Goal: Task Accomplishment & Management: Use online tool/utility

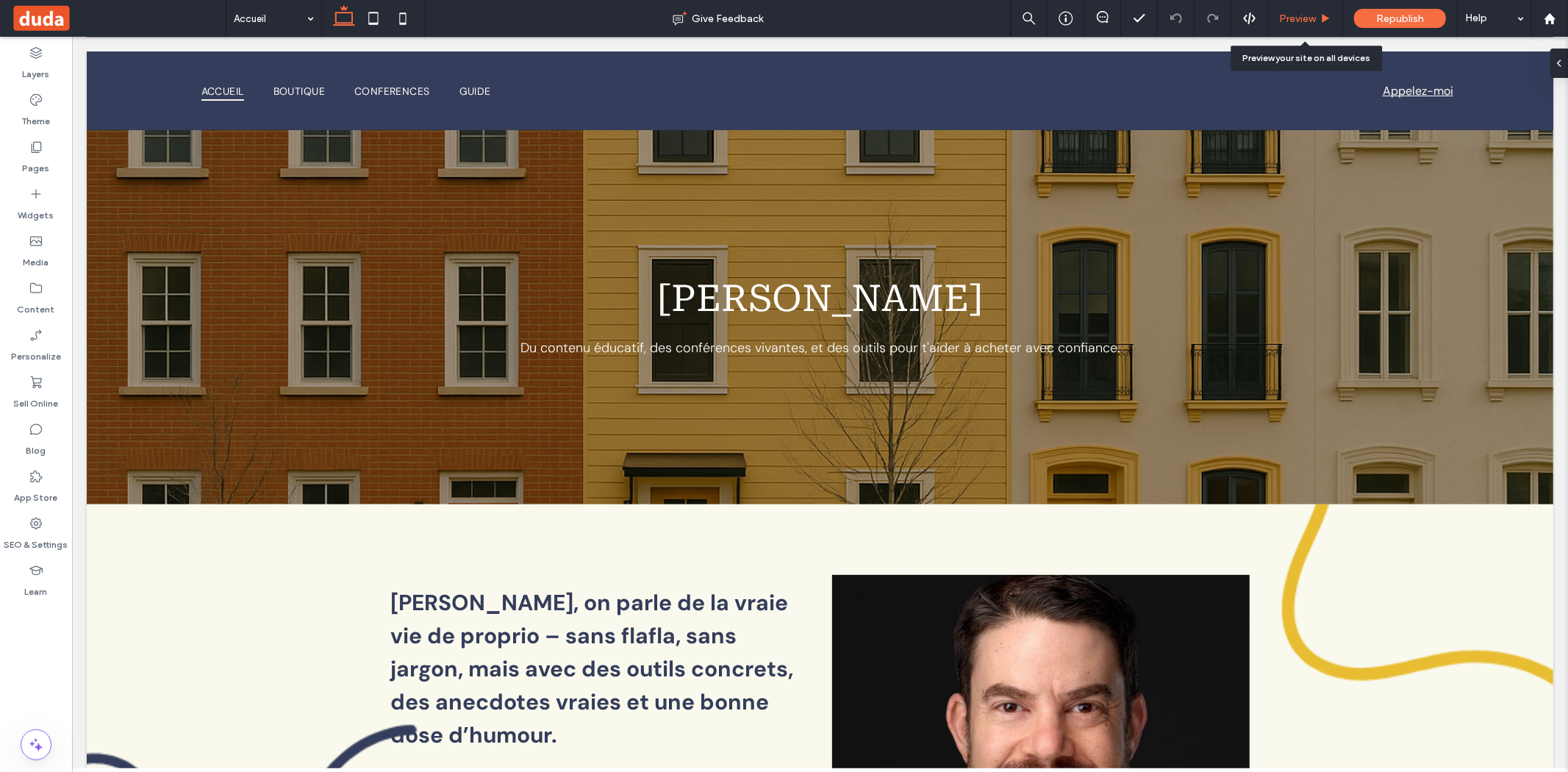
click at [1281, 10] on div "Preview" at bounding box center [1305, 18] width 75 height 37
click at [1329, 15] on icon at bounding box center [1326, 19] width 11 height 11
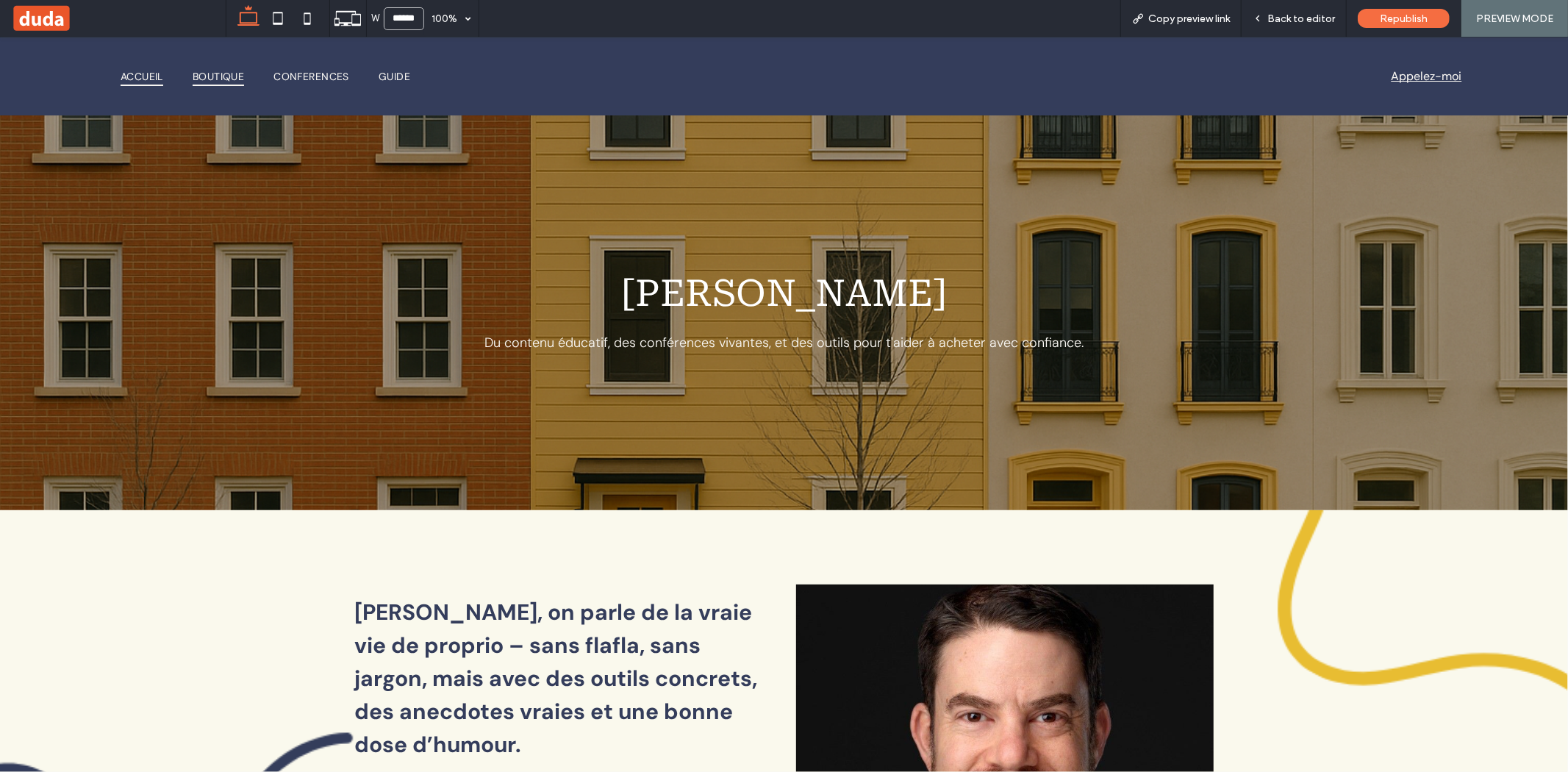
click at [239, 72] on span "Boutique" at bounding box center [218, 76] width 51 height 21
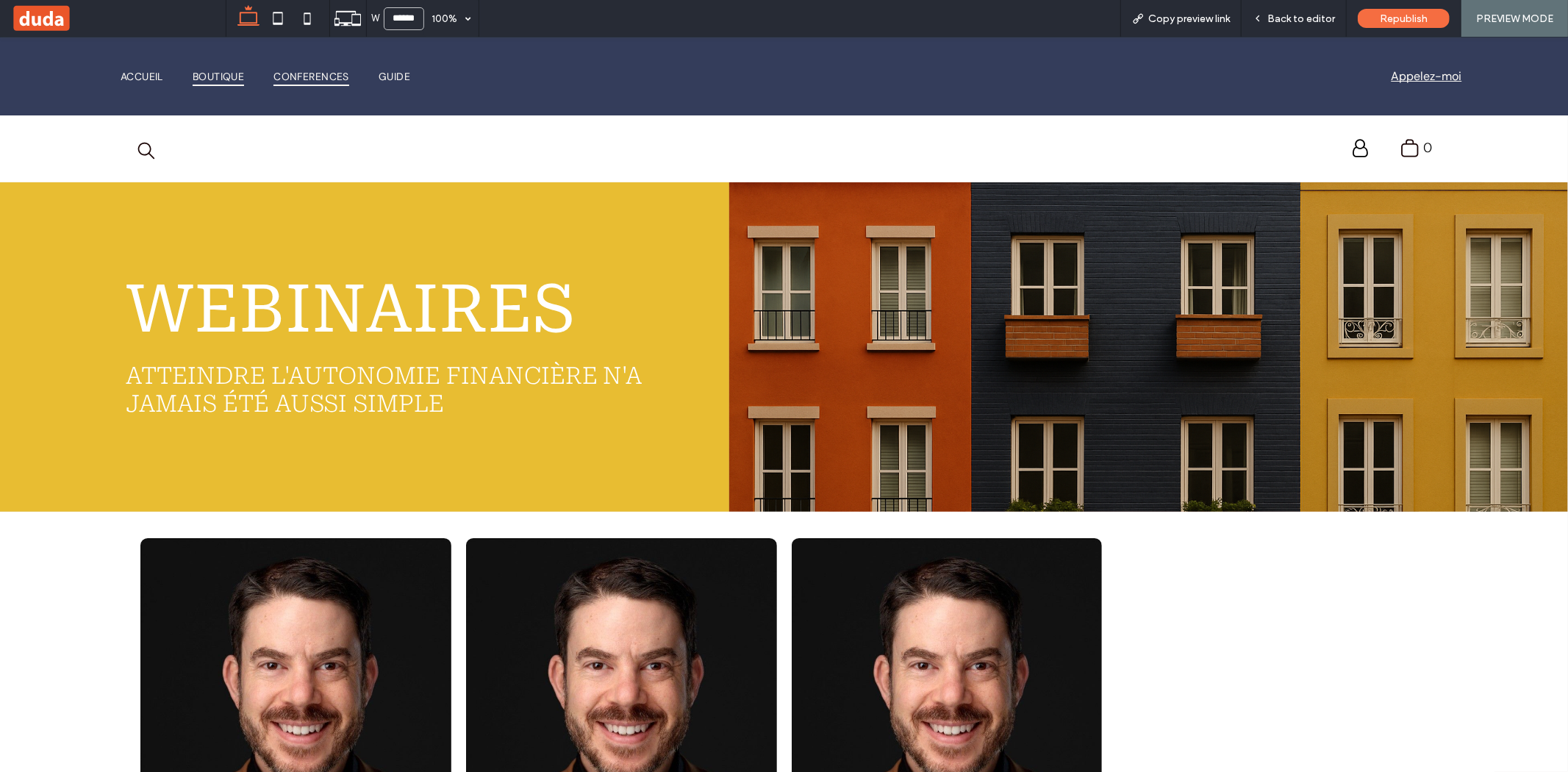
click at [315, 81] on span "Conferences" at bounding box center [311, 76] width 76 height 21
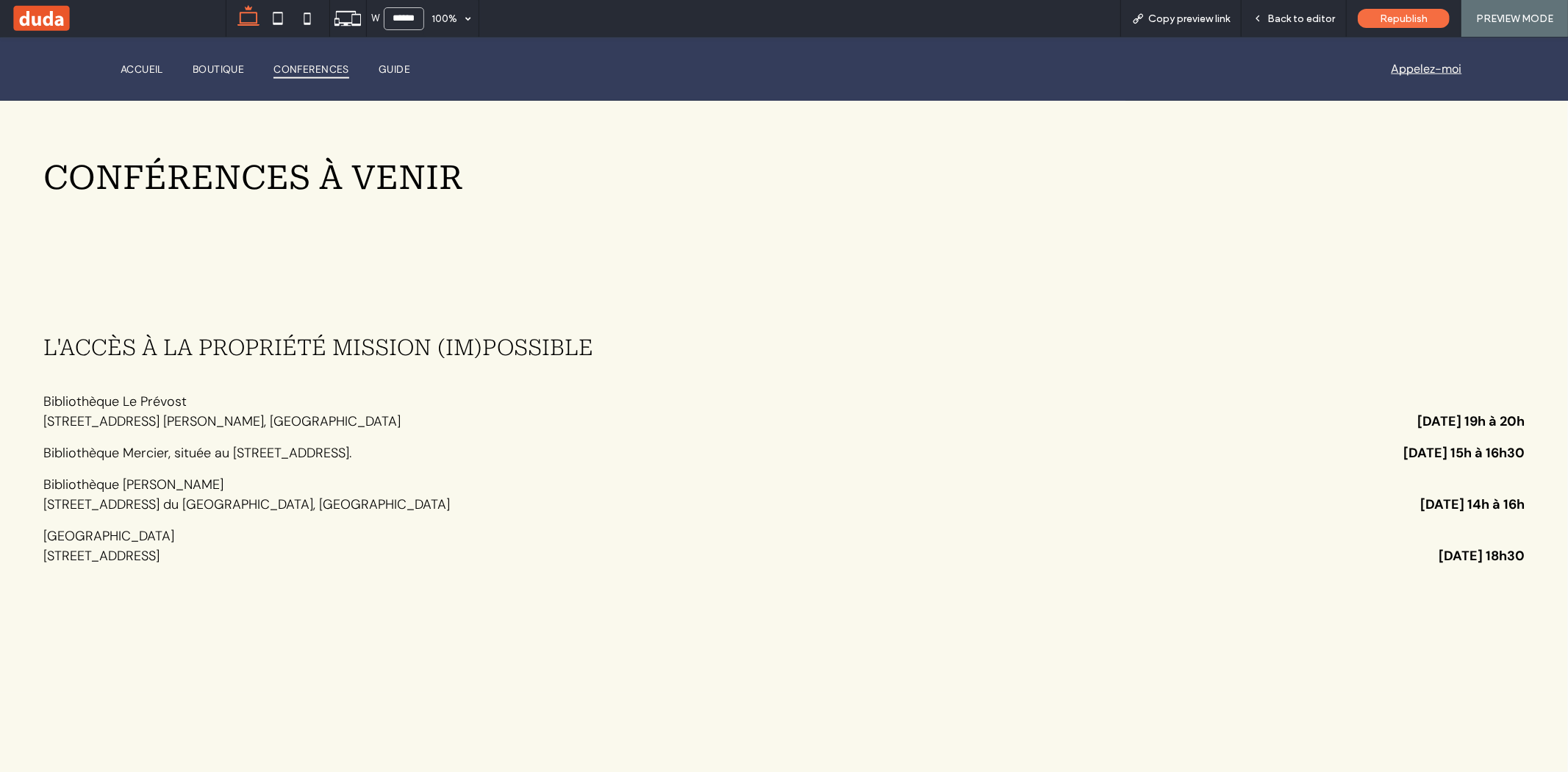
scroll to position [1482, 0]
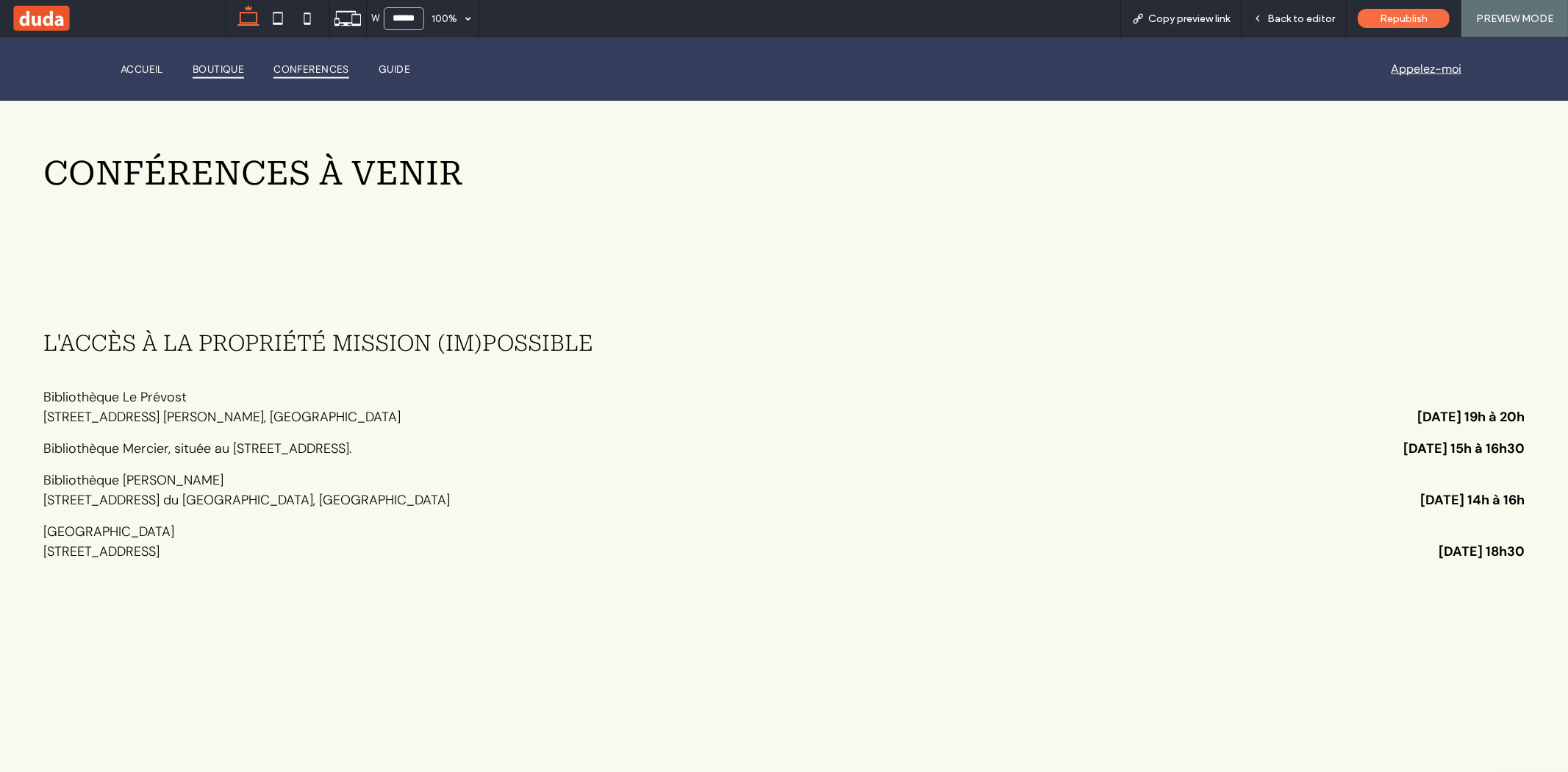
click at [208, 73] on span "Boutique" at bounding box center [218, 68] width 51 height 21
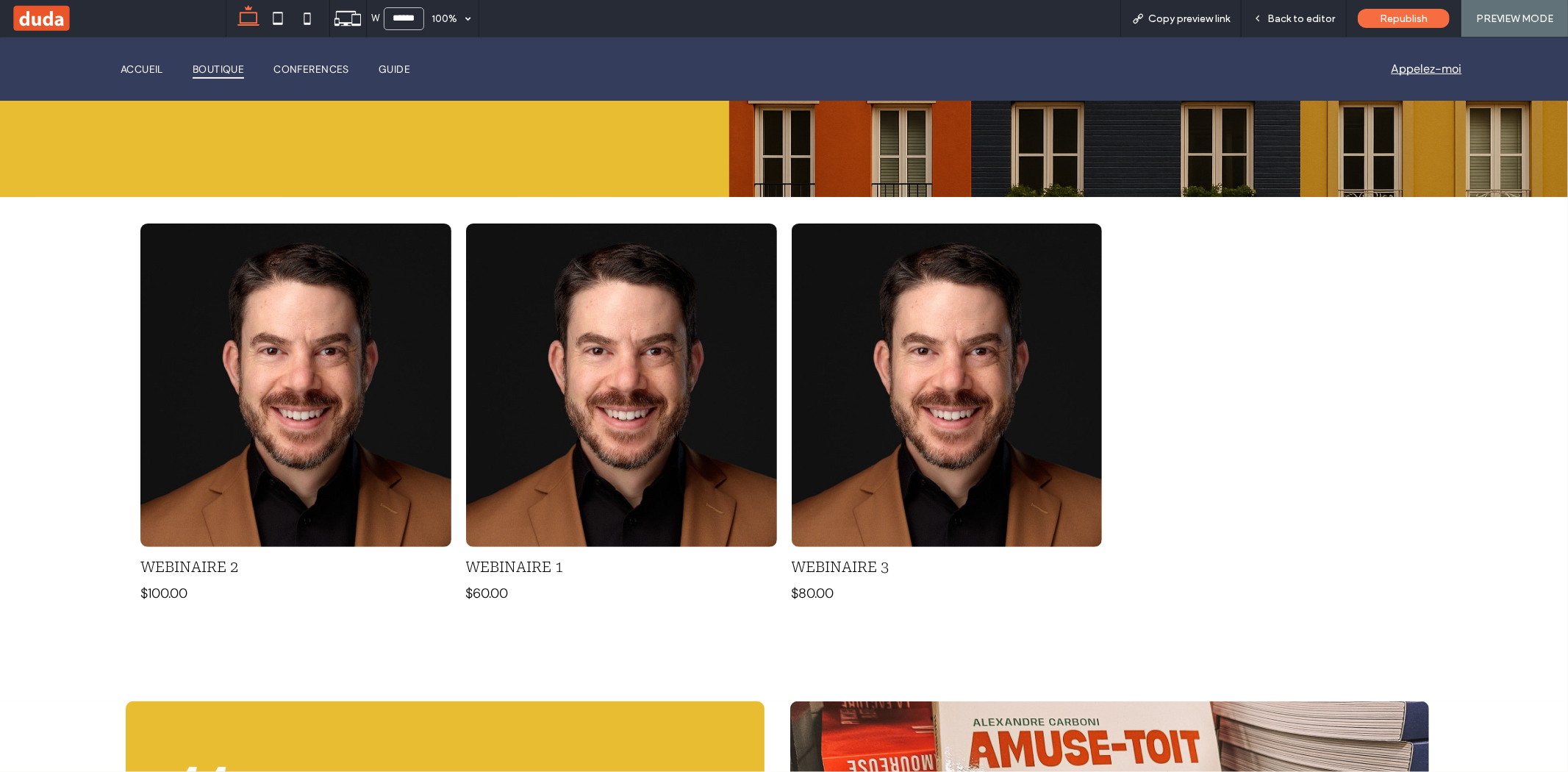
scroll to position [296, 0]
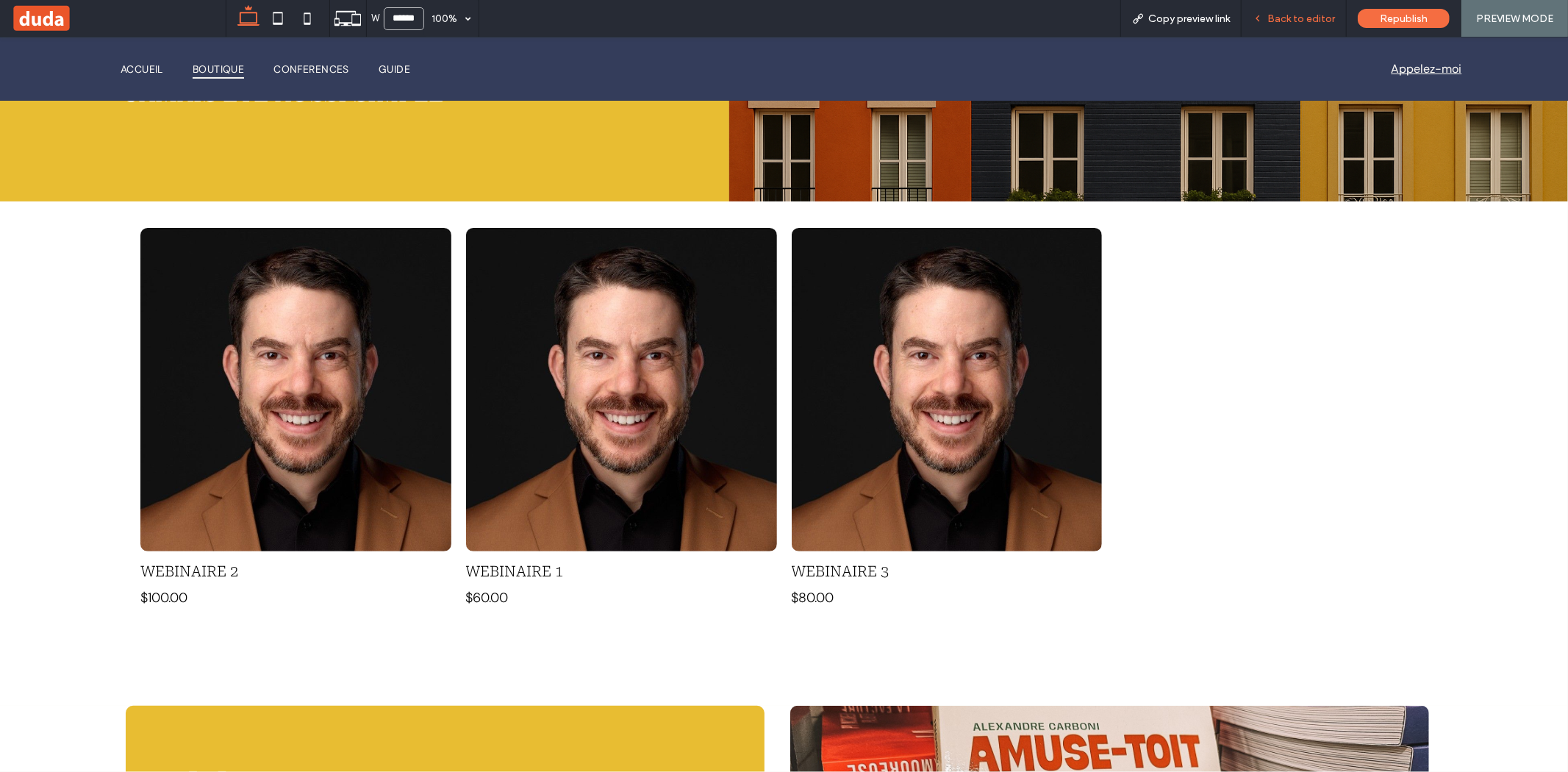
click at [1323, 21] on span "Back to editor" at bounding box center [1301, 19] width 68 height 13
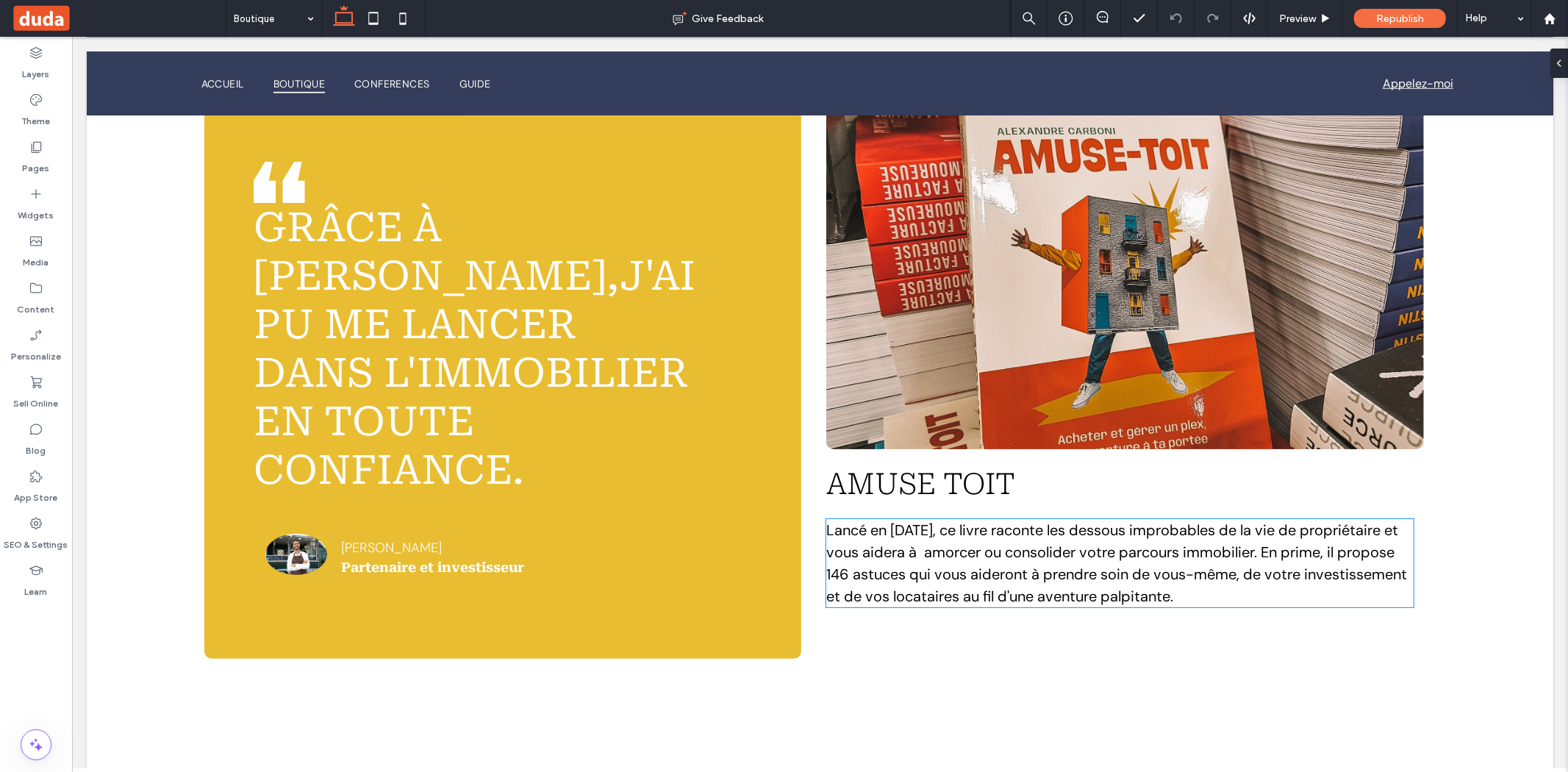
scroll to position [904, 0]
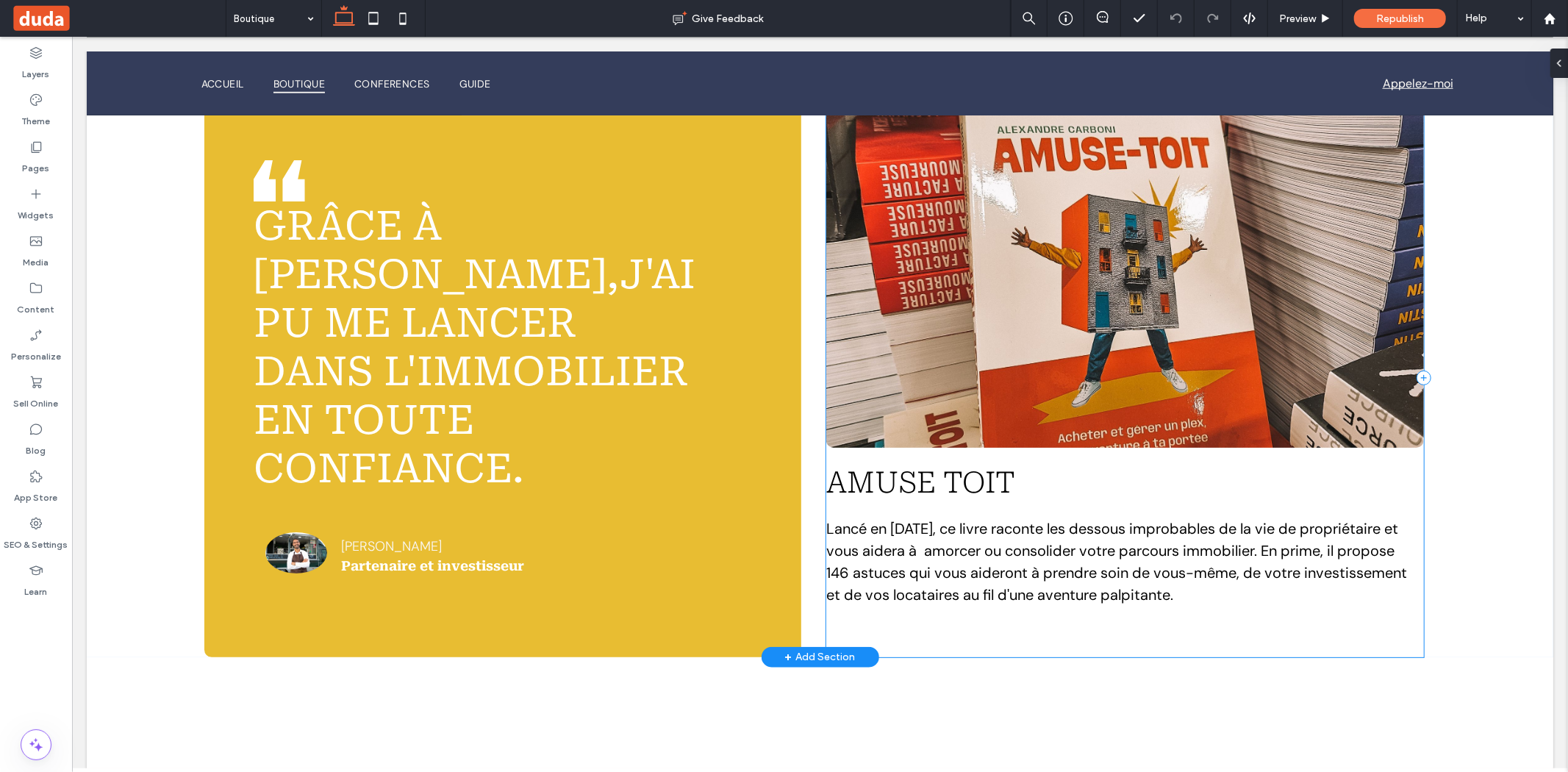
click at [945, 610] on div "amuse toit Lancé en avril 2025, ce livre raconte les dessous improbables de la …" at bounding box center [1124, 376] width 598 height 558
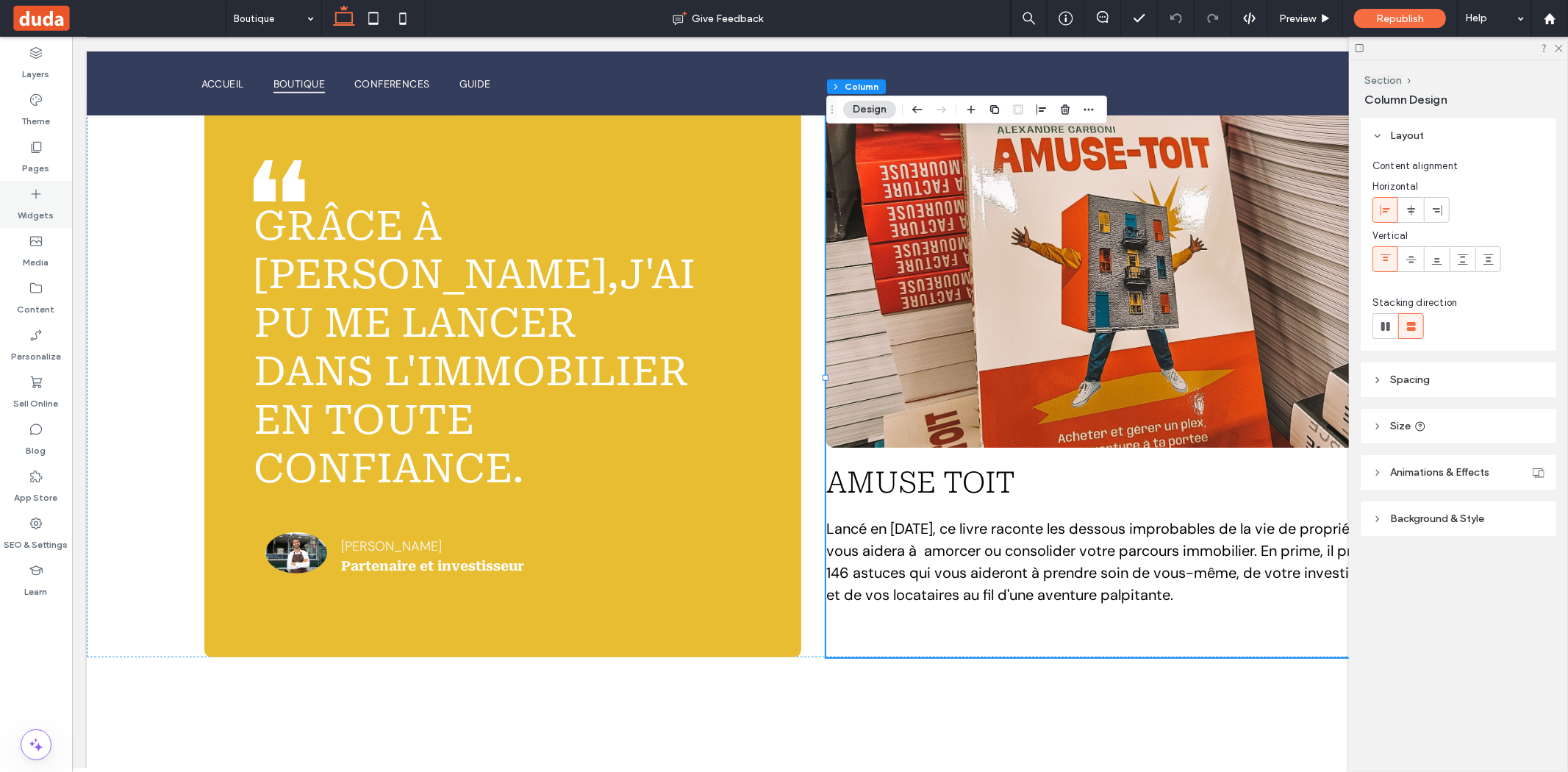
click at [22, 209] on label "Widgets" at bounding box center [36, 211] width 36 height 21
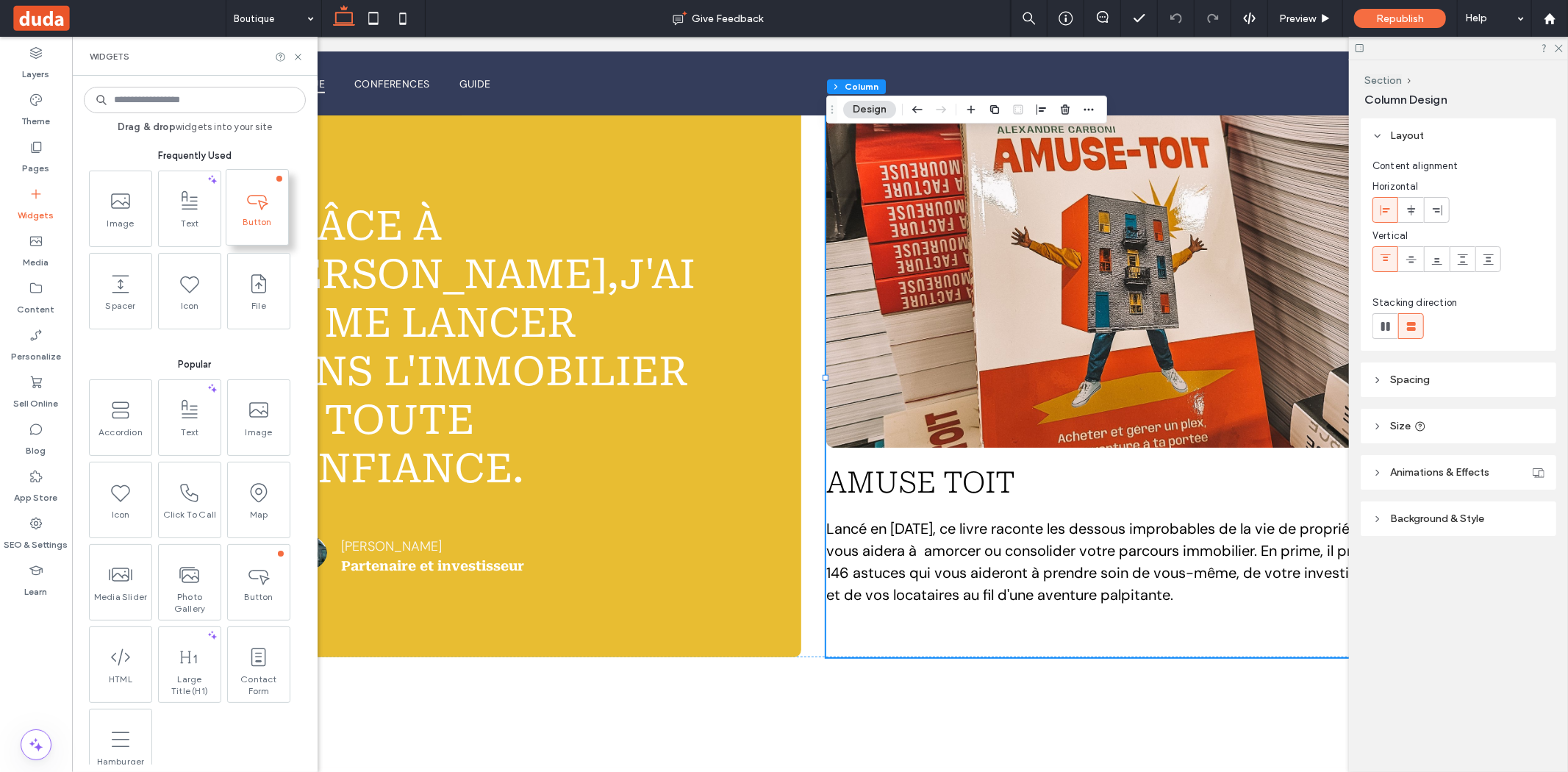
click at [260, 228] on span "Button" at bounding box center [257, 226] width 61 height 21
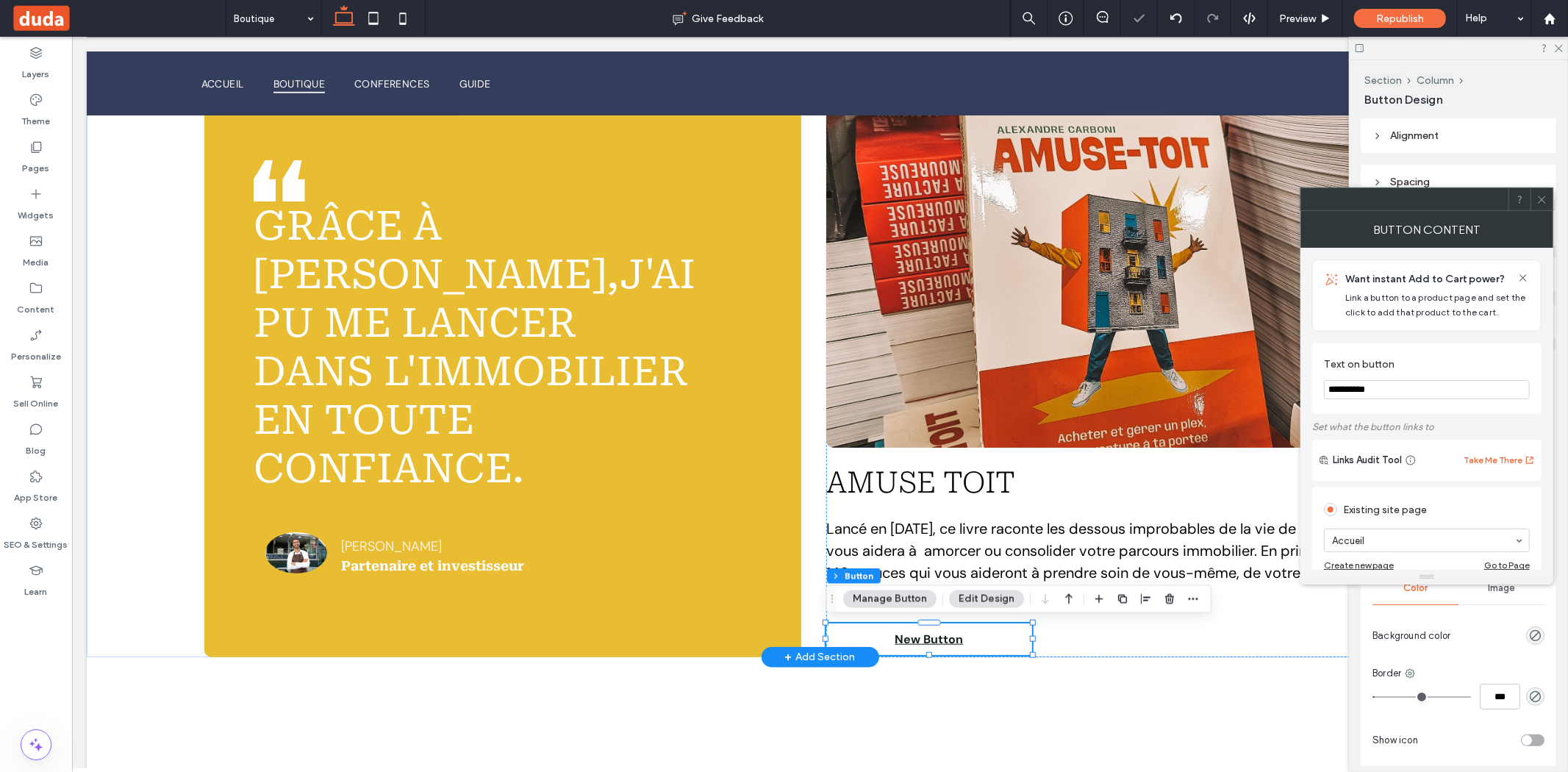
click at [949, 644] on span "New Button" at bounding box center [928, 638] width 69 height 15
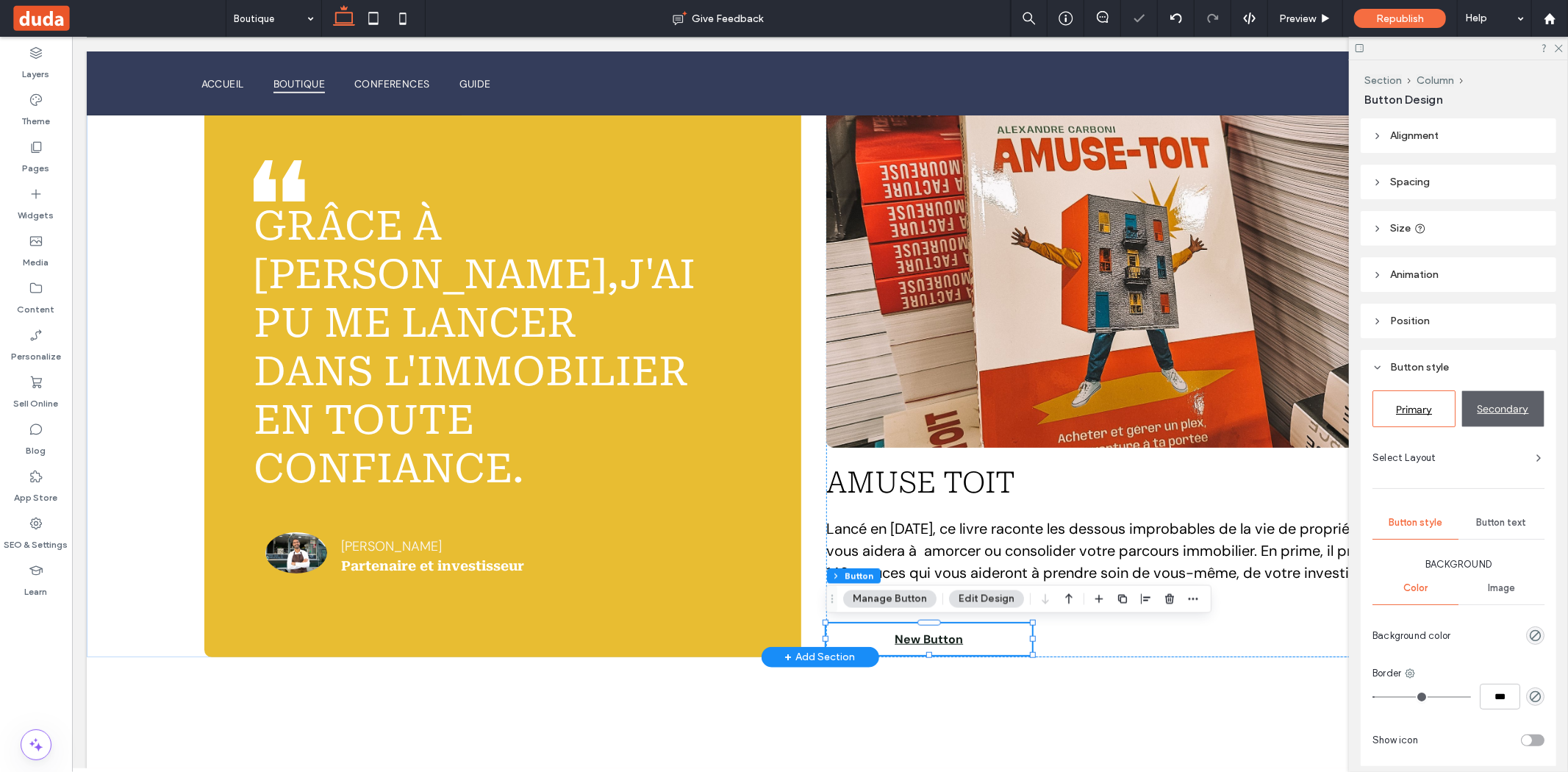
click at [949, 644] on span "New Button" at bounding box center [928, 638] width 69 height 15
click at [932, 631] on span "New Button" at bounding box center [928, 638] width 69 height 15
type input "*"
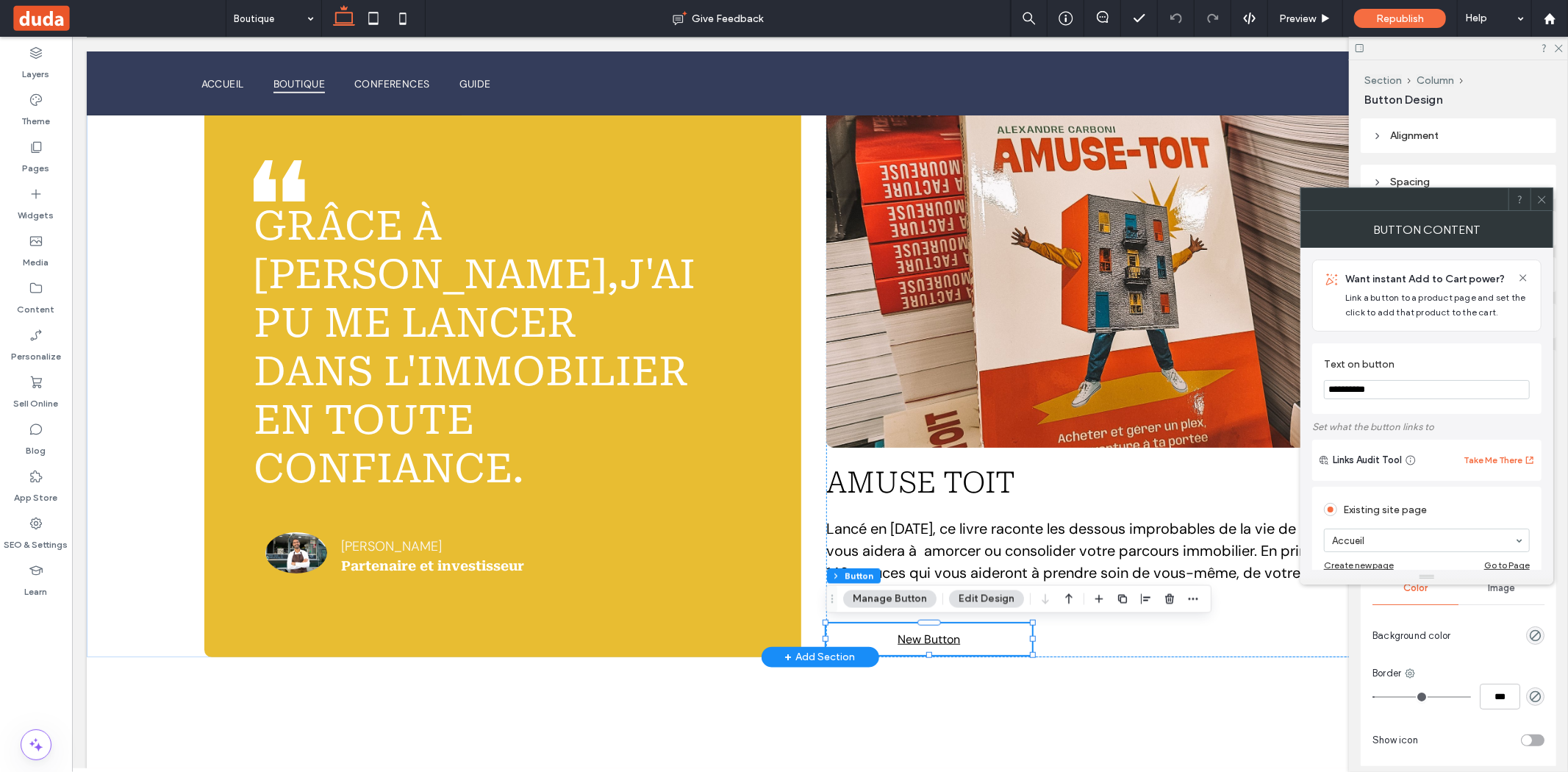
drag, startPoint x: 1464, startPoint y: 423, endPoint x: 1136, endPoint y: 380, distance: 330.8
type input "*******"
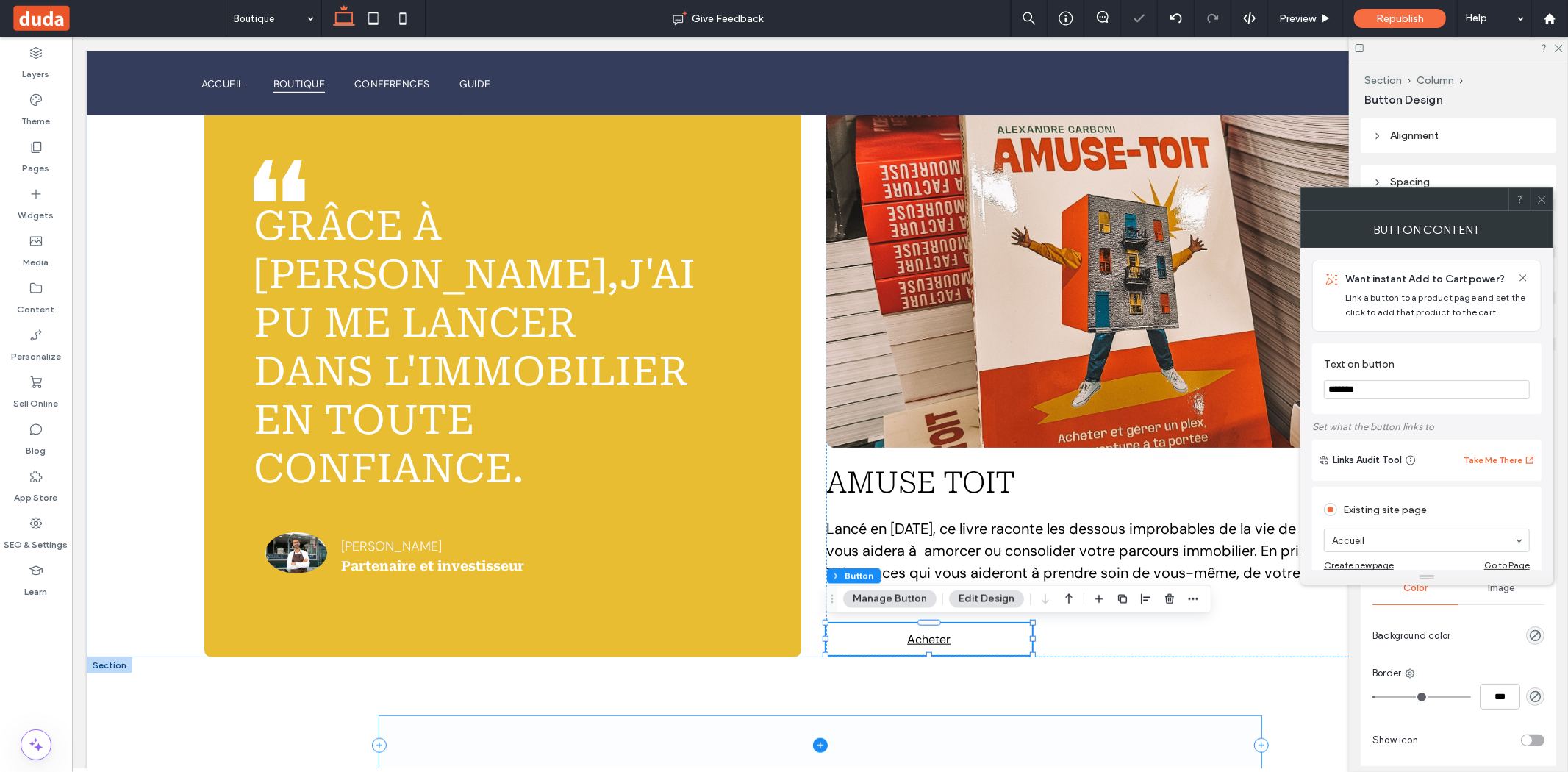
click at [1084, 732] on span at bounding box center [820, 744] width 882 height 59
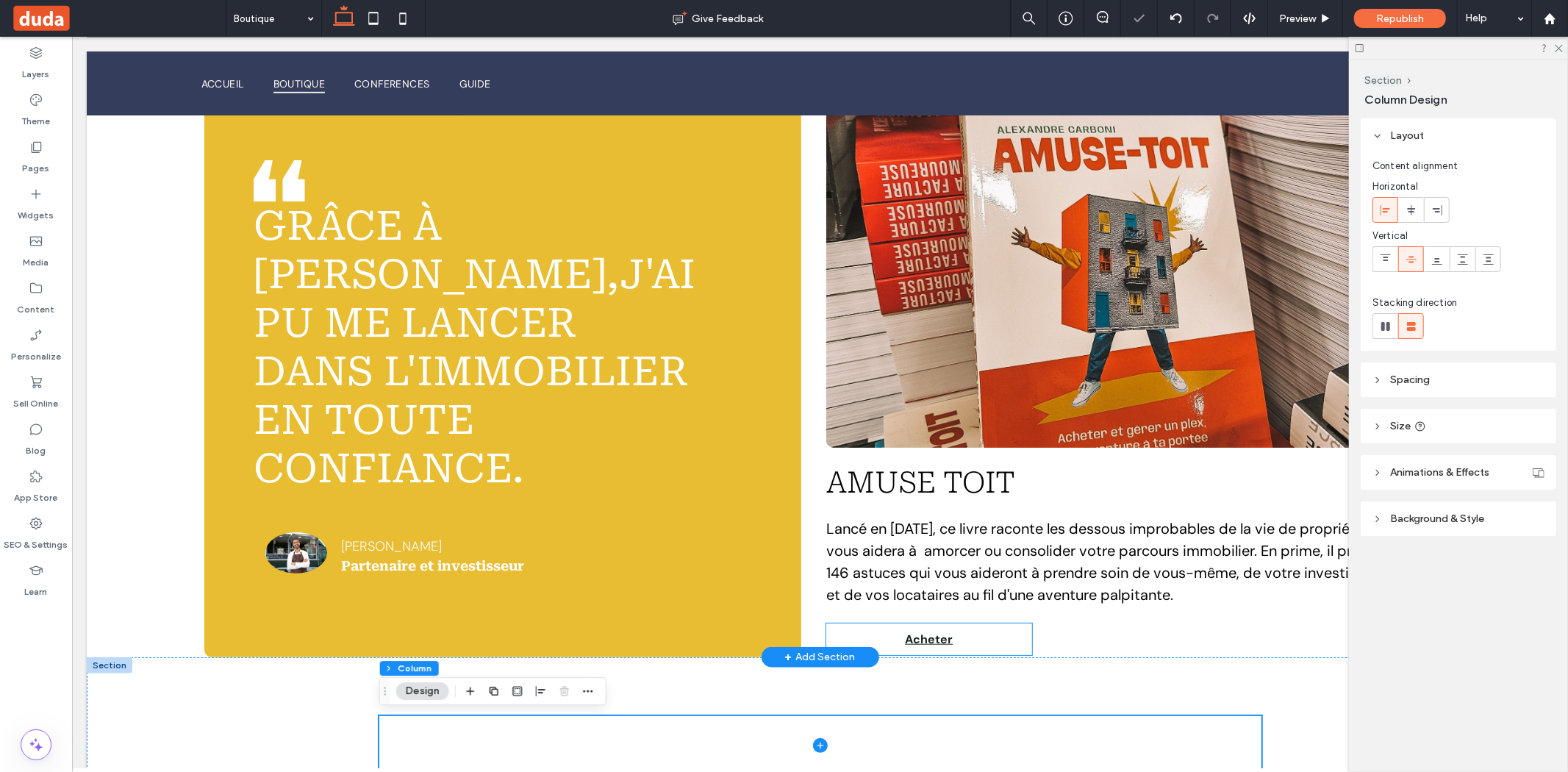
click at [944, 635] on span "Acheter" at bounding box center [927, 638] width 48 height 15
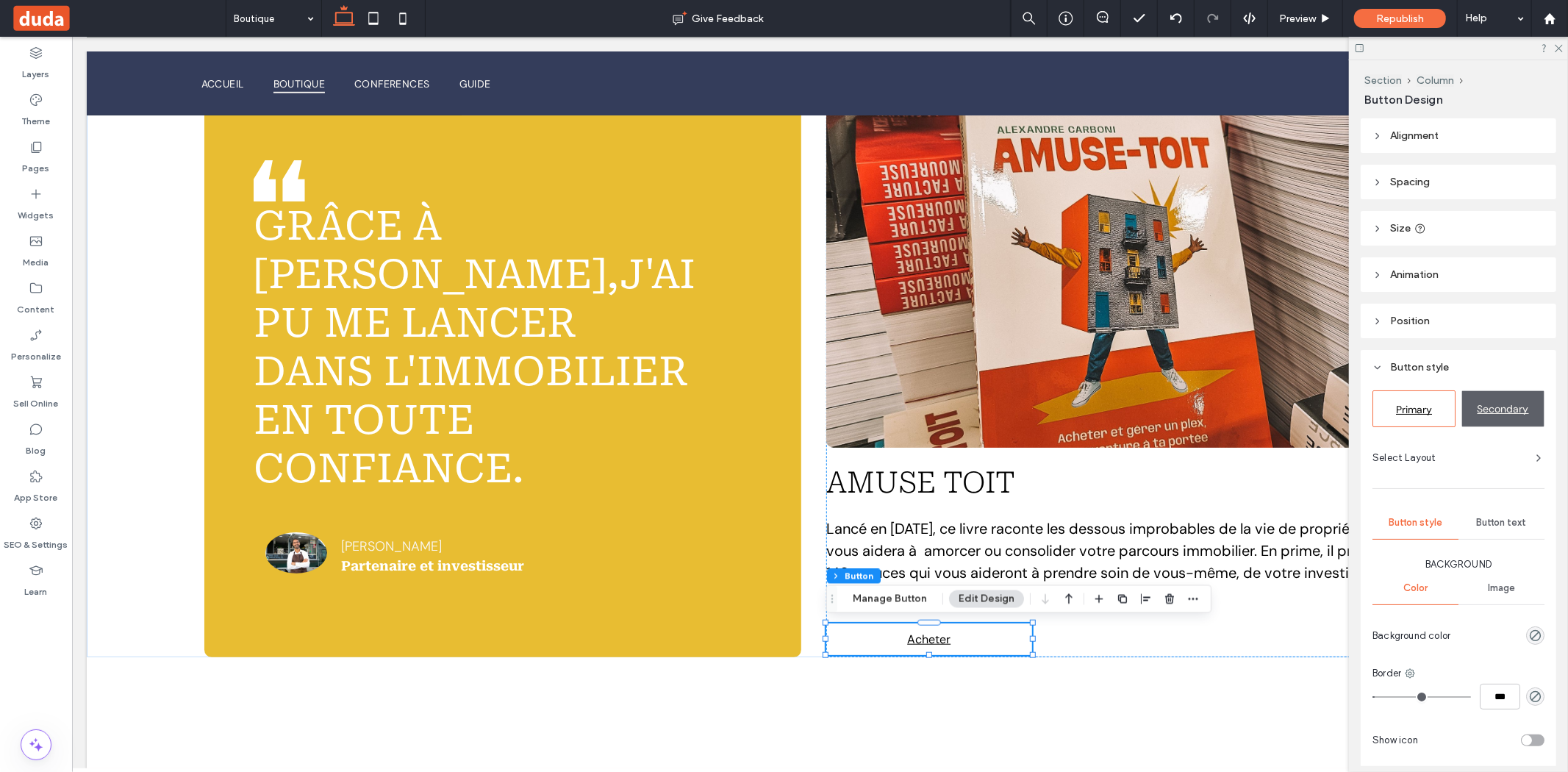
scroll to position [145, 0]
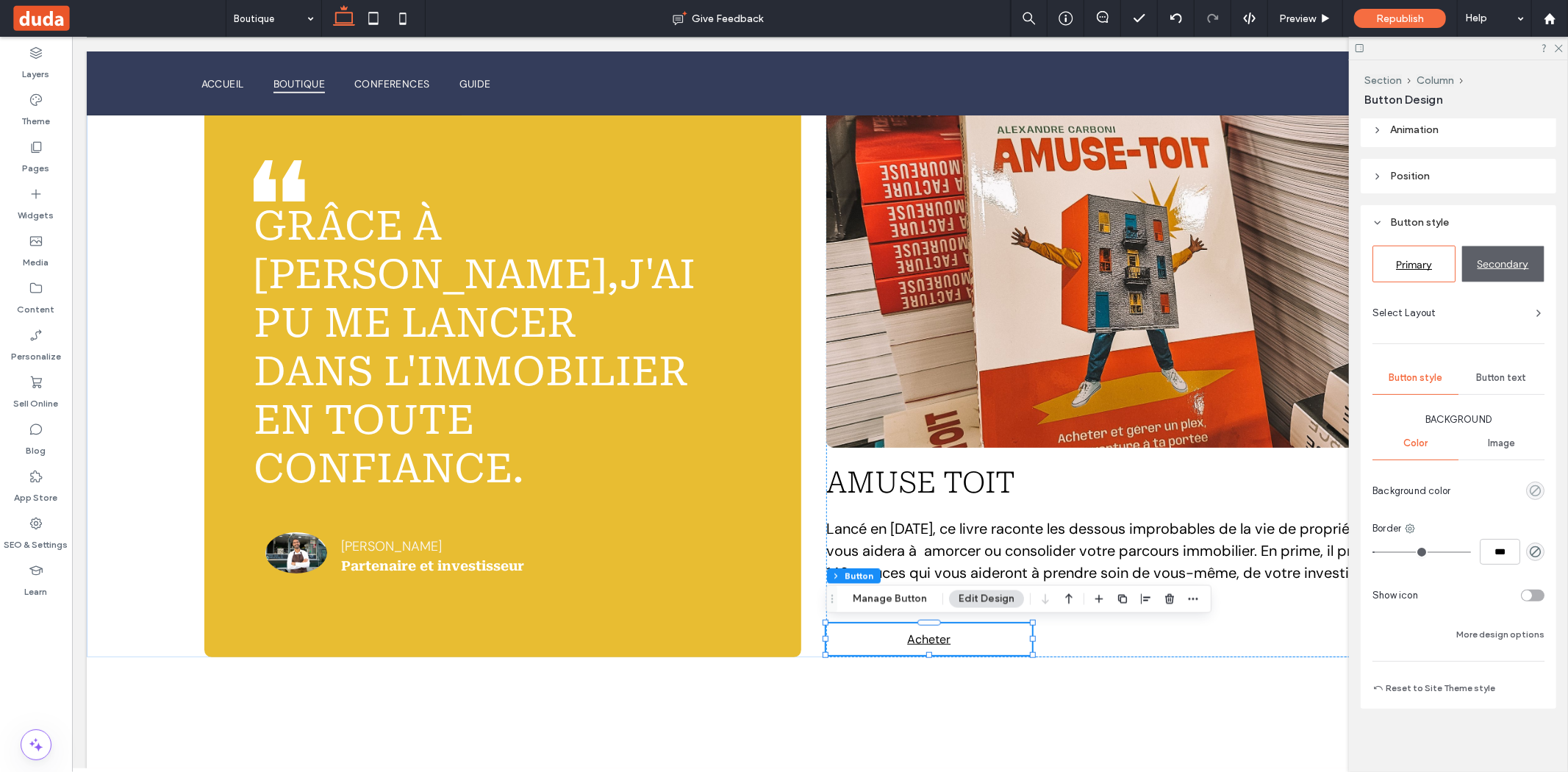
click at [1536, 485] on use "rgba(0, 0, 0, 0)" at bounding box center [1536, 491] width 11 height 11
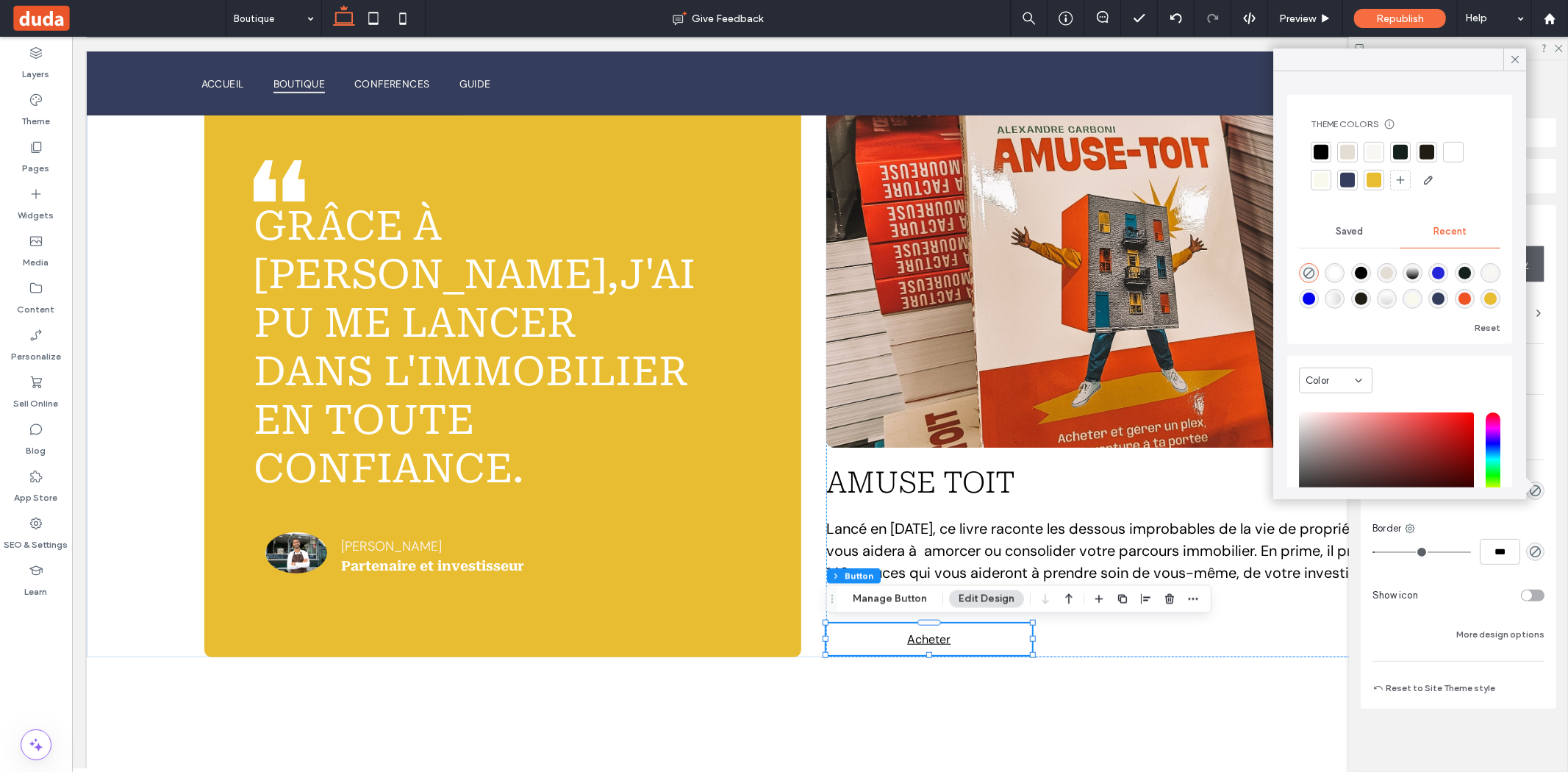
click at [1372, 184] on div at bounding box center [1374, 180] width 14 height 14
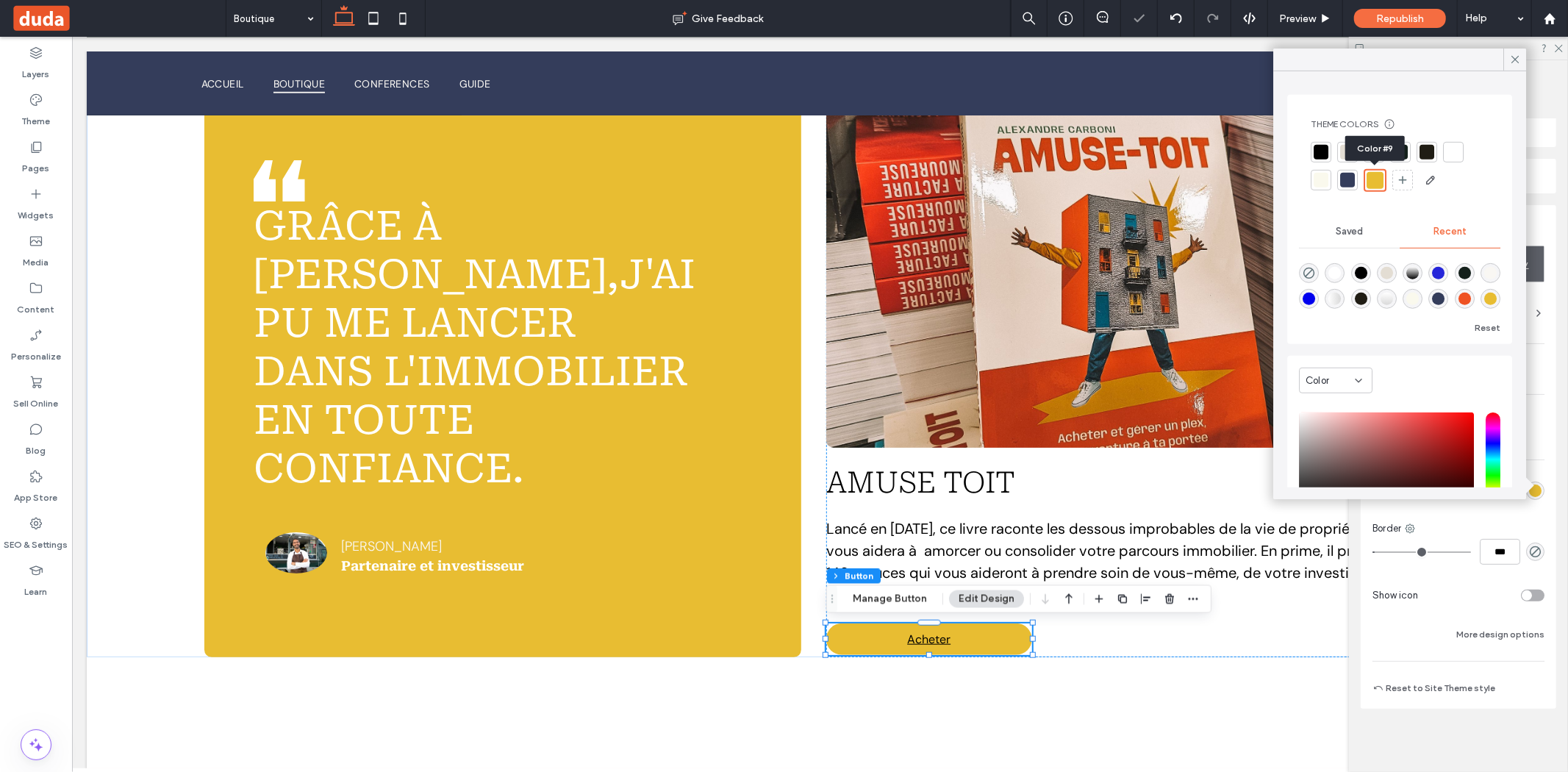
type input "*"
click at [920, 708] on div at bounding box center [820, 745] width 882 height 177
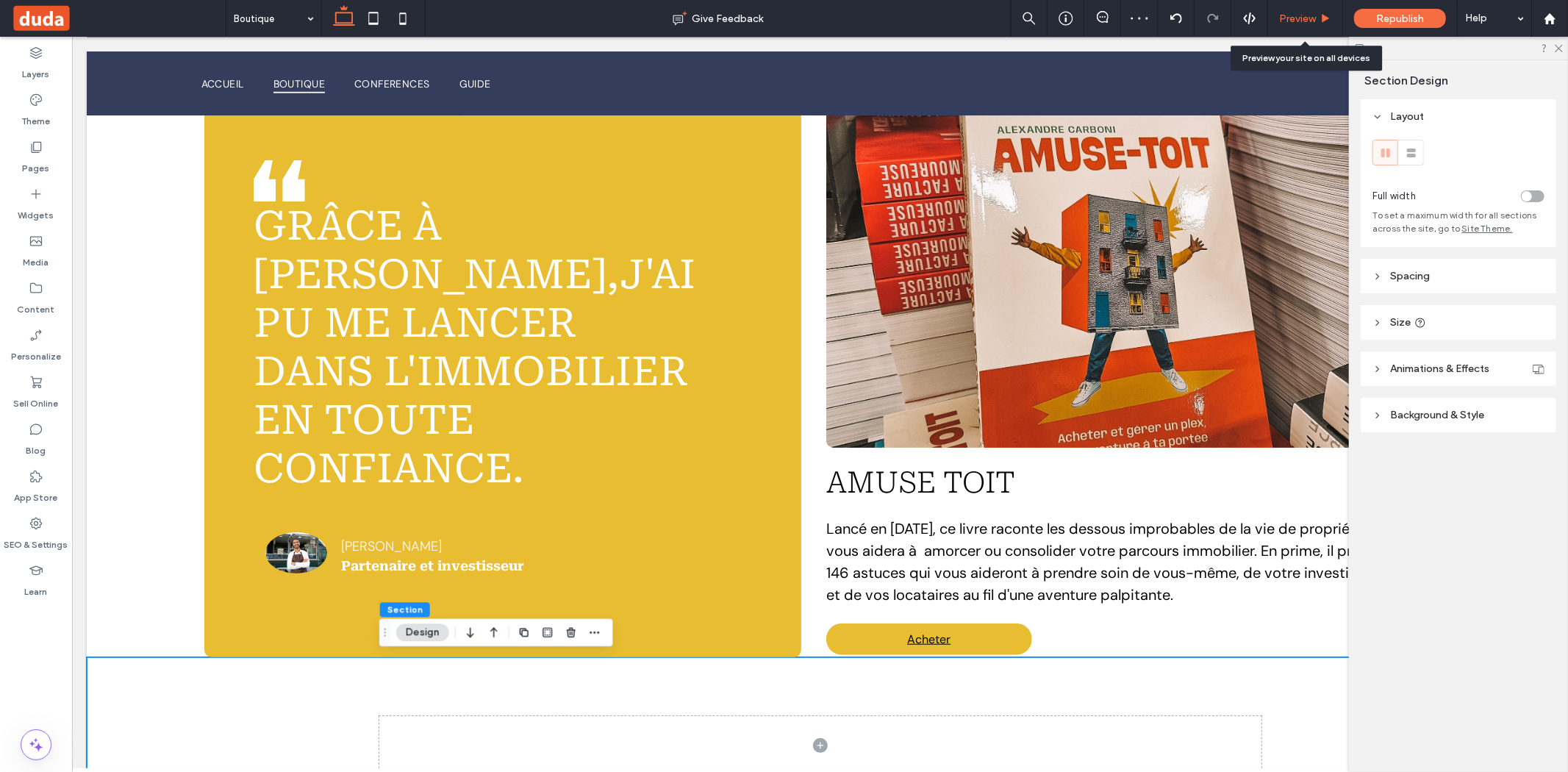
click at [1305, 23] on span "Preview" at bounding box center [1297, 19] width 37 height 13
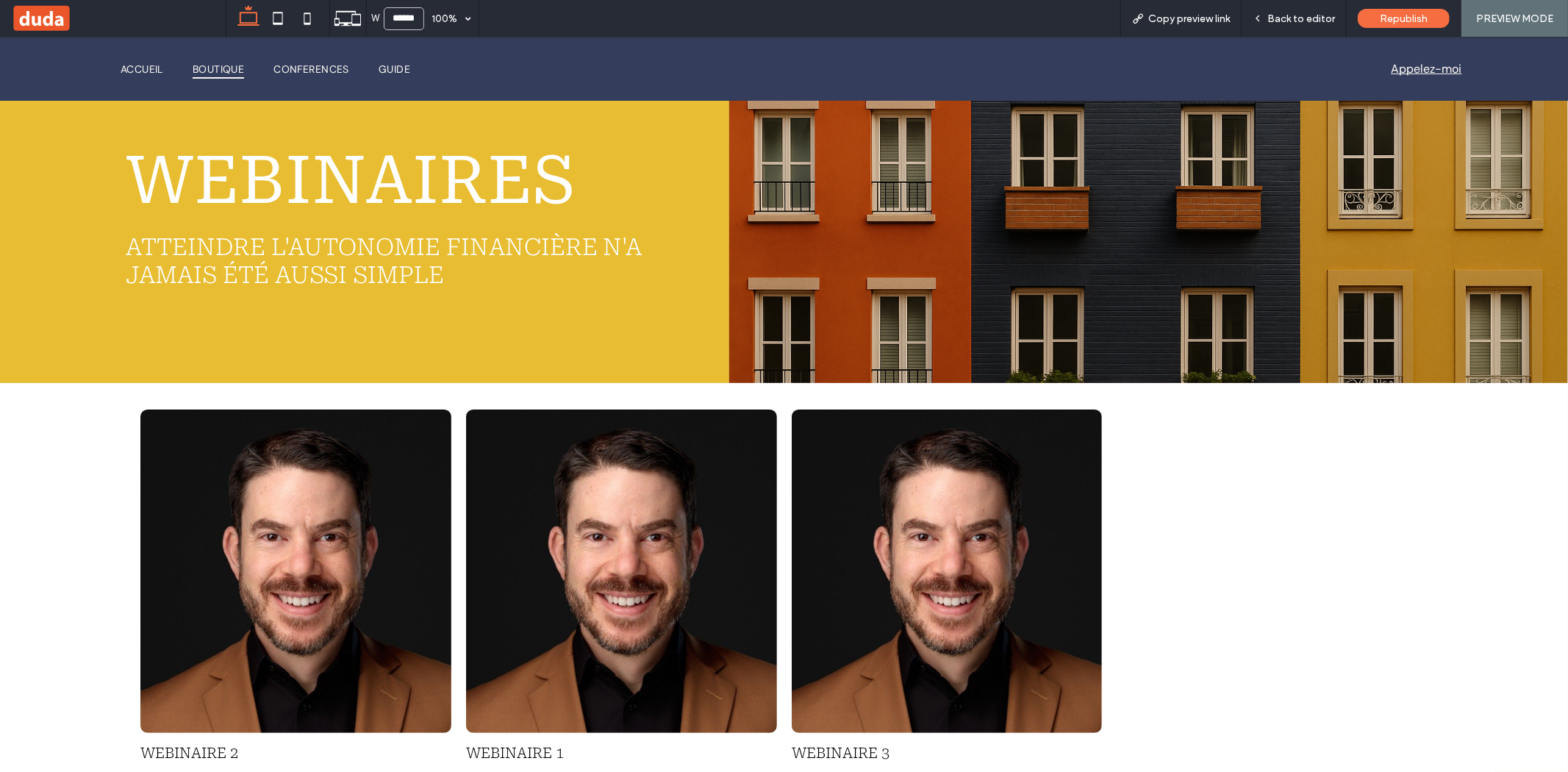
scroll to position [109, 0]
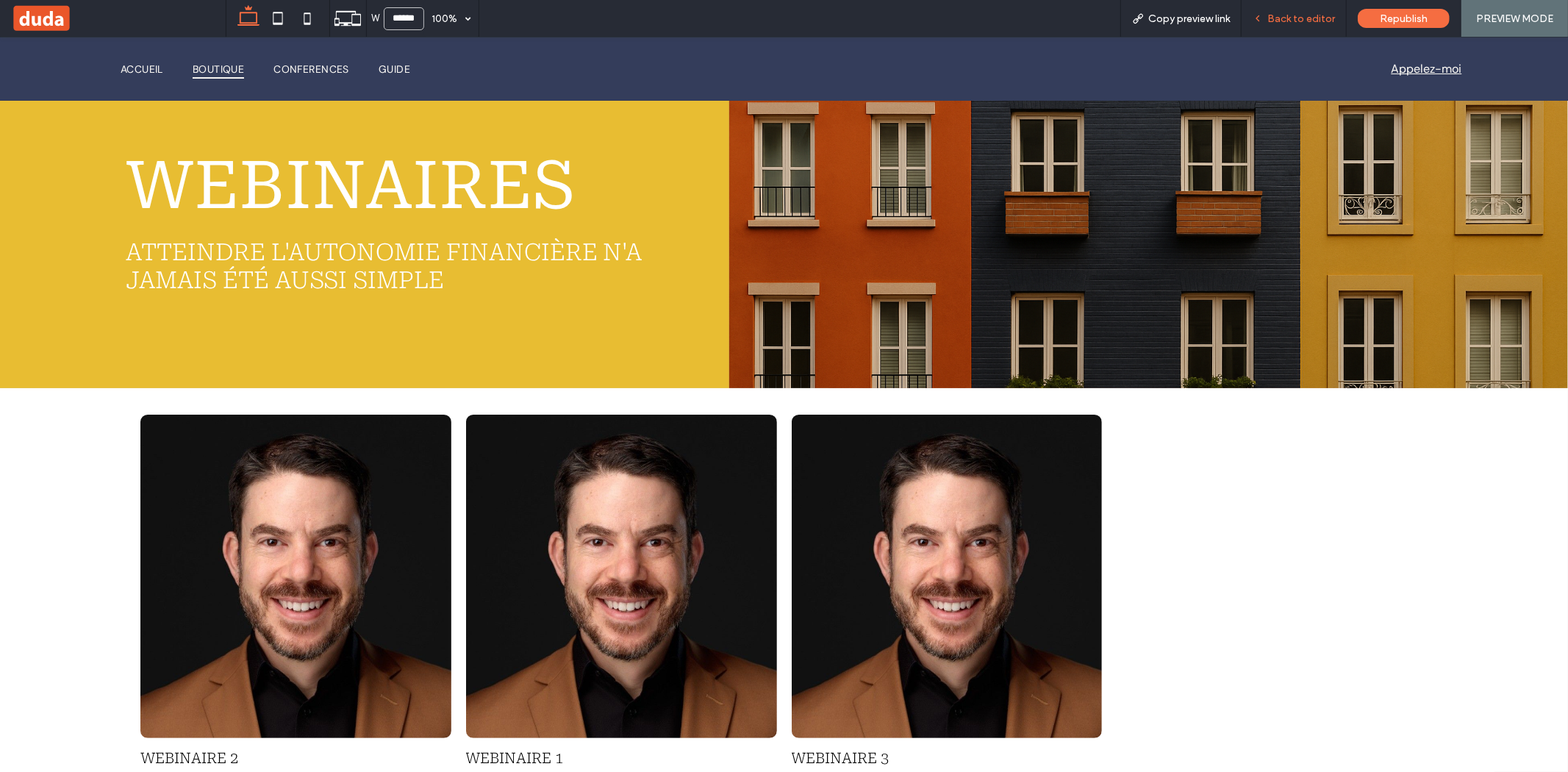
click at [1295, 14] on span "Back to editor" at bounding box center [1301, 19] width 68 height 13
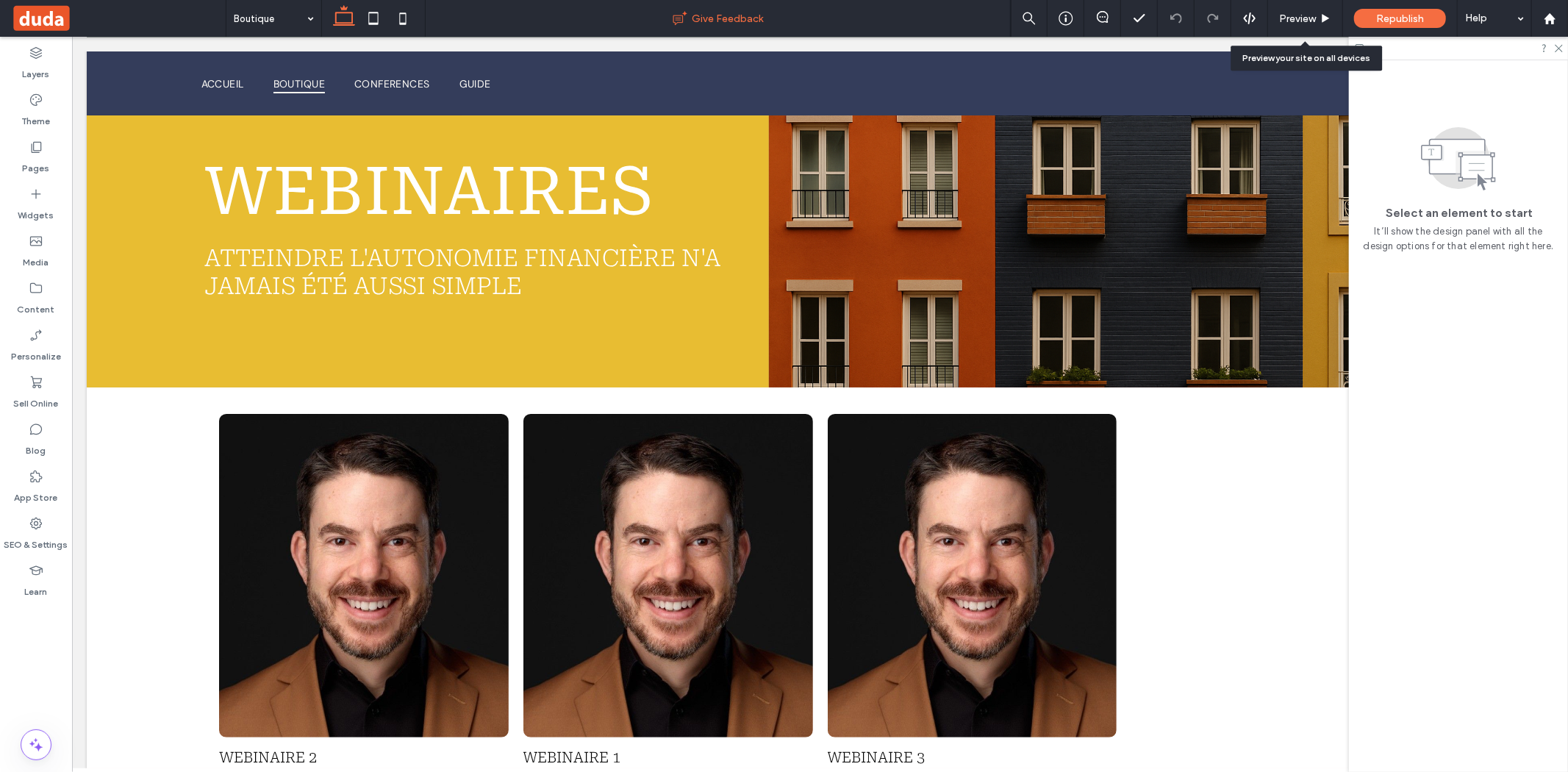
scroll to position [109, 0]
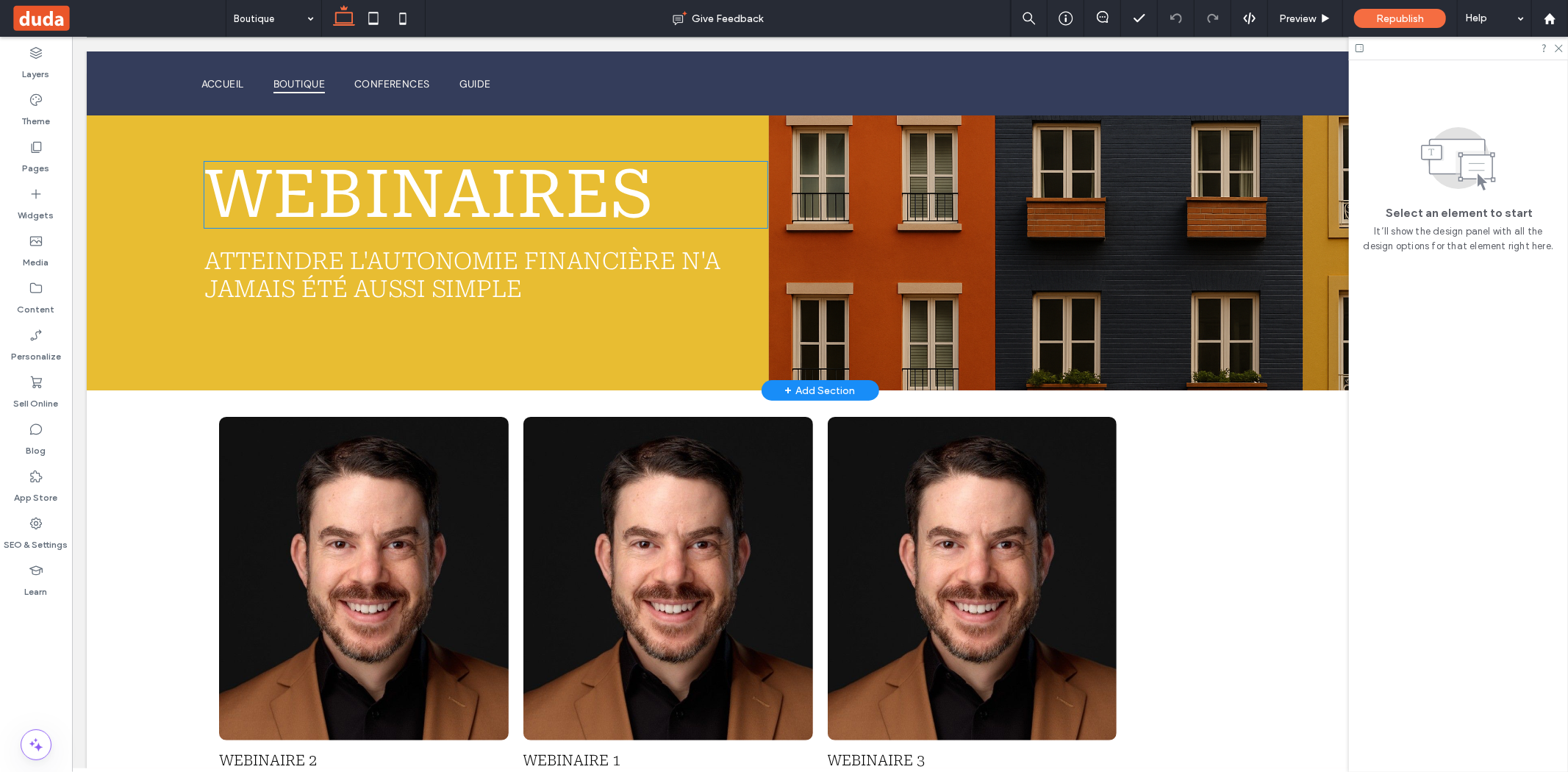
click at [299, 200] on span "Webinaires" at bounding box center [429, 194] width 449 height 78
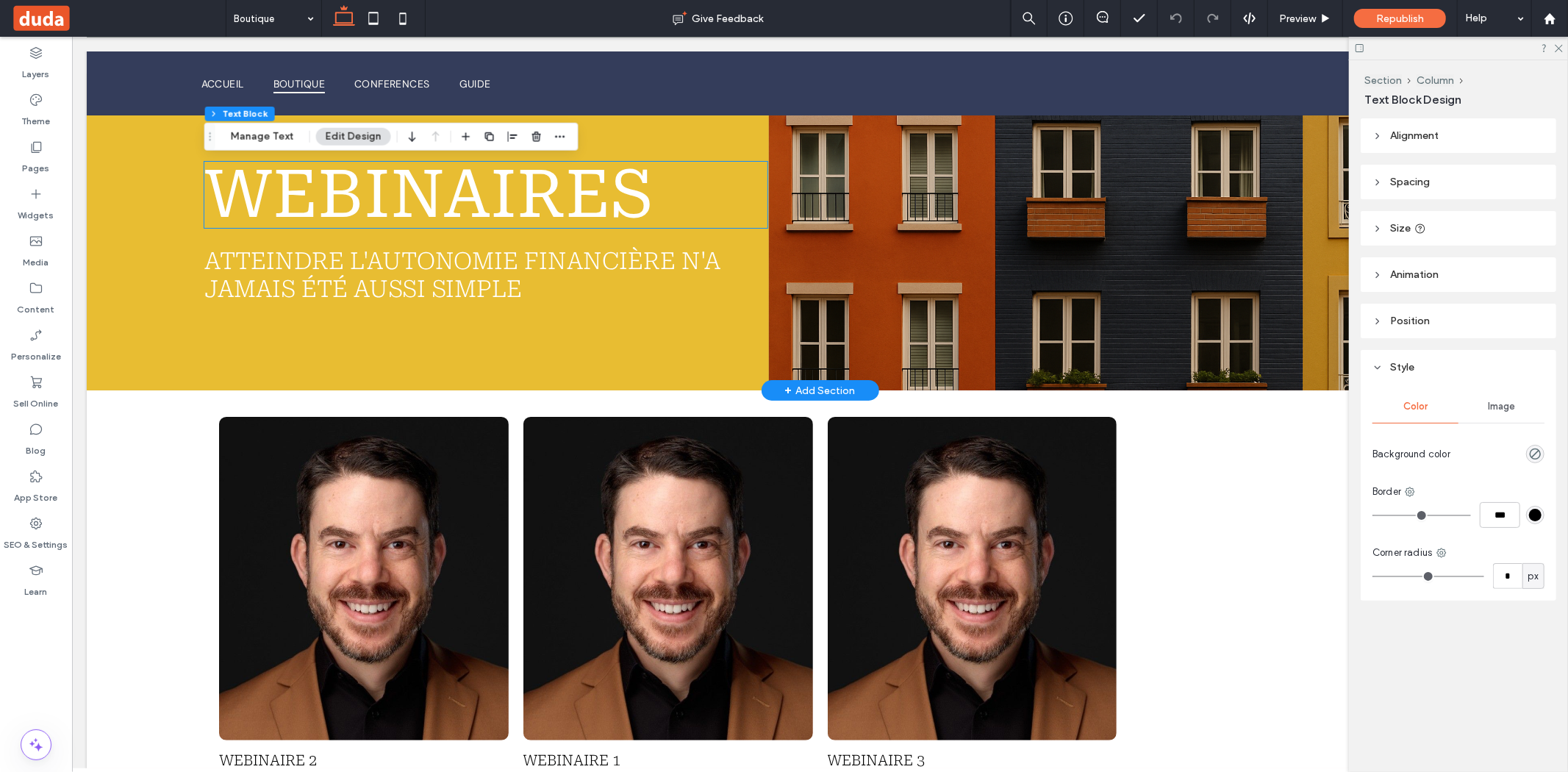
click at [299, 200] on span "Webinaires" at bounding box center [429, 194] width 449 height 78
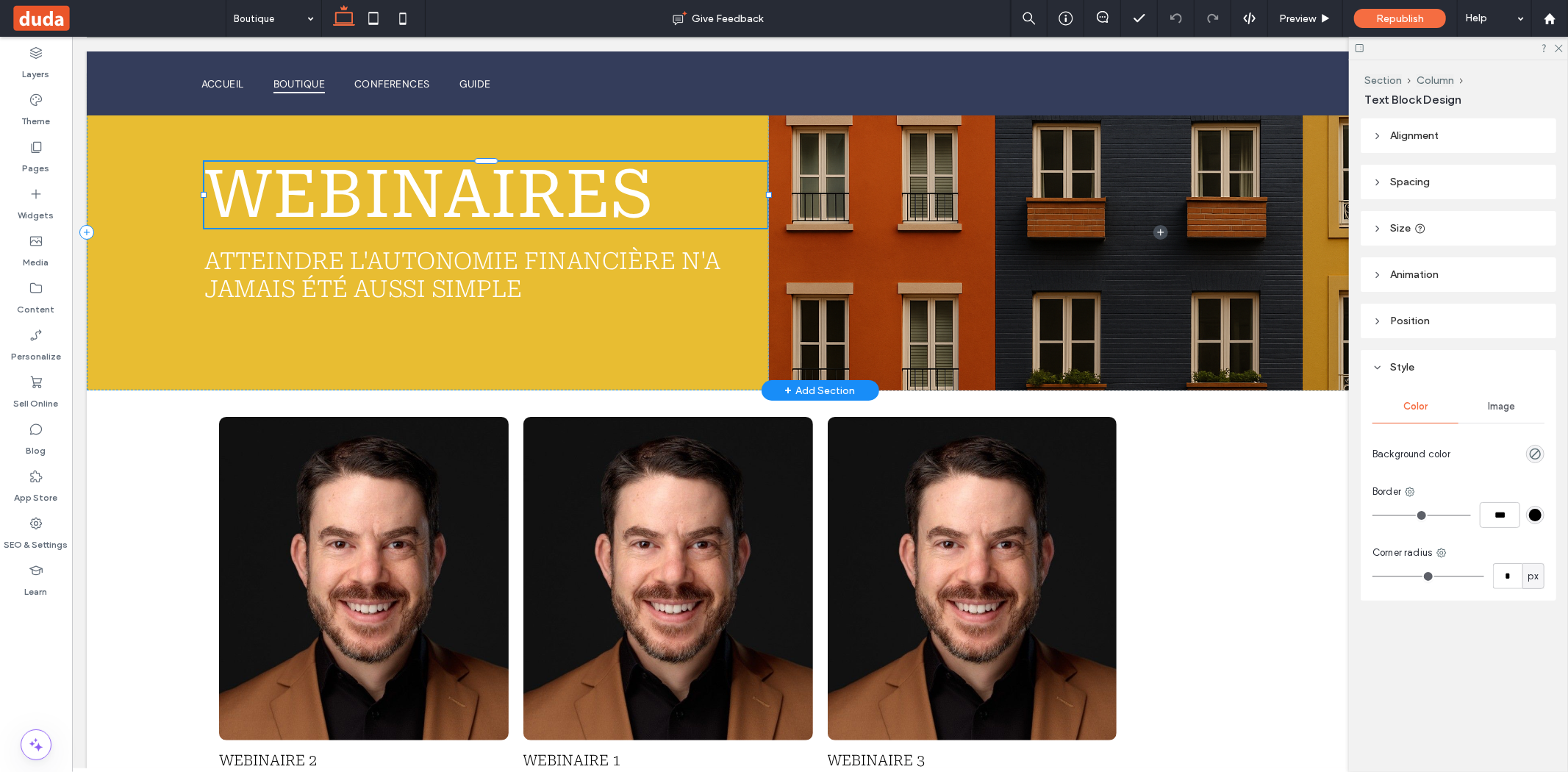
type input "**********"
type input "**"
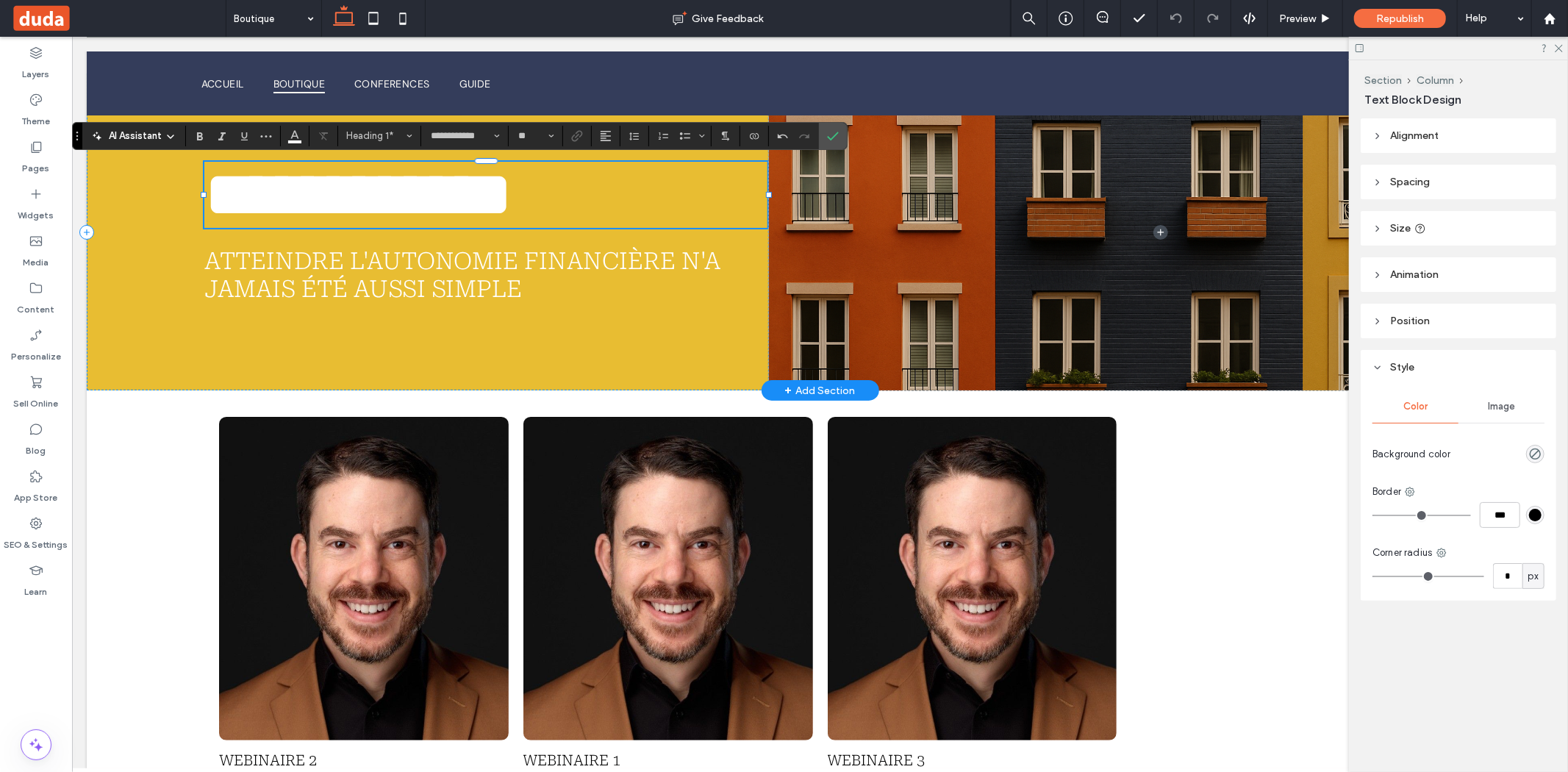
scroll to position [5, 0]
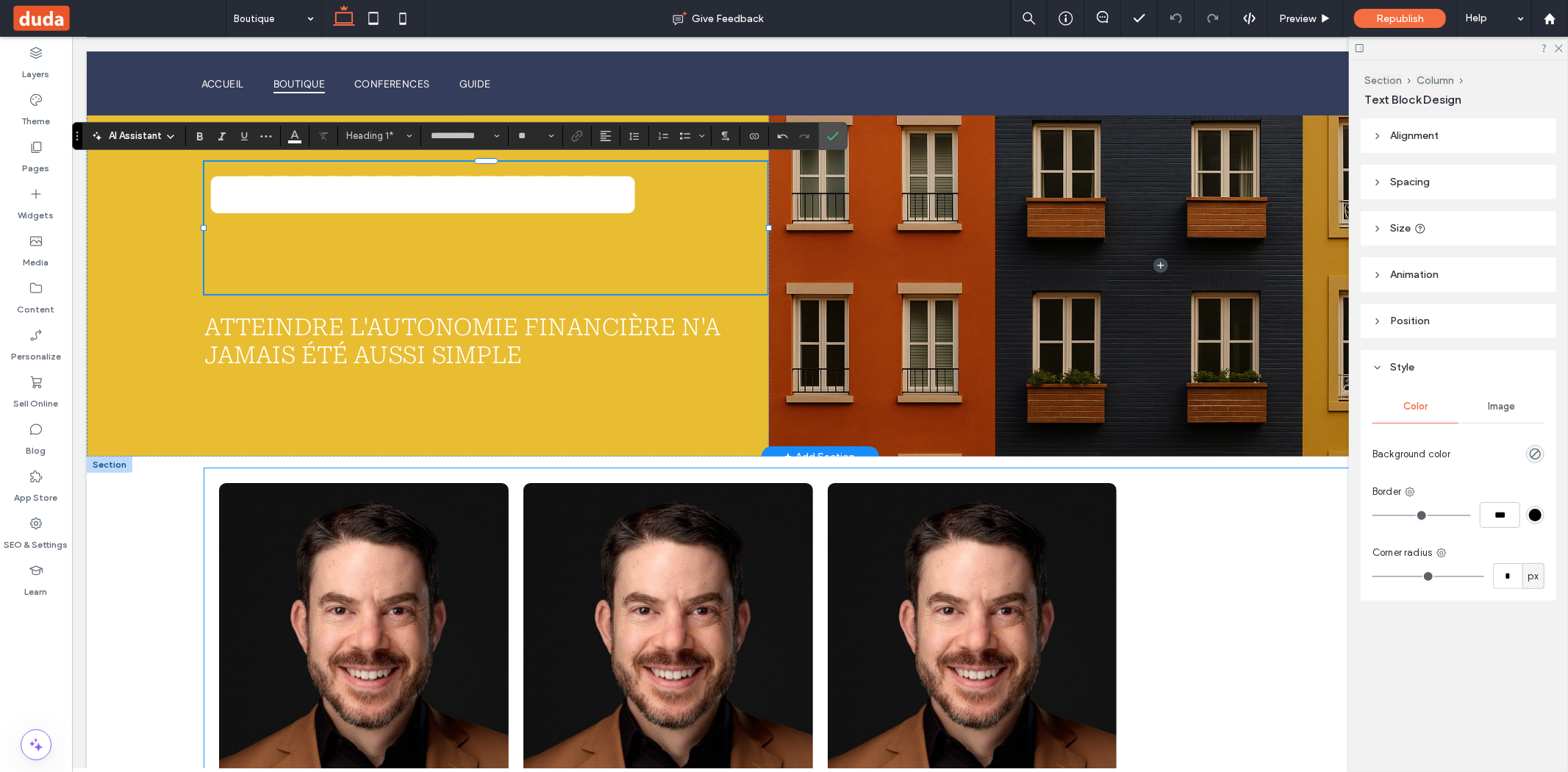
click at [1308, 657] on div at bounding box center [1275, 676] width 304 height 403
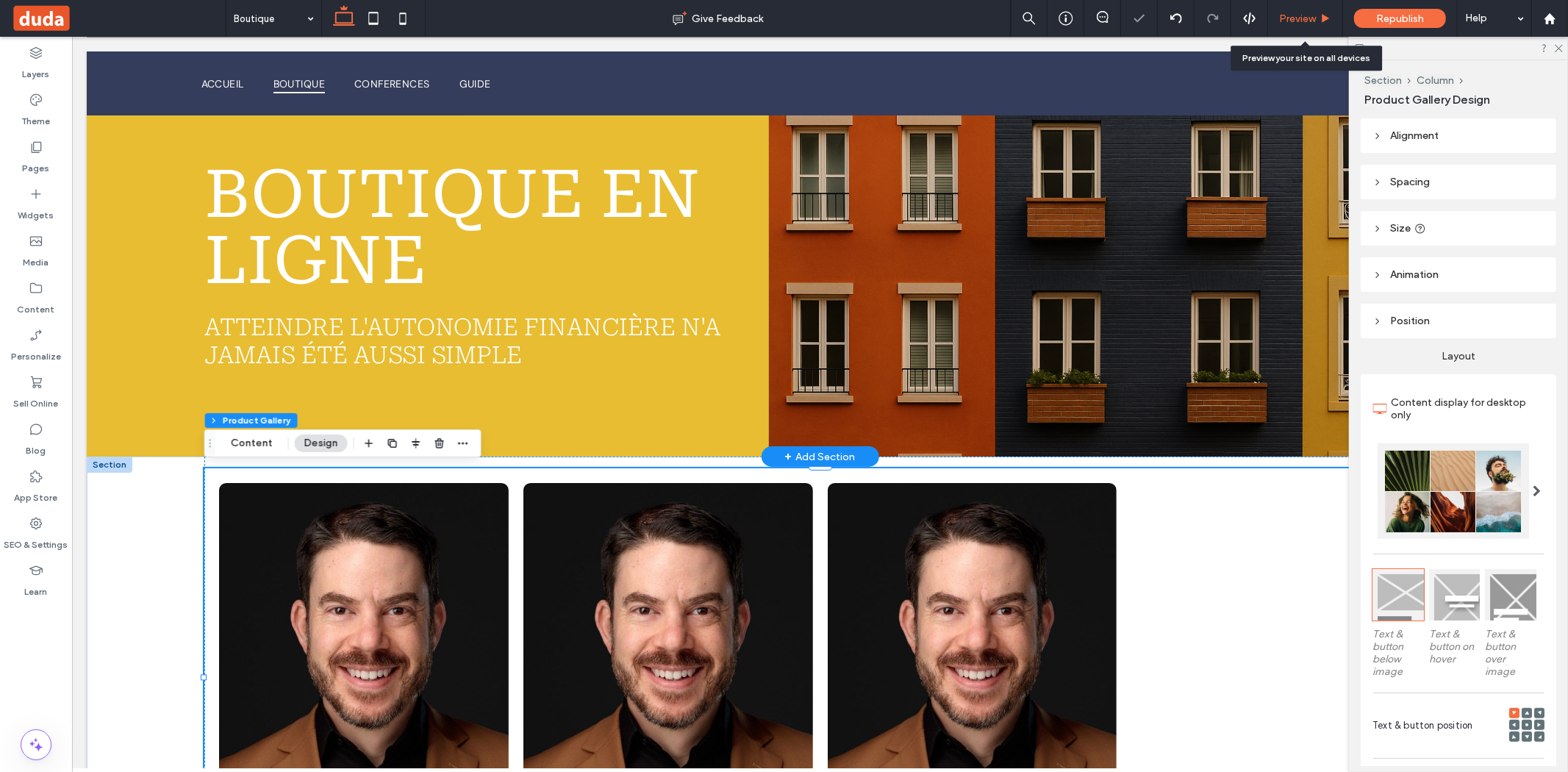
click at [1305, 27] on div "Preview" at bounding box center [1305, 18] width 75 height 37
click at [1299, 22] on span "Preview" at bounding box center [1297, 19] width 37 height 13
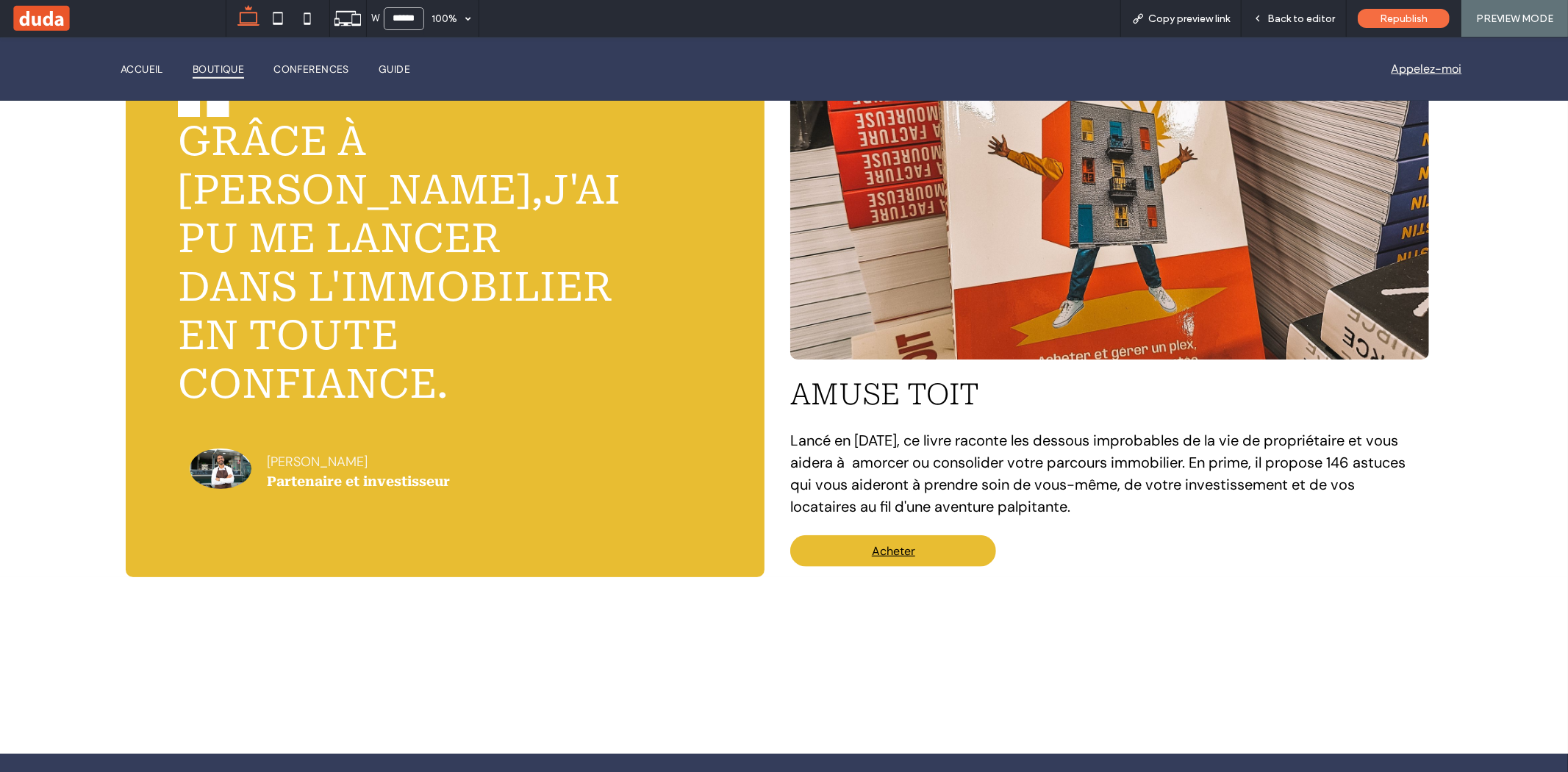
scroll to position [1059, 0]
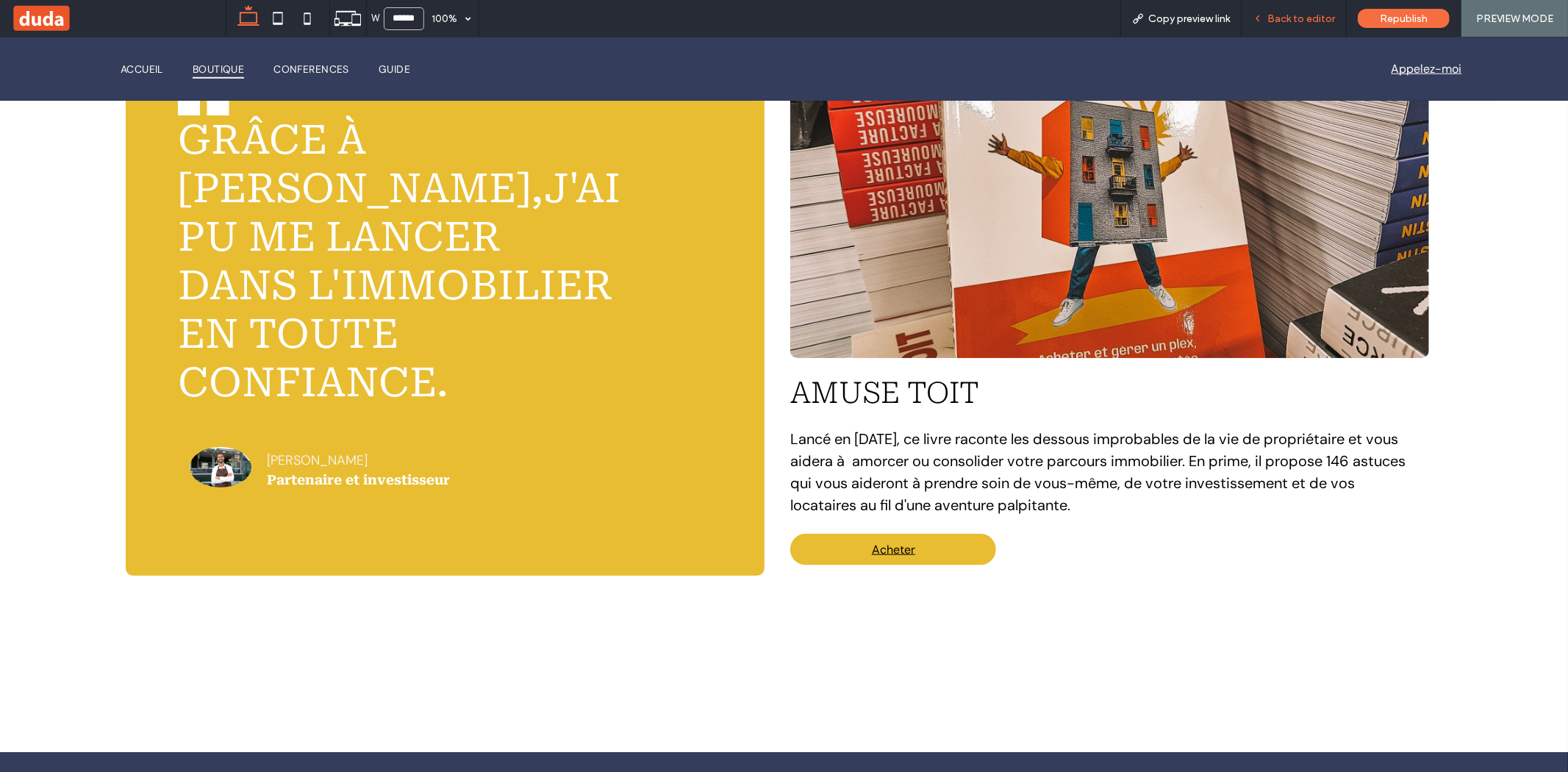
click at [1269, 22] on span "Back to editor" at bounding box center [1301, 19] width 68 height 13
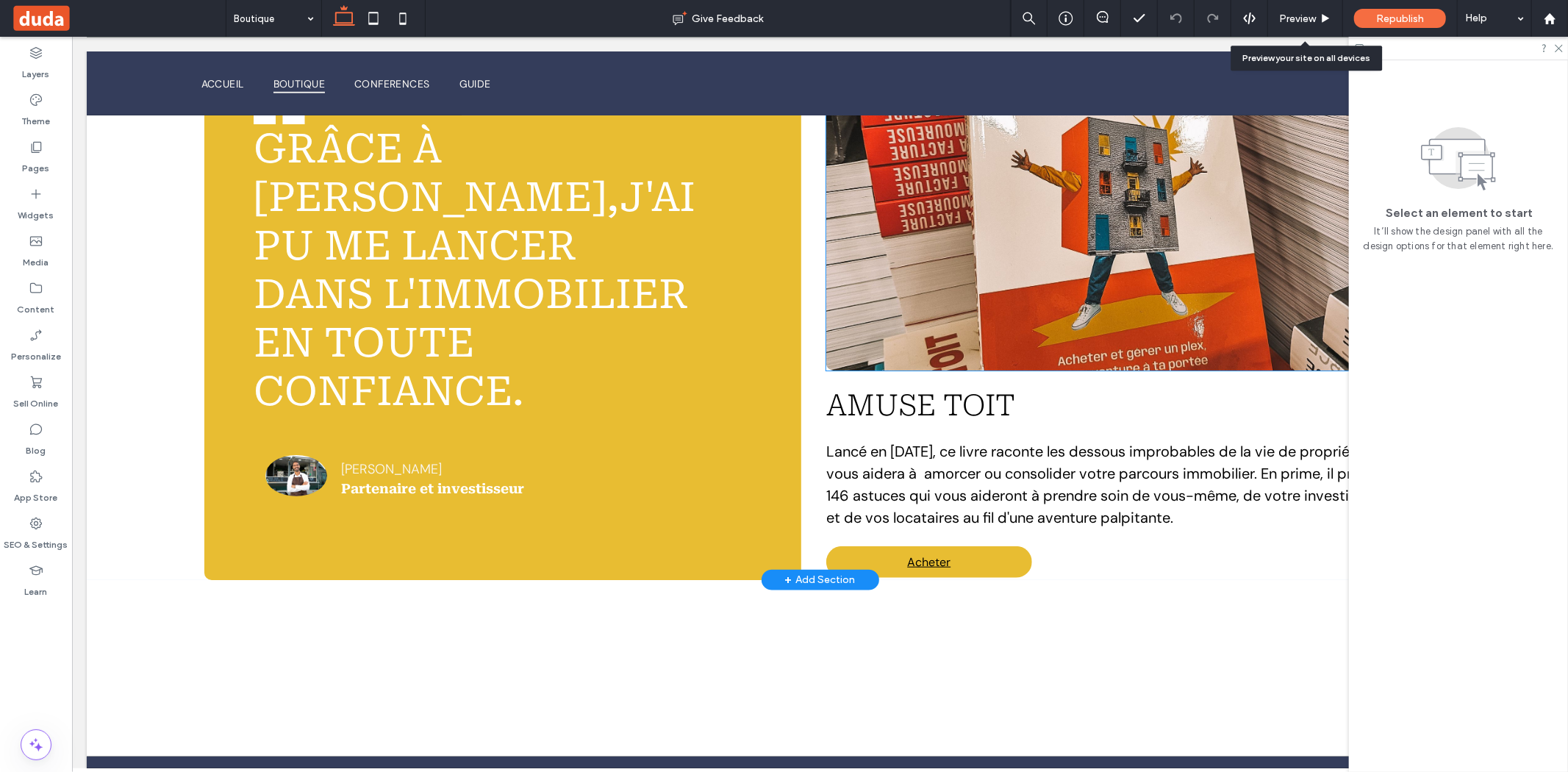
scroll to position [1046, 0]
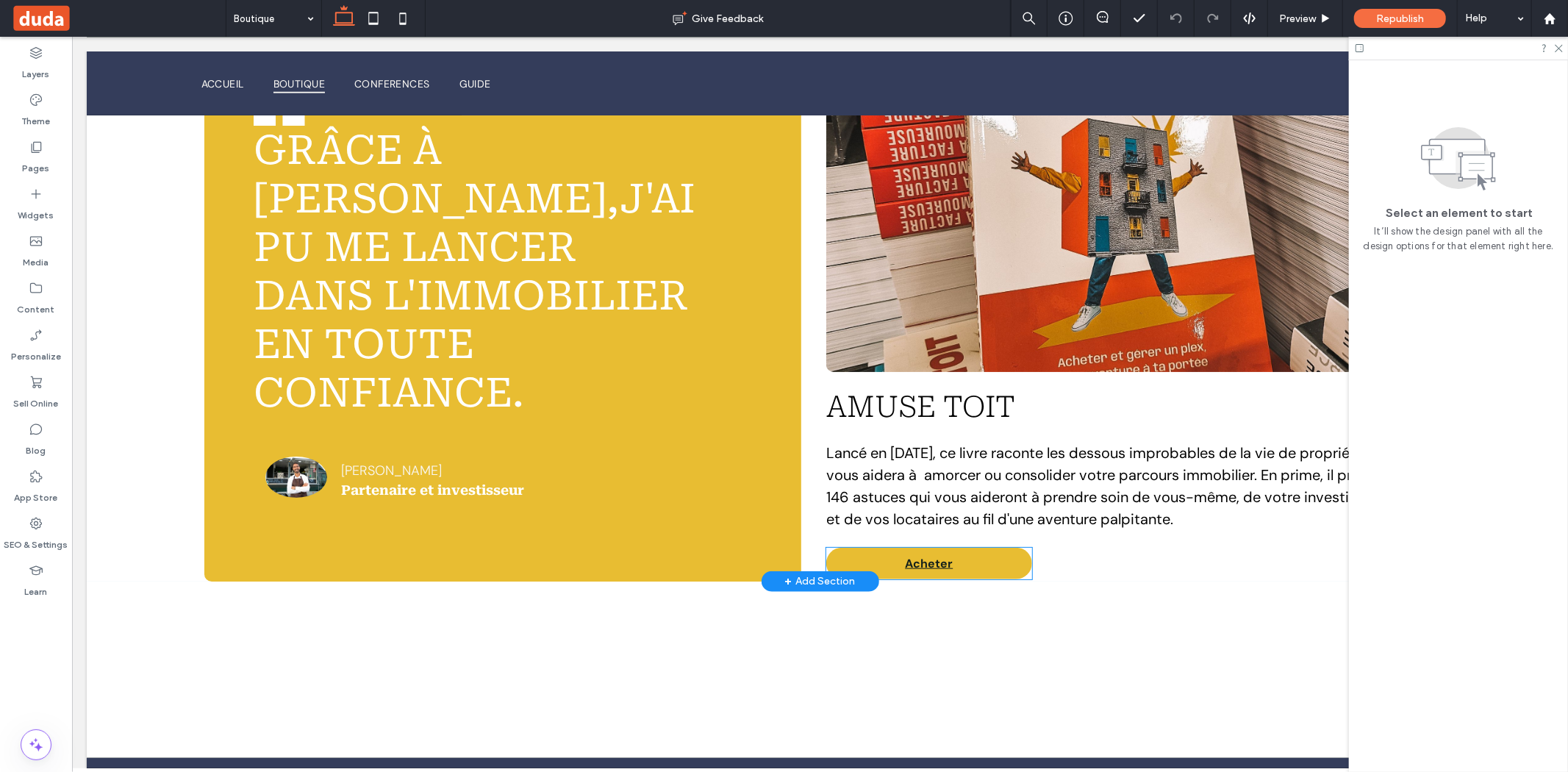
click at [1007, 566] on link "Acheter" at bounding box center [928, 562] width 206 height 32
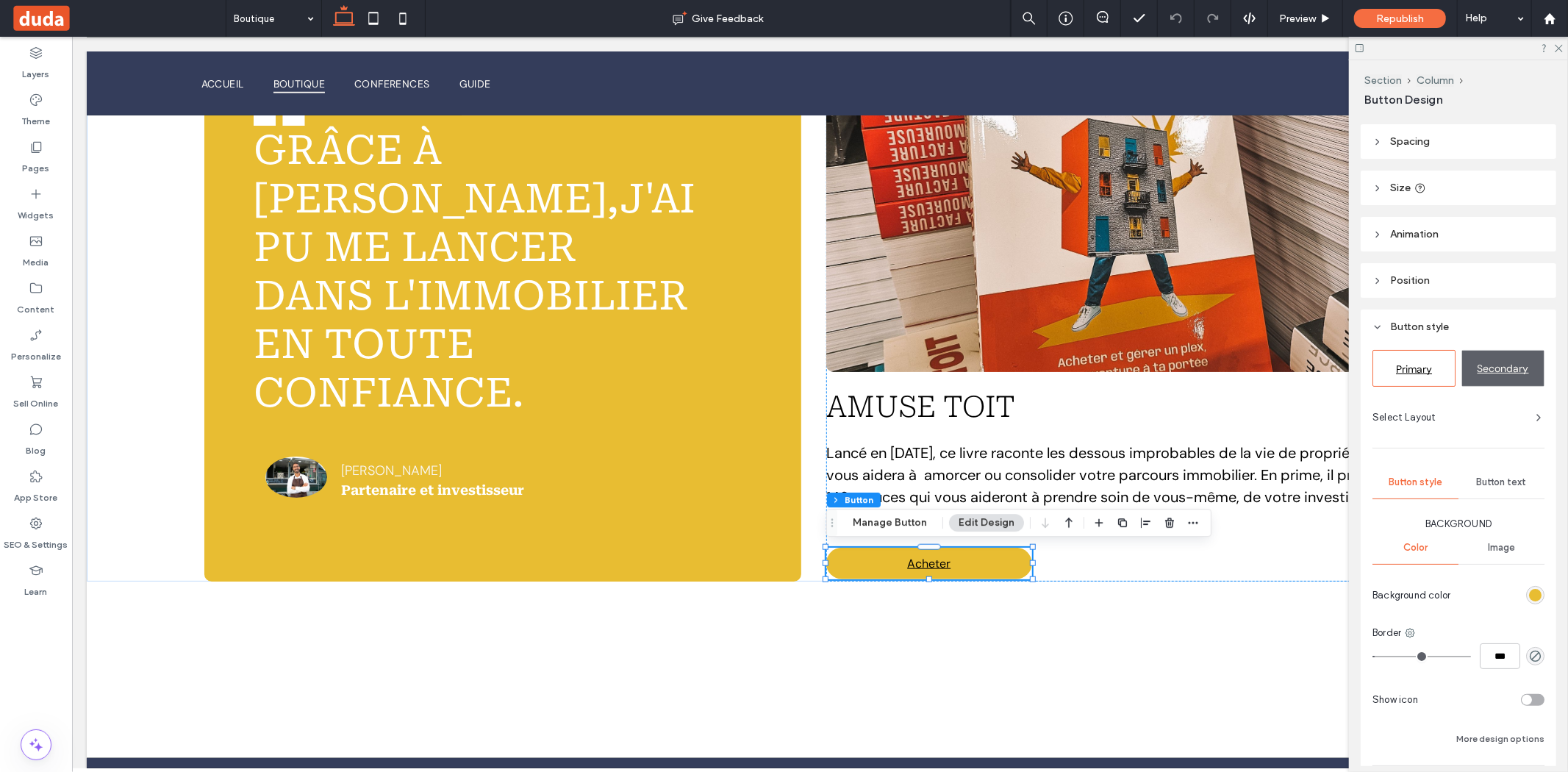
scroll to position [0, 0]
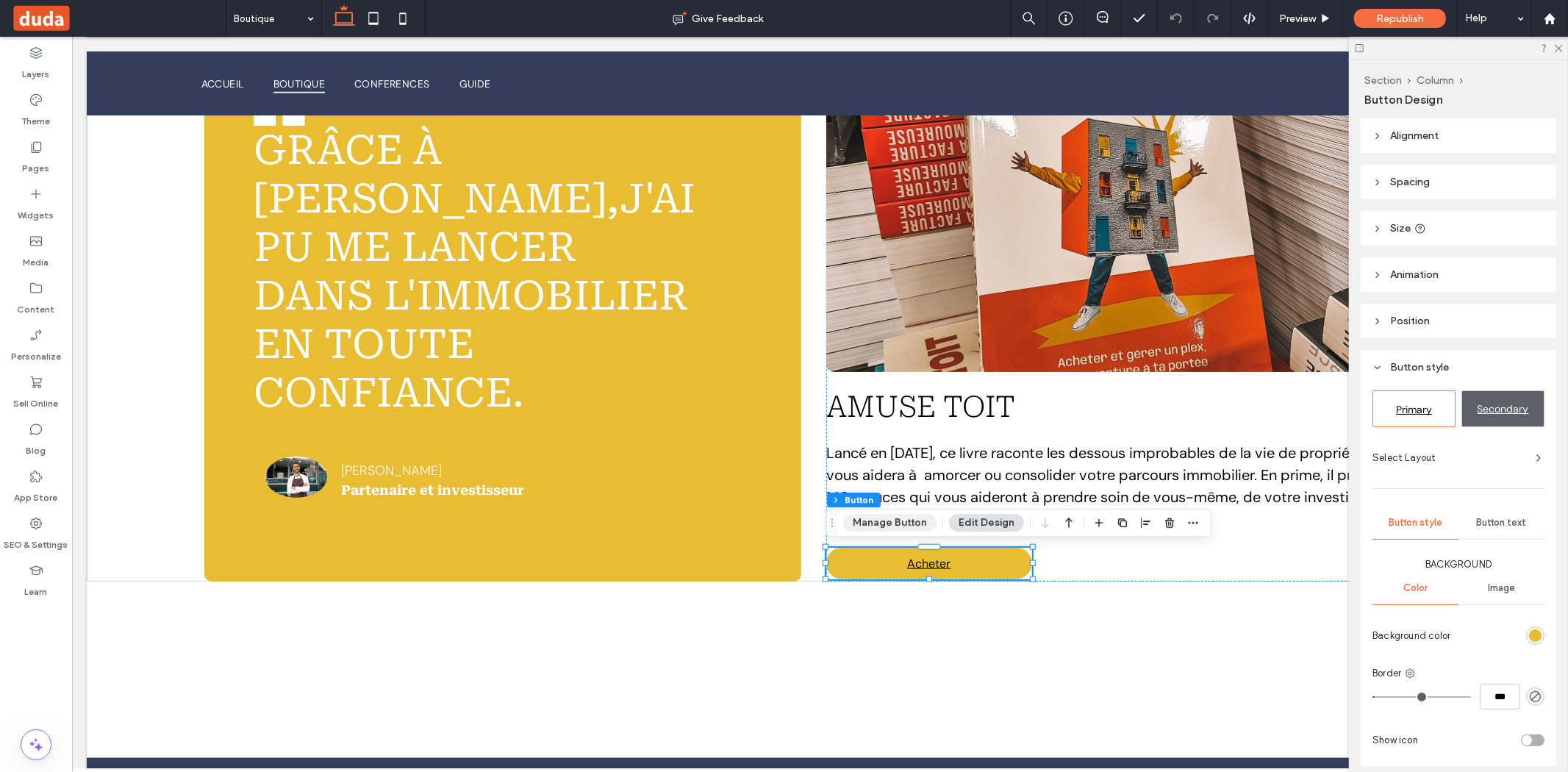
click at [905, 526] on button "Manage Button" at bounding box center [890, 523] width 93 height 18
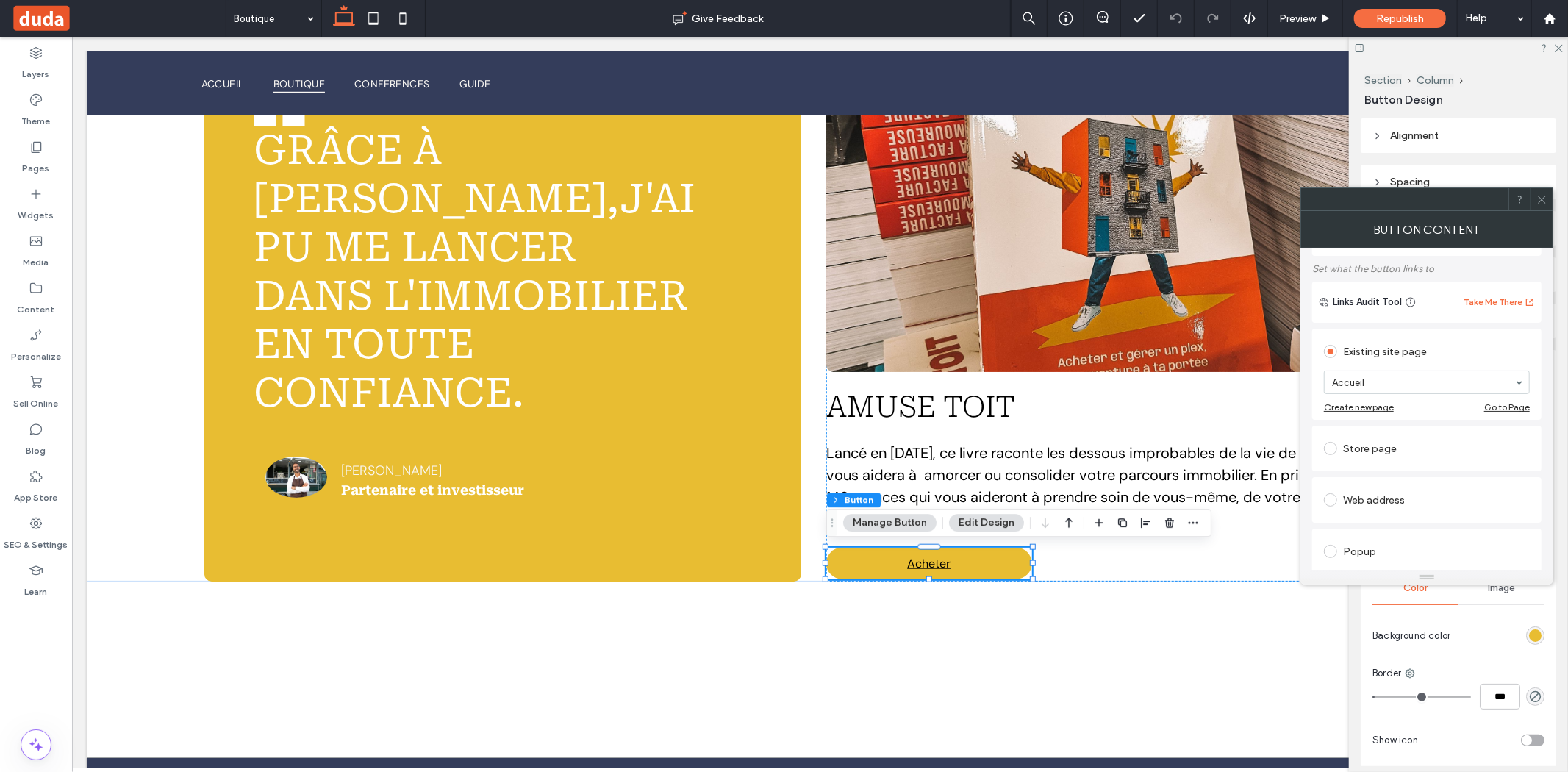
scroll to position [170, 0]
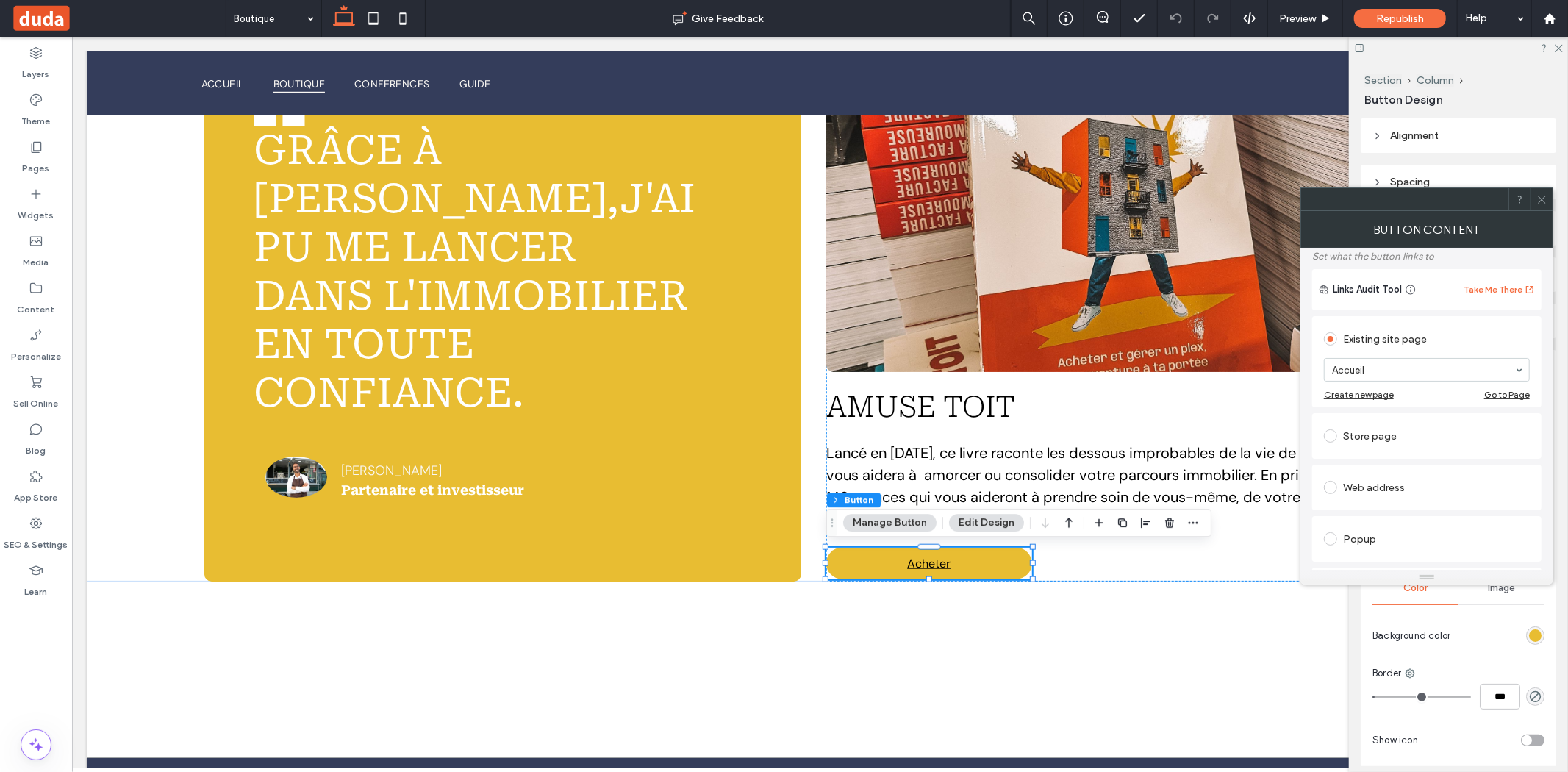
click at [1351, 492] on div "Web address" at bounding box center [1427, 487] width 206 height 23
click at [1423, 471] on input "url" at bounding box center [1427, 470] width 206 height 19
paste input "**********"
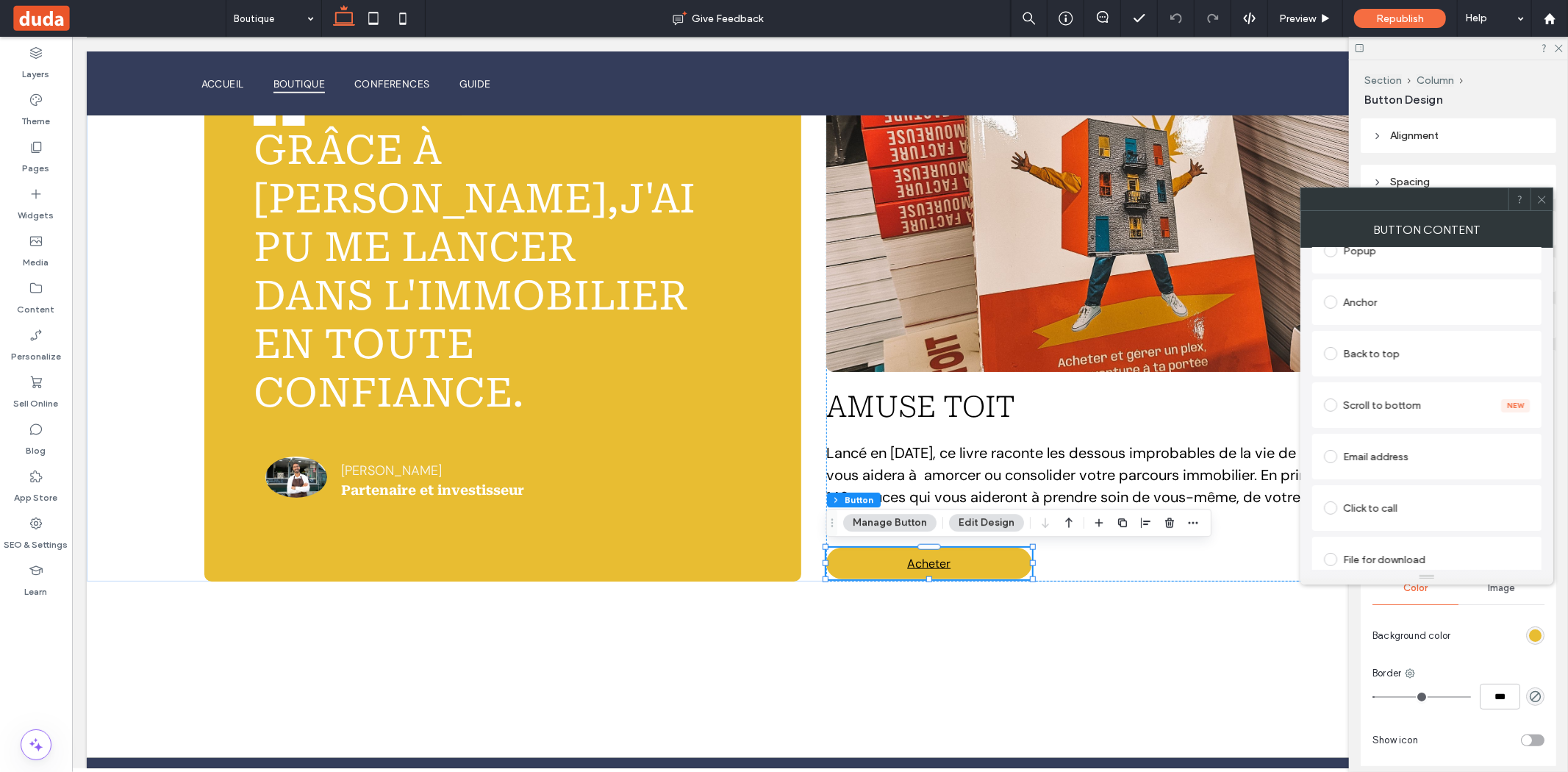
type input "**********"
click at [1541, 456] on div "Email address" at bounding box center [1427, 456] width 229 height 46
click at [1540, 200] on use at bounding box center [1542, 199] width 7 height 7
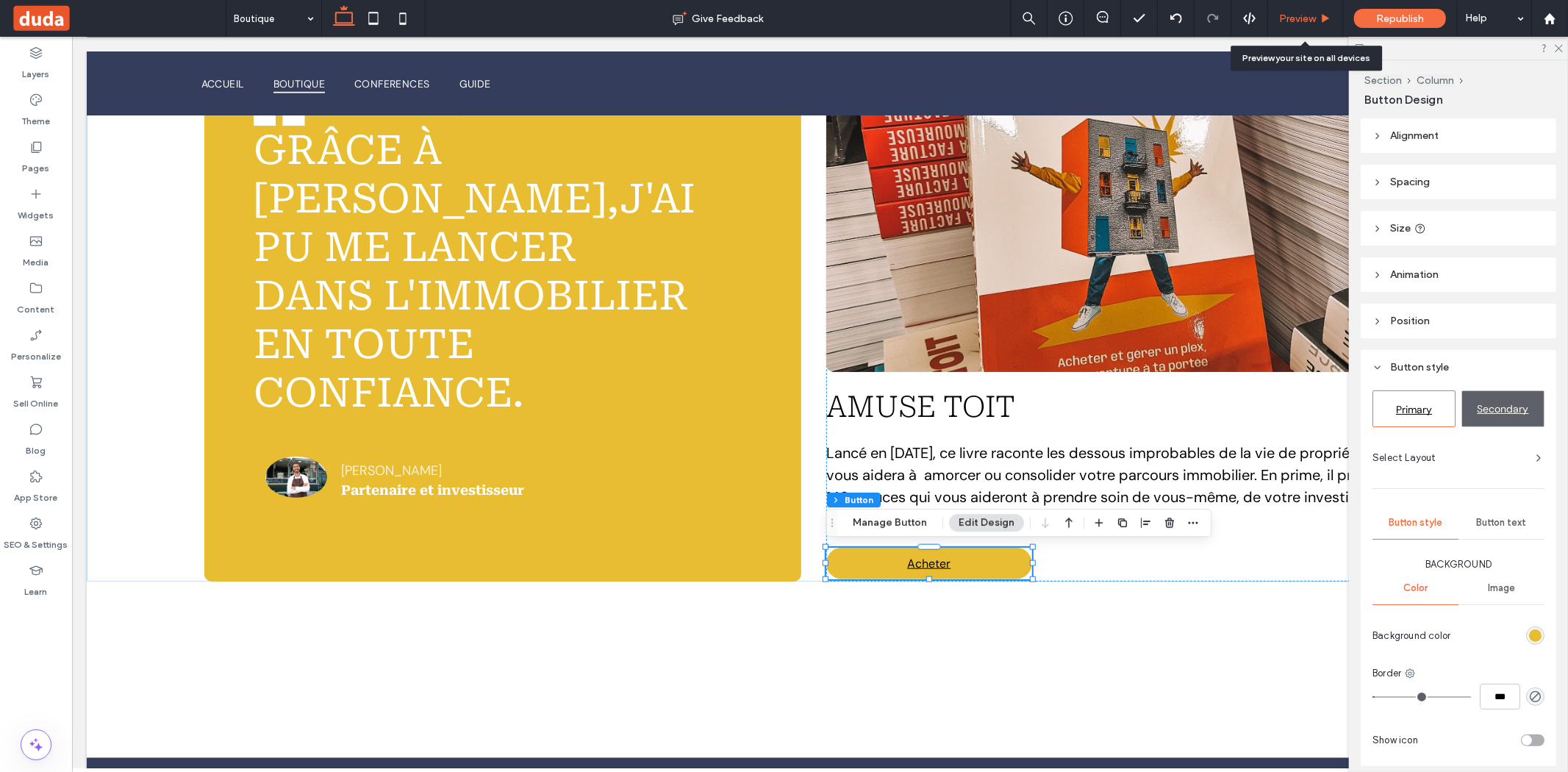
click at [1288, 14] on span "Preview" at bounding box center [1297, 19] width 37 height 13
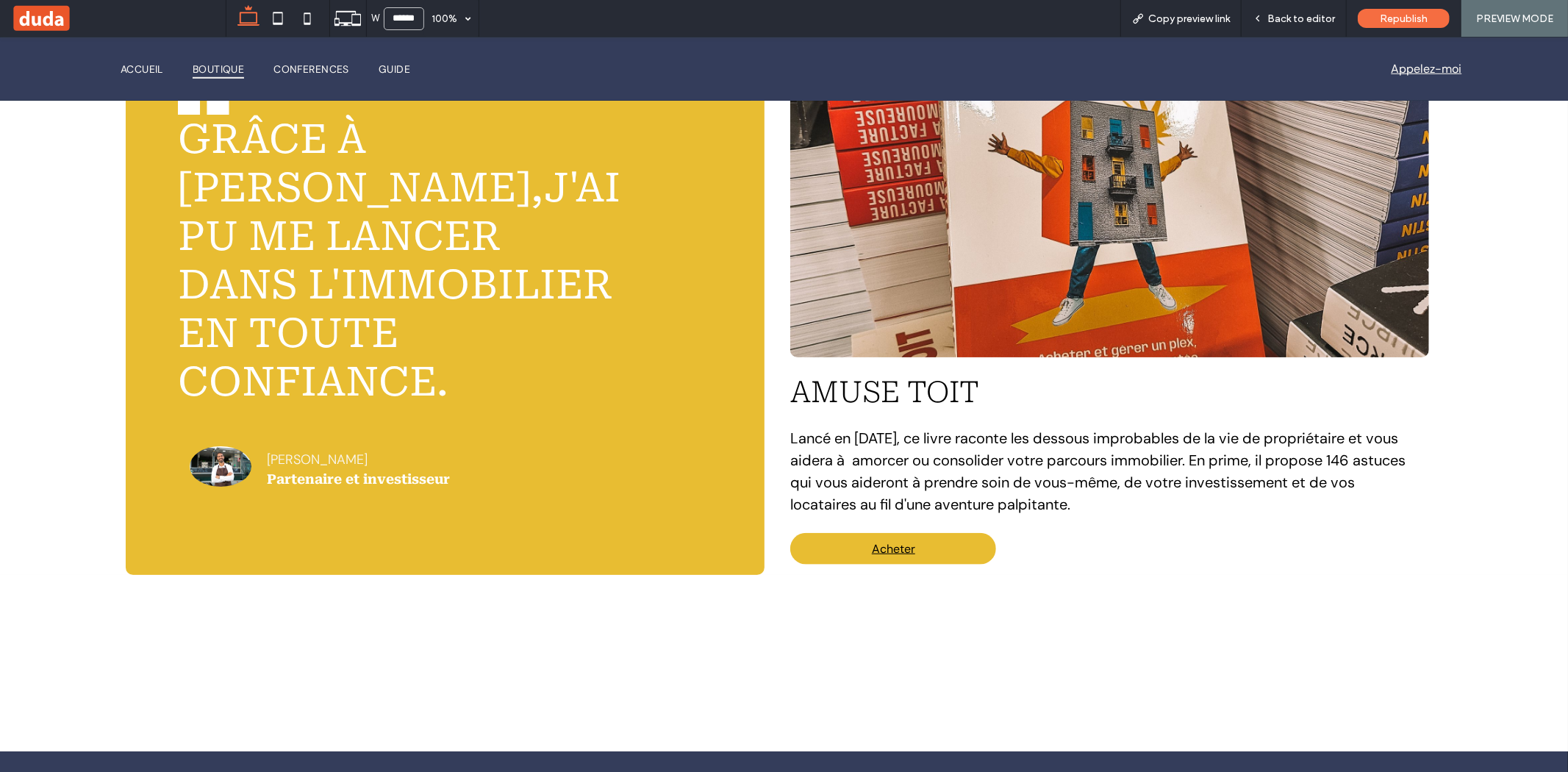
scroll to position [1059, 0]
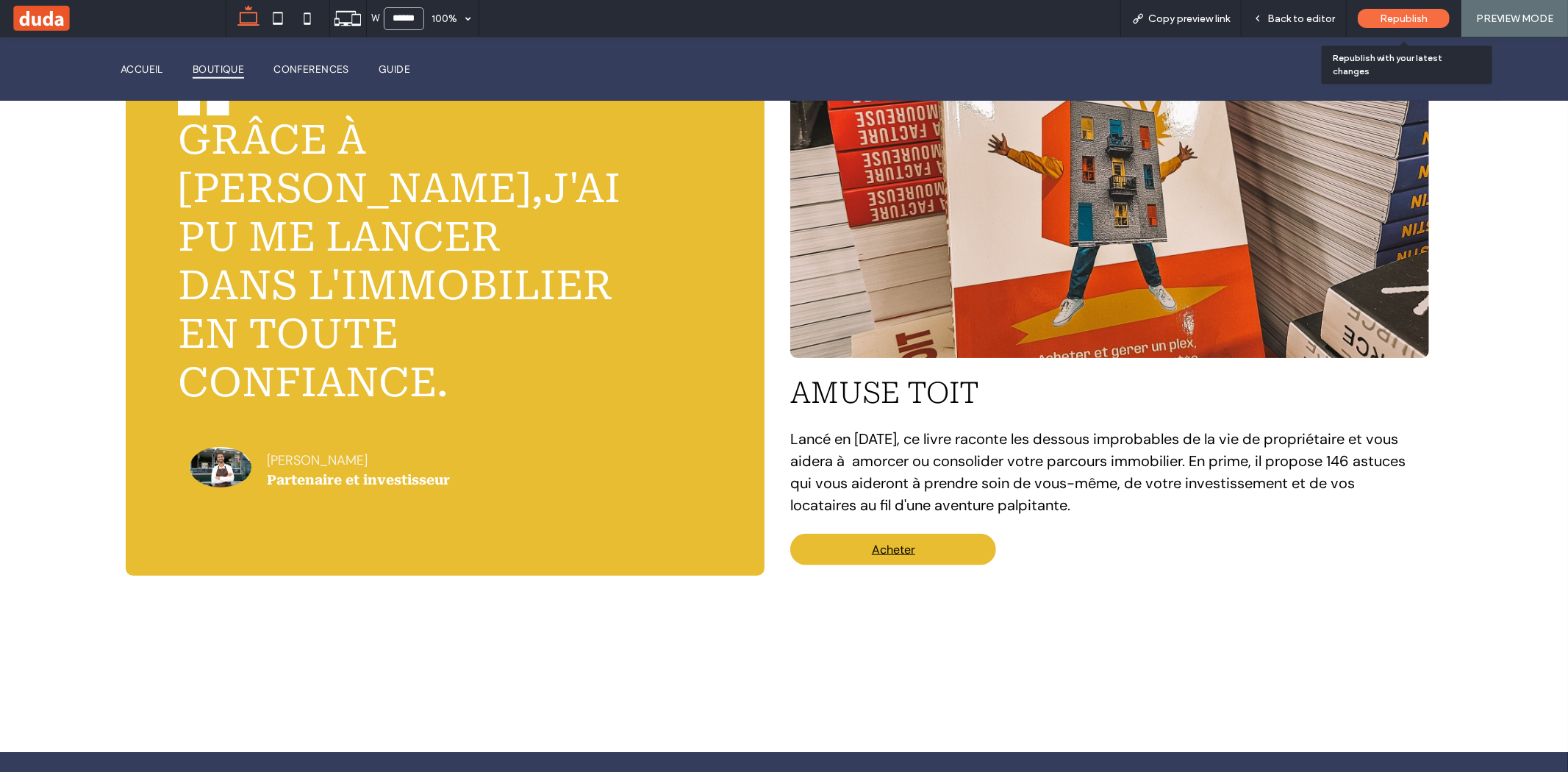
click at [1381, 14] on span "Republish" at bounding box center [1404, 19] width 48 height 13
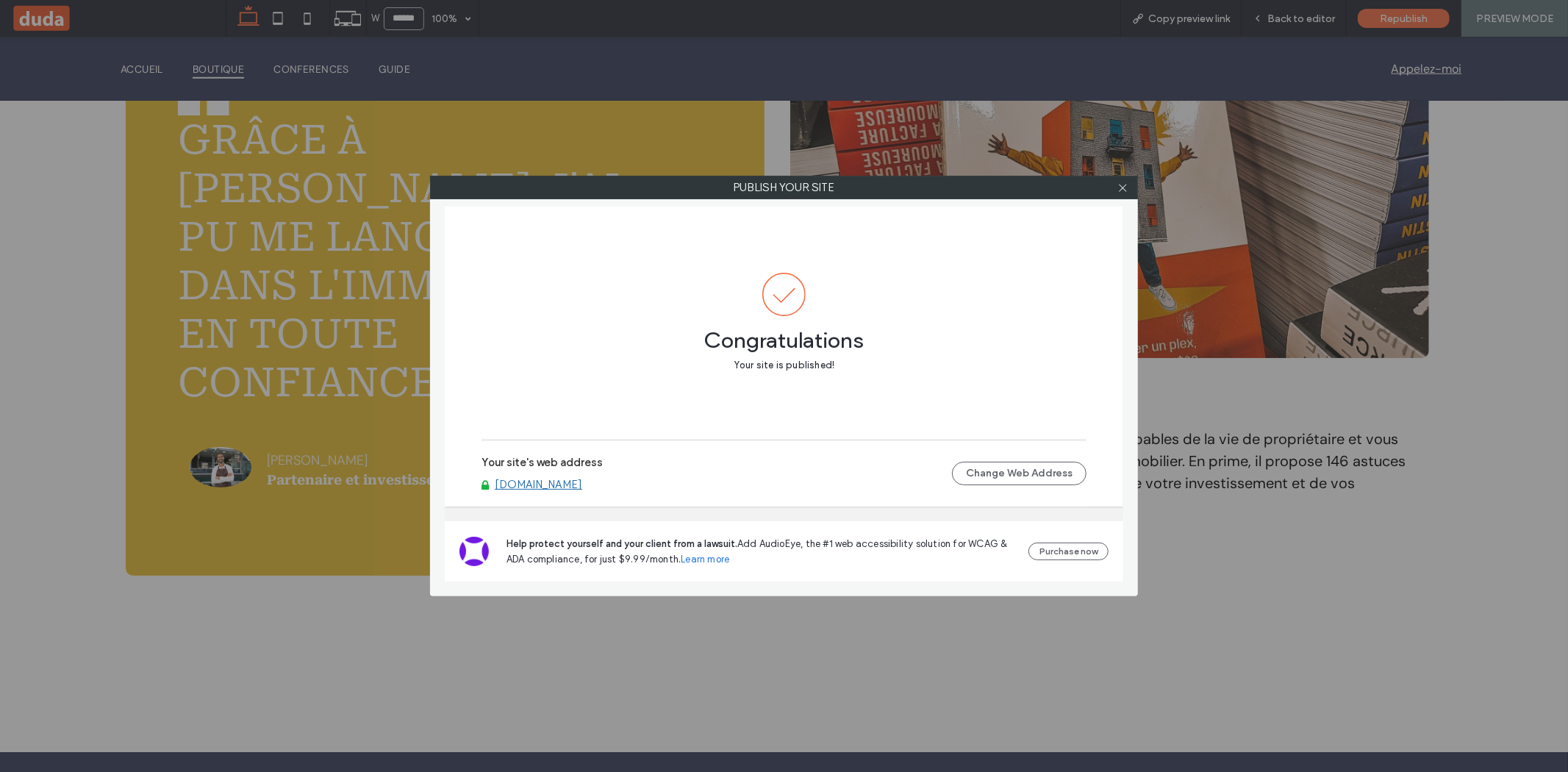
click at [1128, 190] on div at bounding box center [1122, 188] width 22 height 22
click at [1124, 190] on icon at bounding box center [1123, 188] width 11 height 11
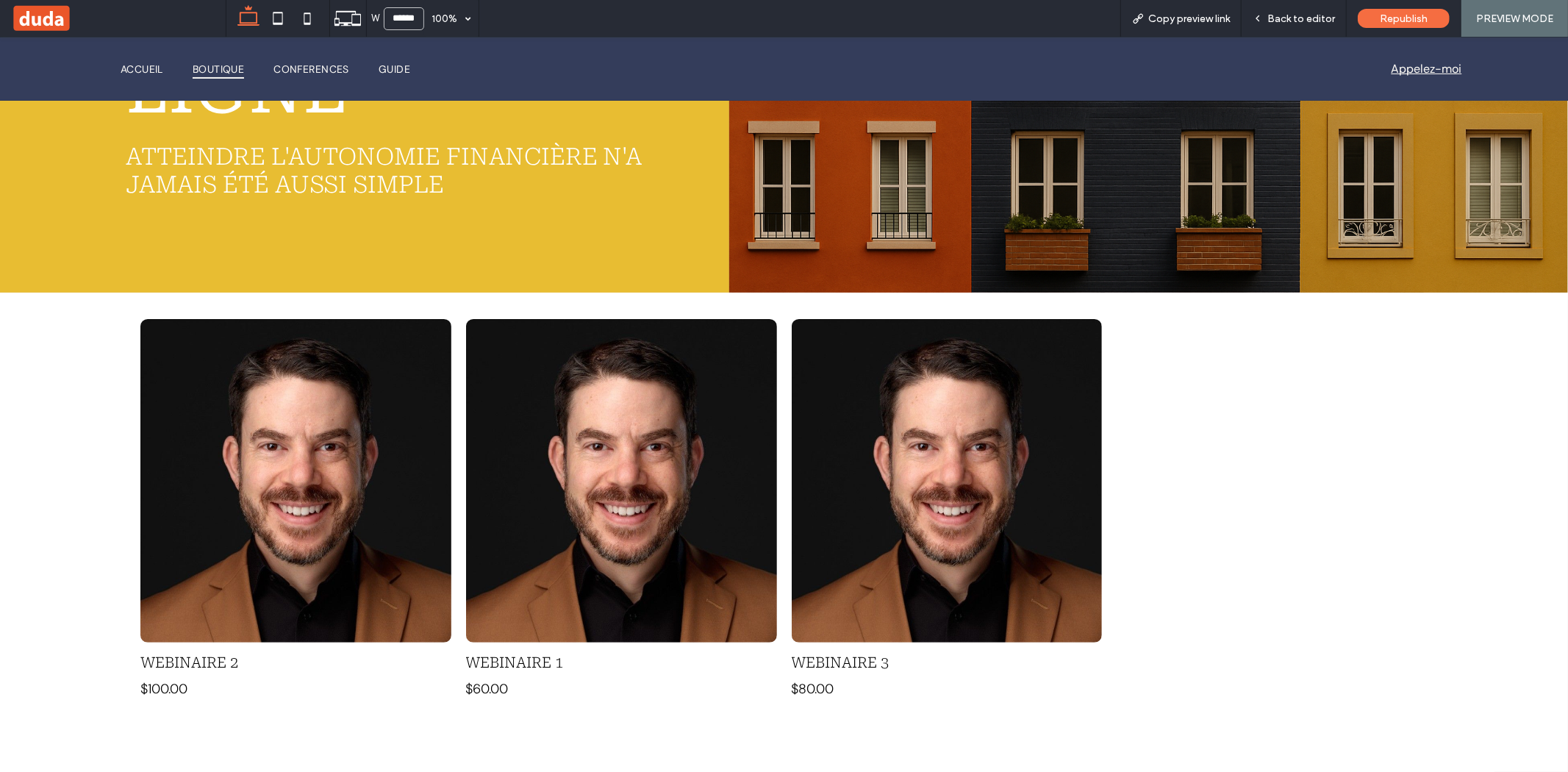
scroll to position [270, 0]
click at [1309, 20] on span "Back to editor" at bounding box center [1301, 19] width 68 height 13
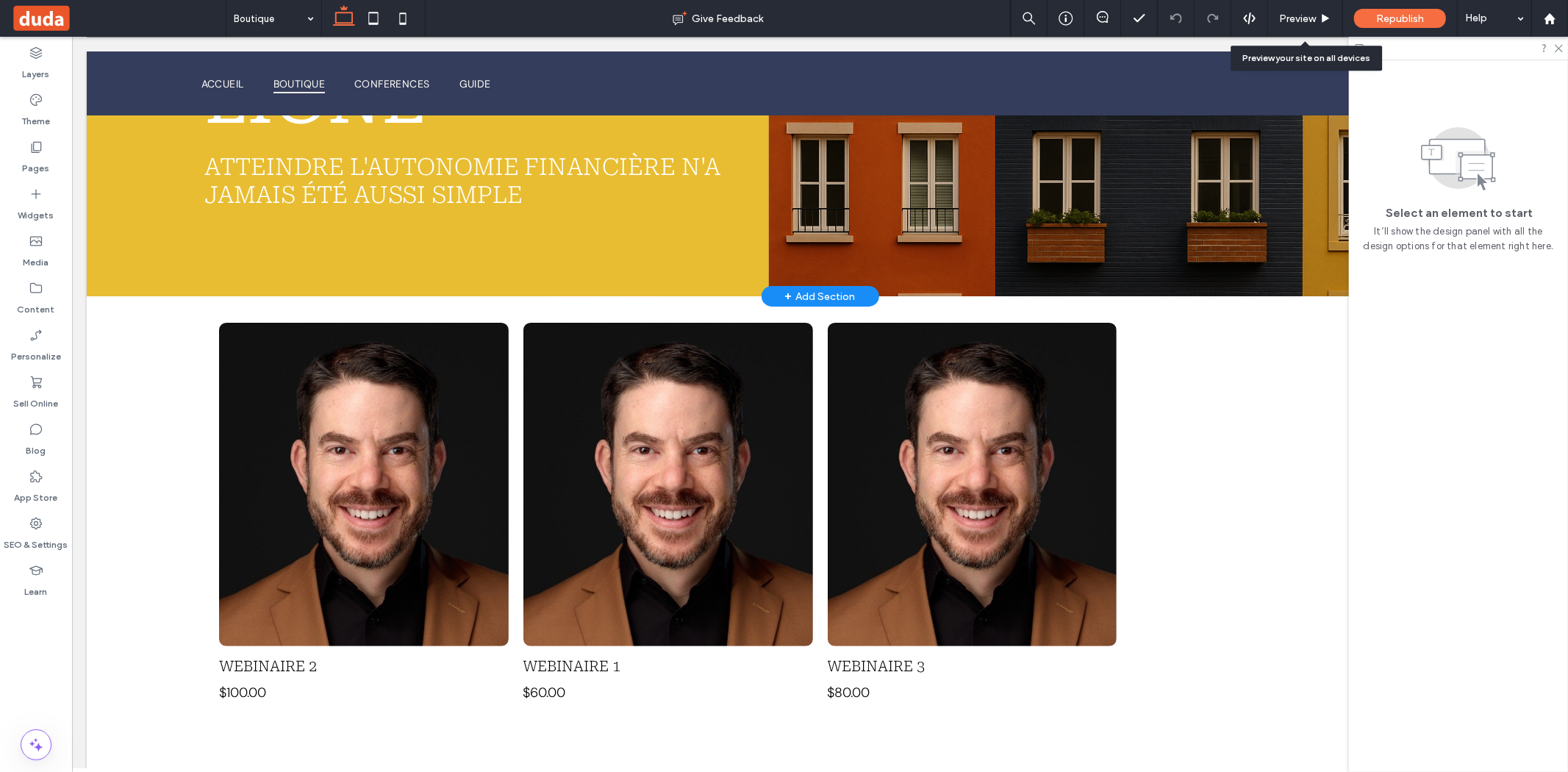
scroll to position [266, 0]
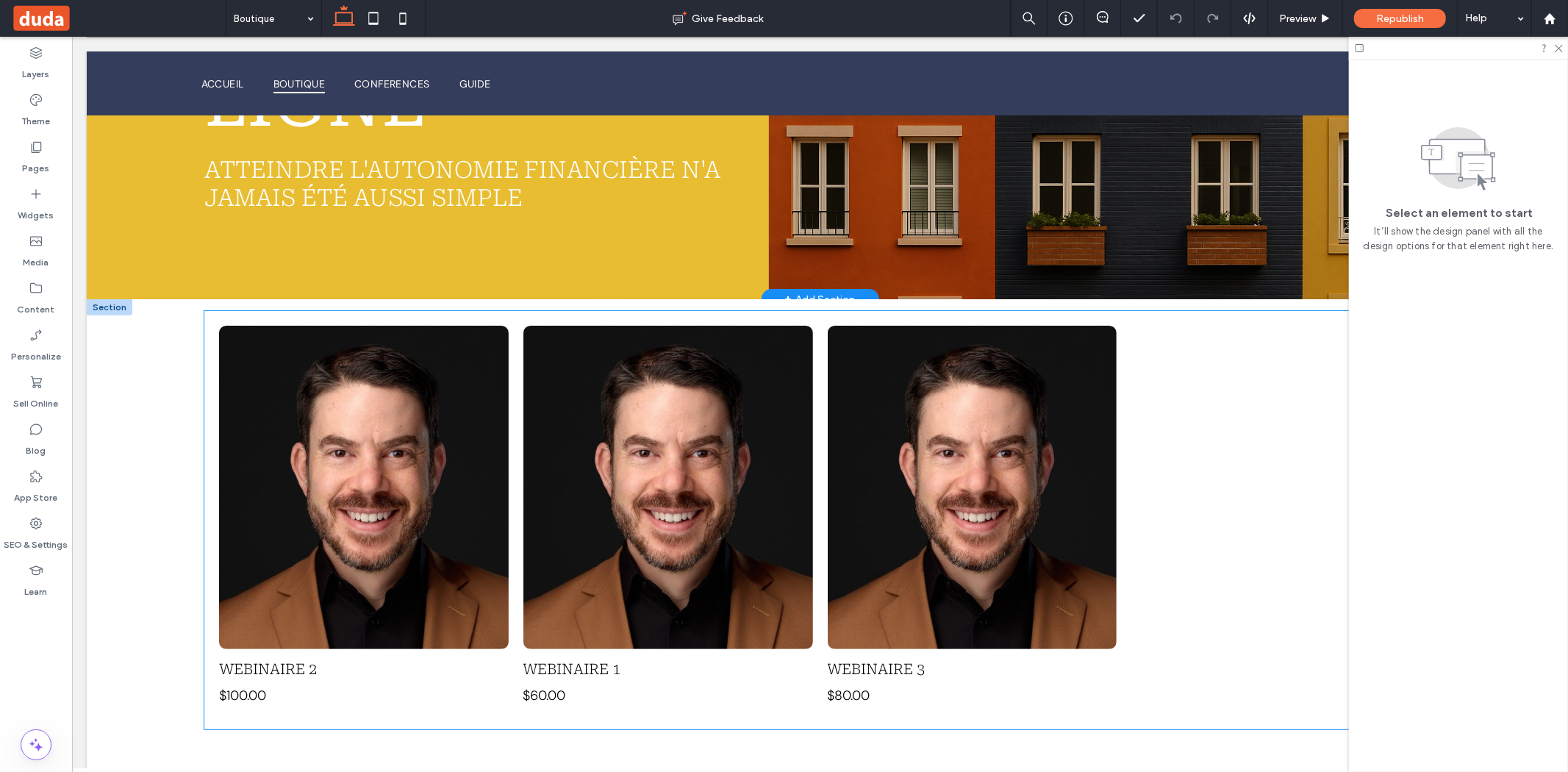
click at [1057, 457] on link at bounding box center [972, 486] width 290 height 324
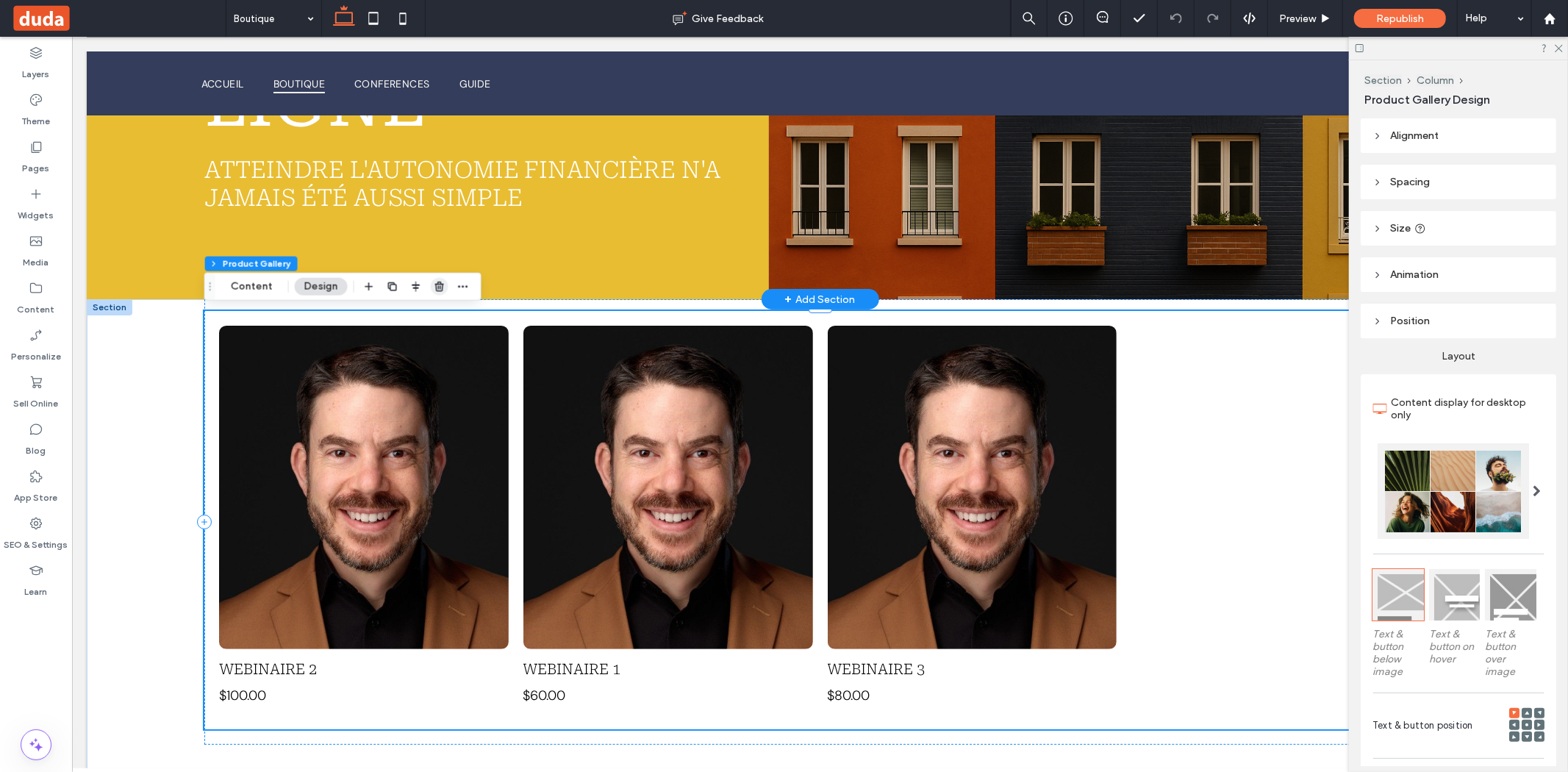
click at [443, 290] on span "button" at bounding box center [440, 287] width 18 height 18
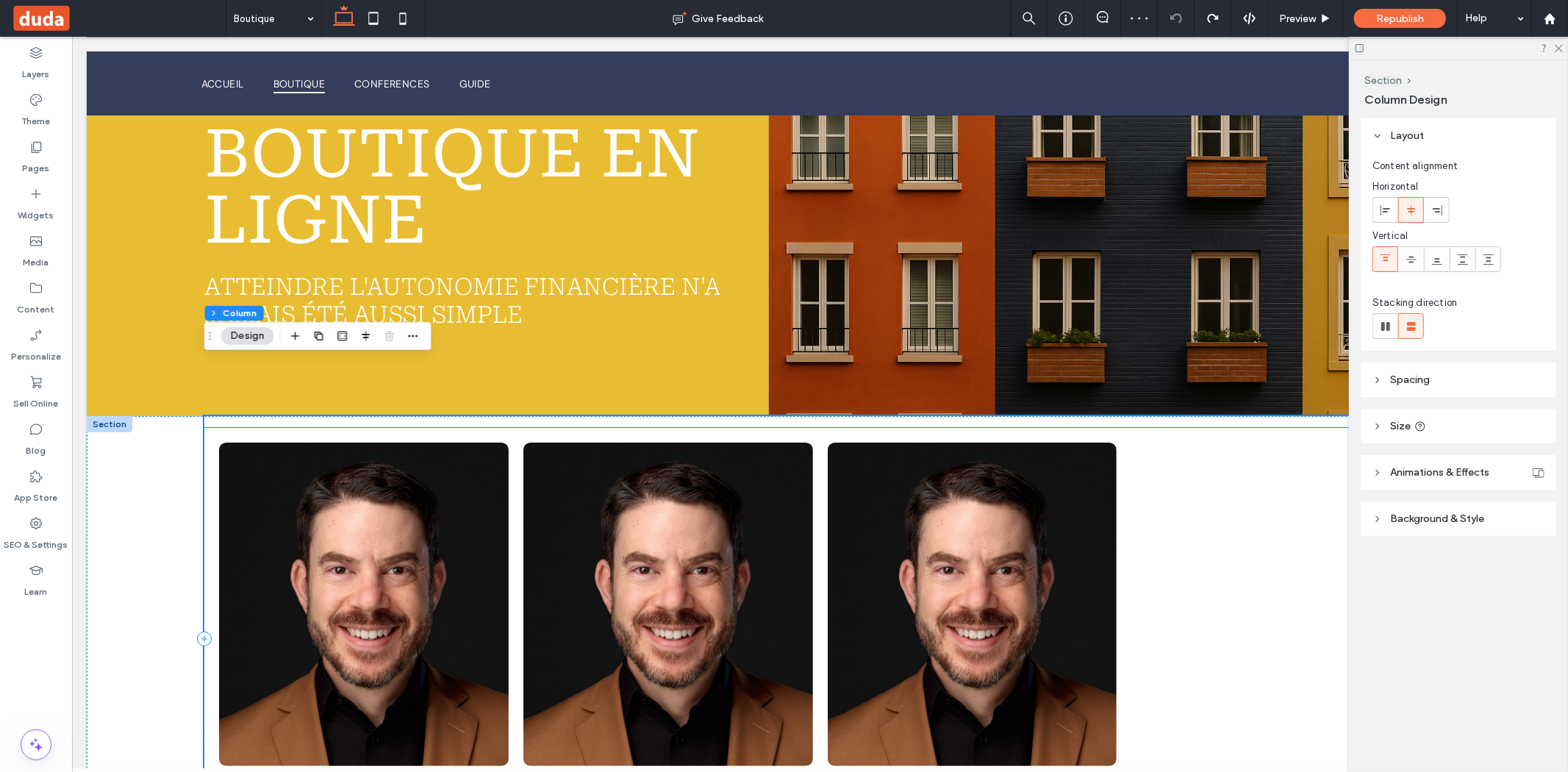
scroll to position [225, 0]
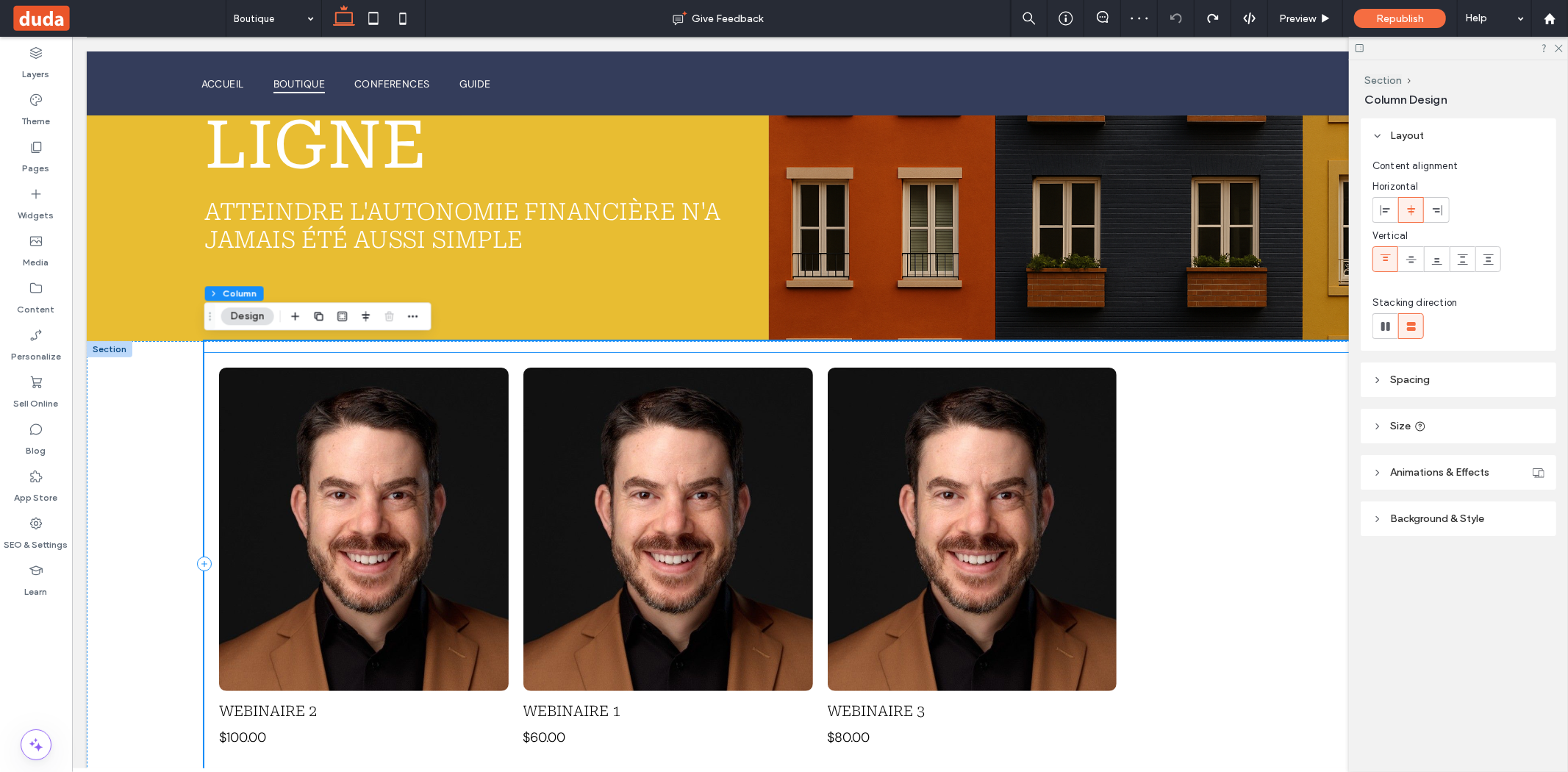
click at [998, 626] on link at bounding box center [972, 528] width 290 height 324
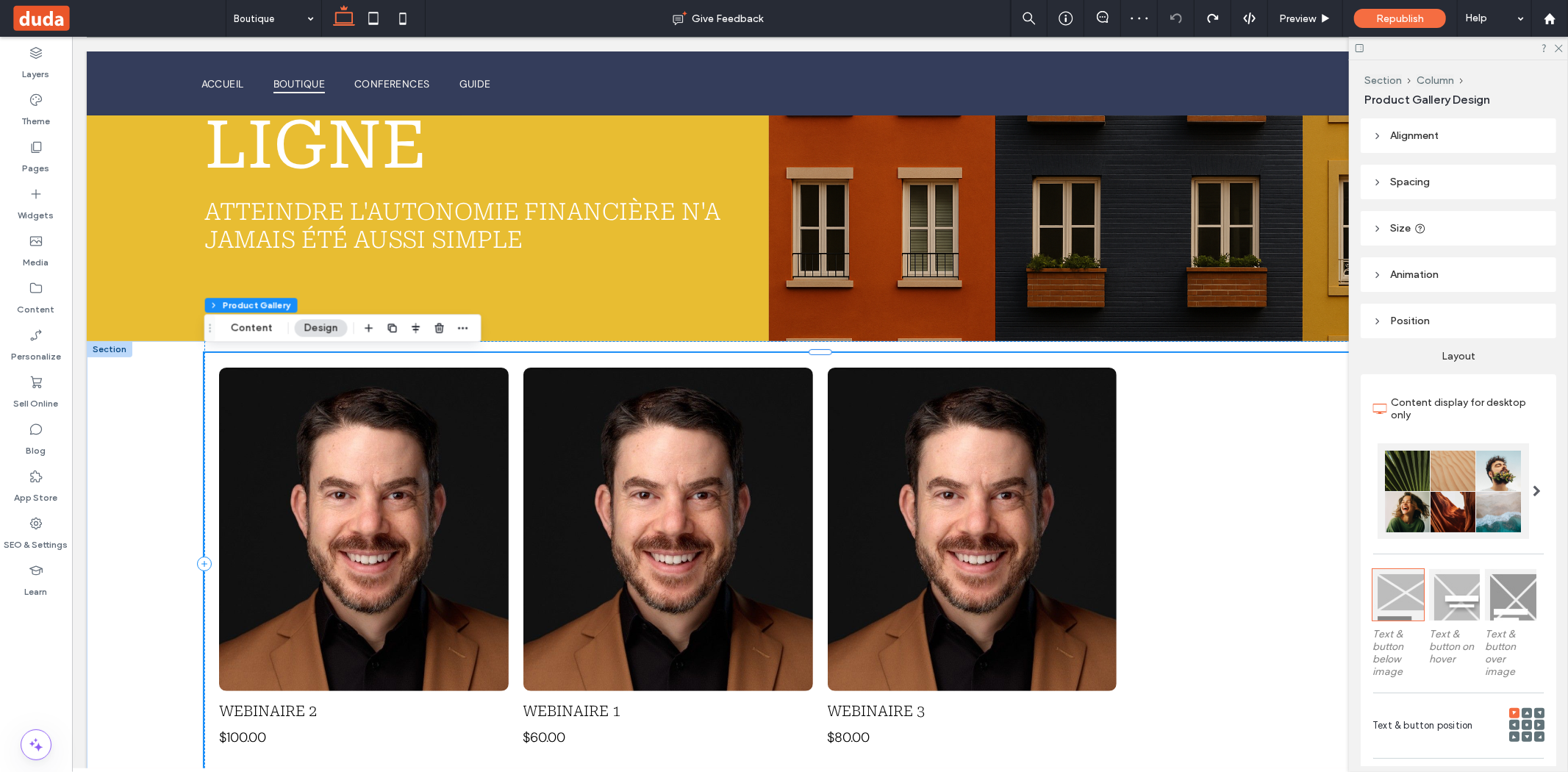
click at [998, 626] on link at bounding box center [972, 528] width 290 height 324
click at [835, 599] on link at bounding box center [972, 528] width 290 height 324
click at [751, 584] on link at bounding box center [667, 528] width 290 height 324
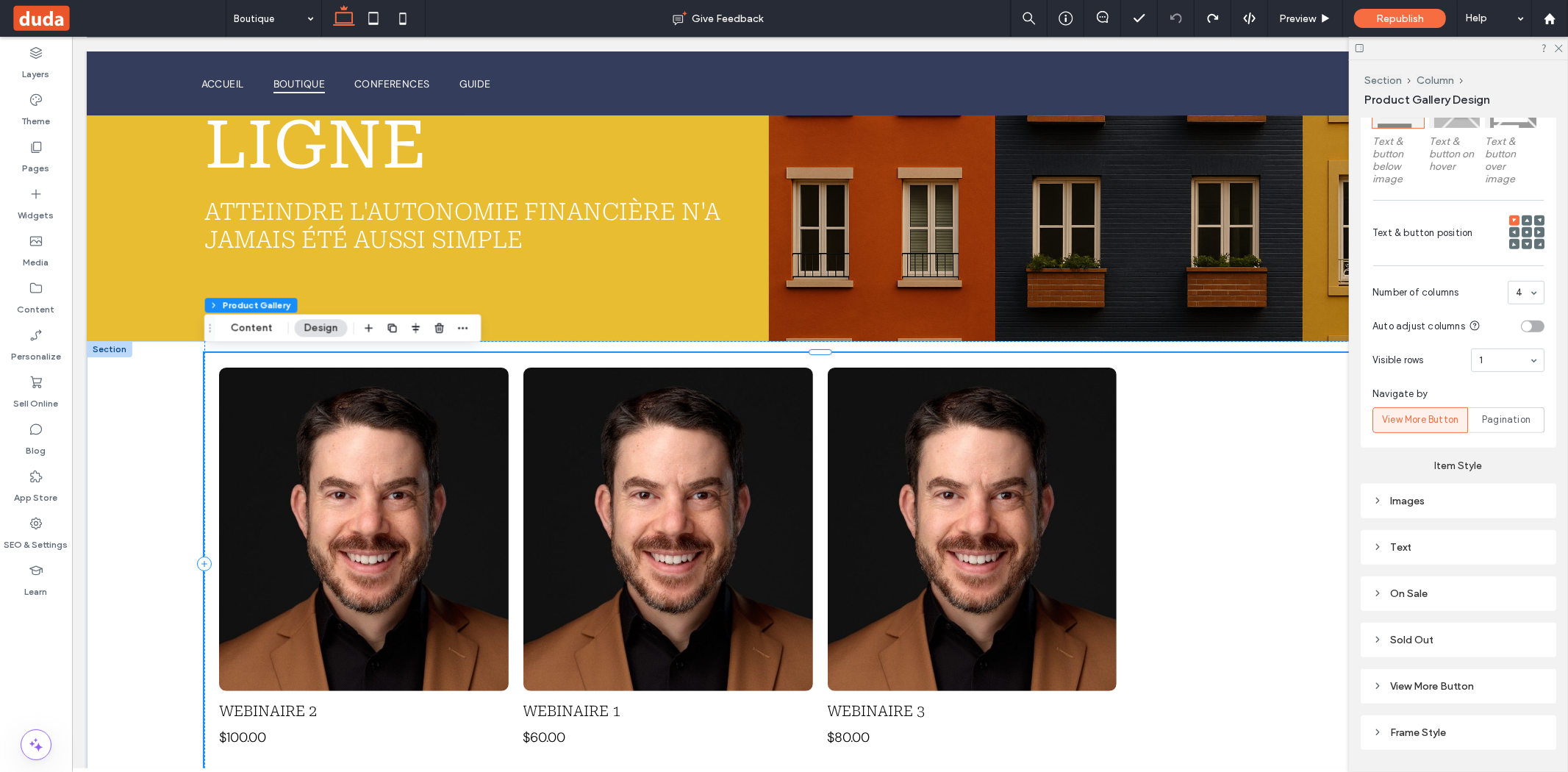
scroll to position [482, 0]
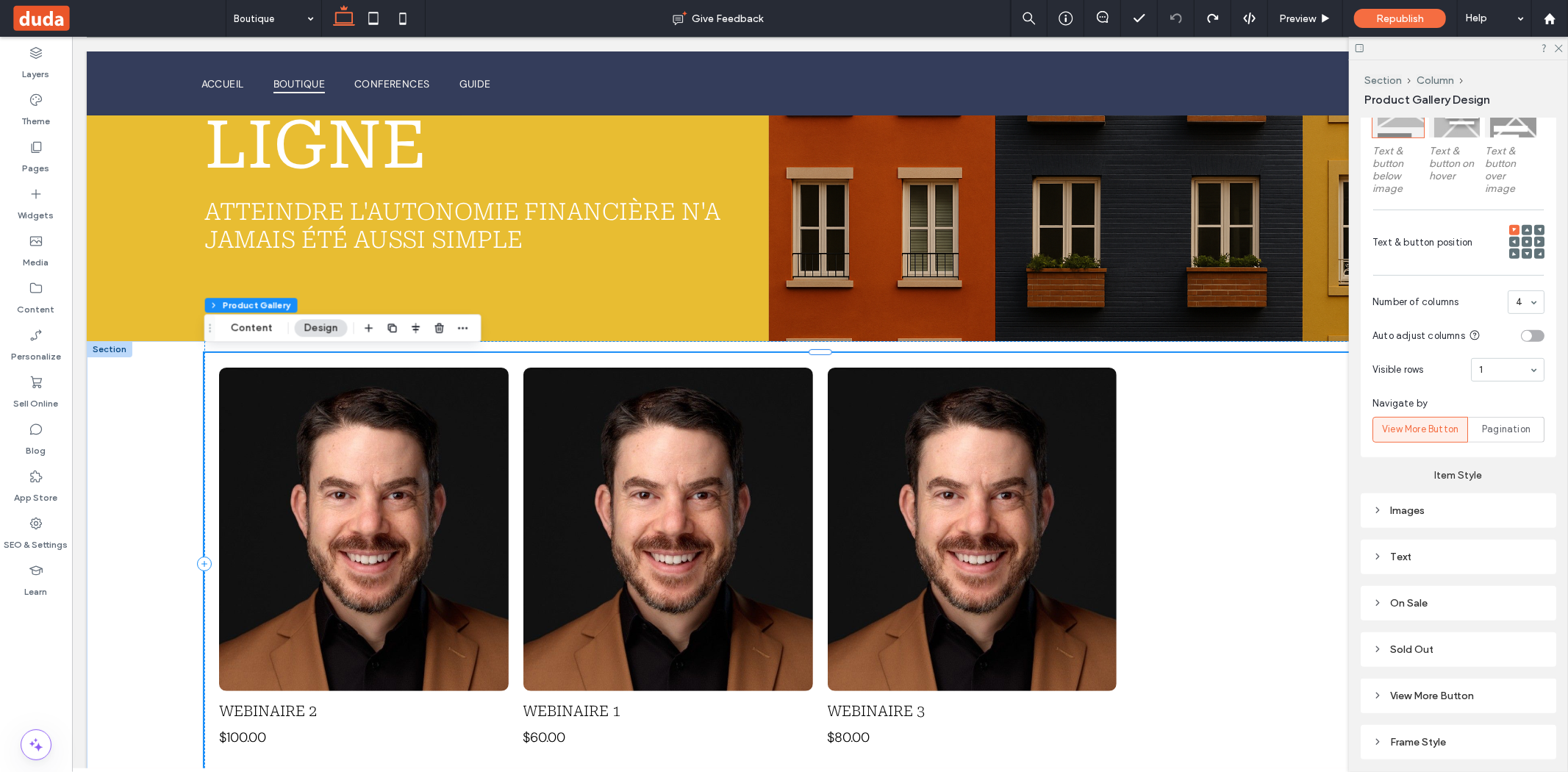
click at [1420, 501] on div "Images" at bounding box center [1458, 510] width 172 height 20
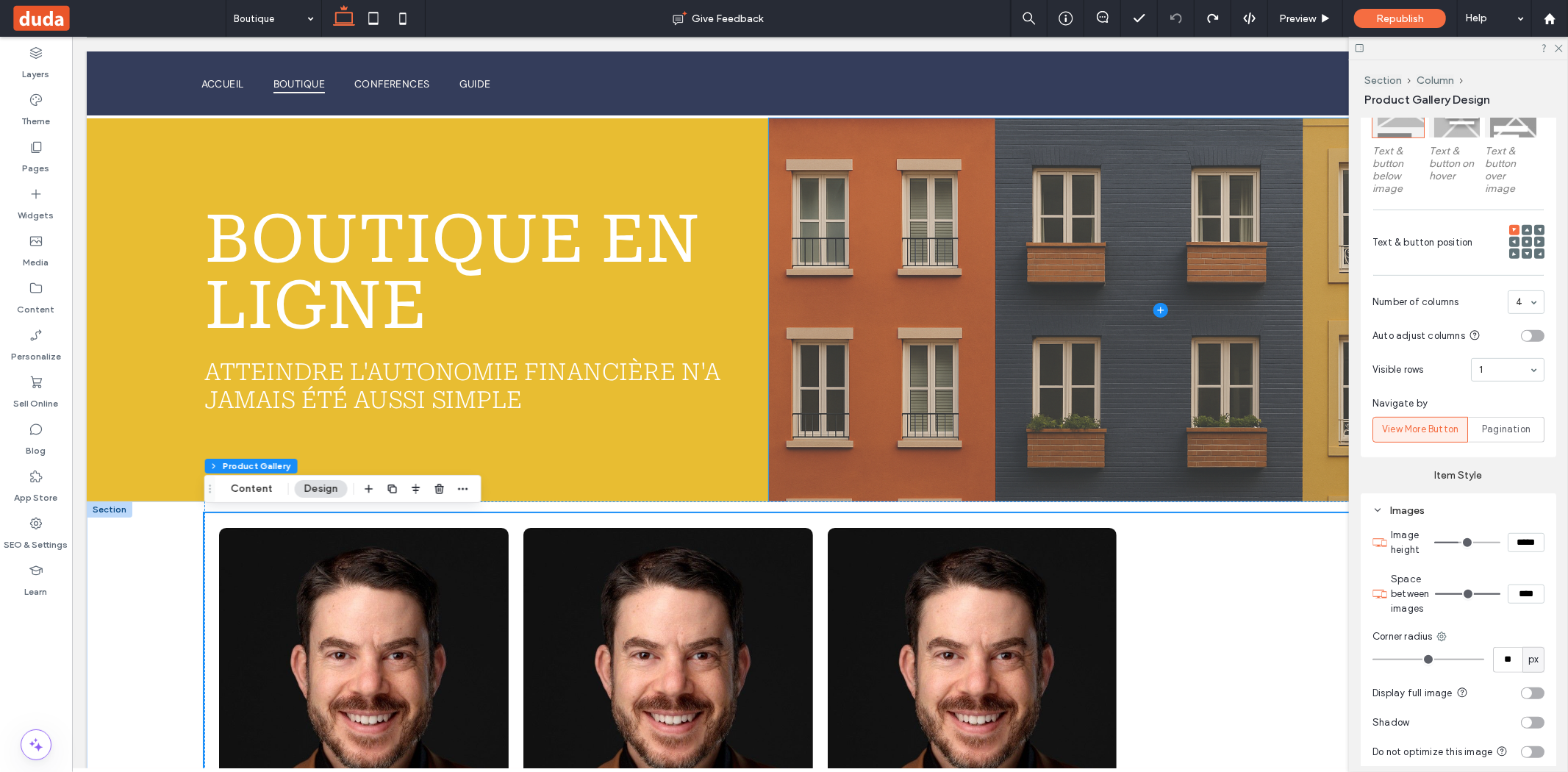
scroll to position [65, 0]
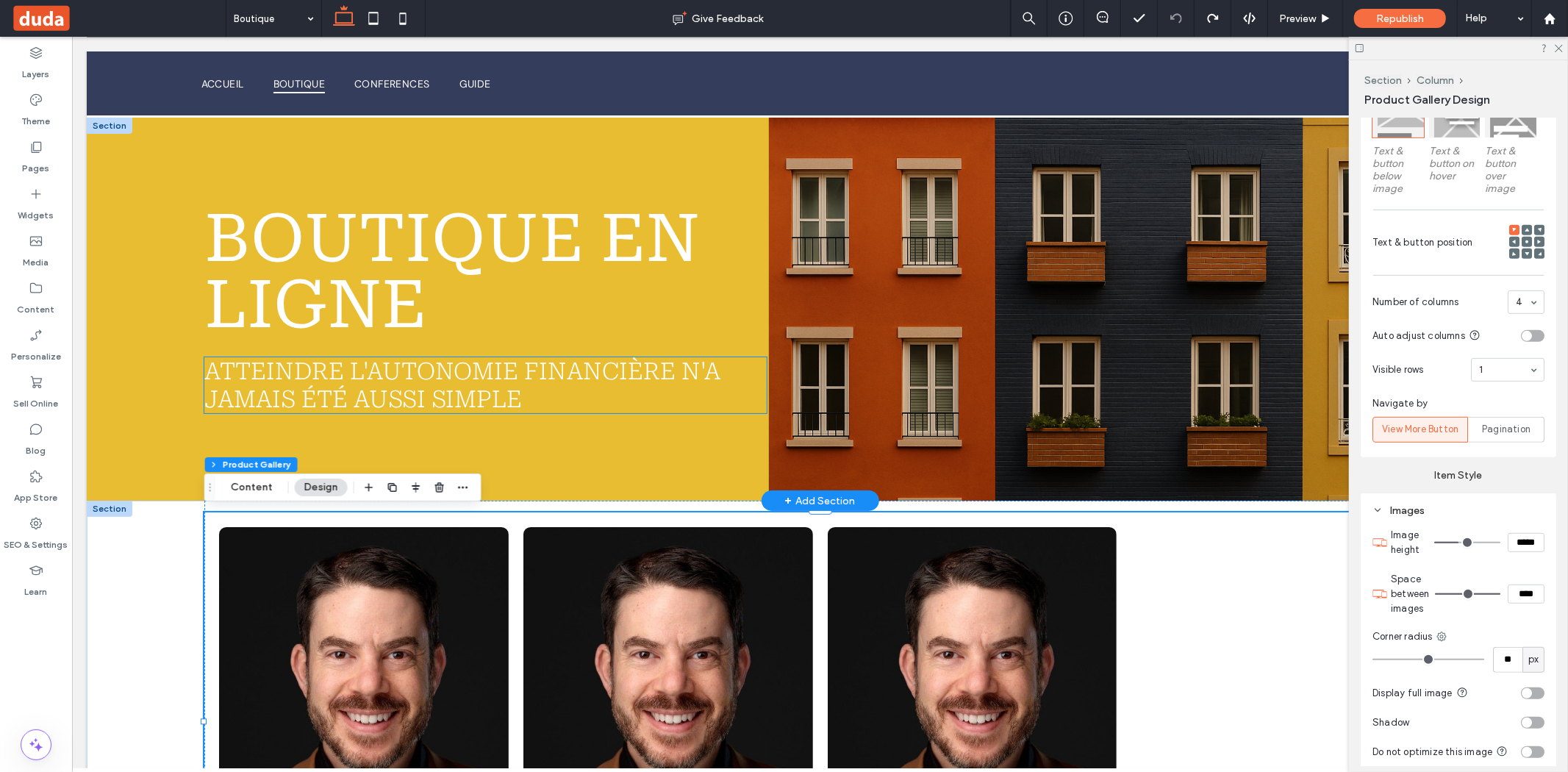
click at [480, 399] on span "atteindre l'autonomie financière n'a jamais été aussi simple" at bounding box center [462, 384] width 517 height 56
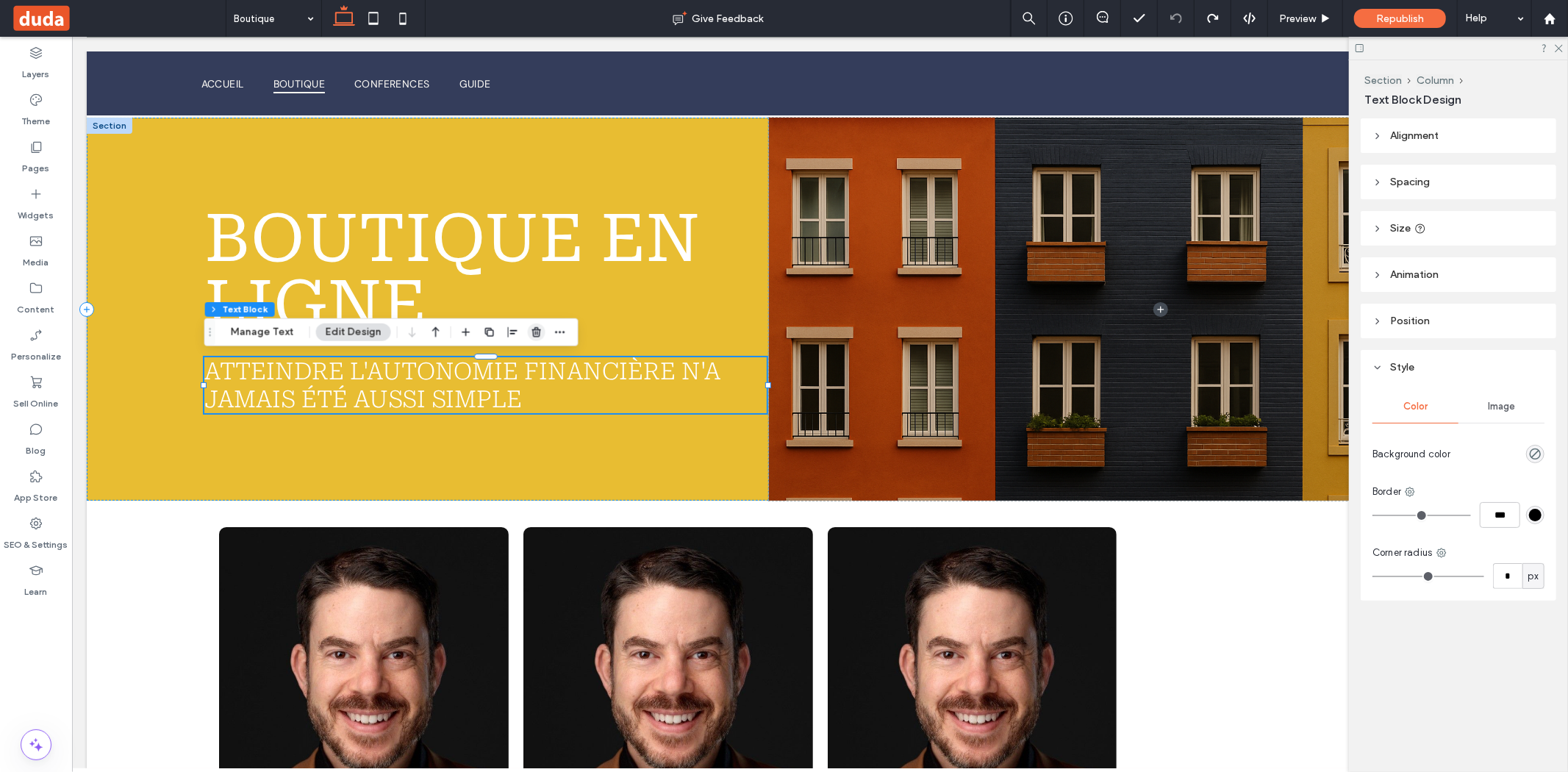
click at [532, 327] on use "button" at bounding box center [537, 332] width 9 height 10
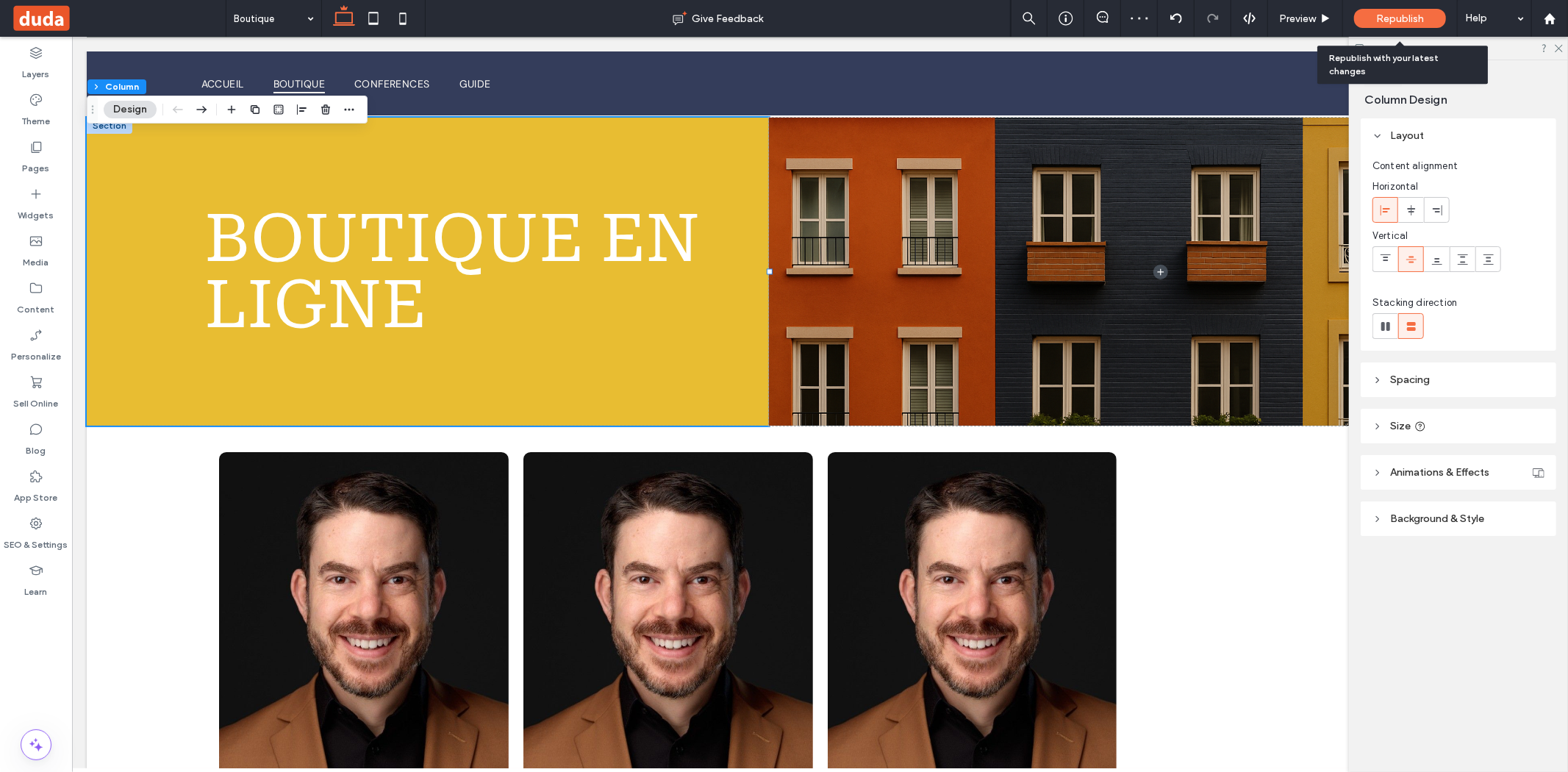
click at [1418, 20] on span "Republish" at bounding box center [1400, 19] width 48 height 13
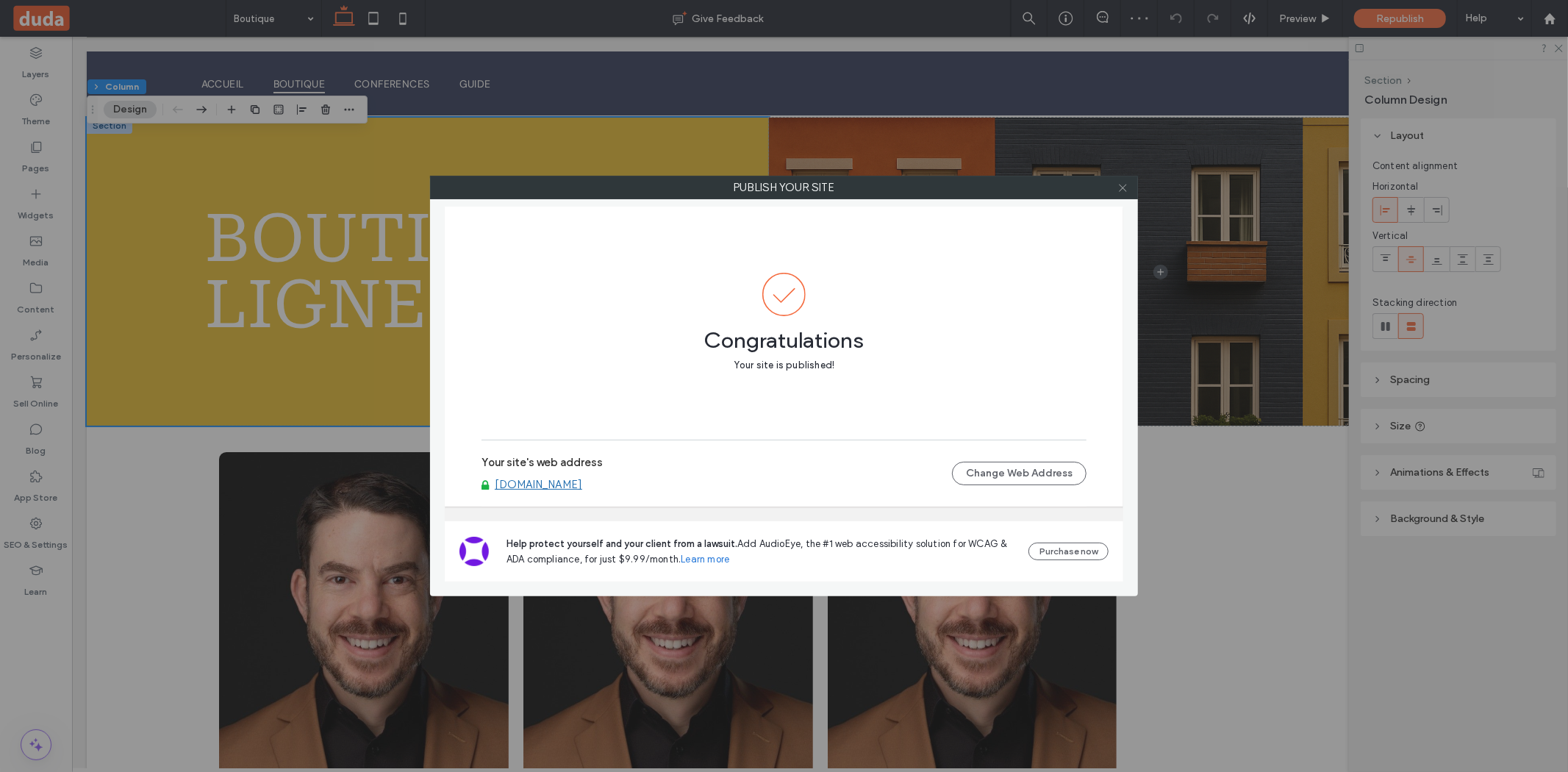
click at [1126, 185] on icon at bounding box center [1123, 188] width 11 height 11
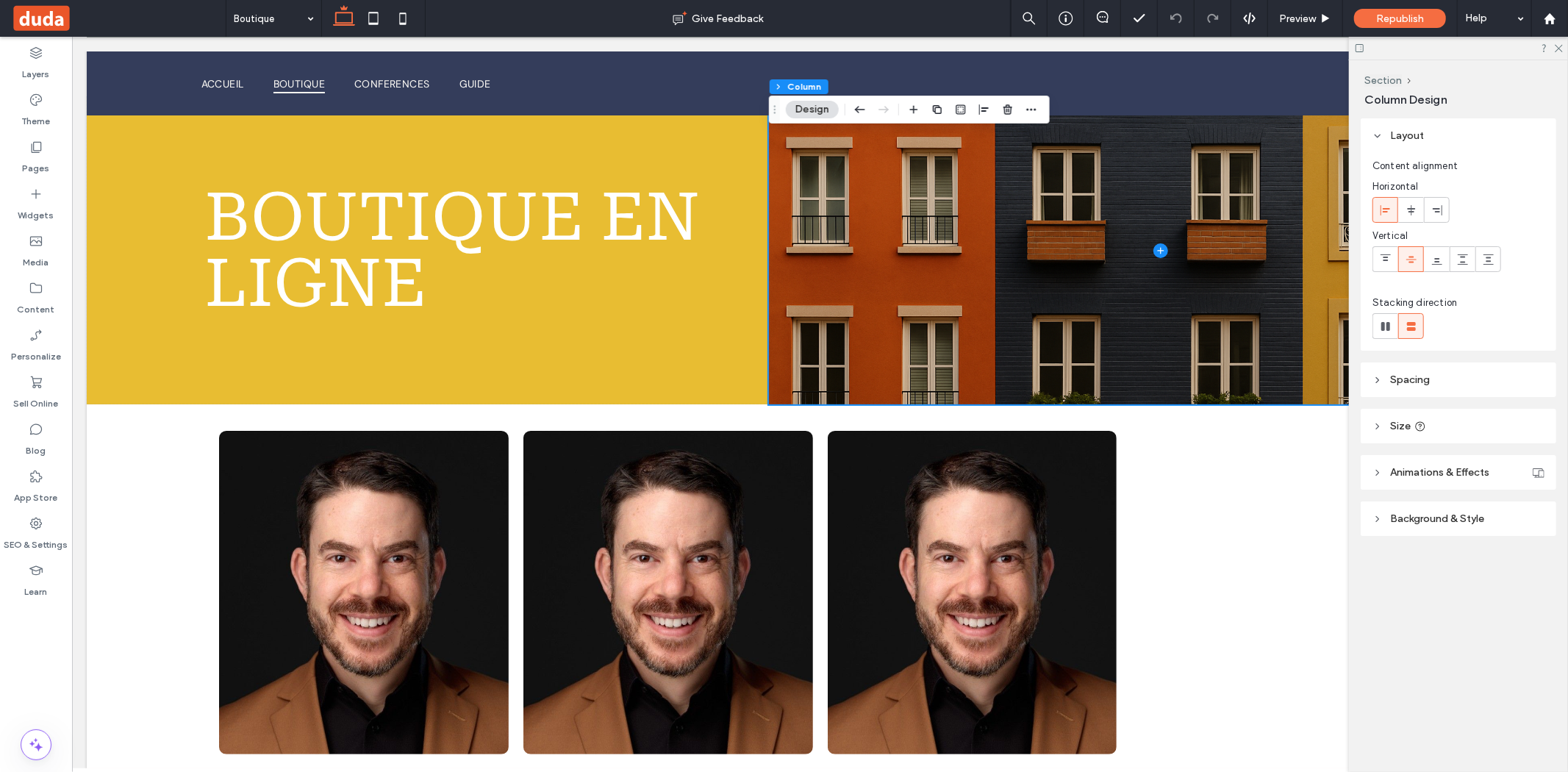
scroll to position [0, 0]
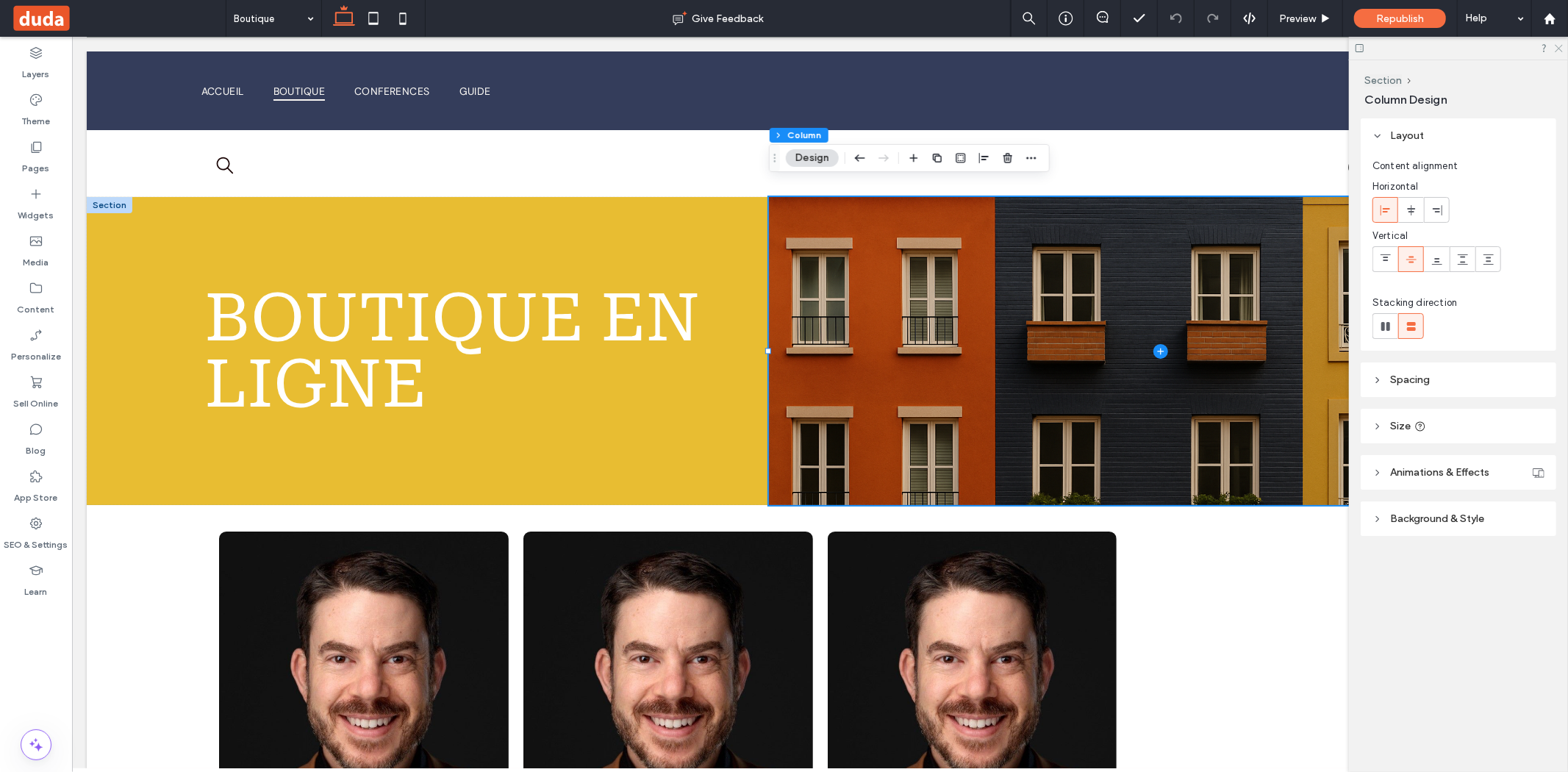
click at [1555, 47] on icon at bounding box center [1558, 47] width 10 height 10
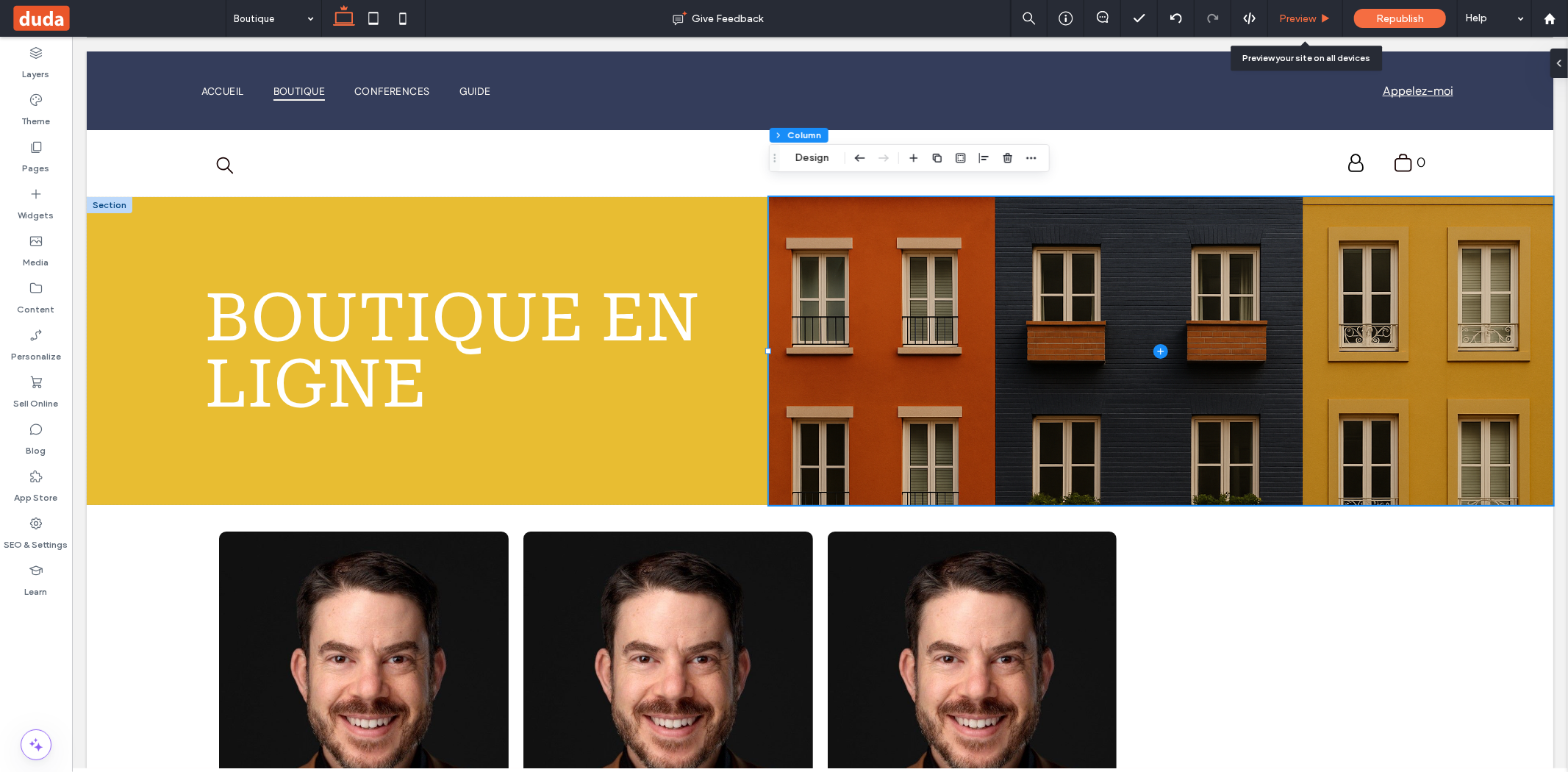
click at [1300, 10] on div "Preview" at bounding box center [1305, 18] width 75 height 37
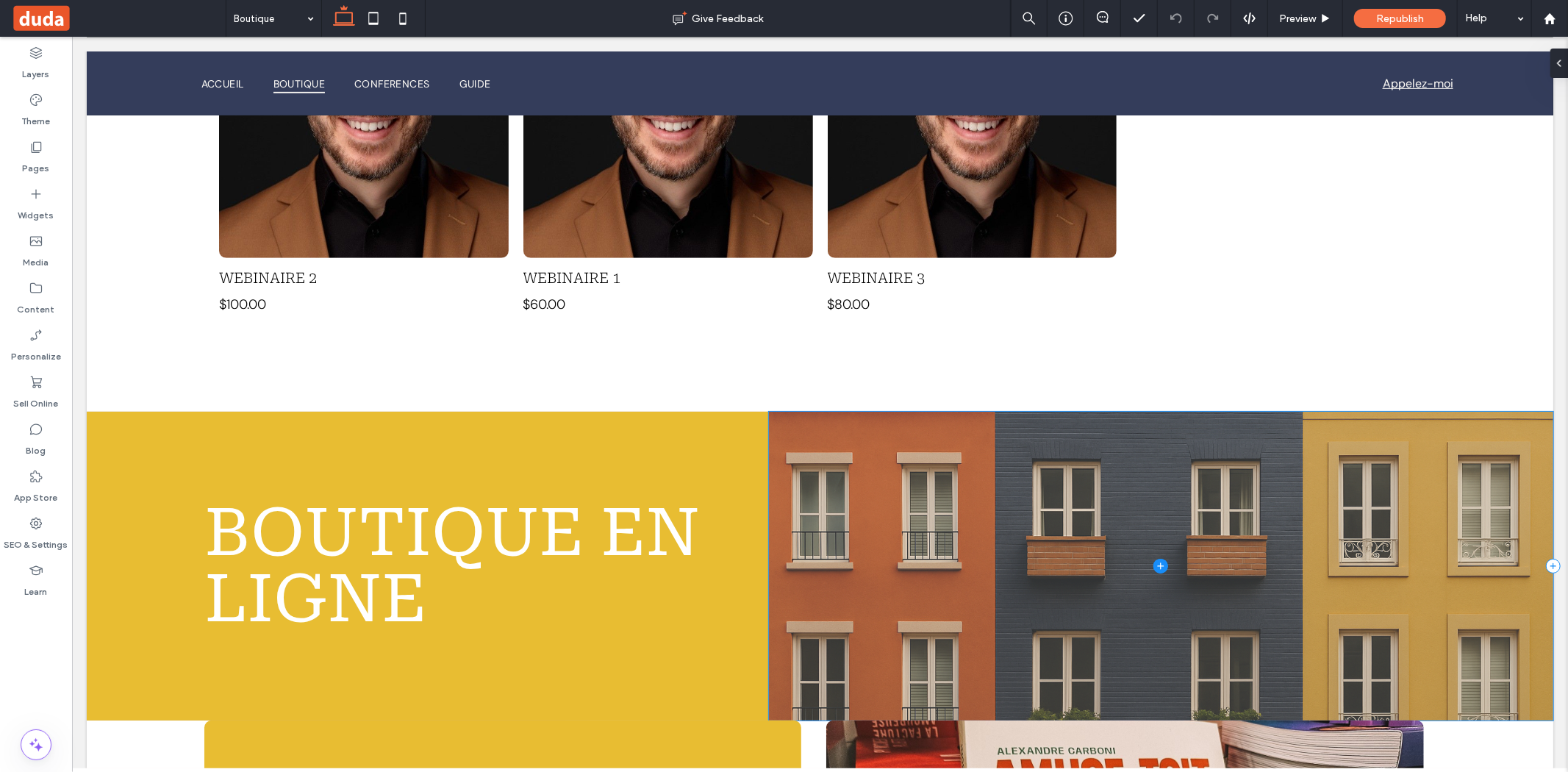
scroll to position [584, 0]
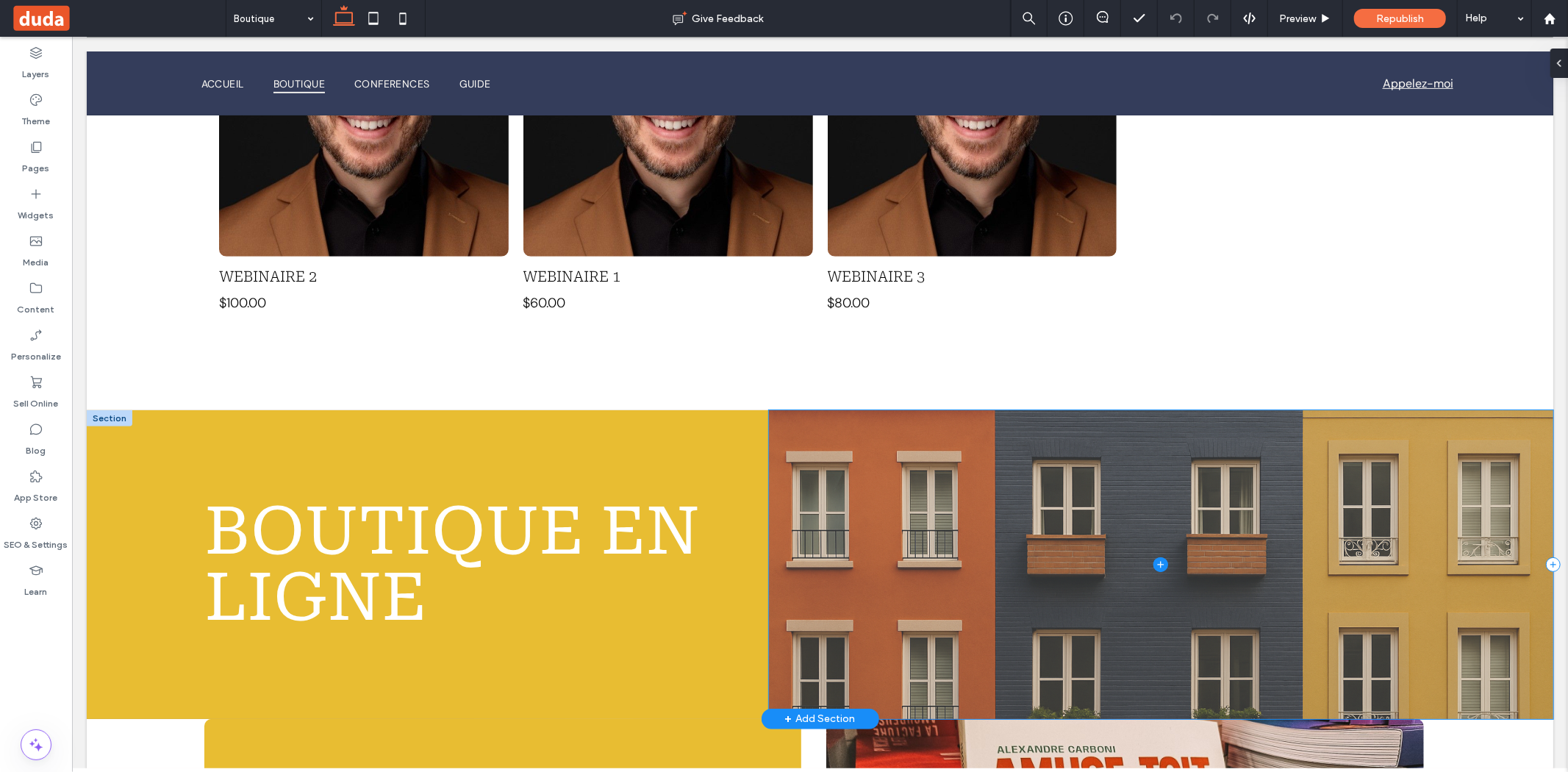
click at [983, 448] on span at bounding box center [1161, 563] width 785 height 308
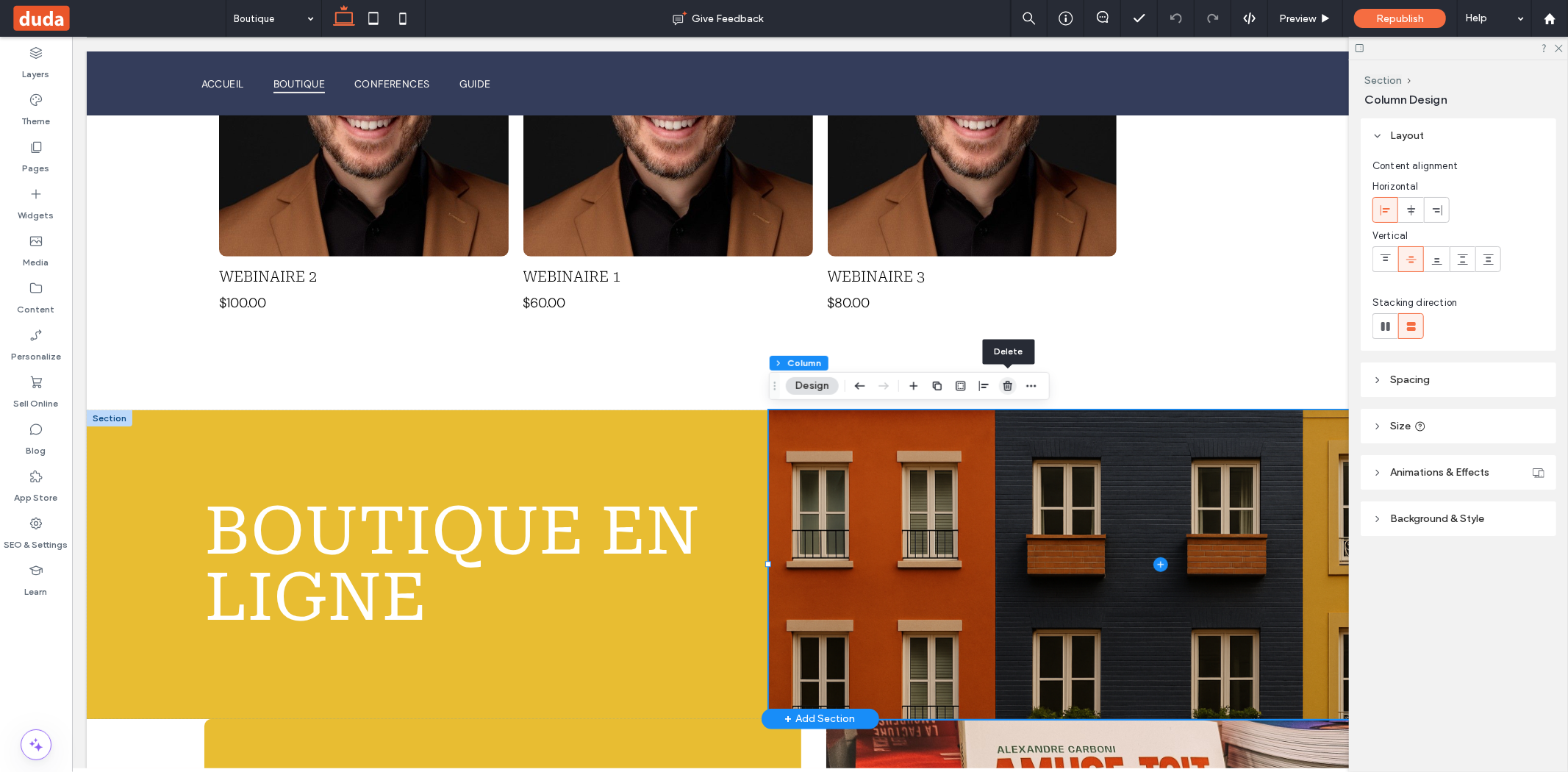
click at [1004, 391] on icon "button" at bounding box center [1008, 385] width 12 height 12
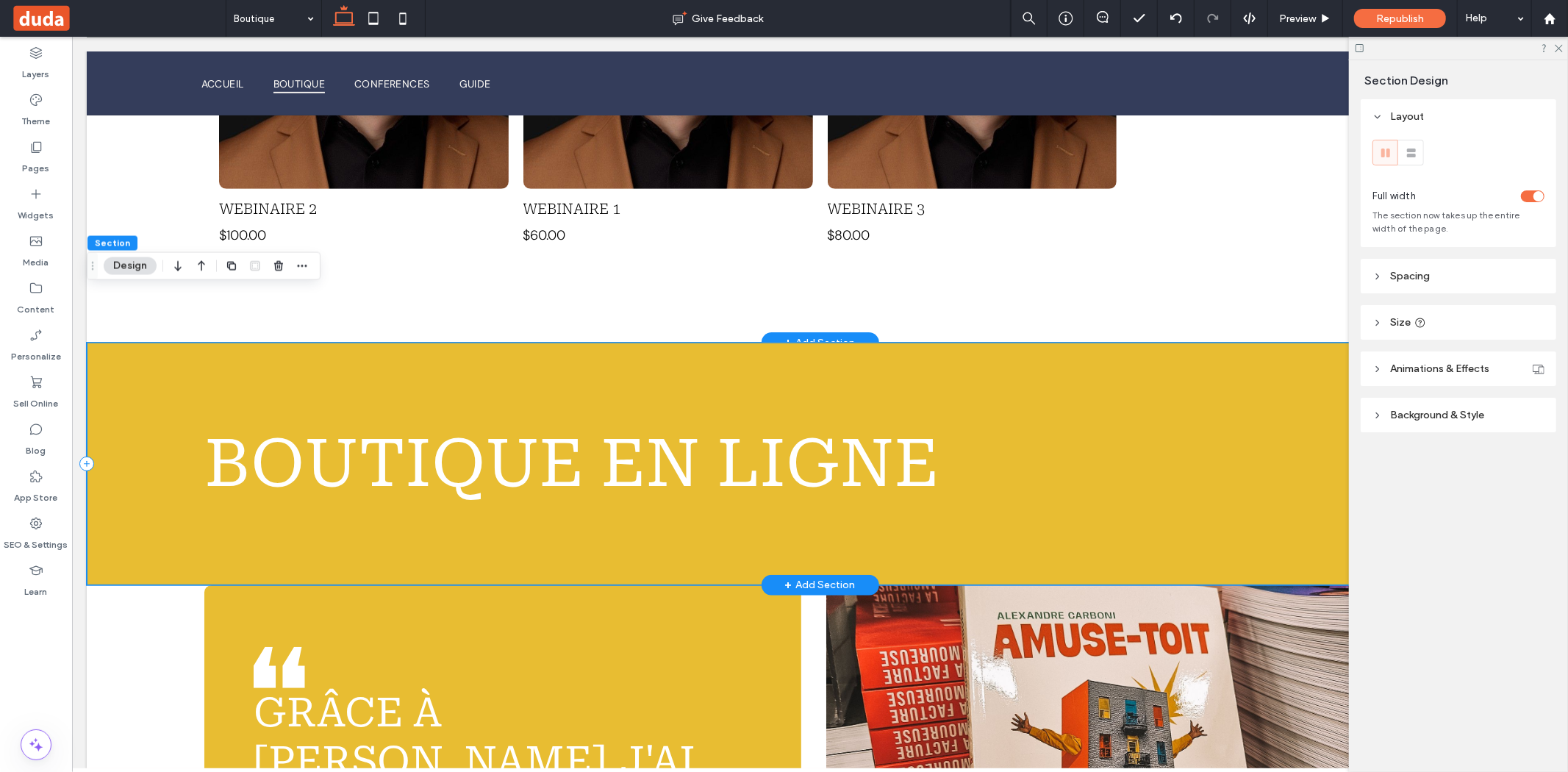
scroll to position [650, 0]
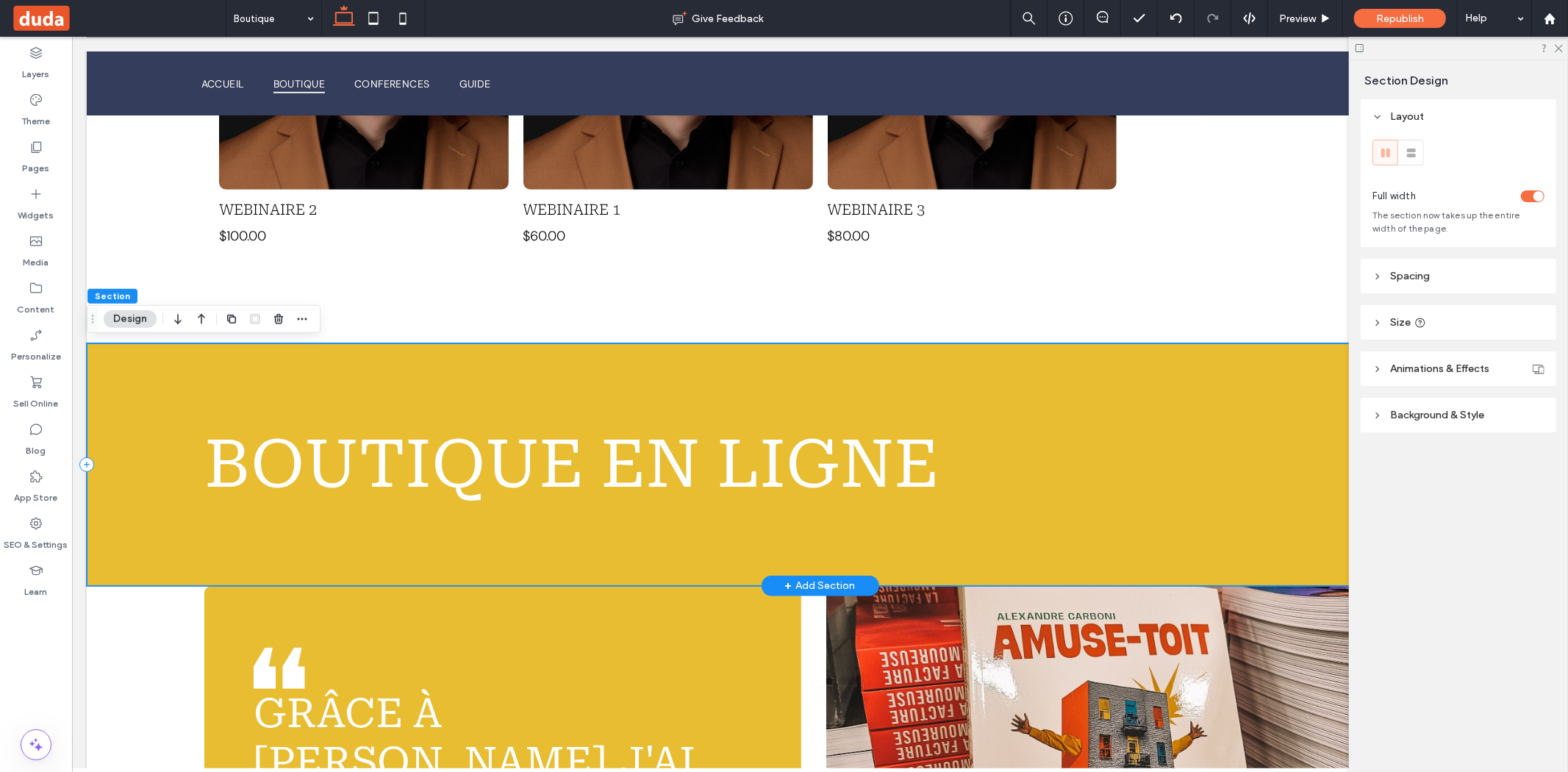
click at [1130, 419] on div "Boutique en ligne" at bounding box center [819, 464] width 1467 height 242
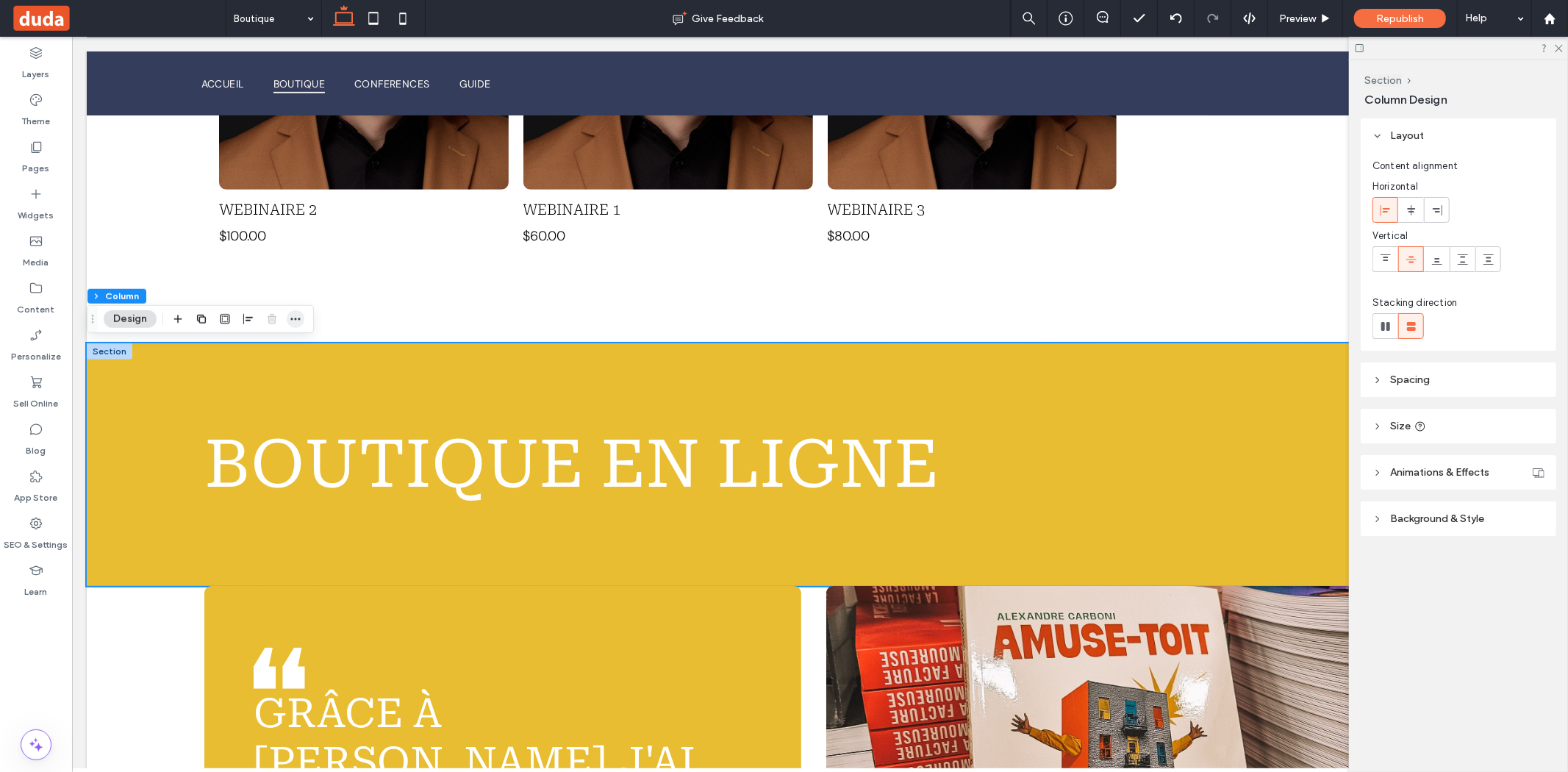
click at [294, 317] on icon "button" at bounding box center [295, 318] width 12 height 12
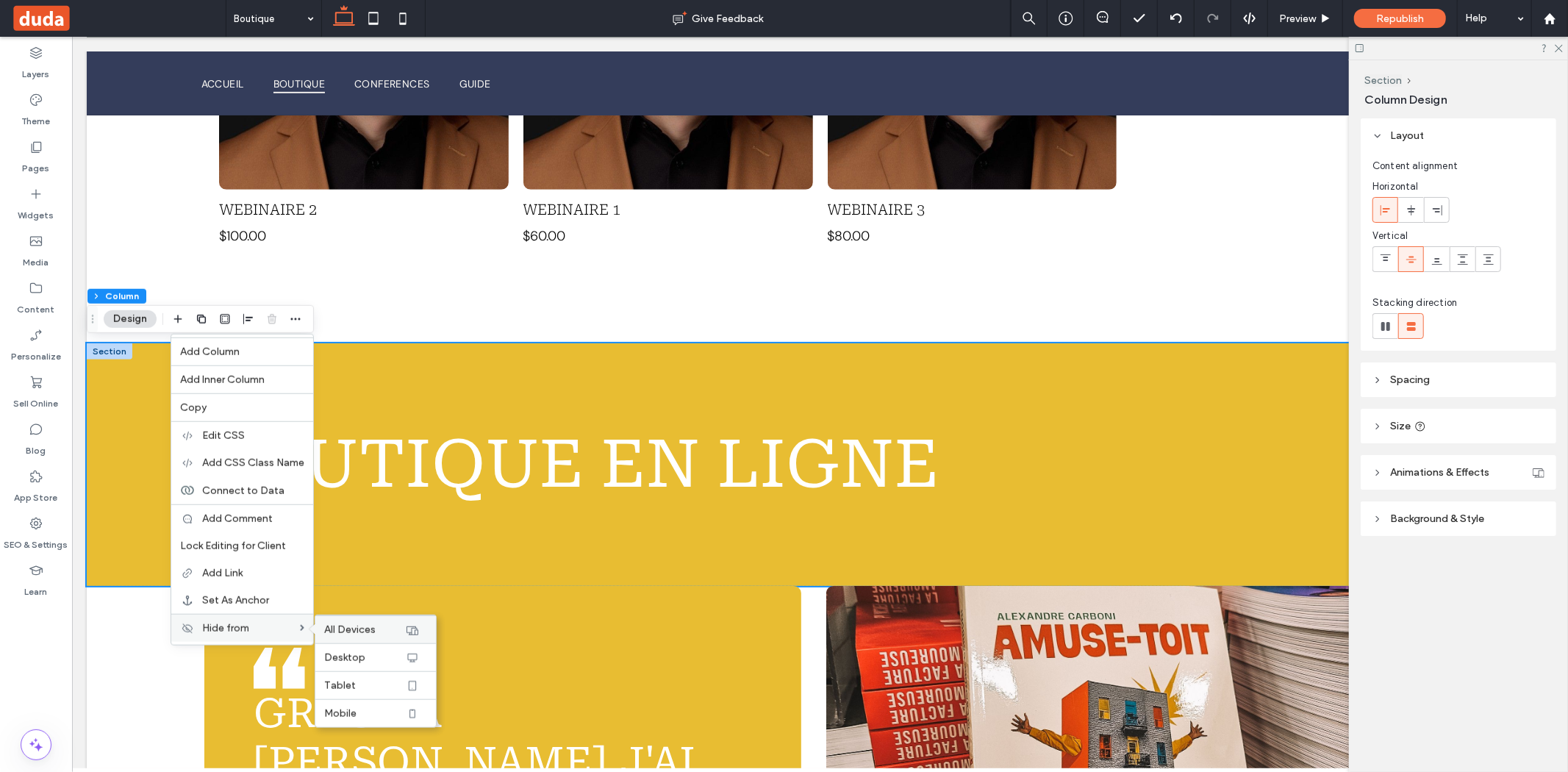
click at [341, 624] on span "All Devices" at bounding box center [349, 630] width 51 height 13
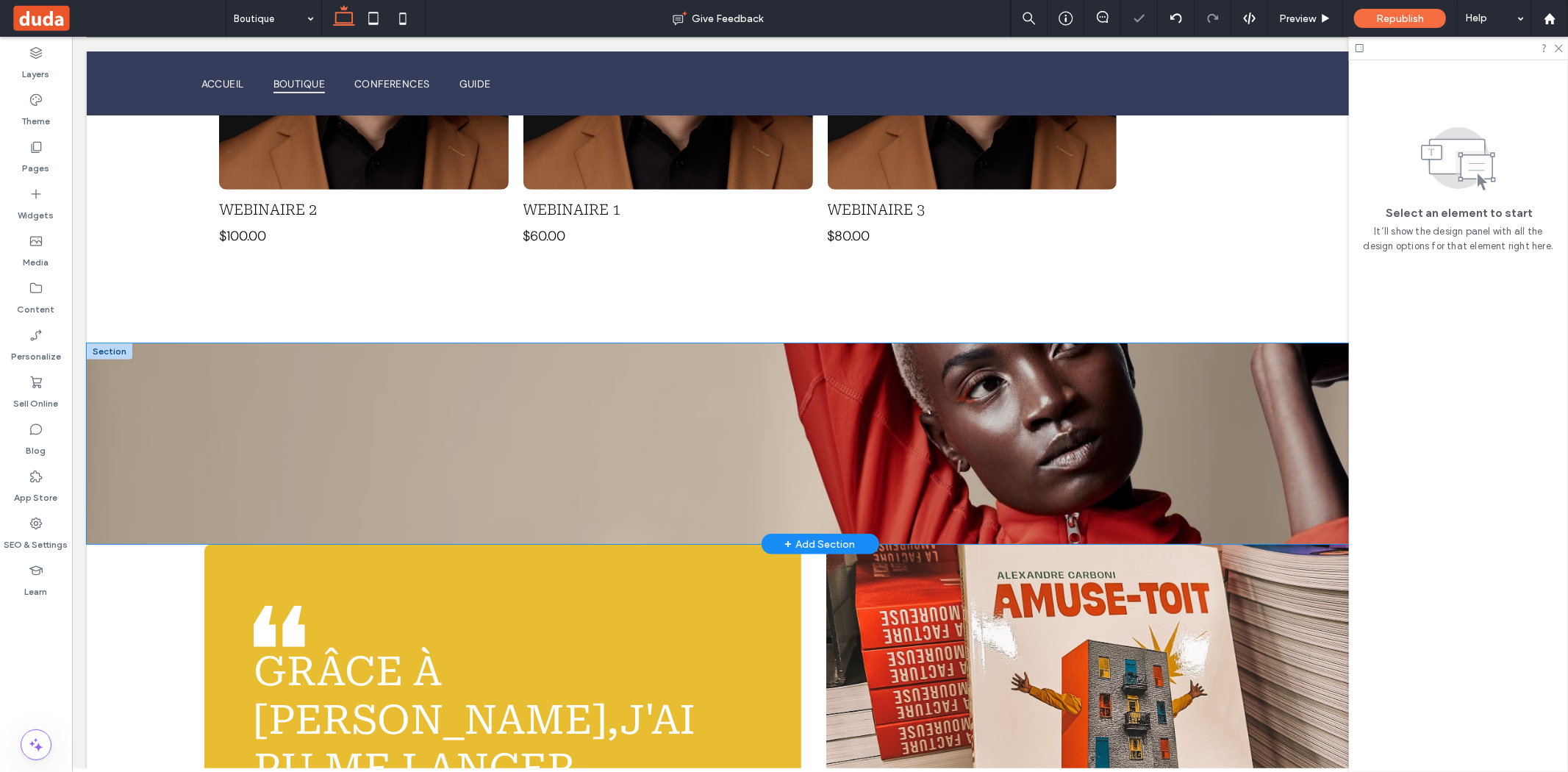
click at [669, 430] on div "Boutique en ligne" at bounding box center [819, 443] width 1467 height 200
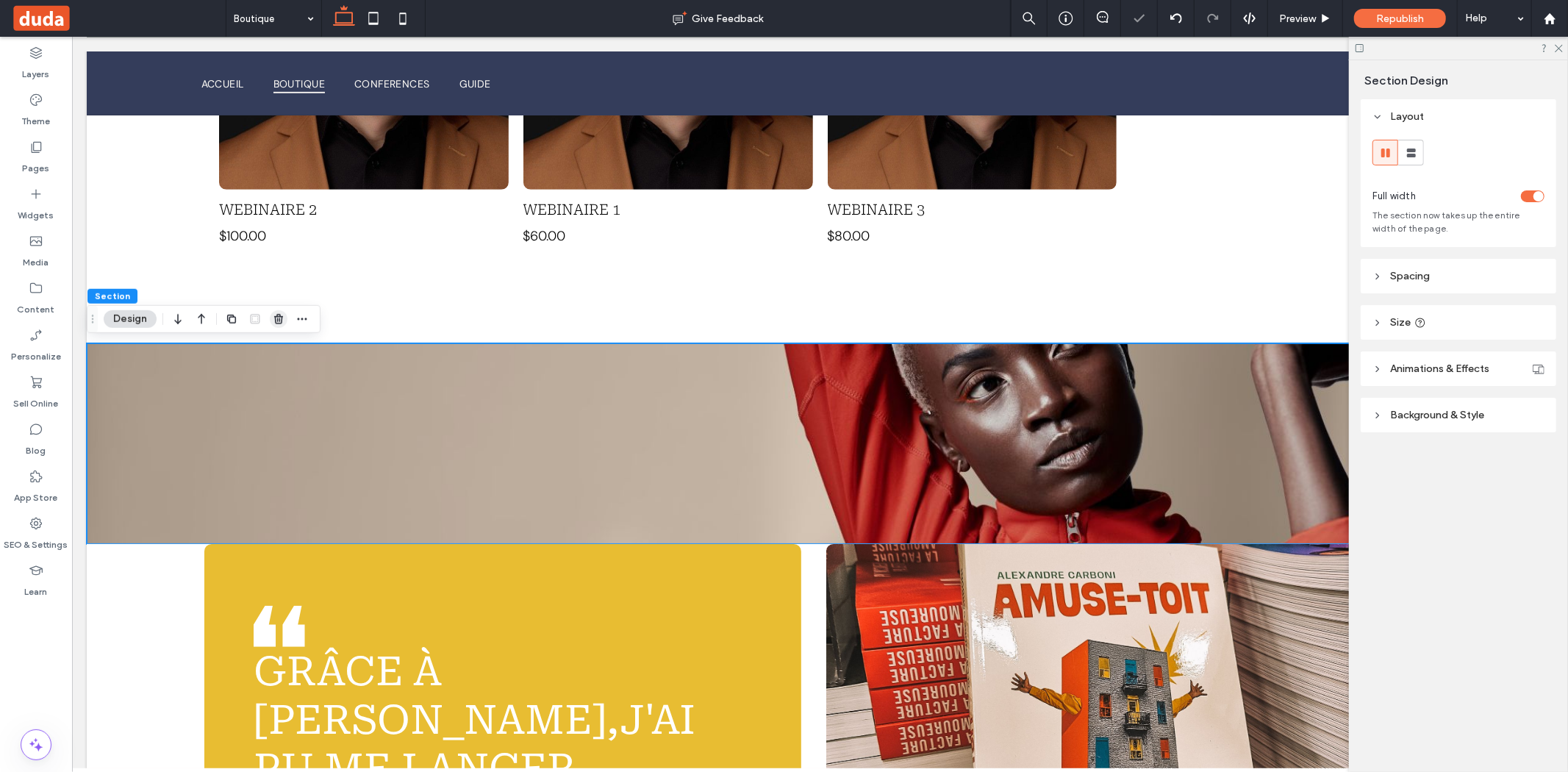
click at [285, 324] on span "button" at bounding box center [279, 319] width 18 height 18
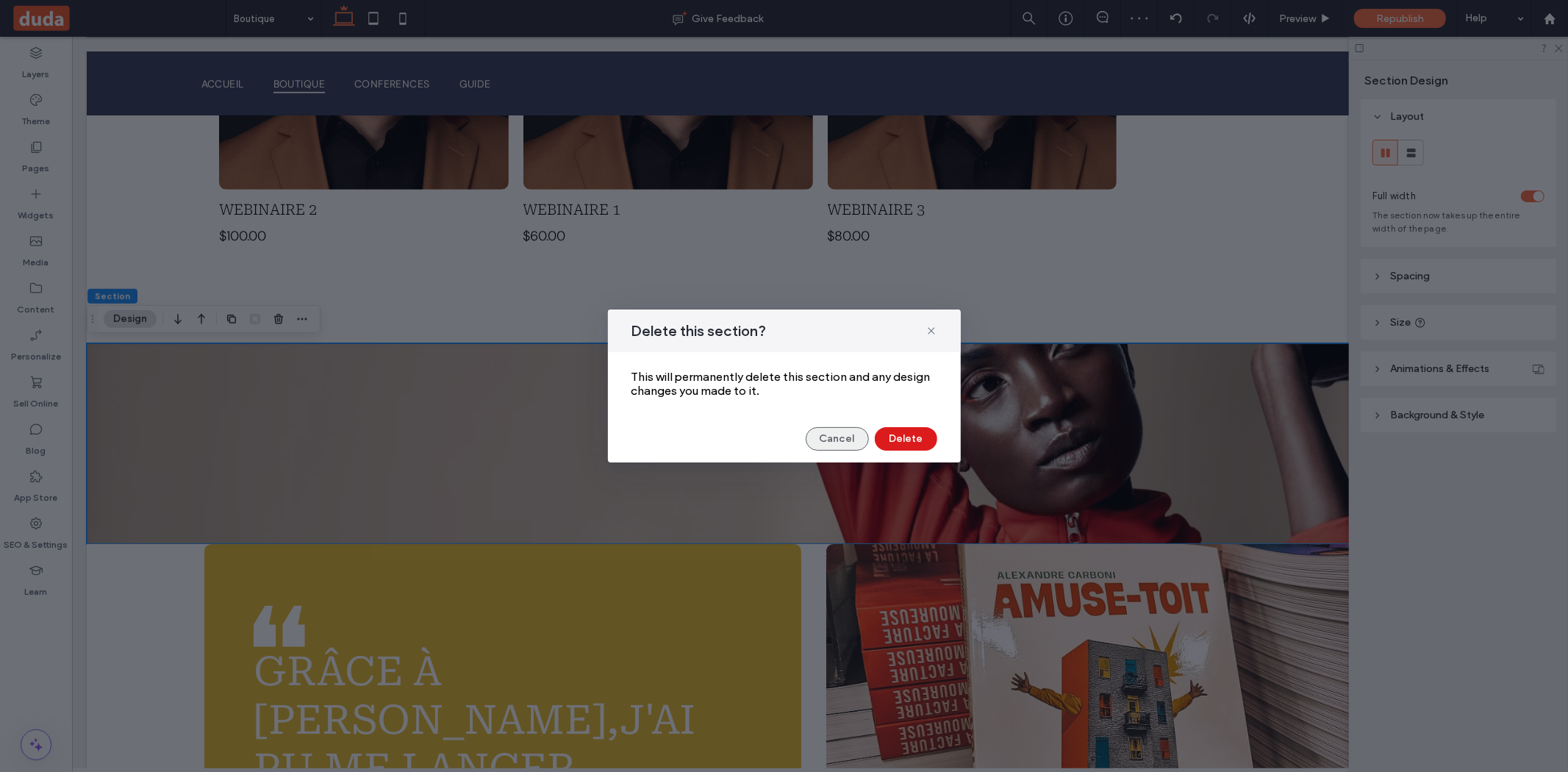
click at [827, 432] on button "Cancel" at bounding box center [837, 438] width 63 height 23
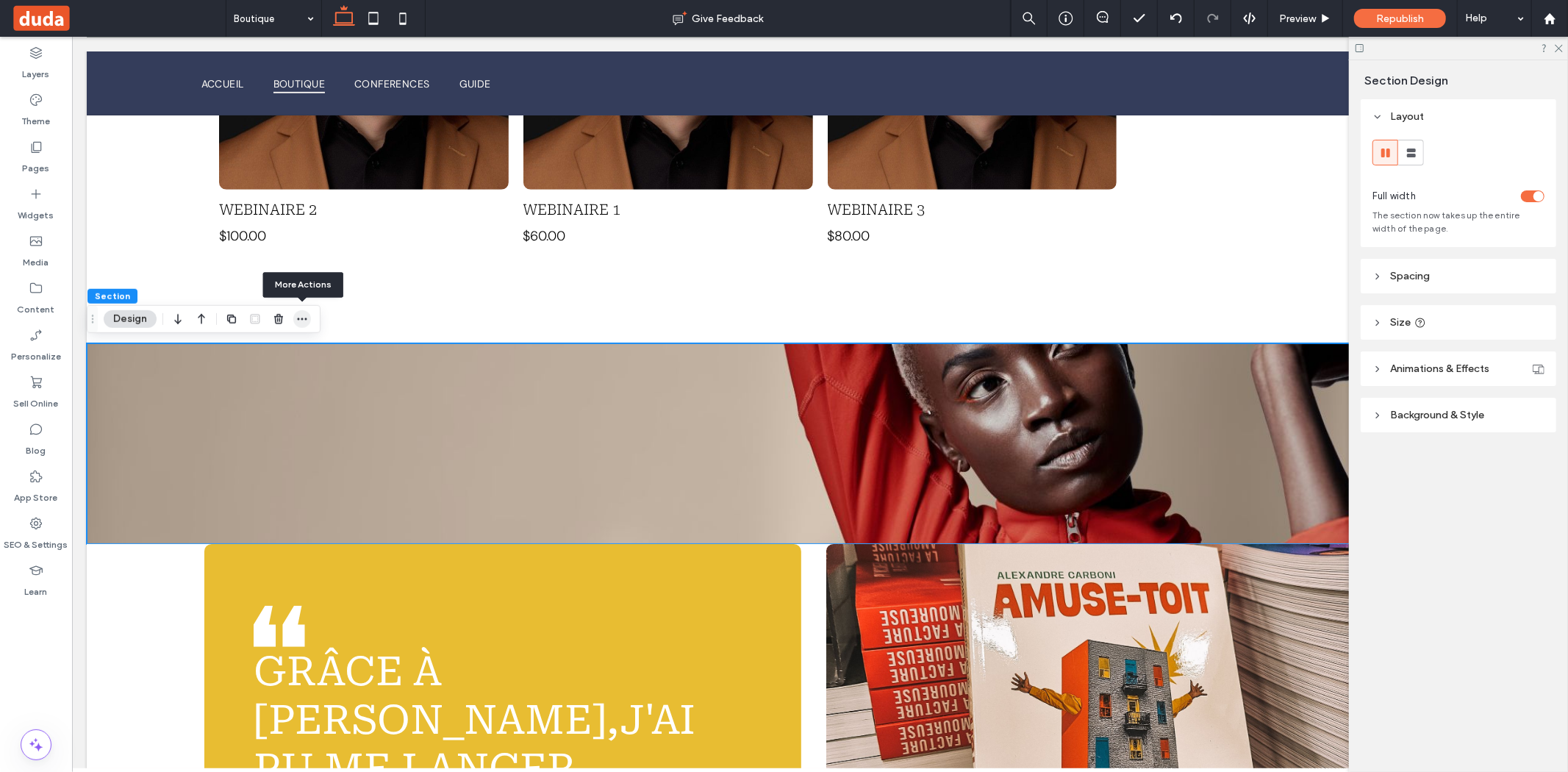
click at [296, 320] on icon "button" at bounding box center [301, 318] width 12 height 12
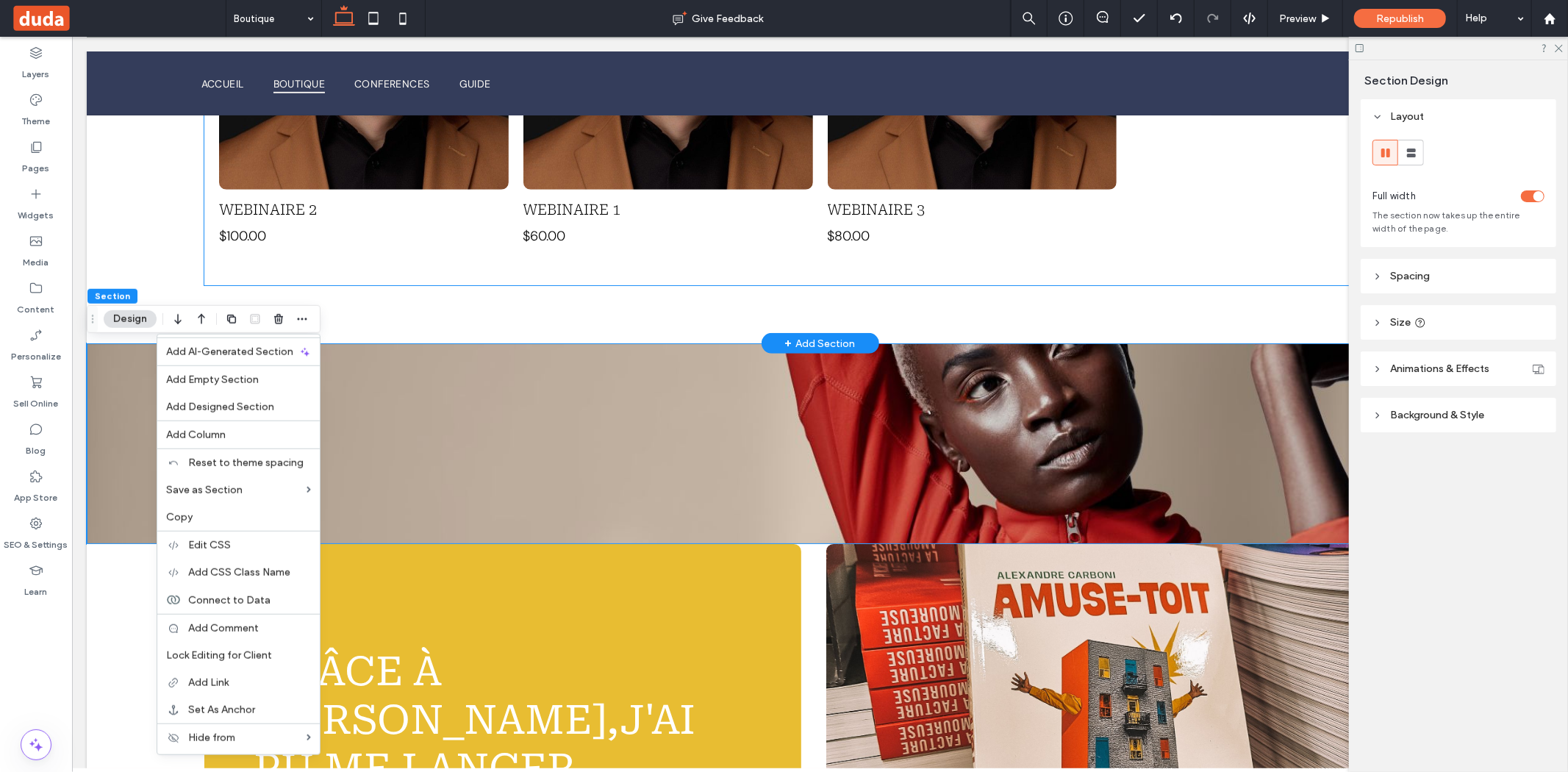
click at [504, 280] on div "Webinaire 2 $100.00 Button Webinaire 1 $60.00 Button Webinaire 3 $80.00 Button …" at bounding box center [820, 61] width 1232 height 445
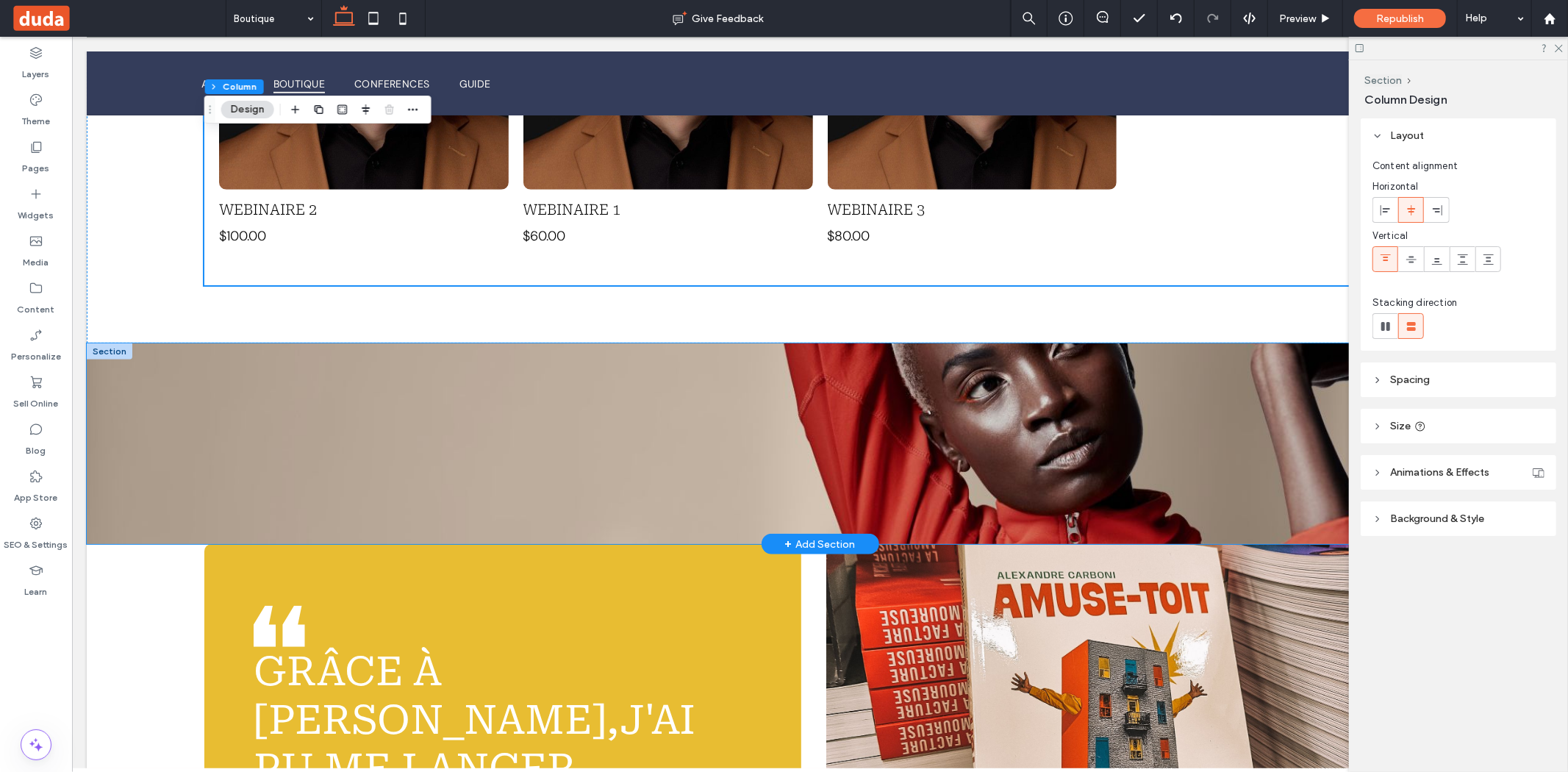
click at [536, 466] on div "Boutique en ligne" at bounding box center [819, 443] width 1467 height 200
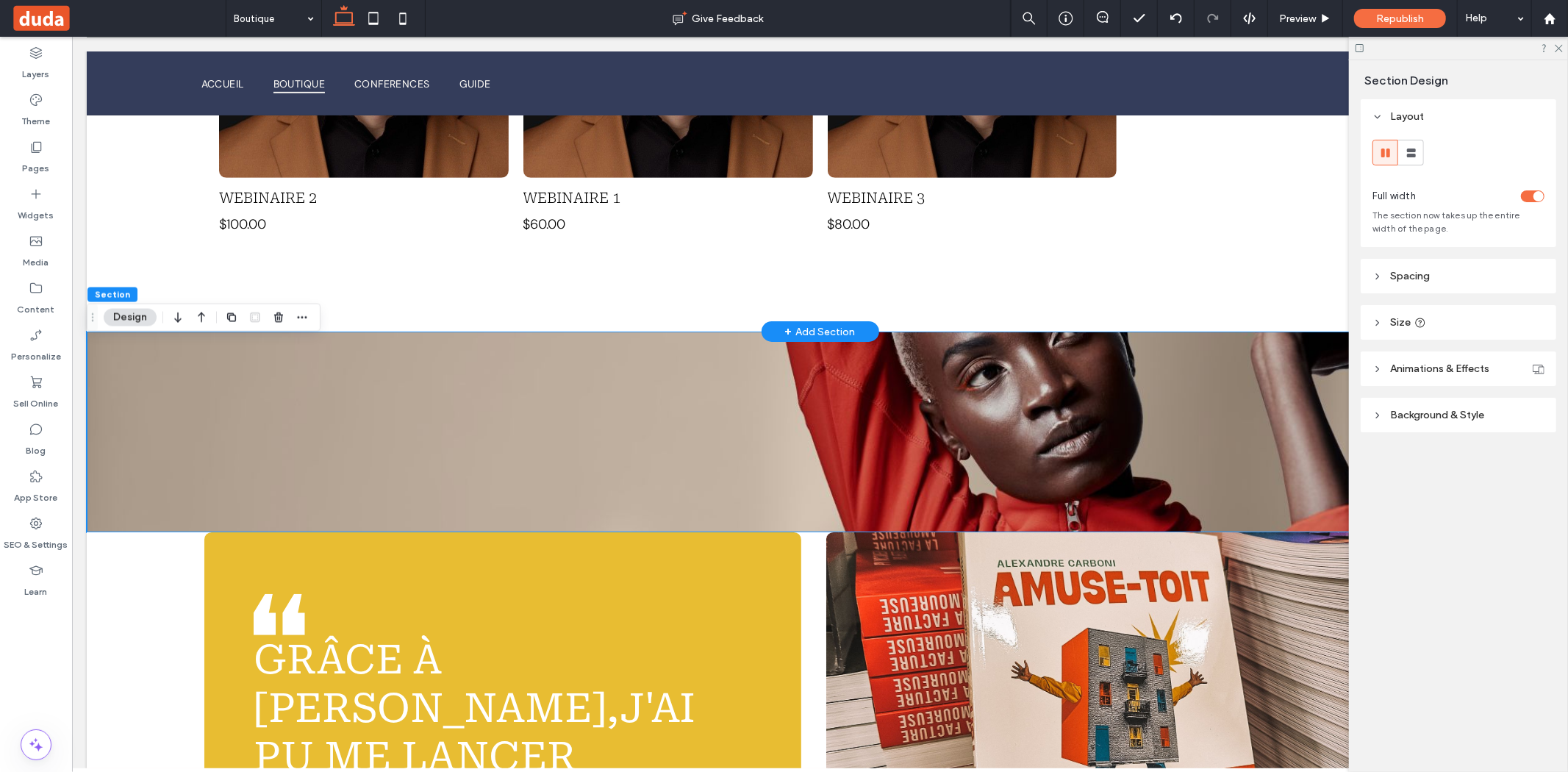
scroll to position [666, 0]
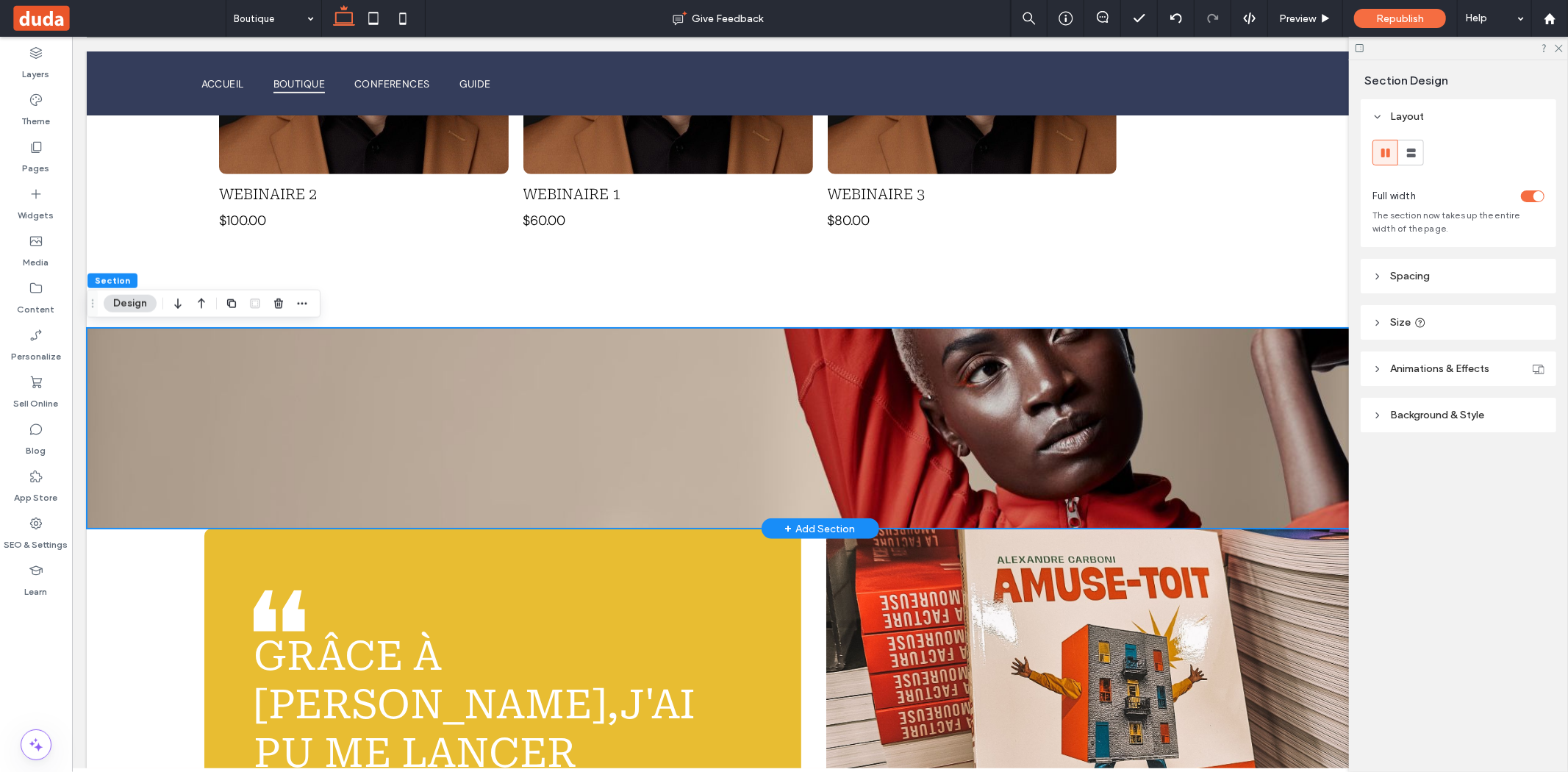
click at [695, 383] on div "Boutique en ligne" at bounding box center [819, 427] width 1467 height 200
click at [277, 299] on use "button" at bounding box center [279, 303] width 9 height 10
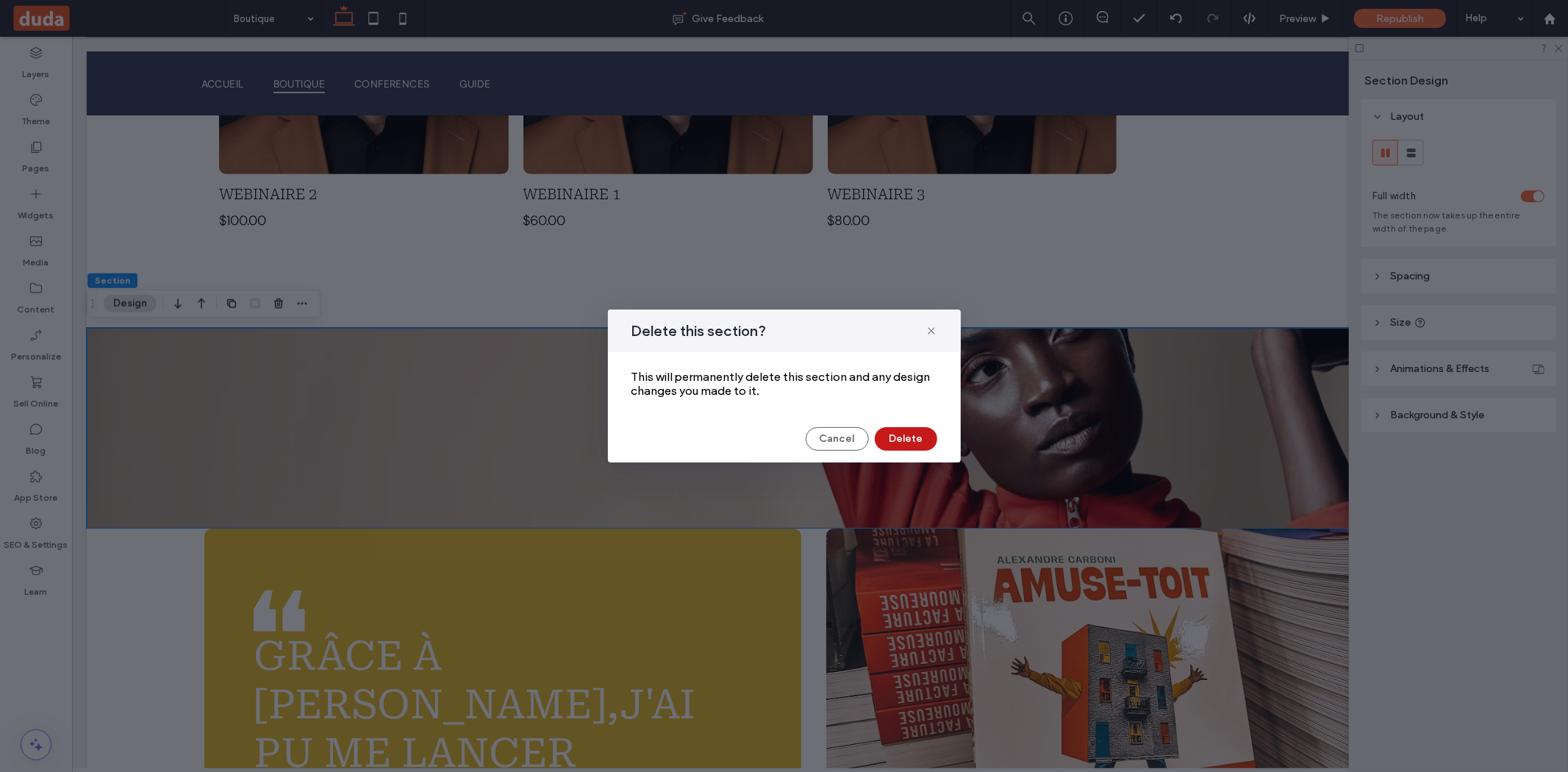
click at [924, 434] on button "Delete" at bounding box center [906, 438] width 62 height 23
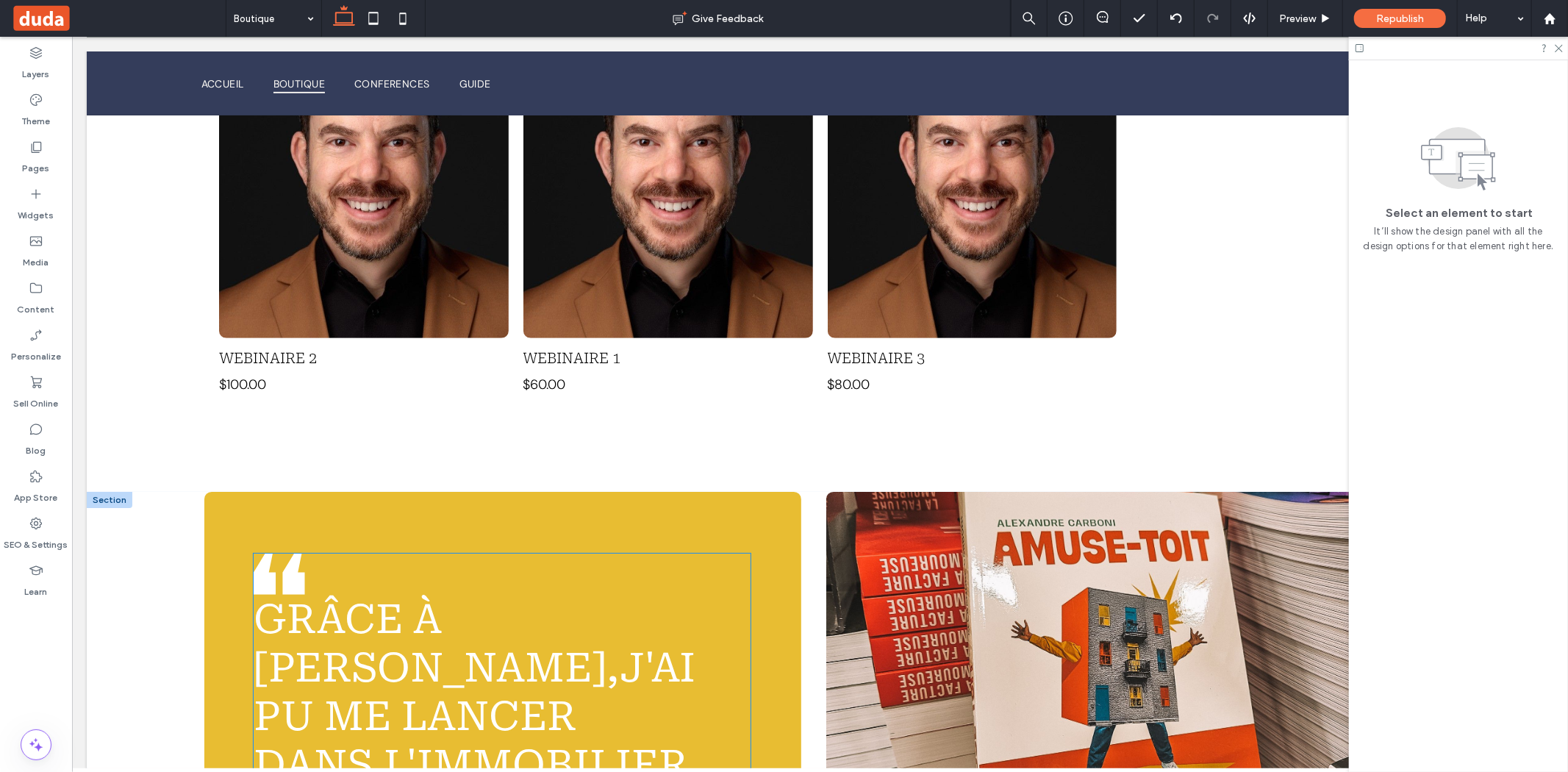
scroll to position [501, 0]
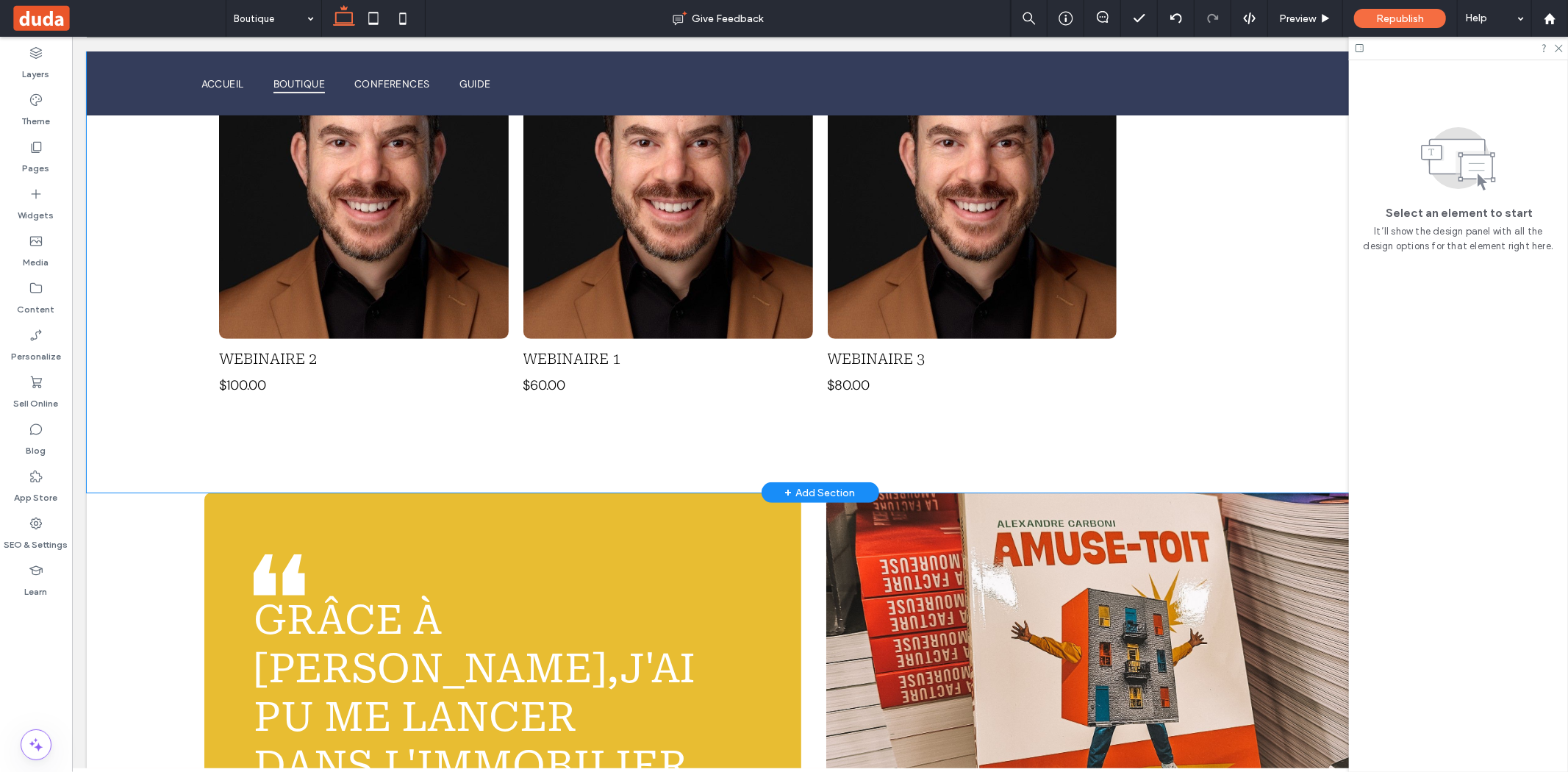
click at [676, 446] on div "Webinaire 2 $100.00 Button Webinaire 1 $60.00 Button Webinaire 3 $80.00 Button …" at bounding box center [819, 240] width 1467 height 503
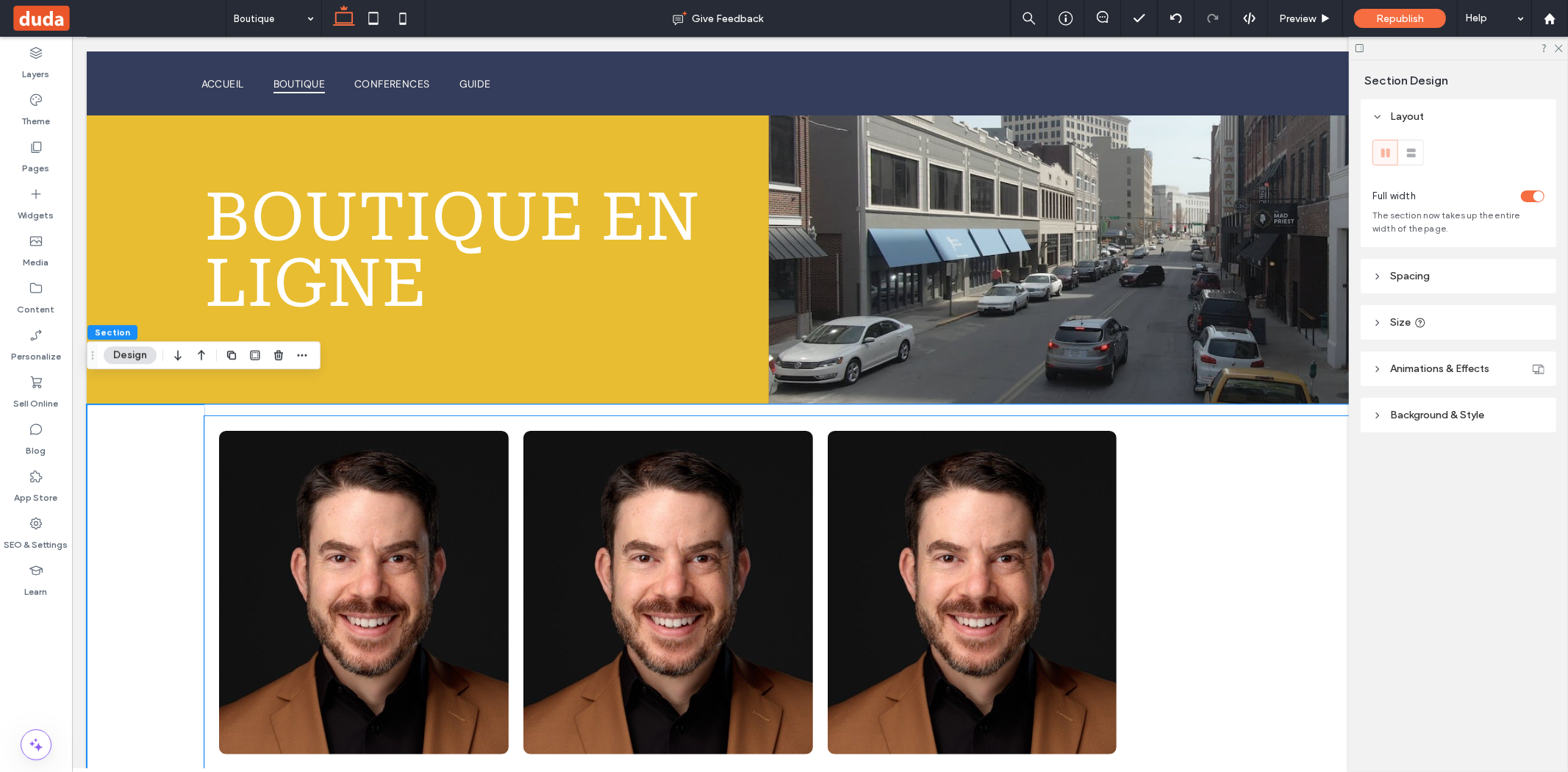
scroll to position [82, 0]
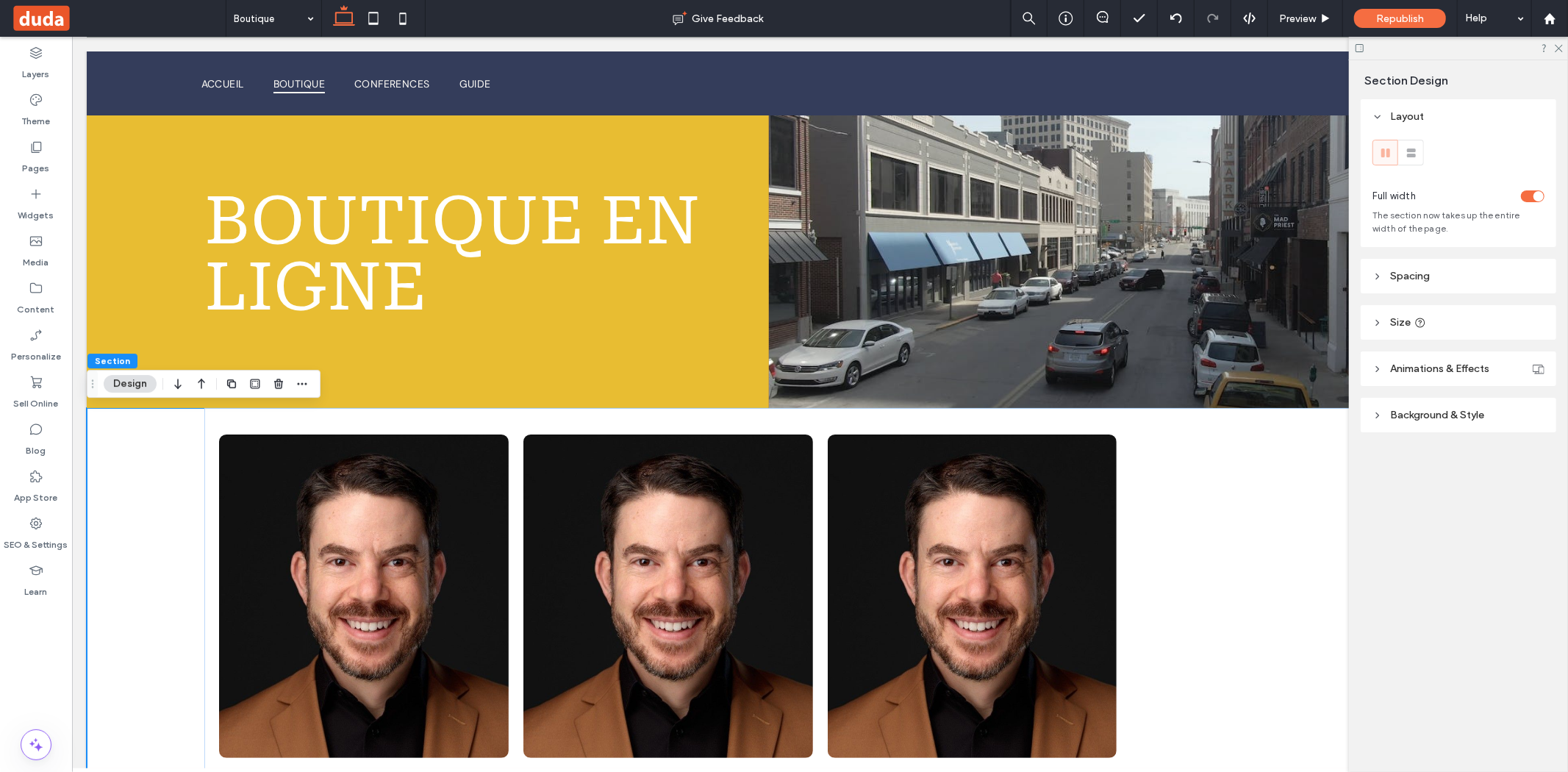
click at [1416, 291] on header "Spacing" at bounding box center [1458, 276] width 196 height 34
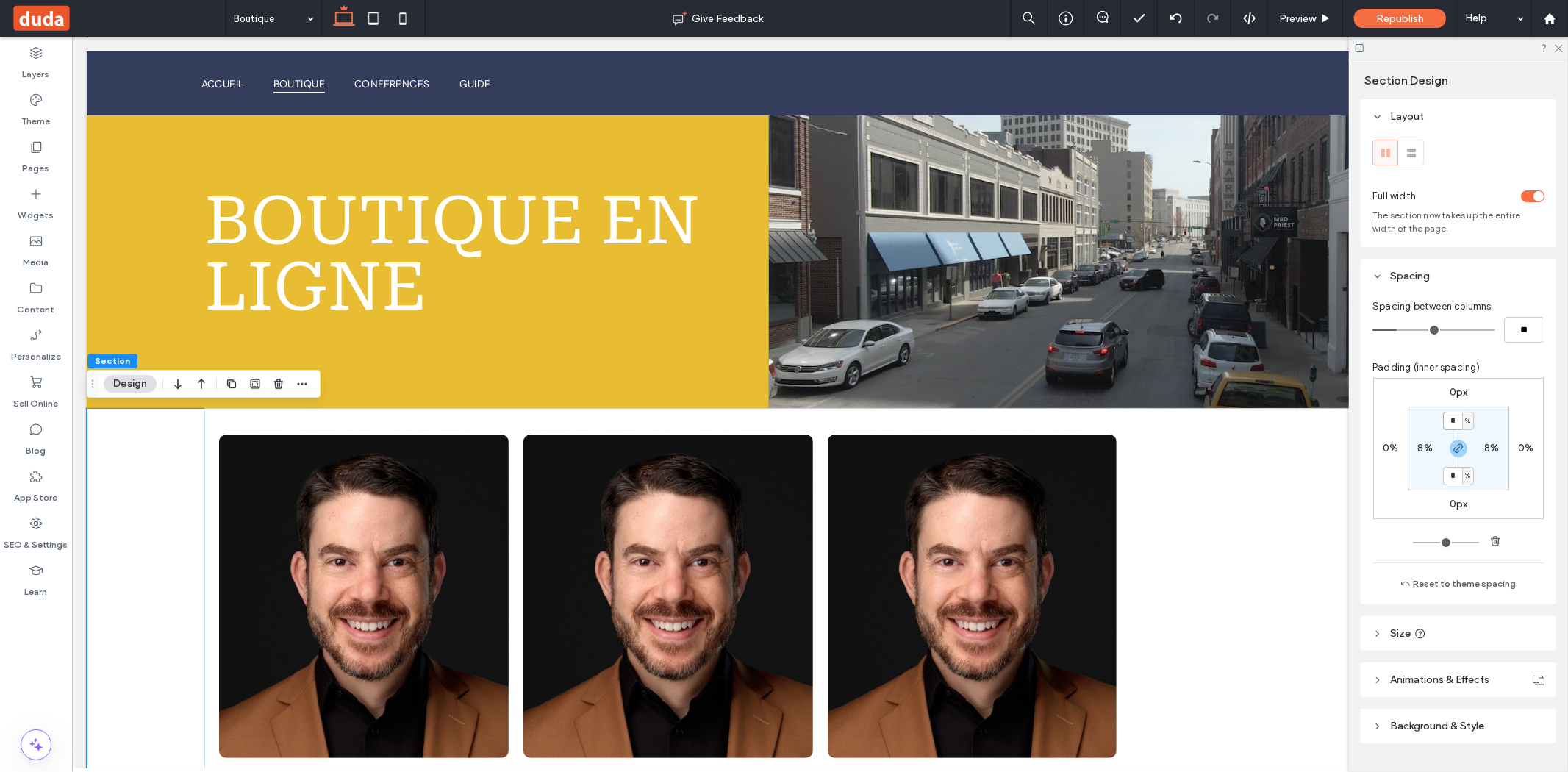
click at [1452, 418] on input "*" at bounding box center [1453, 420] width 19 height 18
type input "*"
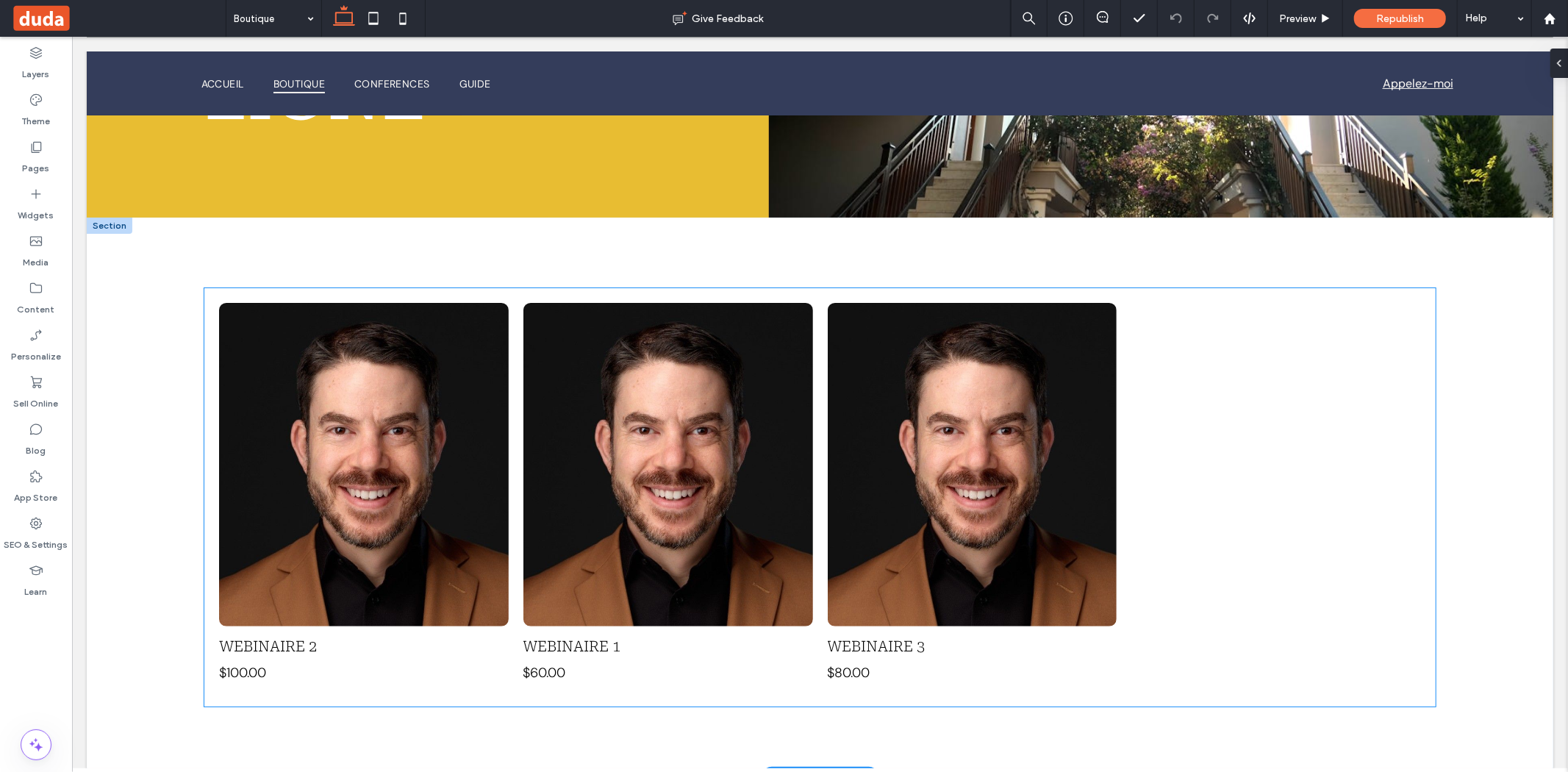
scroll to position [273, 0]
click at [383, 452] on link at bounding box center [363, 463] width 290 height 324
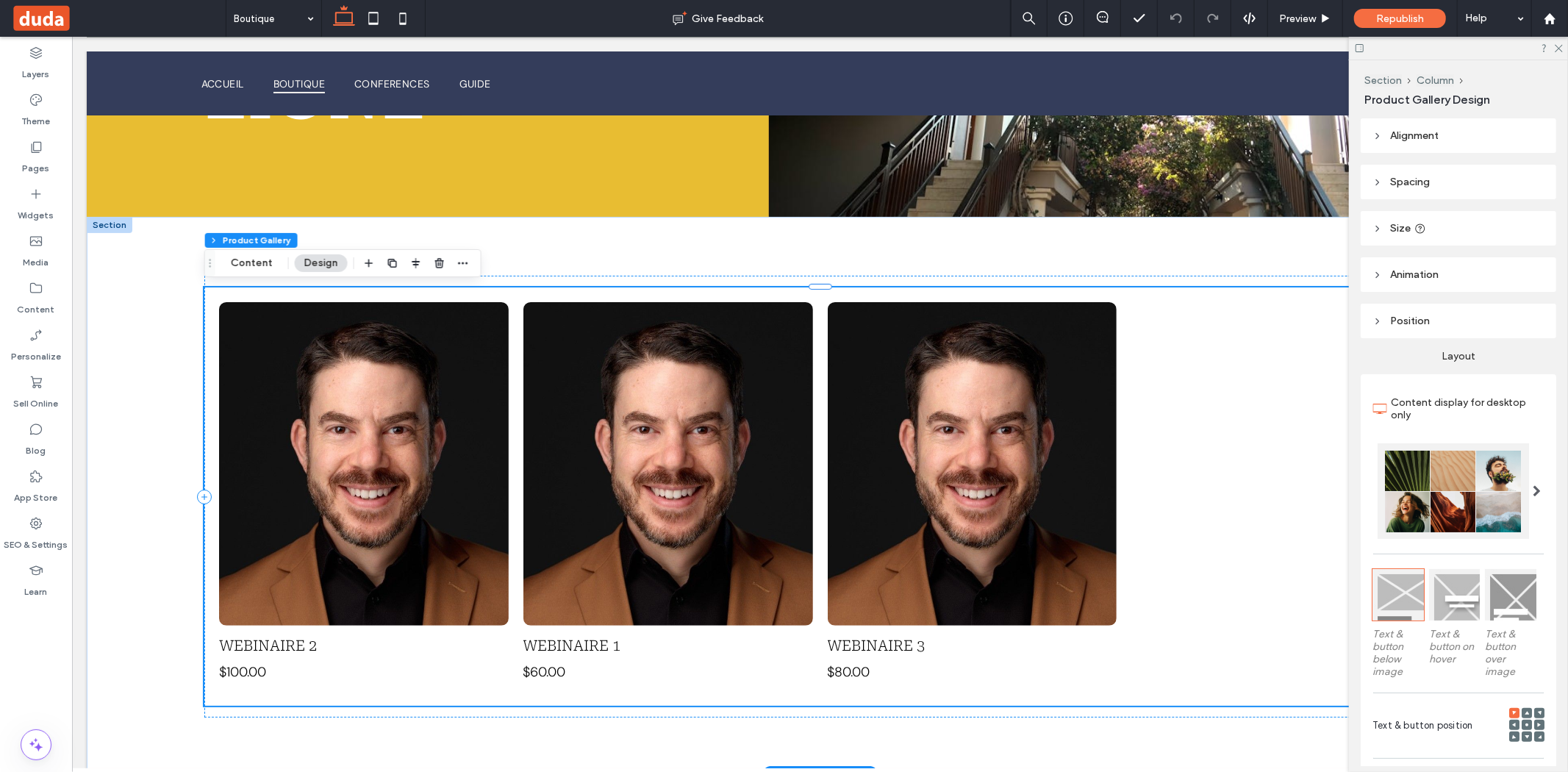
click at [383, 452] on link at bounding box center [363, 463] width 290 height 324
click at [1308, 13] on span "Preview" at bounding box center [1297, 19] width 37 height 13
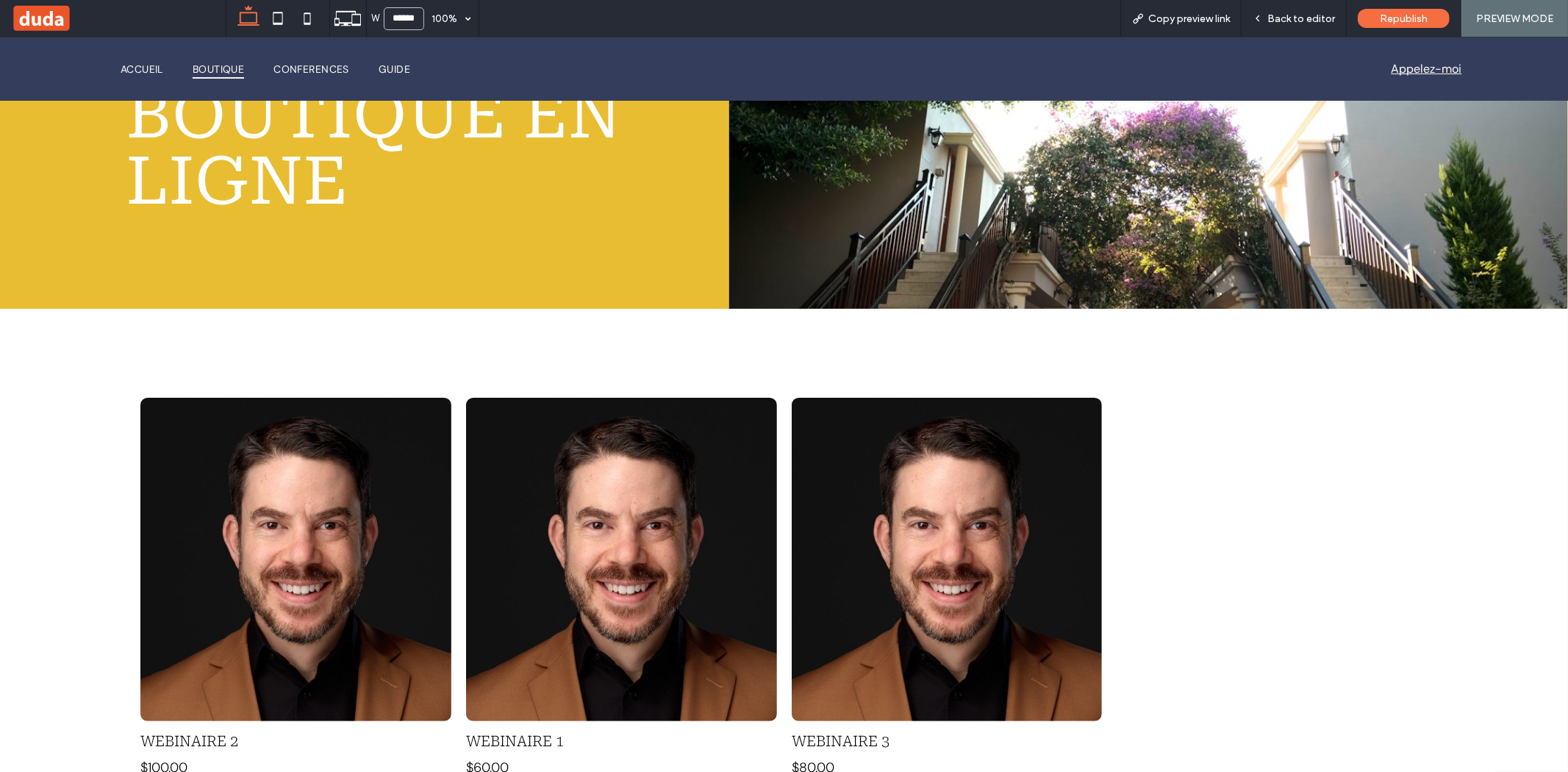
scroll to position [162, 0]
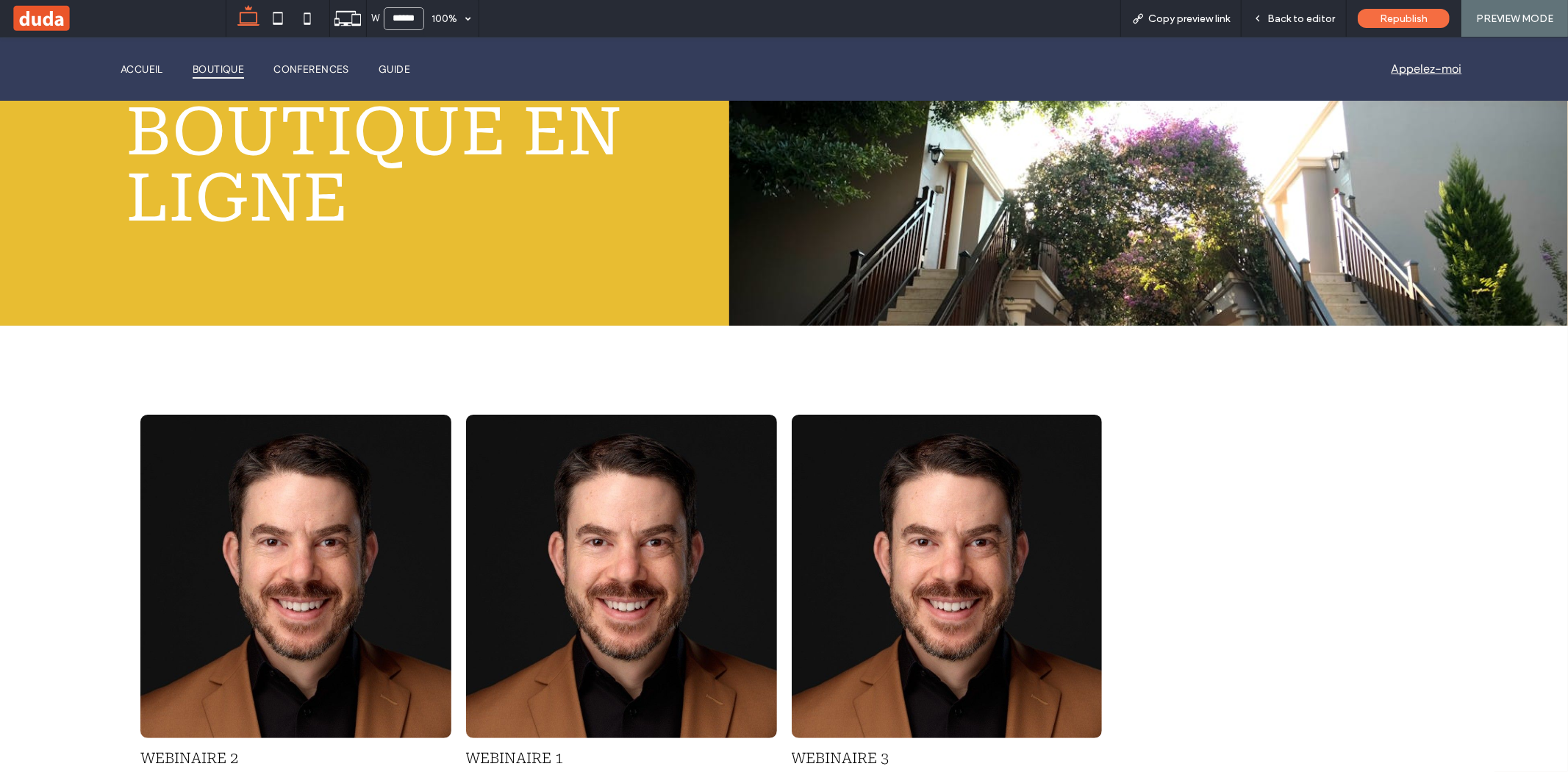
click at [658, 385] on div "Webinaire 2 $100.00 Button Webinaire 1 $60.00 Button Webinaire 3 $80.00 Button …" at bounding box center [784, 608] width 1568 height 566
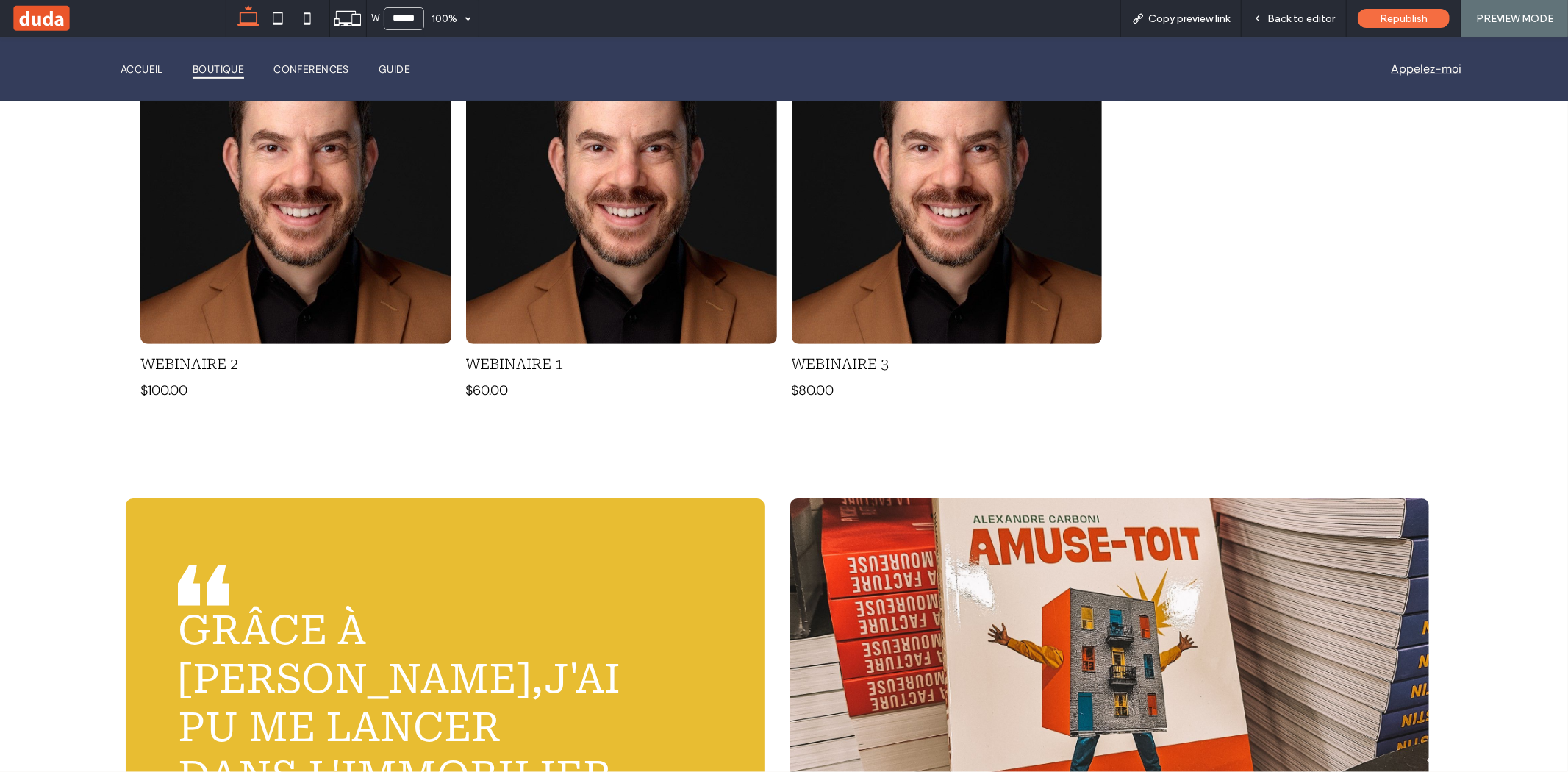
scroll to position [0, 0]
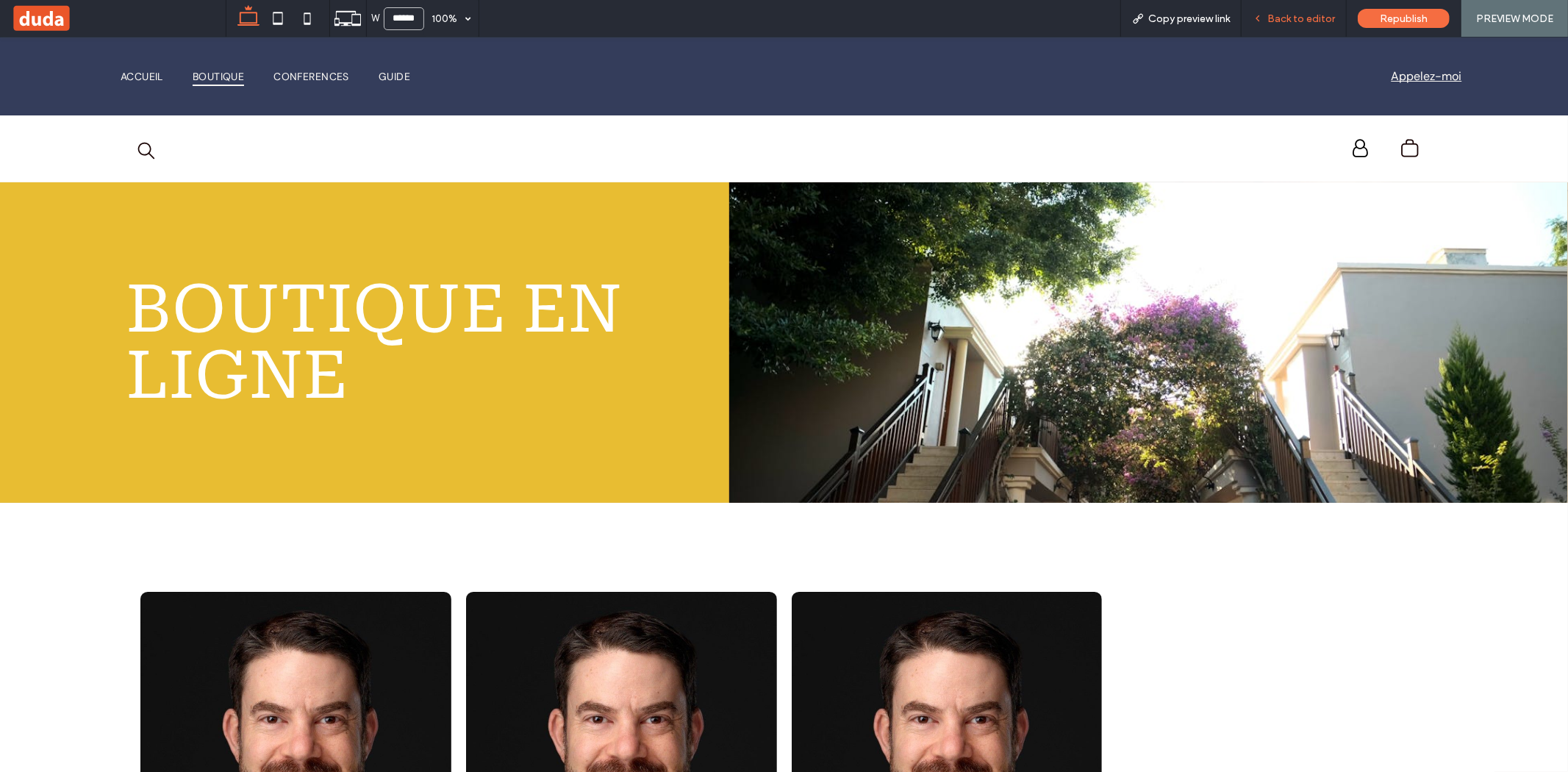
click at [1293, 18] on span "Back to editor" at bounding box center [1301, 19] width 68 height 13
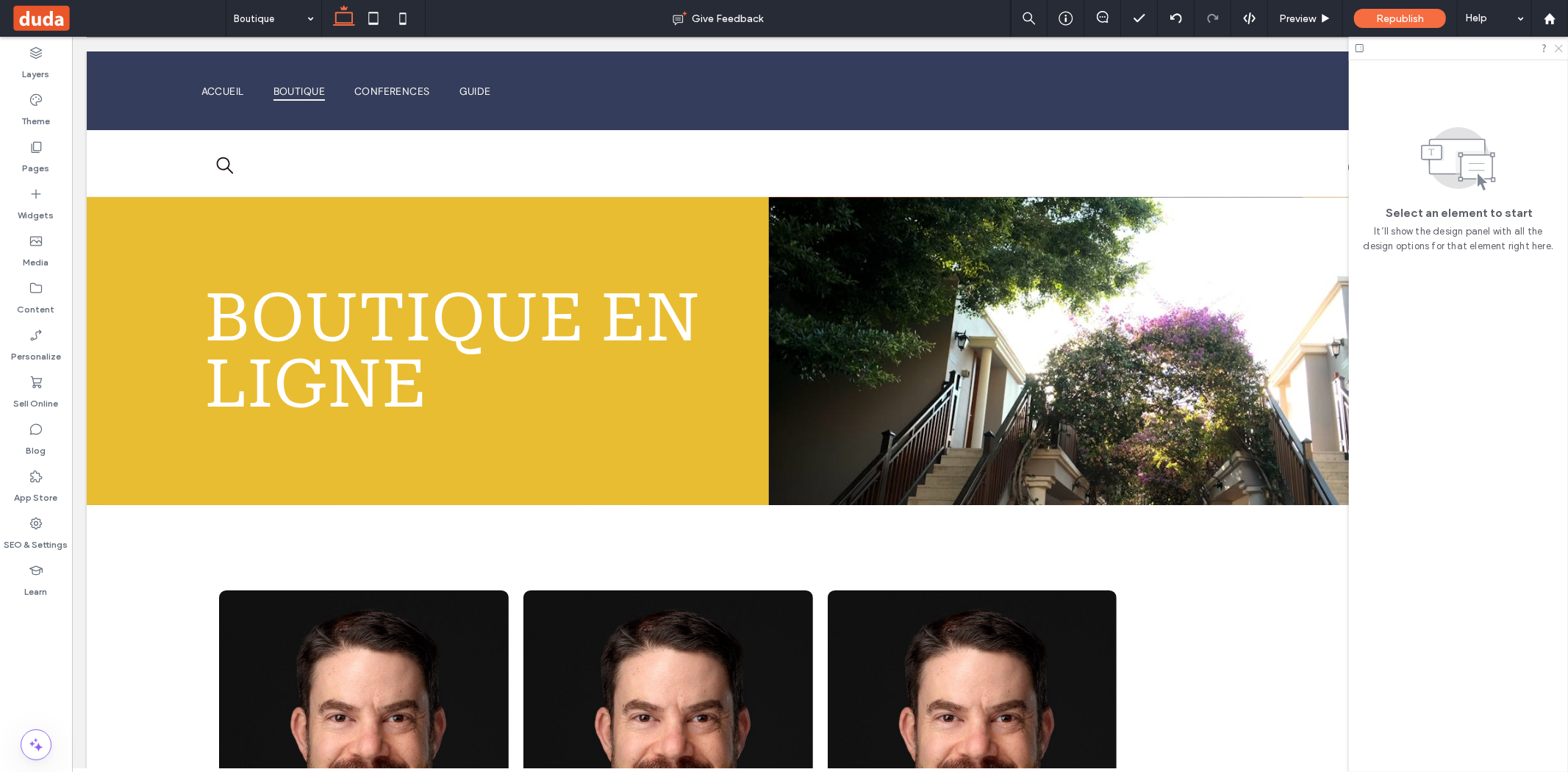
click at [1560, 49] on use at bounding box center [1559, 49] width 8 height 8
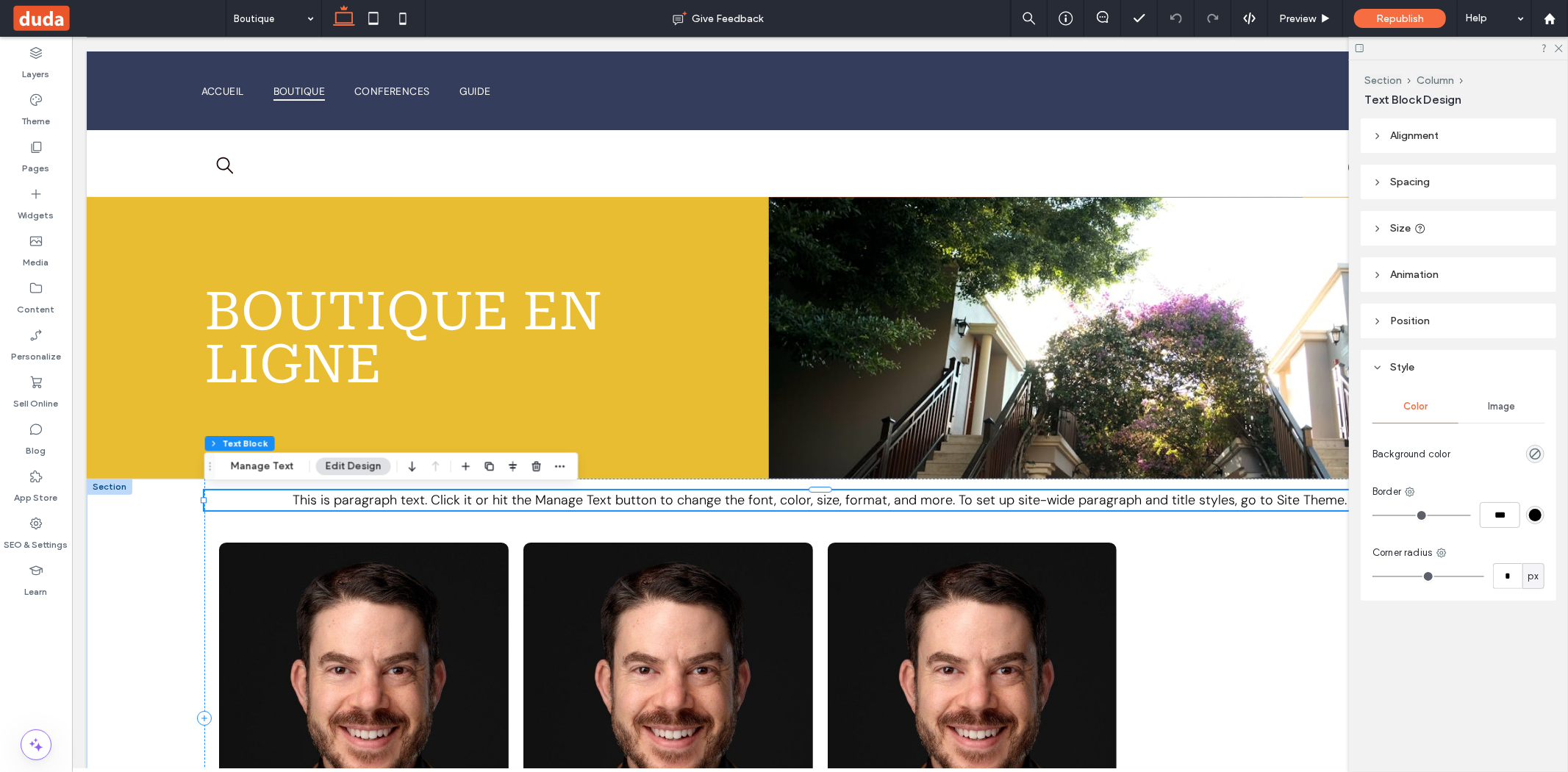
click at [463, 494] on span "This is paragraph text. Click it or hit the Manage Text button to change the fo…" at bounding box center [819, 500] width 1055 height 18
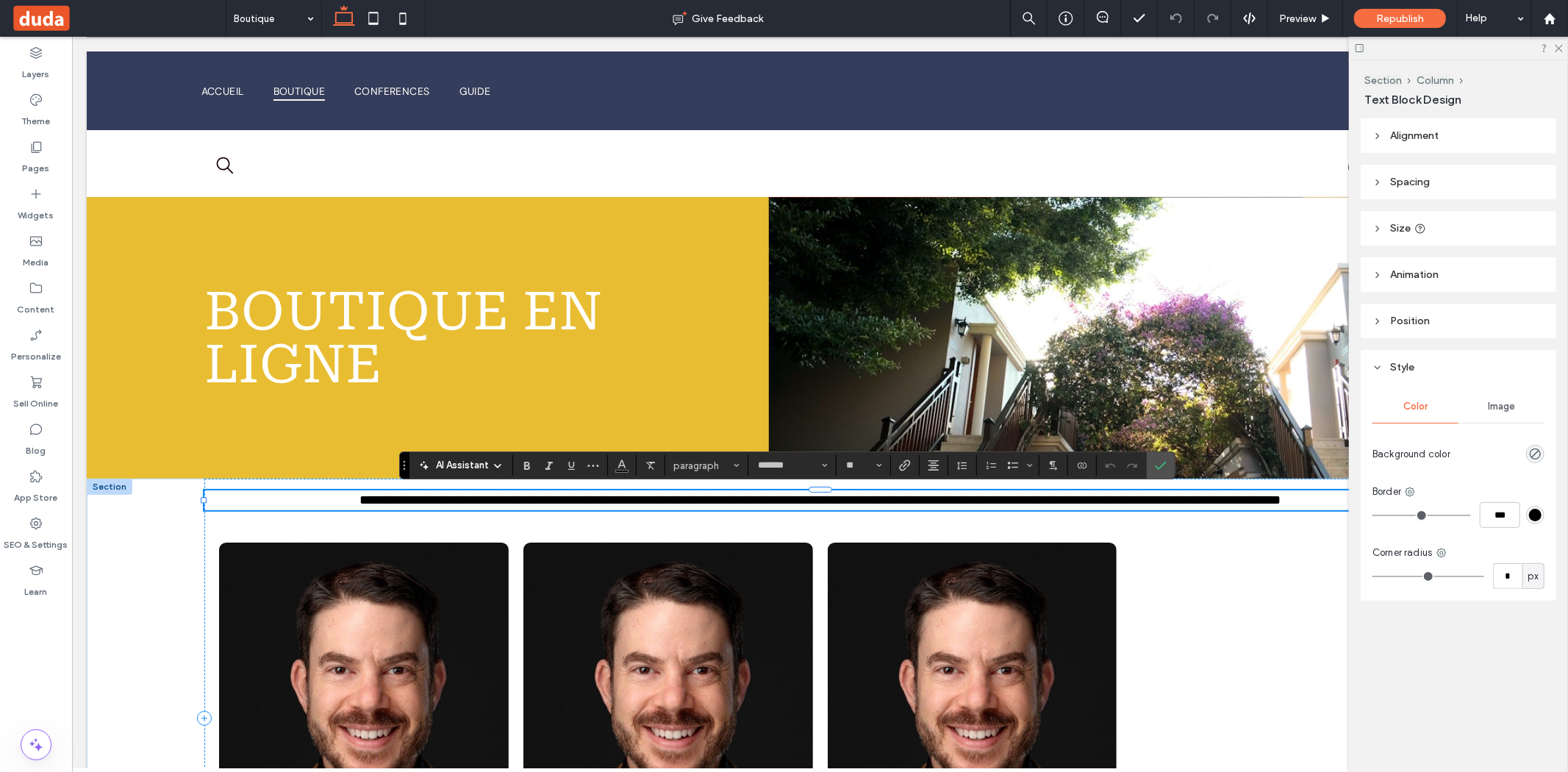
click at [463, 494] on span "**********" at bounding box center [819, 499] width 921 height 14
click at [444, 502] on span "**********" at bounding box center [819, 499] width 788 height 14
click at [558, 498] on span "**********" at bounding box center [819, 499] width 788 height 14
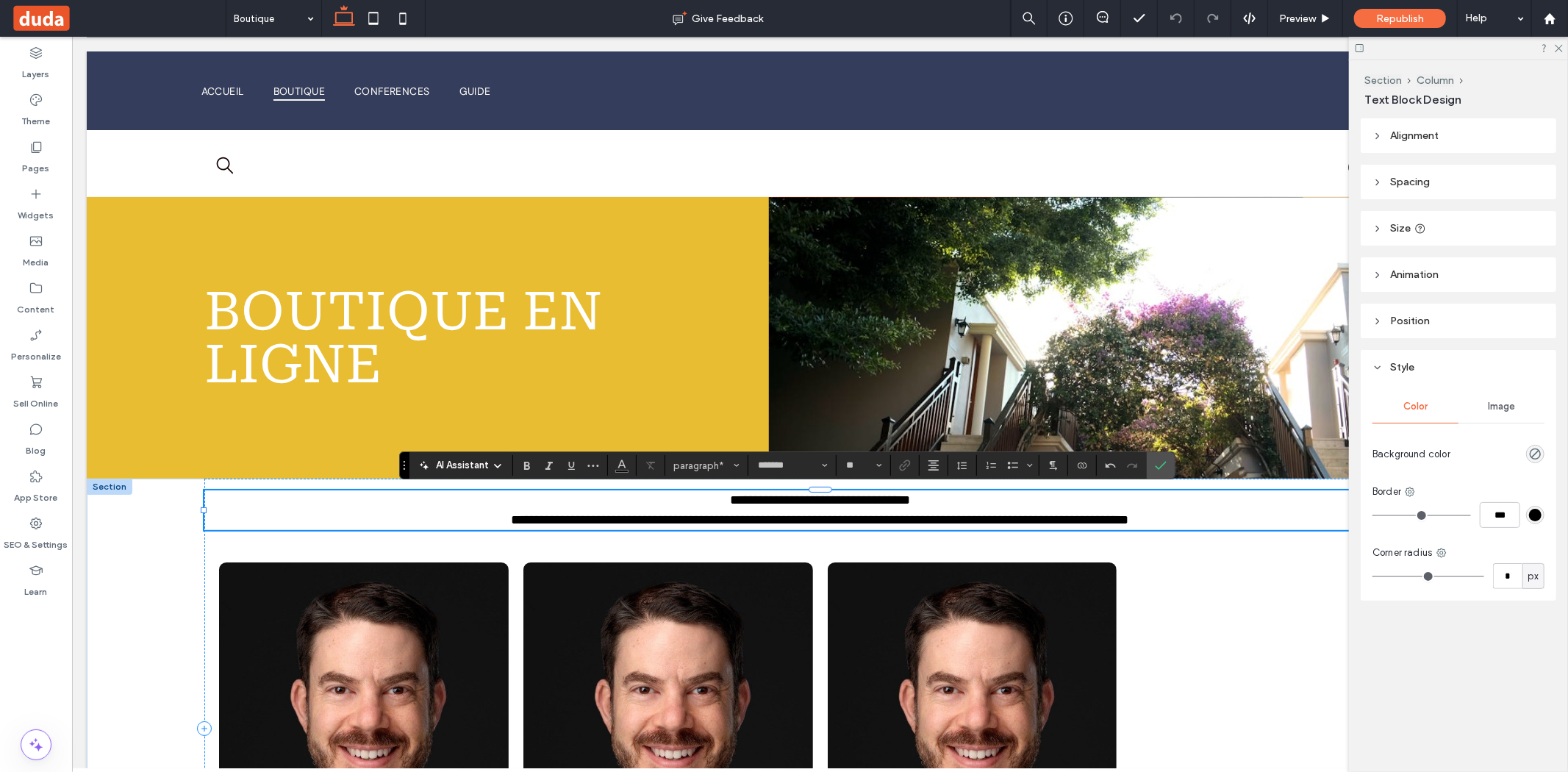
click at [909, 500] on span "**********" at bounding box center [819, 499] width 180 height 14
drag, startPoint x: 806, startPoint y: 519, endPoint x: 455, endPoint y: 530, distance: 351.2
click at [455, 530] on div "**********" at bounding box center [820, 727] width 1232 height 499
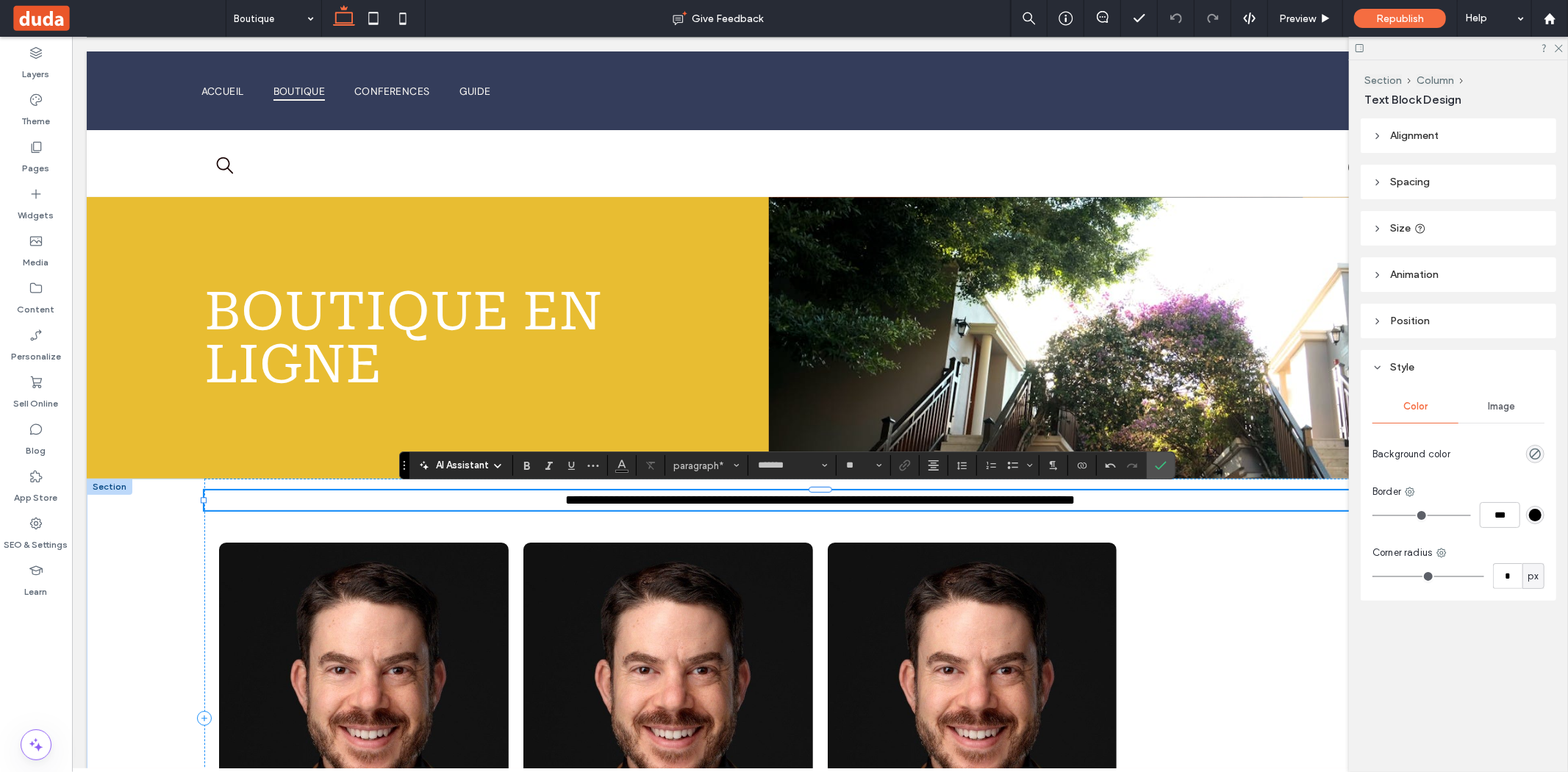
click at [782, 495] on span "**********" at bounding box center [922, 499] width 304 height 14
click at [916, 499] on span "**********" at bounding box center [924, 499] width 288 height 14
click at [1198, 496] on p "**********" at bounding box center [820, 500] width 1232 height 20
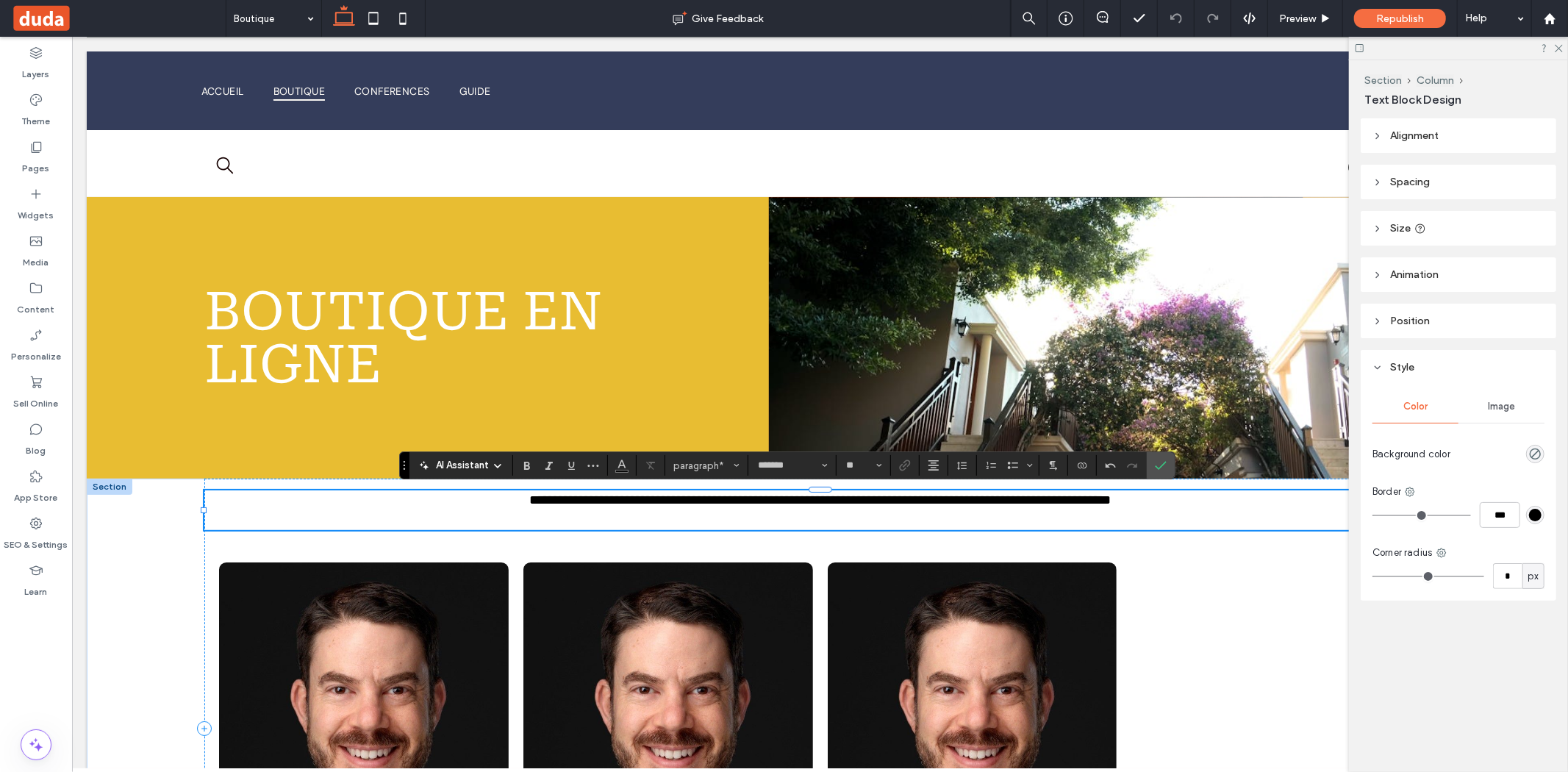
click at [940, 502] on span "**********" at bounding box center [899, 499] width 82 height 14
drag, startPoint x: 957, startPoint y: 502, endPoint x: 972, endPoint y: 501, distance: 15.0
click at [970, 500] on p "**********" at bounding box center [820, 500] width 1232 height 20
drag, startPoint x: 961, startPoint y: 500, endPoint x: 1185, endPoint y: 506, distance: 224.1
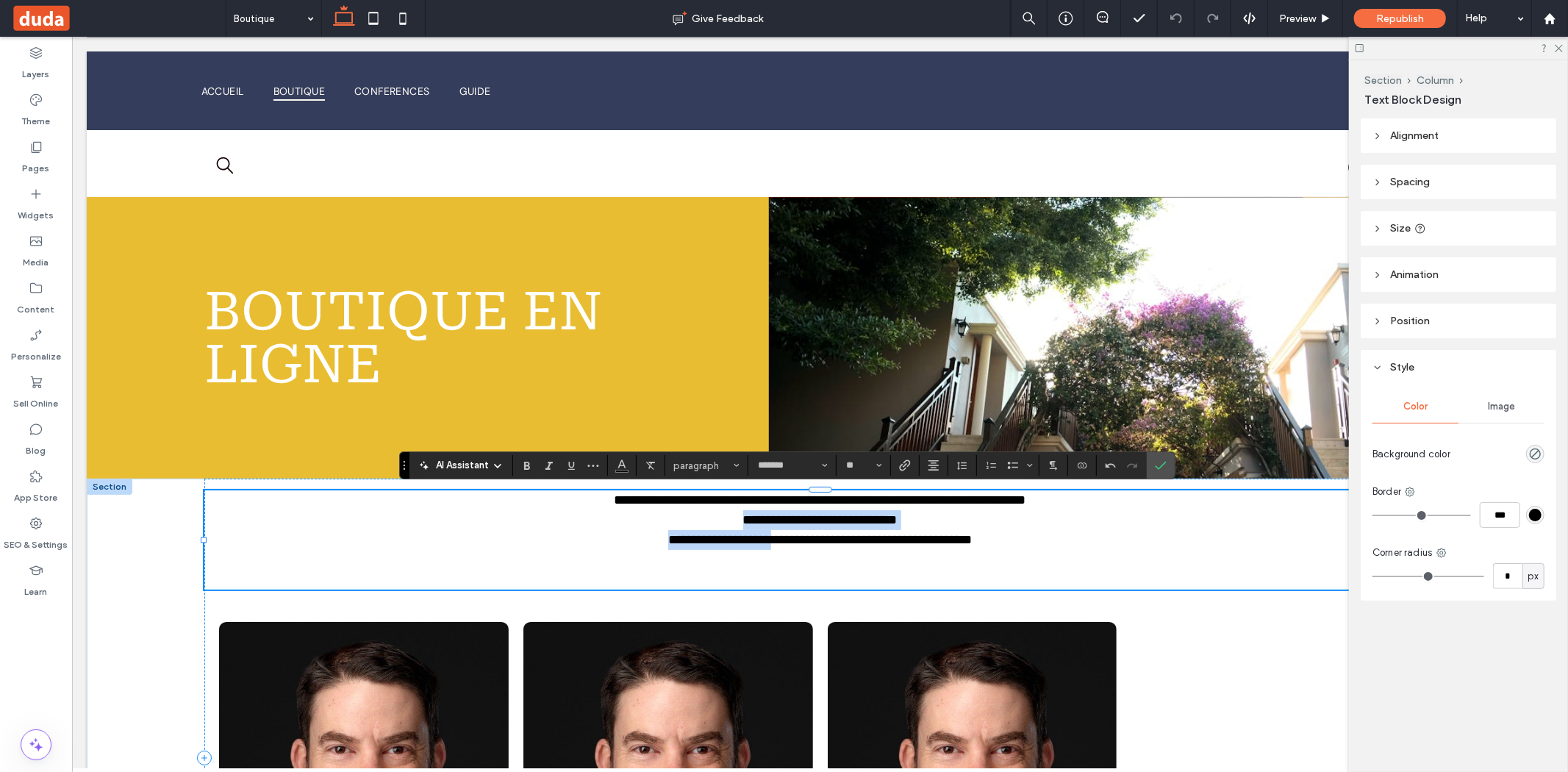
drag, startPoint x: 764, startPoint y: 539, endPoint x: 731, endPoint y: 519, distance: 38.6
click at [731, 519] on div "**********" at bounding box center [820, 539] width 1232 height 99
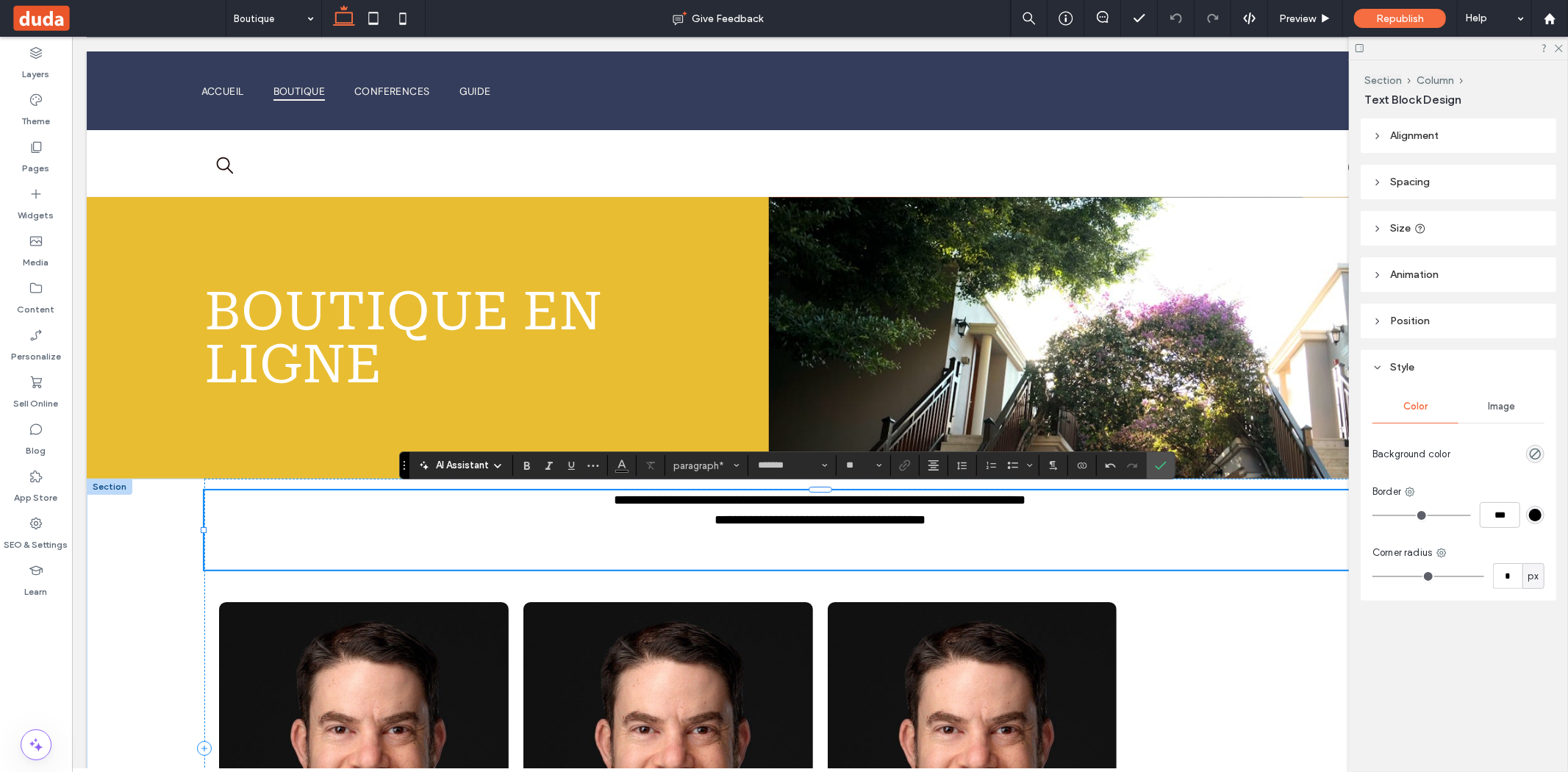
click at [1004, 526] on p "**********" at bounding box center [820, 519] width 1232 height 20
click at [816, 519] on span "**********" at bounding box center [820, 519] width 319 height 14
click at [863, 559] on p at bounding box center [820, 559] width 1232 height 20
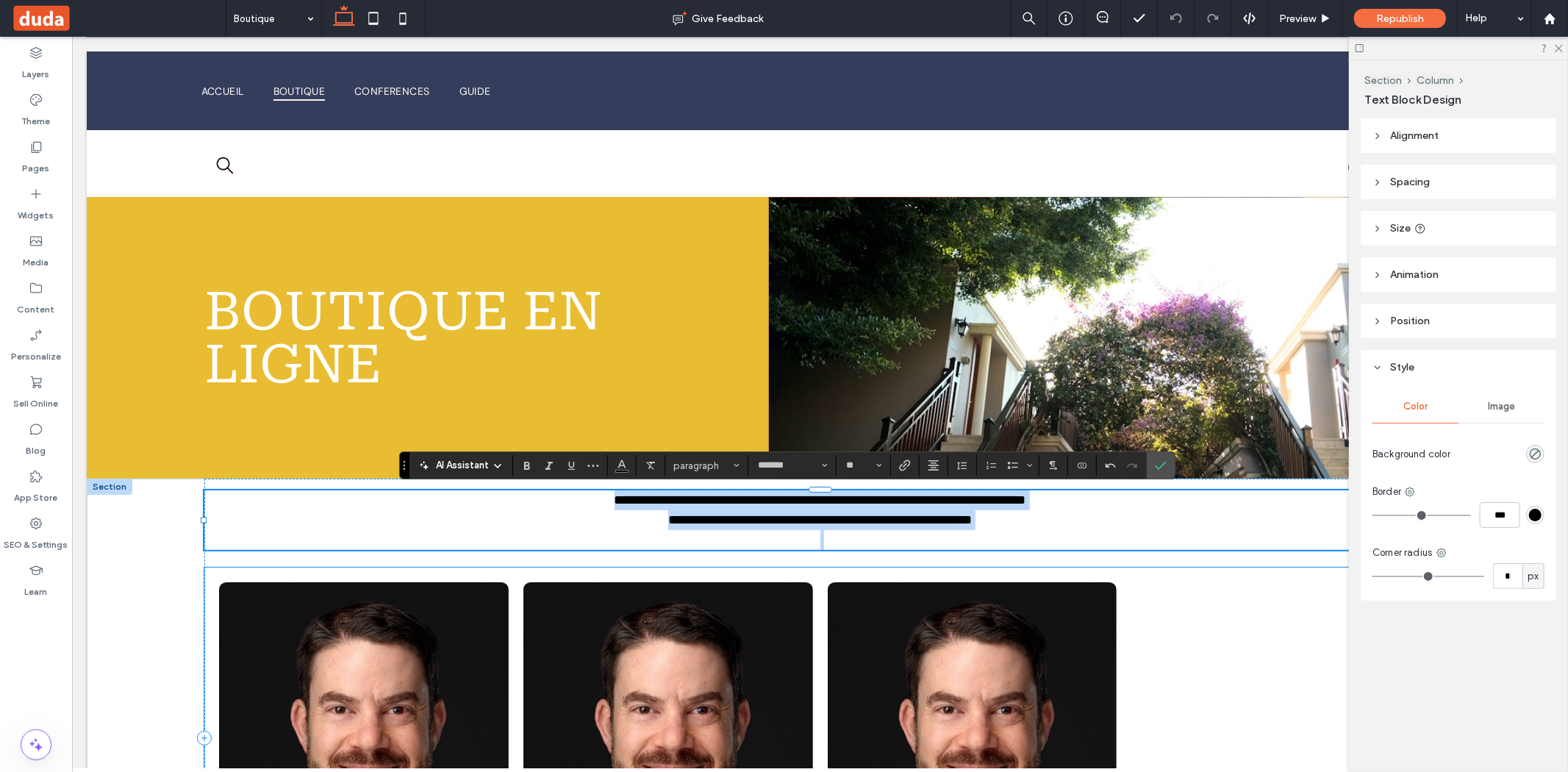
drag, startPoint x: 574, startPoint y: 499, endPoint x: 1086, endPoint y: 577, distance: 517.9
click at [1086, 577] on div "**********" at bounding box center [820, 737] width 1232 height 519
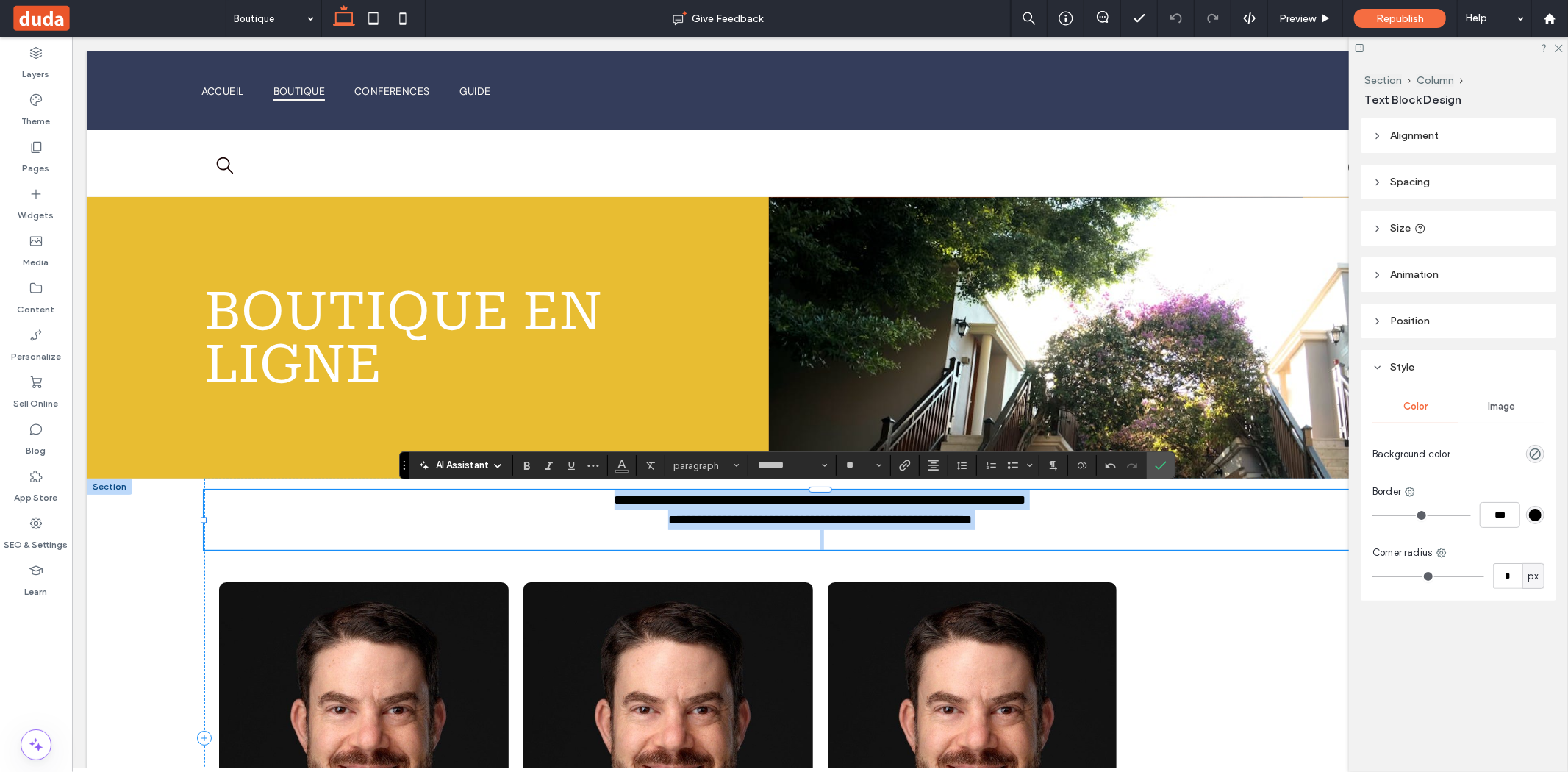
click at [909, 528] on p "**********" at bounding box center [820, 519] width 1232 height 20
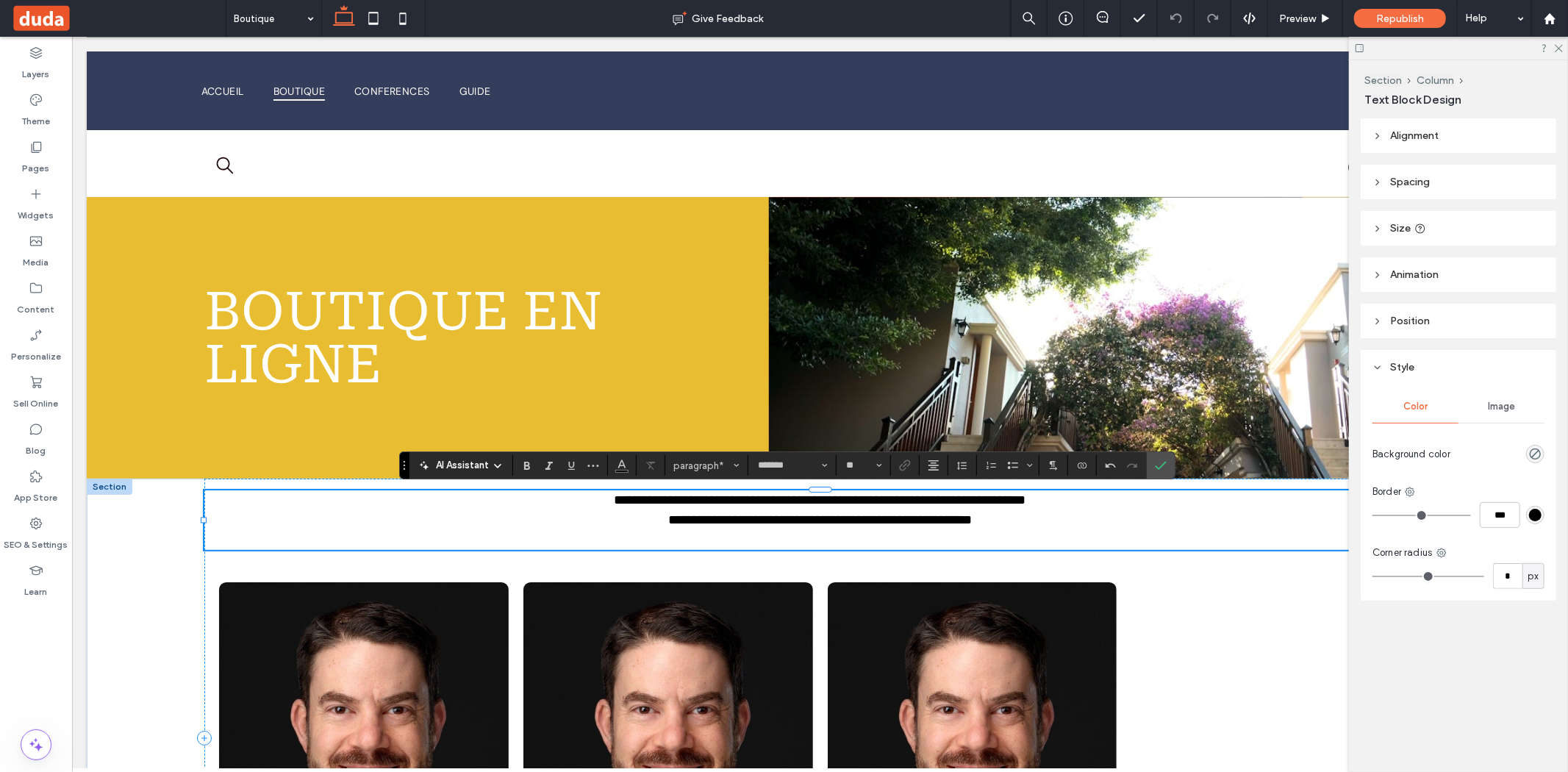
click at [668, 517] on span "**********" at bounding box center [819, 519] width 304 height 14
click at [810, 522] on span "**********" at bounding box center [819, 519] width 299 height 14
click at [890, 522] on span "**********" at bounding box center [819, 519] width 299 height 14
click at [876, 470] on span "Size" at bounding box center [879, 464] width 6 height 19
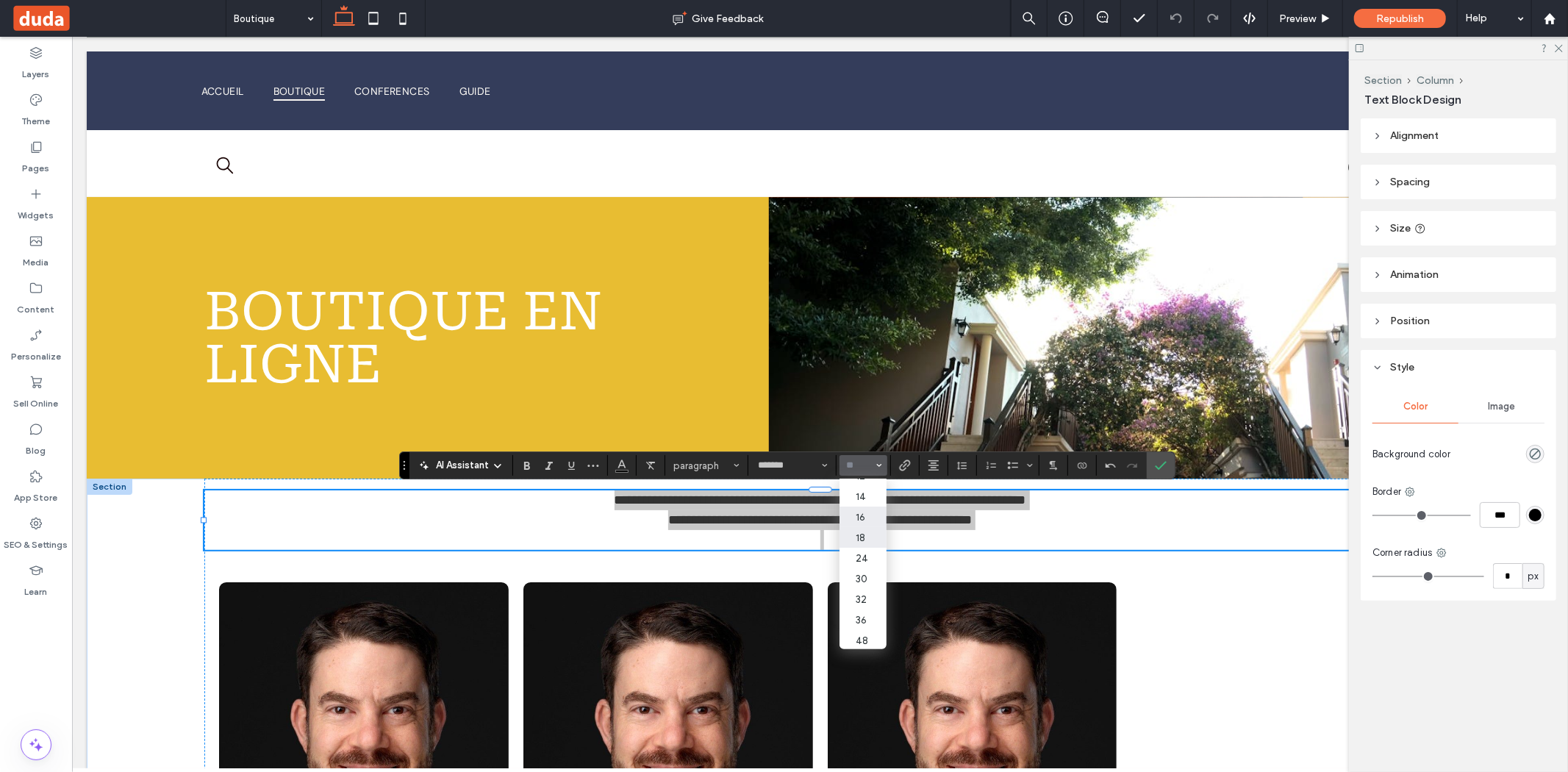
scroll to position [101, 2]
click at [868, 549] on label "24" at bounding box center [862, 552] width 47 height 21
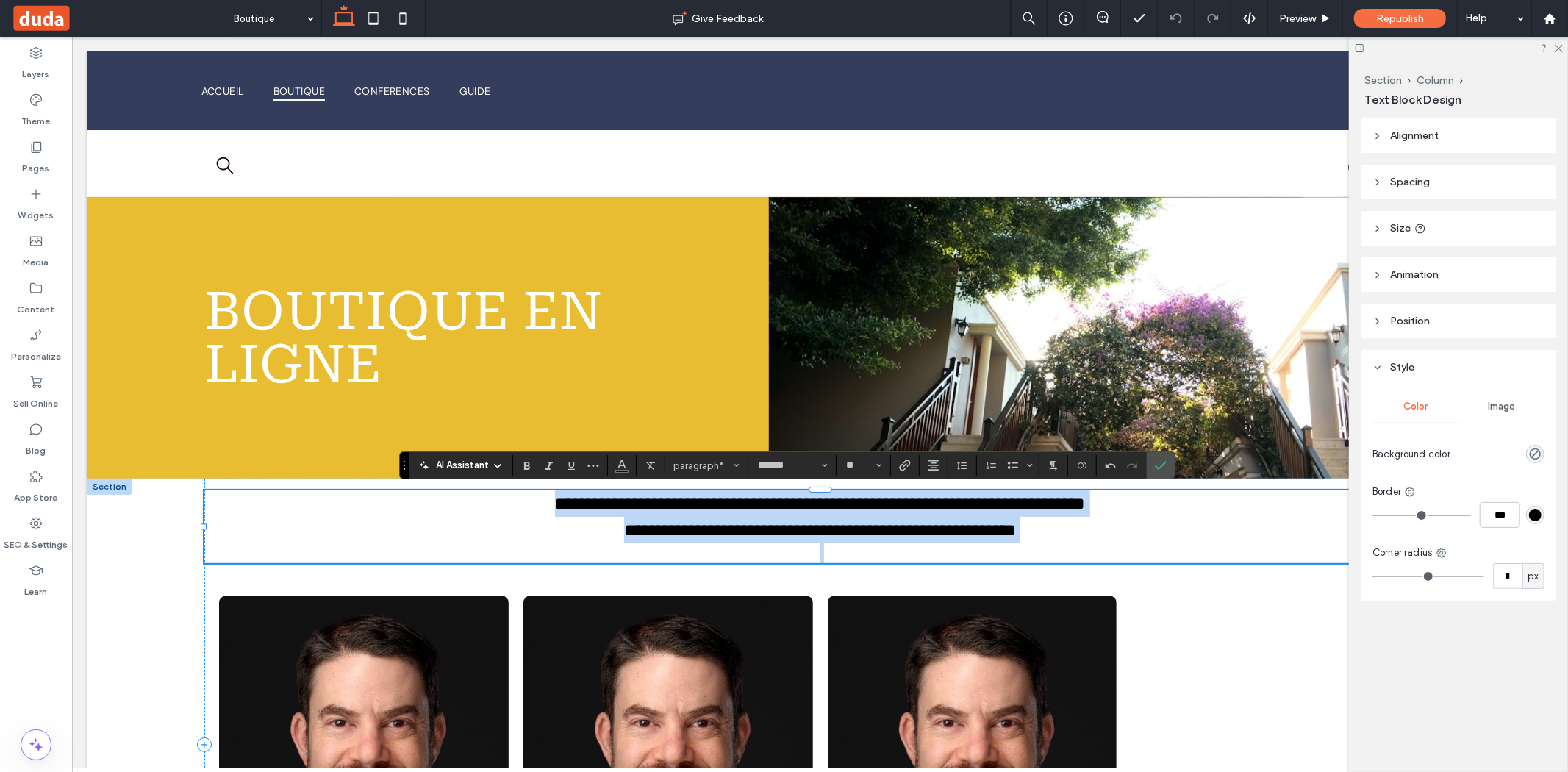
click at [821, 554] on p at bounding box center [820, 552] width 1232 height 20
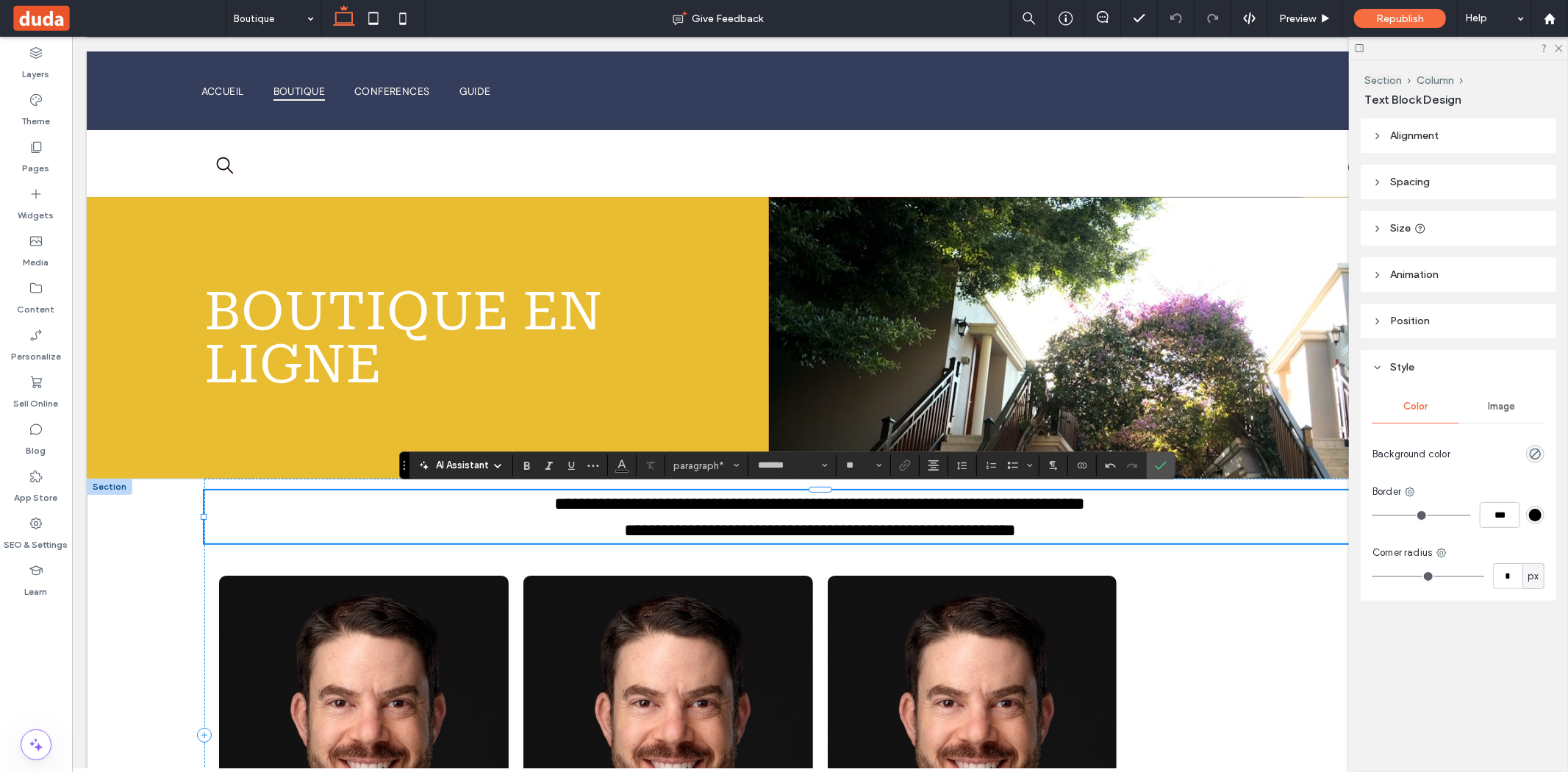
click at [485, 506] on p "**********" at bounding box center [820, 502] width 1232 height 26
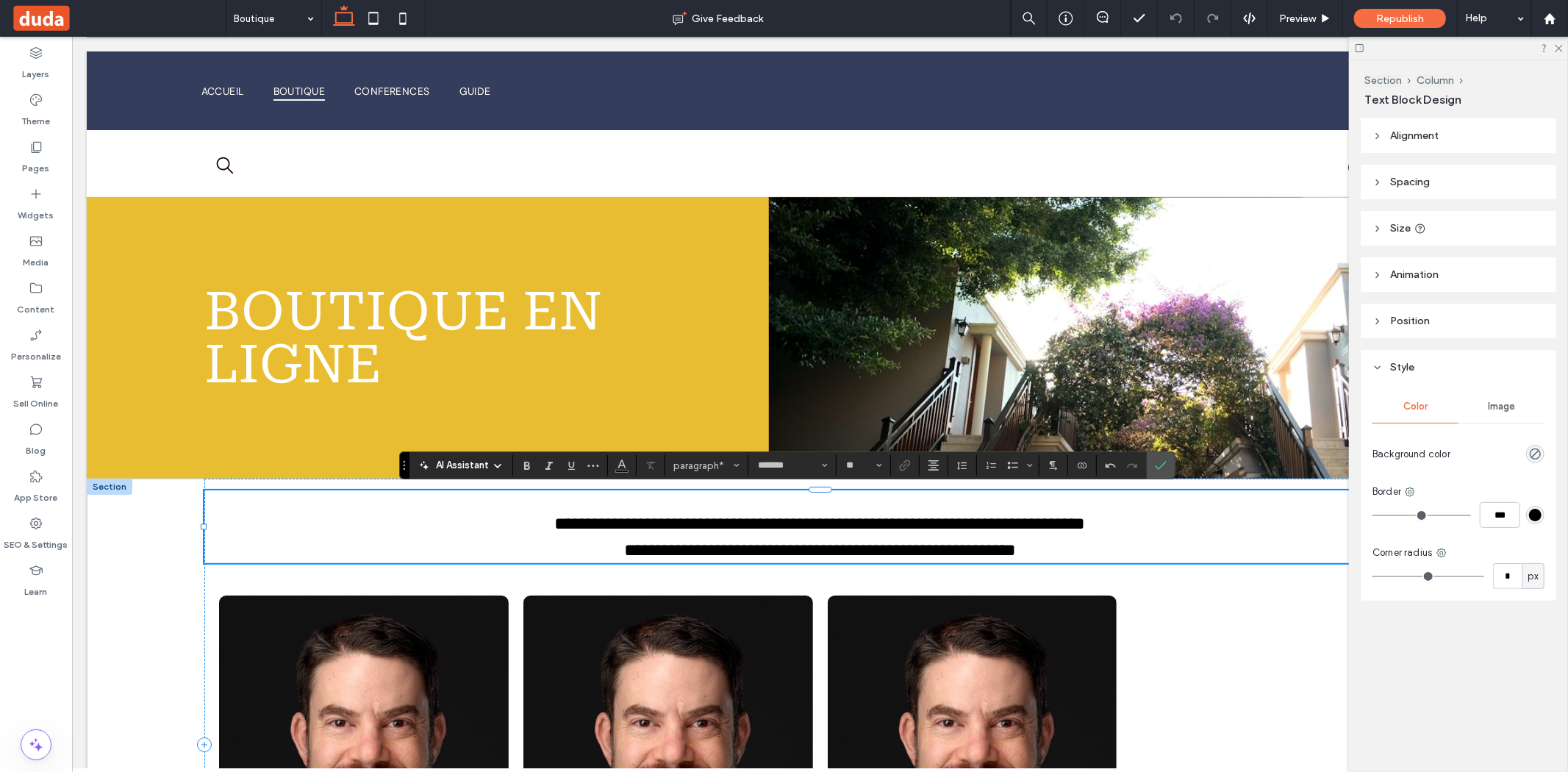
click at [1062, 556] on p "**********" at bounding box center [820, 548] width 1232 height 26
type input "**"
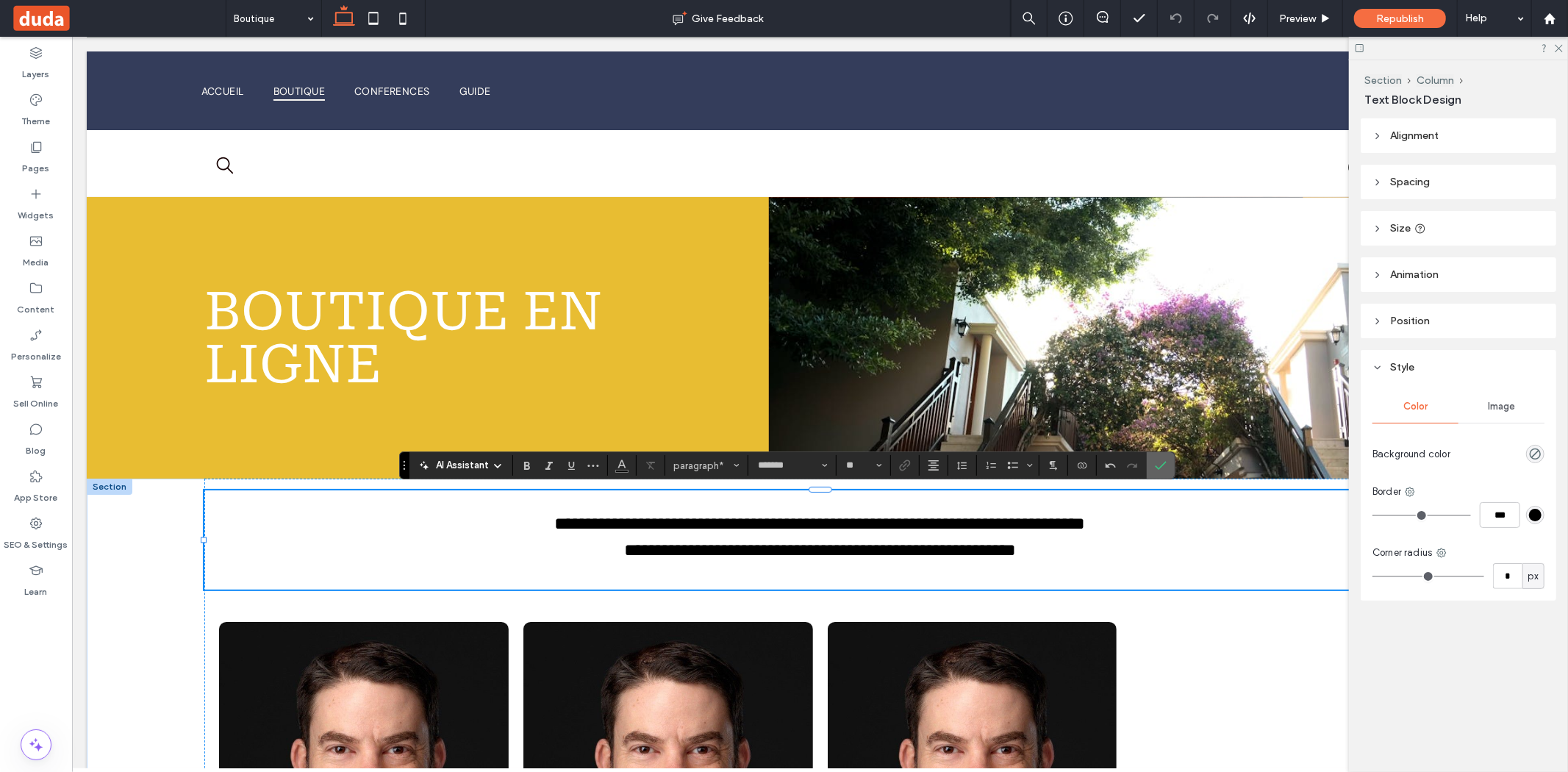
click at [1160, 473] on span "Confirm" at bounding box center [1158, 464] width 6 height 26
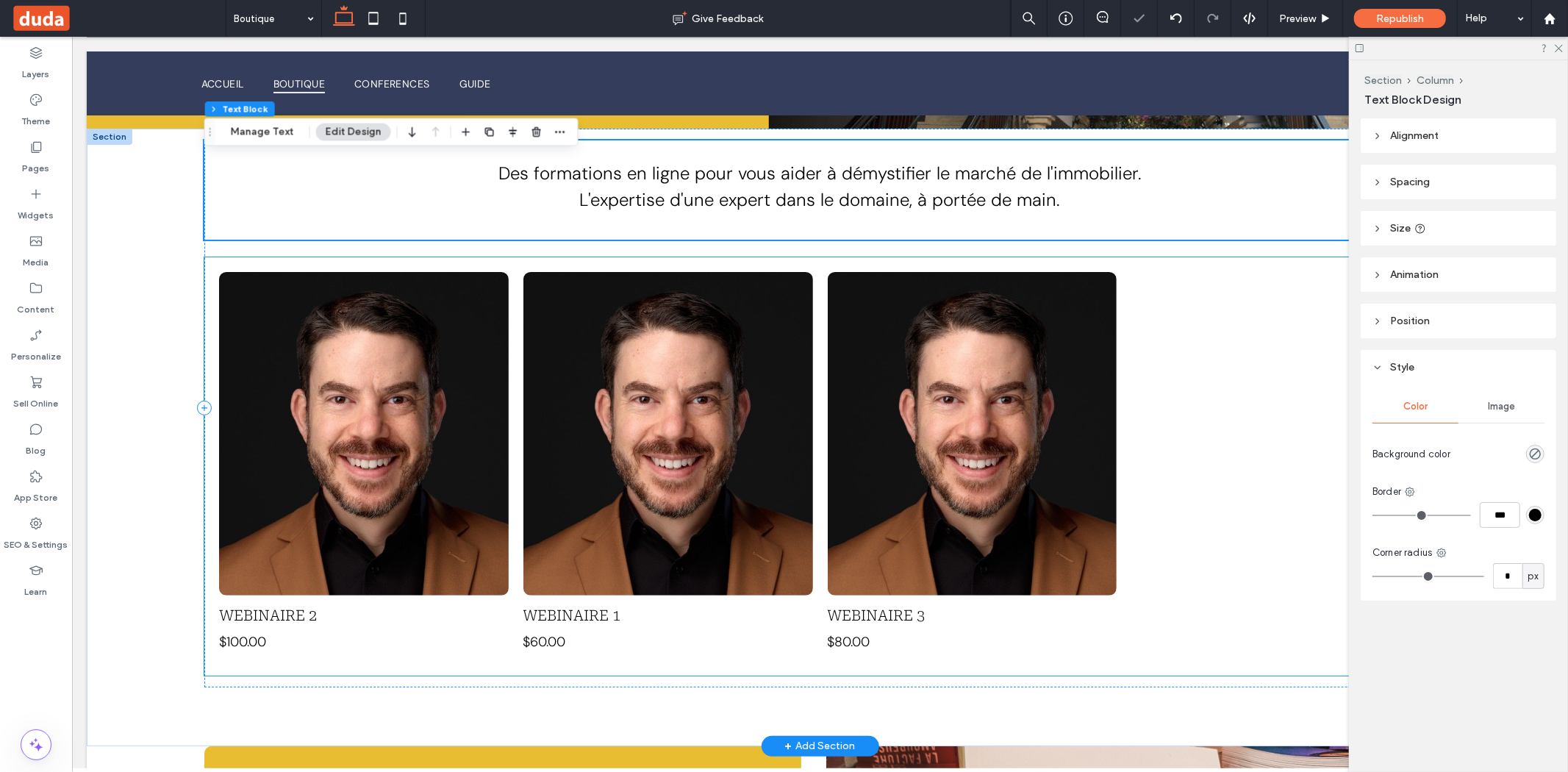
scroll to position [338, 0]
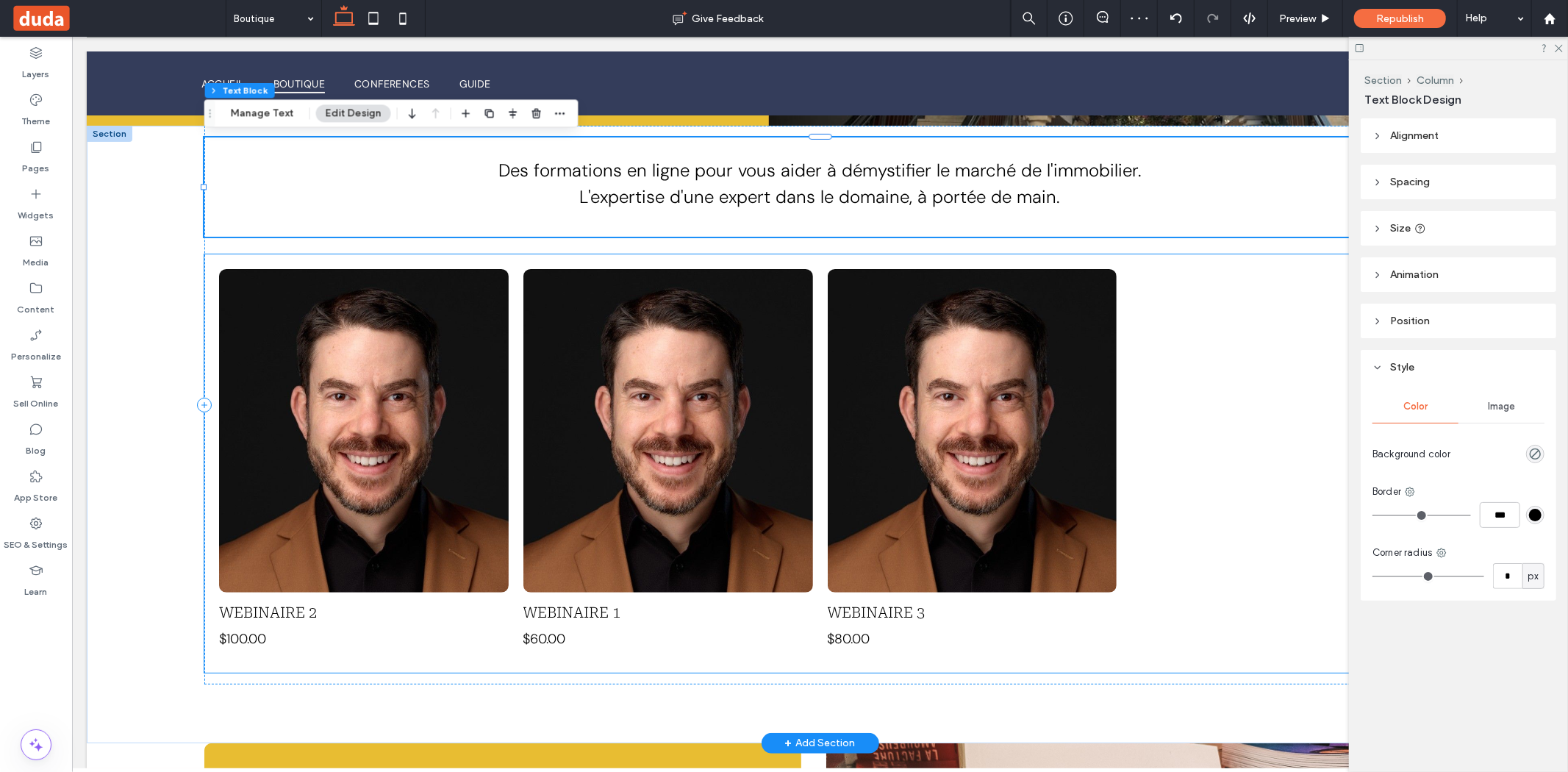
click at [268, 610] on h3 "Webinaire 2" at bounding box center [267, 611] width 97 height 18
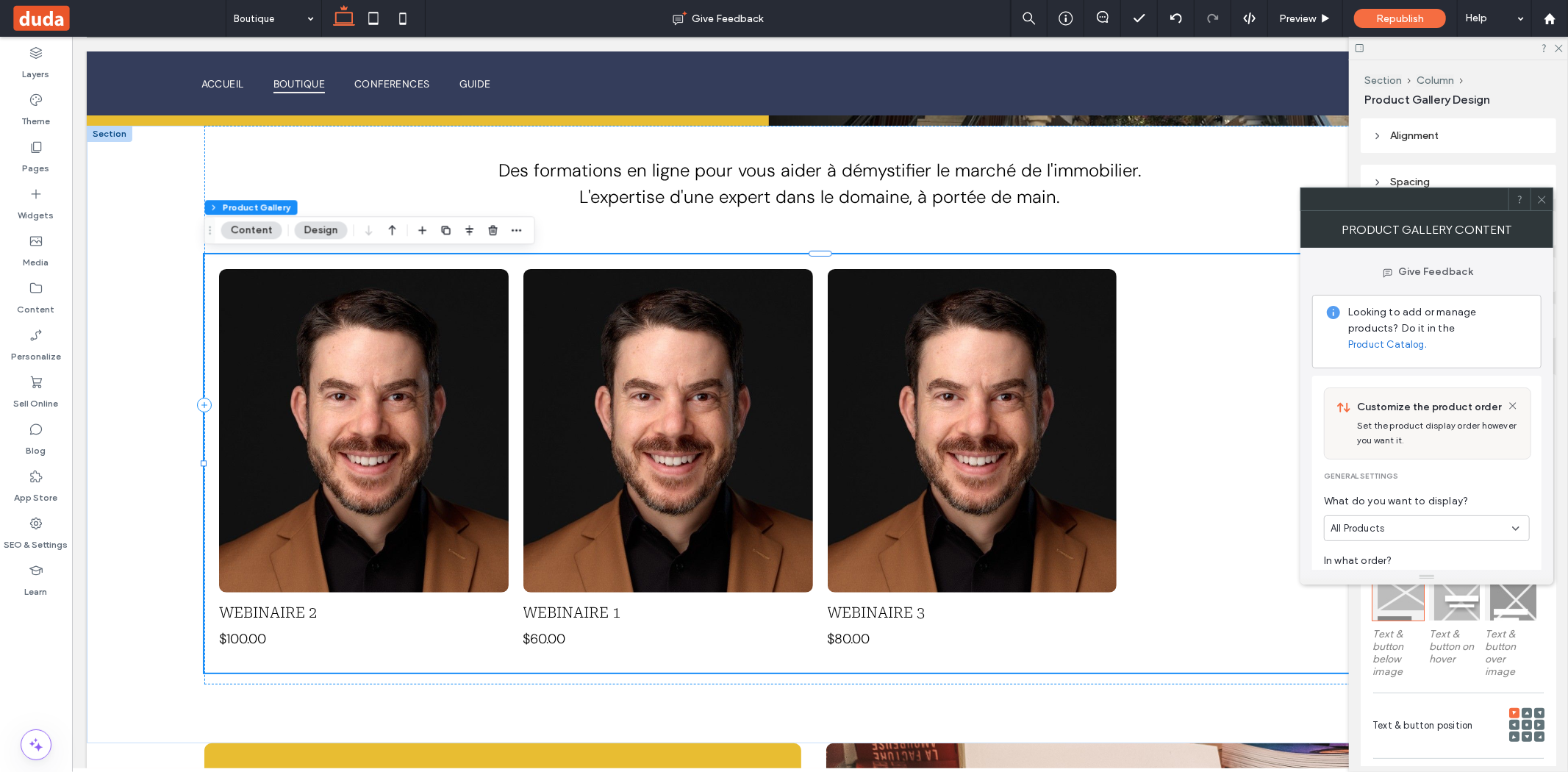
click at [244, 226] on button "Content" at bounding box center [252, 230] width 61 height 18
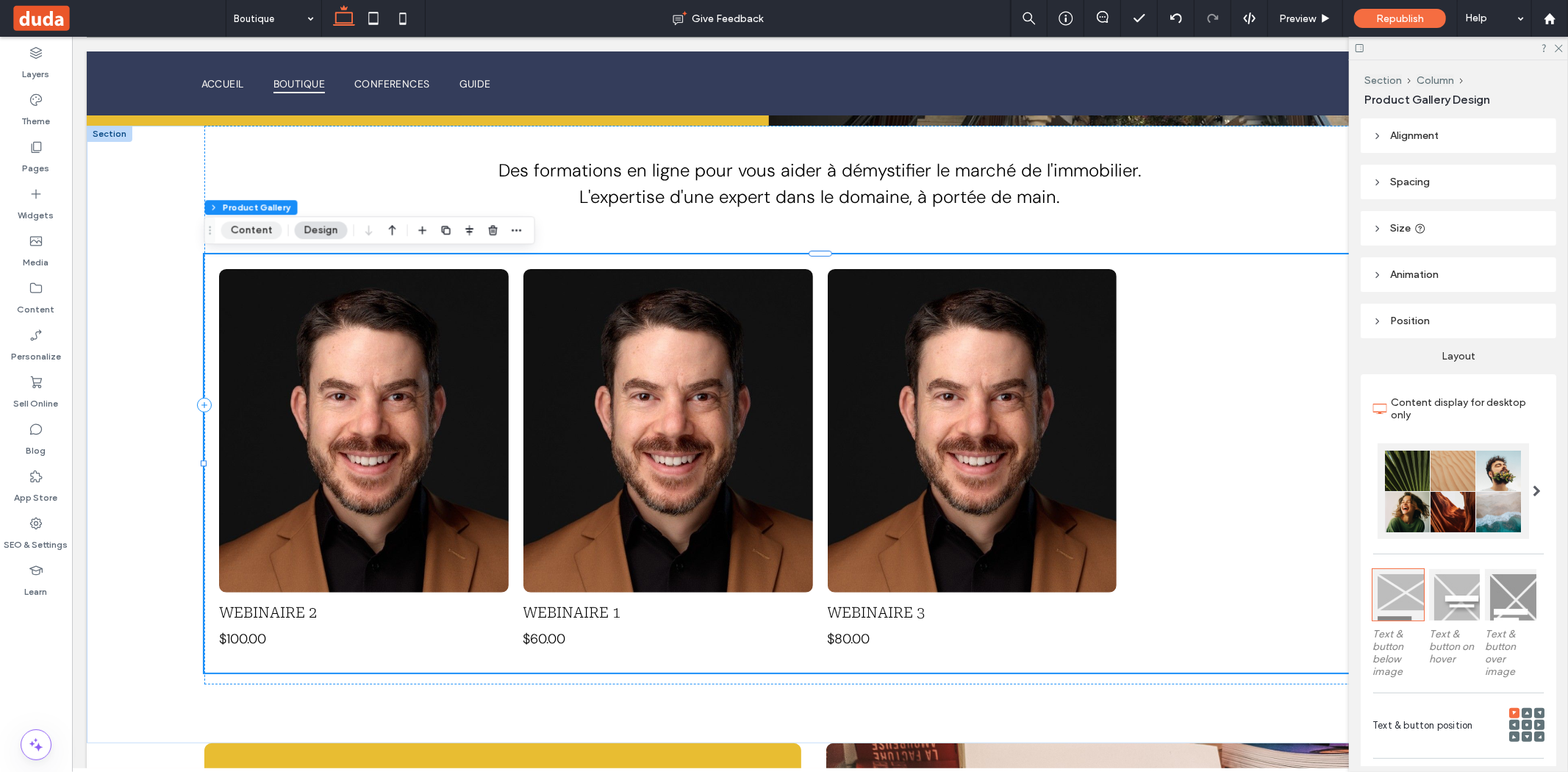
click at [244, 226] on button "Content" at bounding box center [252, 230] width 61 height 18
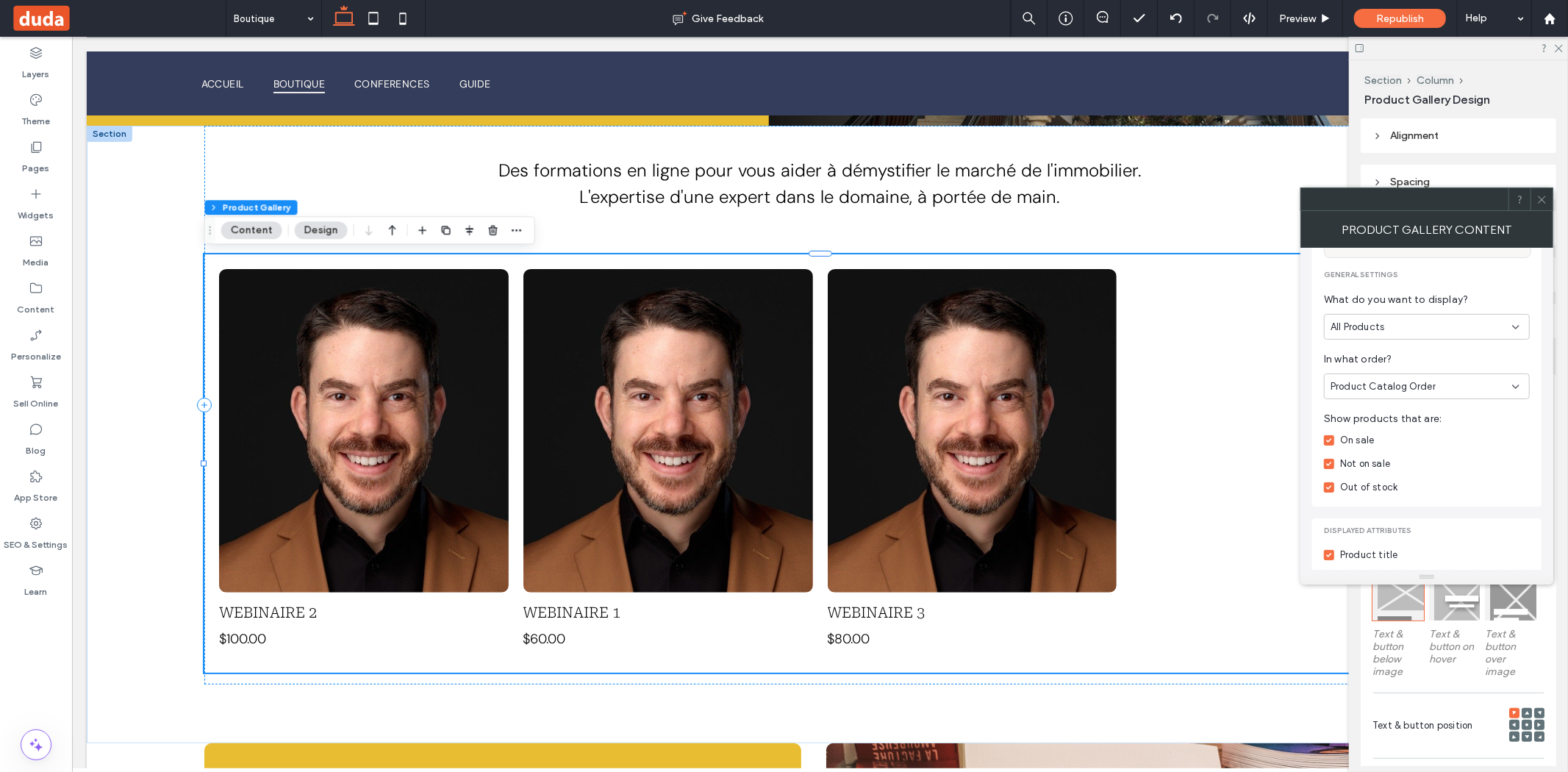
scroll to position [200, 0]
click at [1370, 381] on span "Product Catalog Order" at bounding box center [1383, 388] width 106 height 14
click at [1539, 190] on span at bounding box center [1542, 199] width 11 height 22
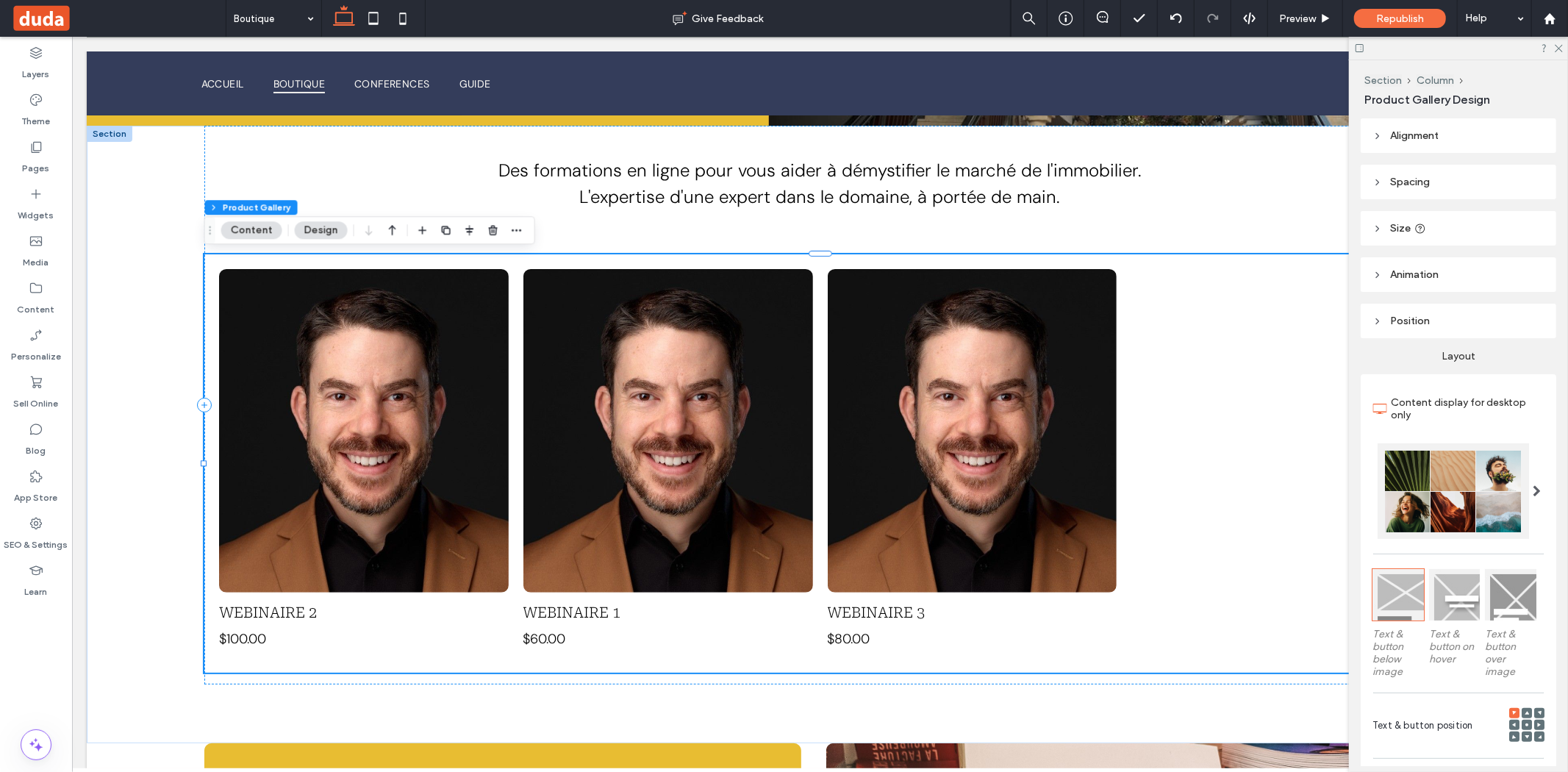
scroll to position [113, 0]
click at [514, 227] on icon "button" at bounding box center [516, 230] width 12 height 12
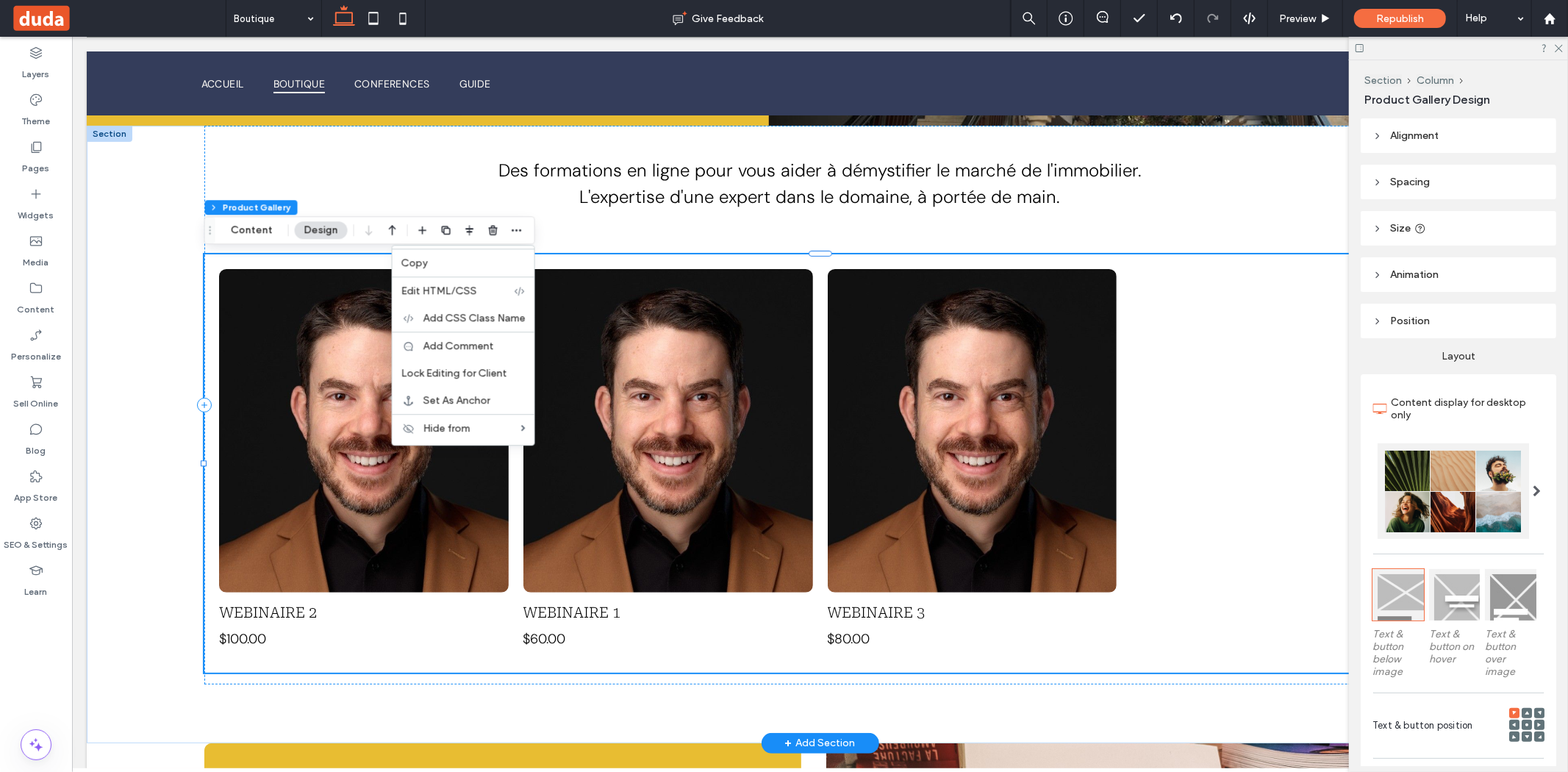
click at [673, 461] on link at bounding box center [667, 429] width 290 height 324
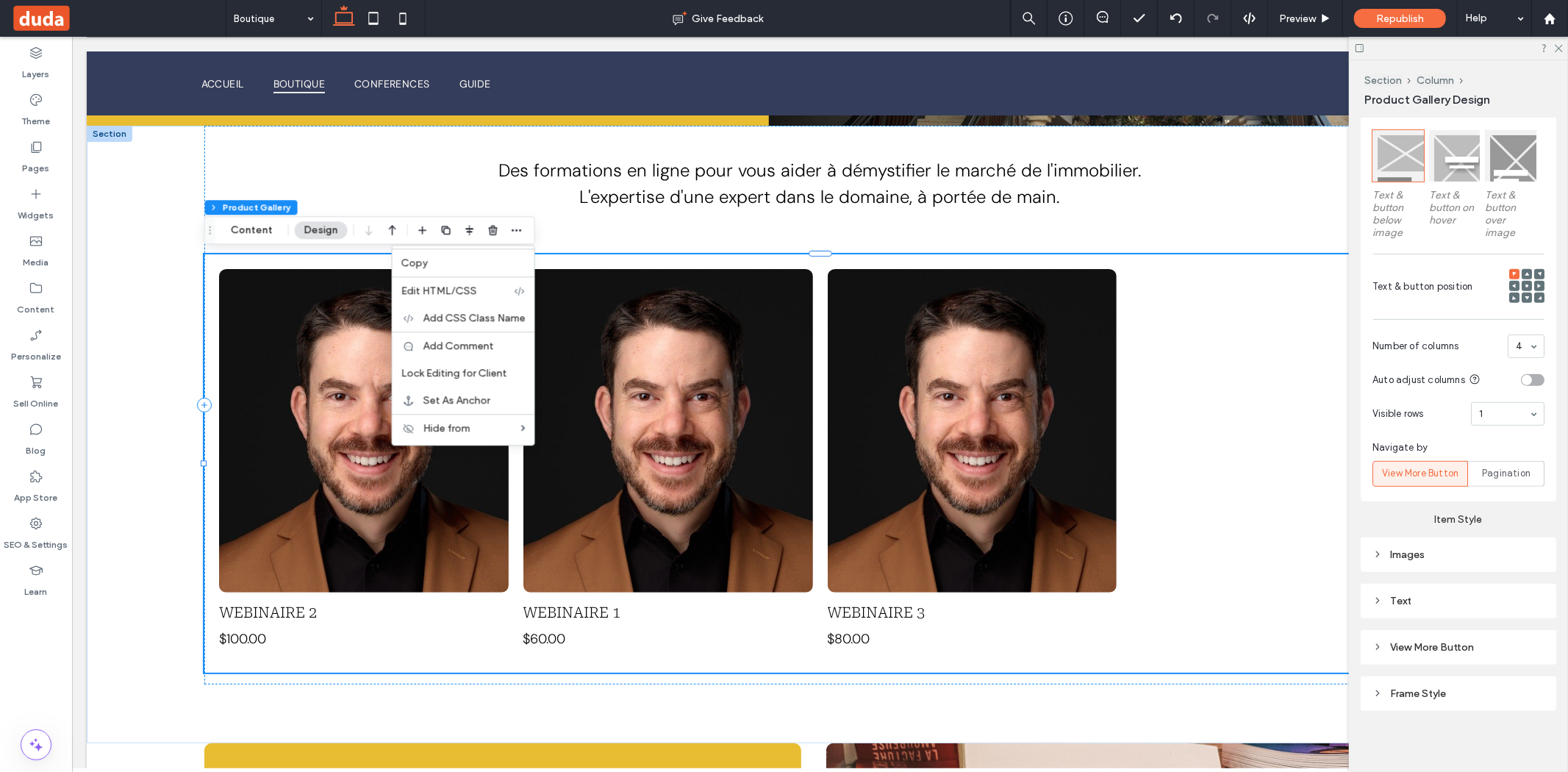
scroll to position [0, 0]
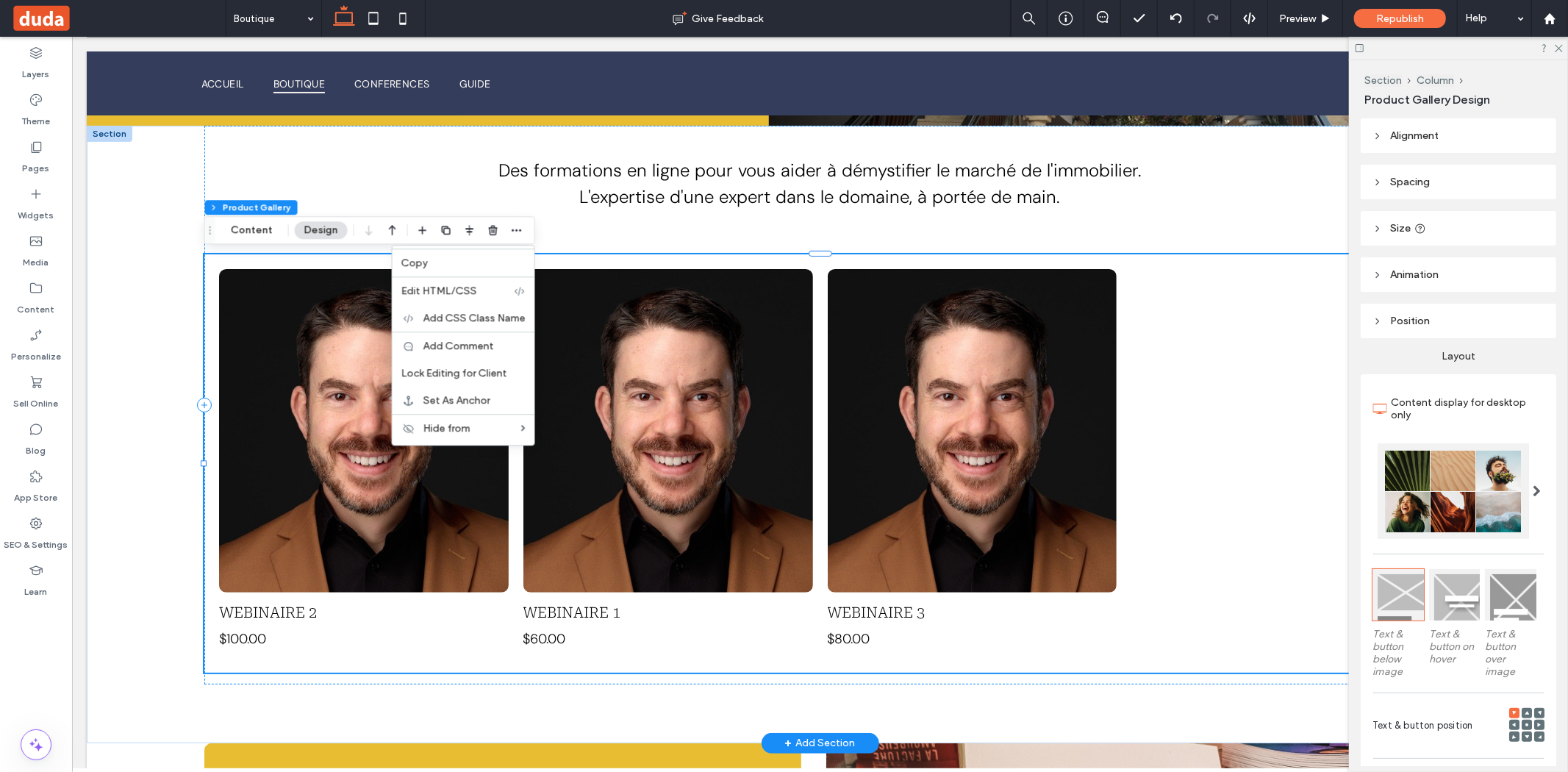
click at [288, 352] on link at bounding box center [363, 429] width 290 height 324
click at [1309, 14] on span "Preview" at bounding box center [1297, 19] width 37 height 13
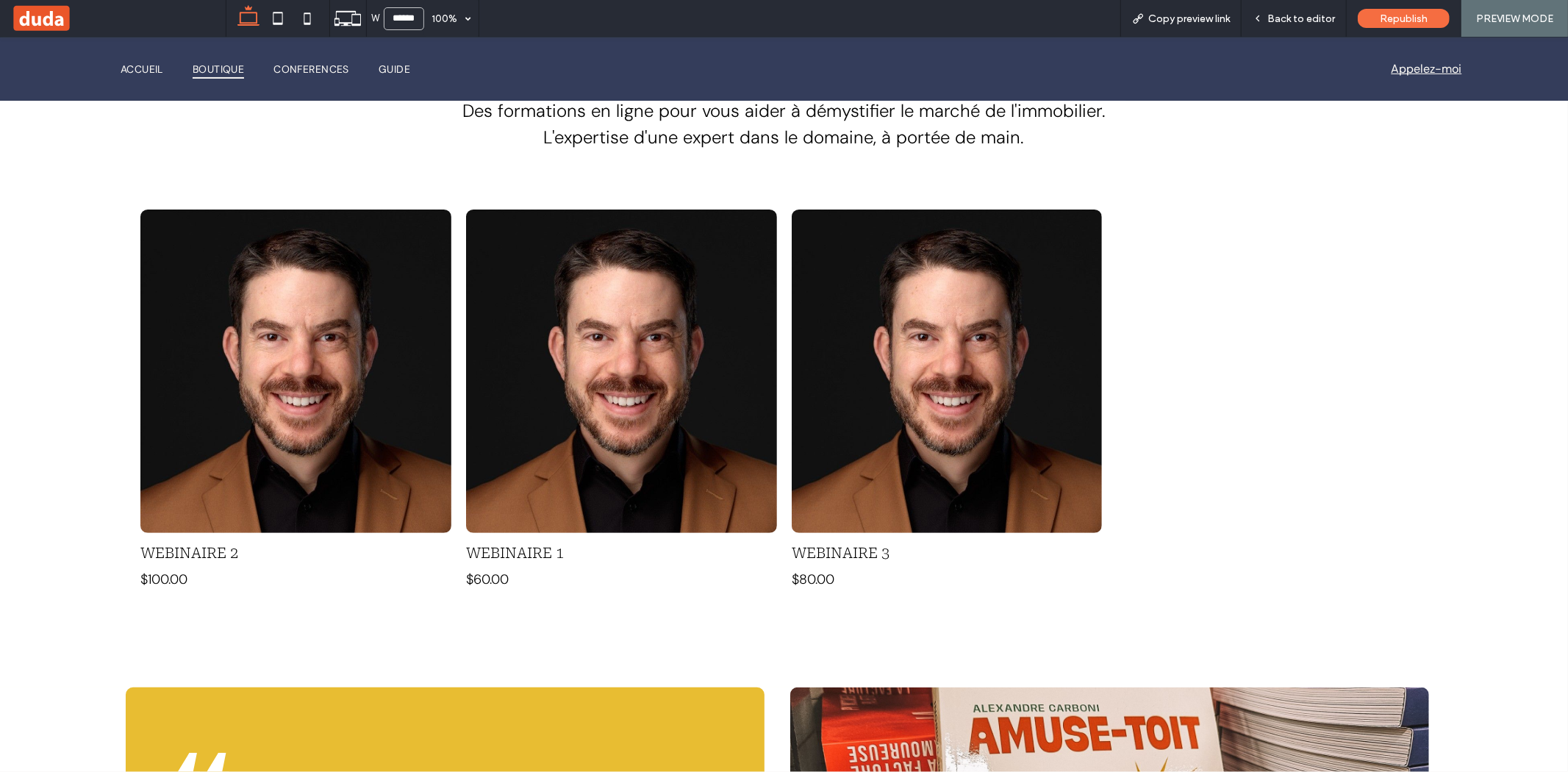
scroll to position [338, 0]
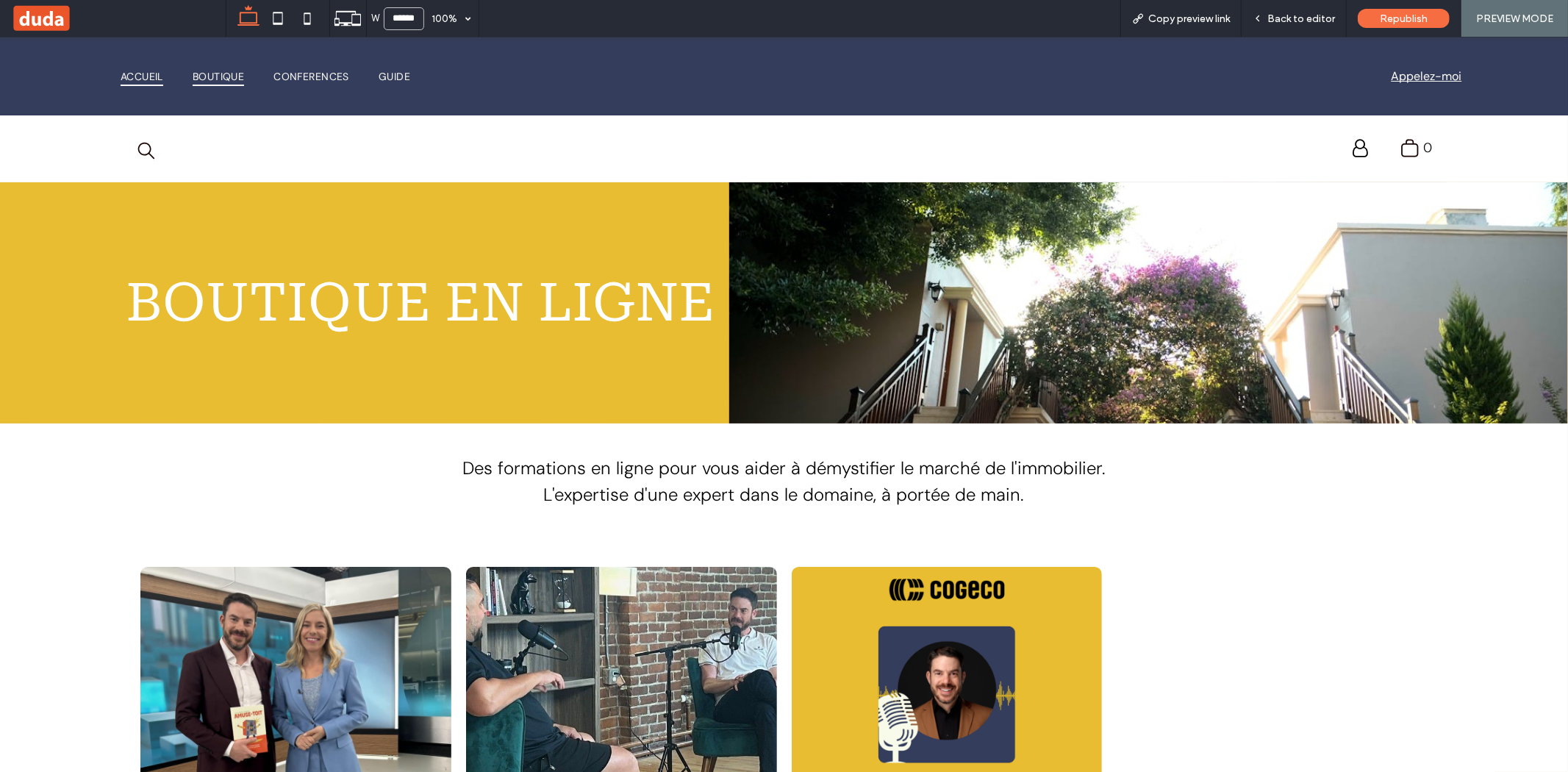
click at [119, 69] on link "Accueil" at bounding box center [142, 76] width 72 height 21
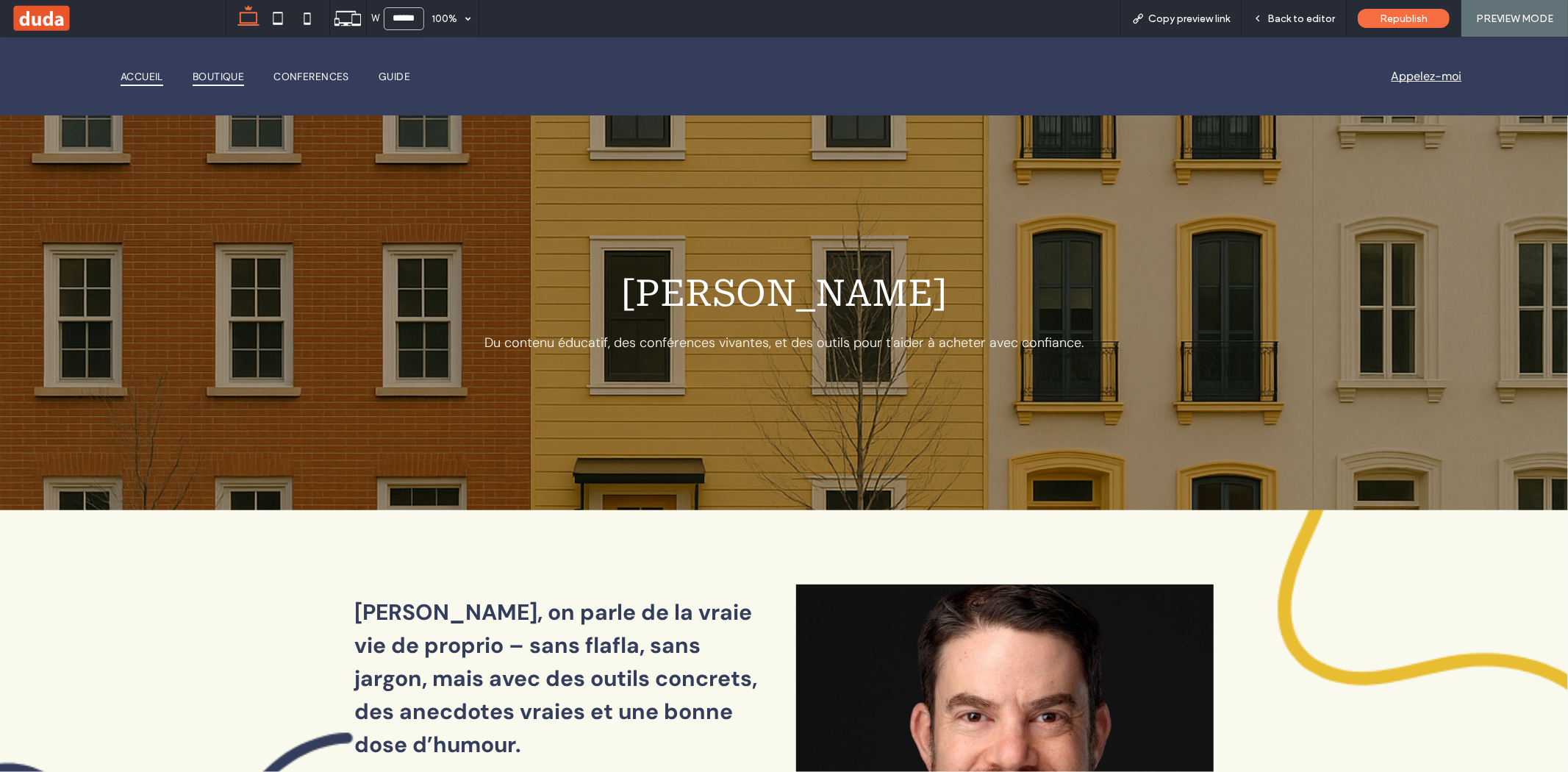
click at [223, 69] on span "Boutique" at bounding box center [218, 76] width 51 height 21
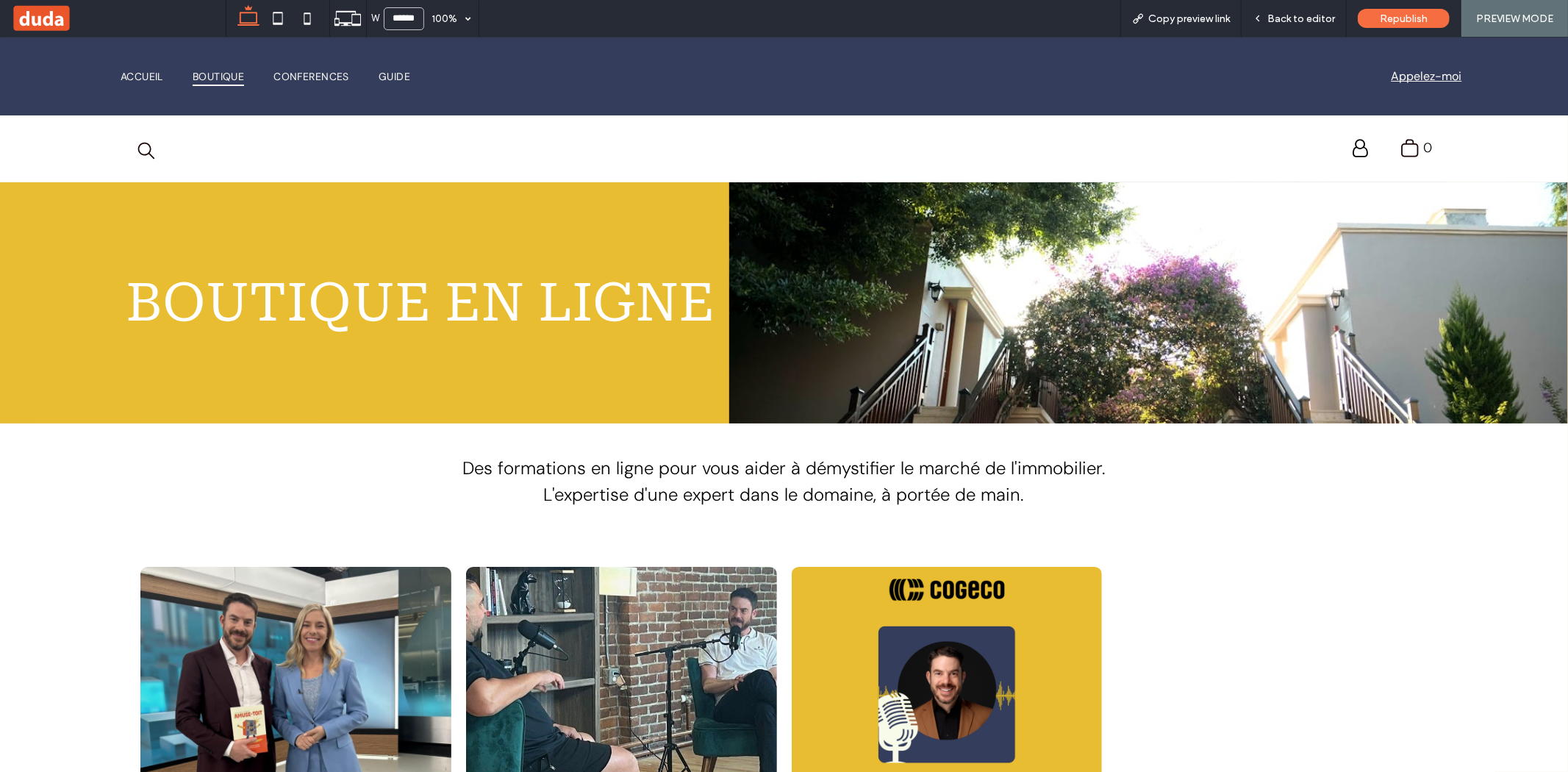
click at [326, 62] on div "Accueil Boutique Conferences Guide" at bounding box center [438, 75] width 690 height 50
click at [327, 73] on span "Conferences" at bounding box center [311, 76] width 76 height 21
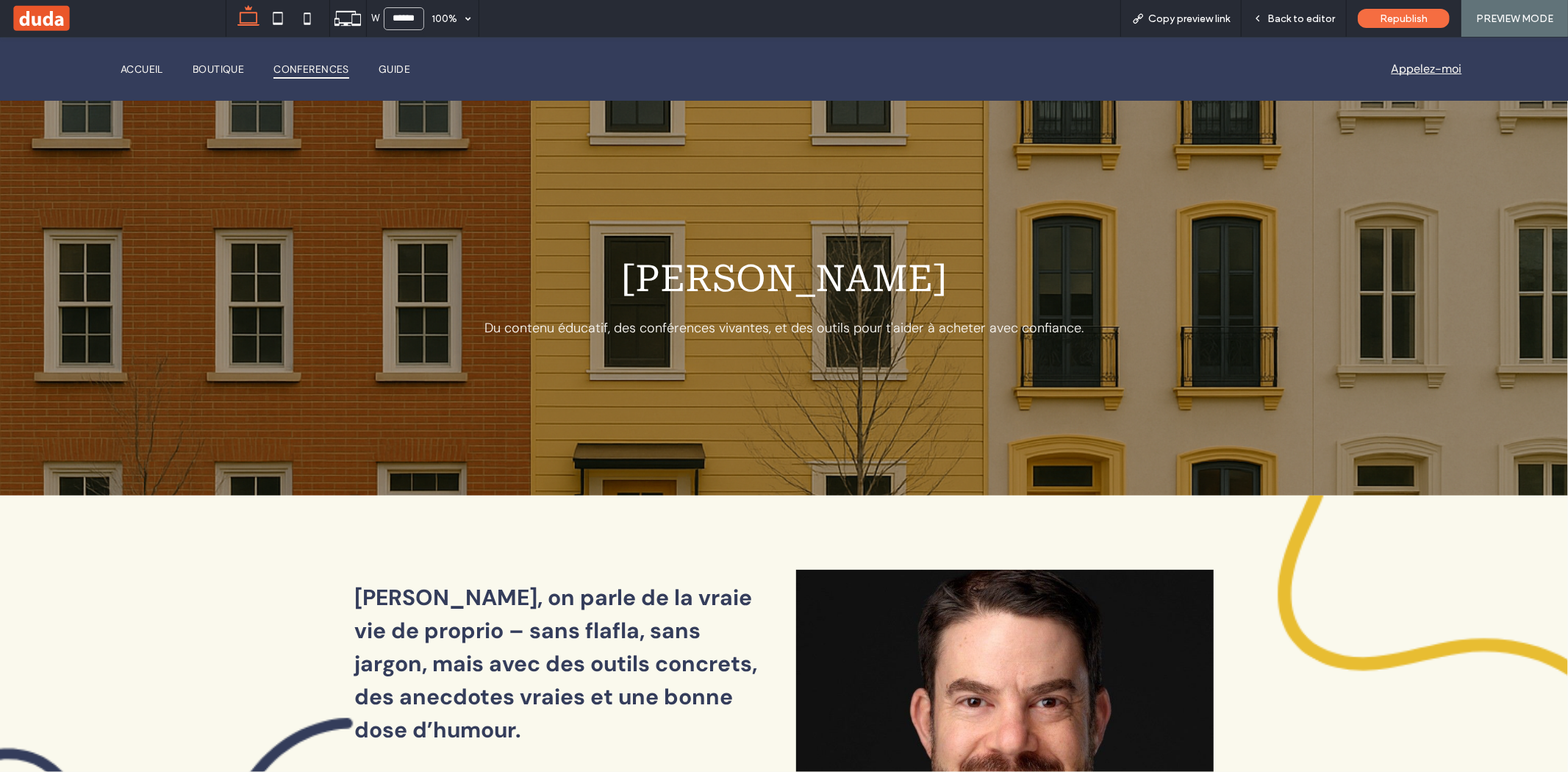
scroll to position [1530, 0]
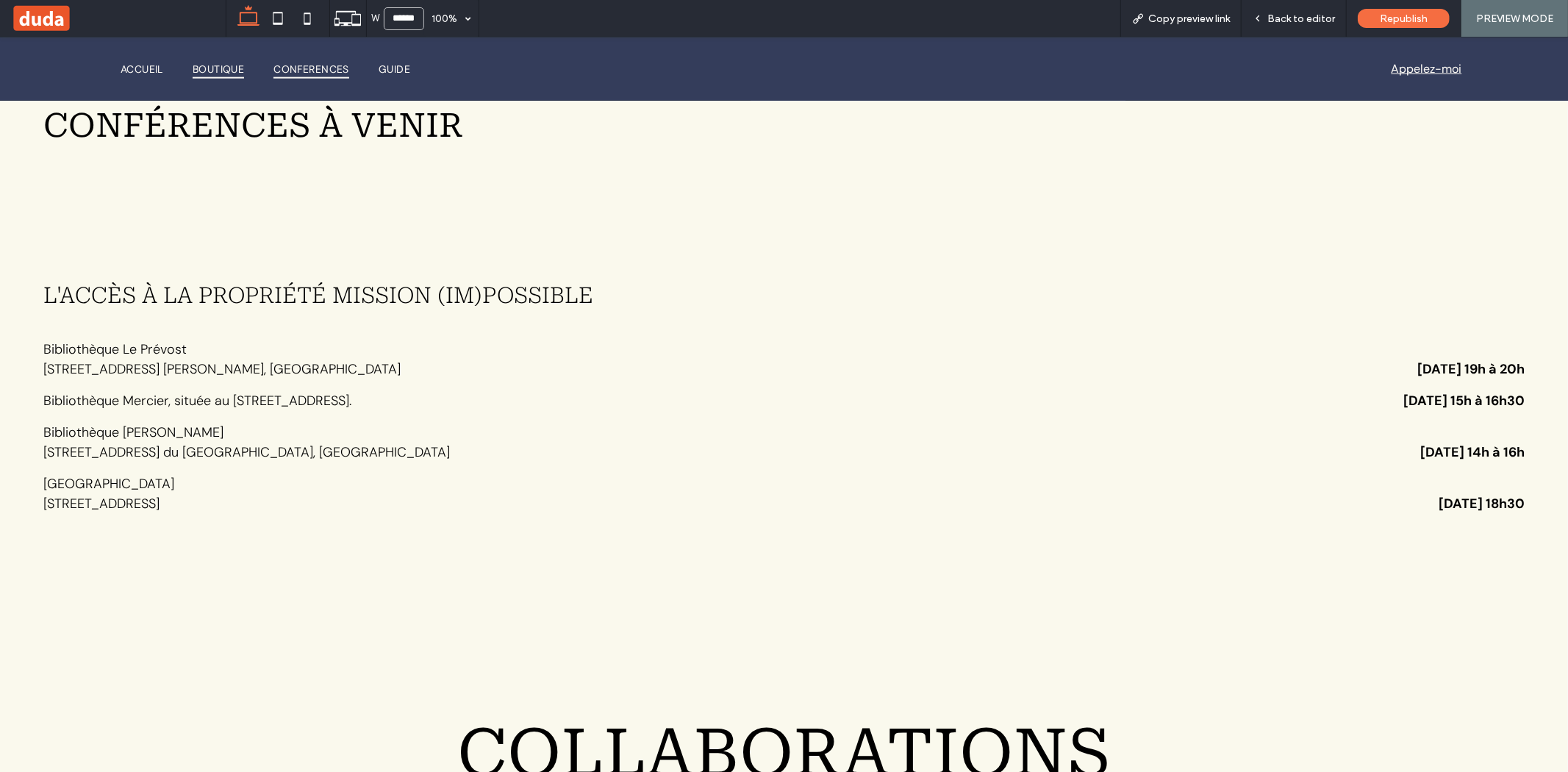
click at [231, 69] on span "Boutique" at bounding box center [218, 68] width 51 height 21
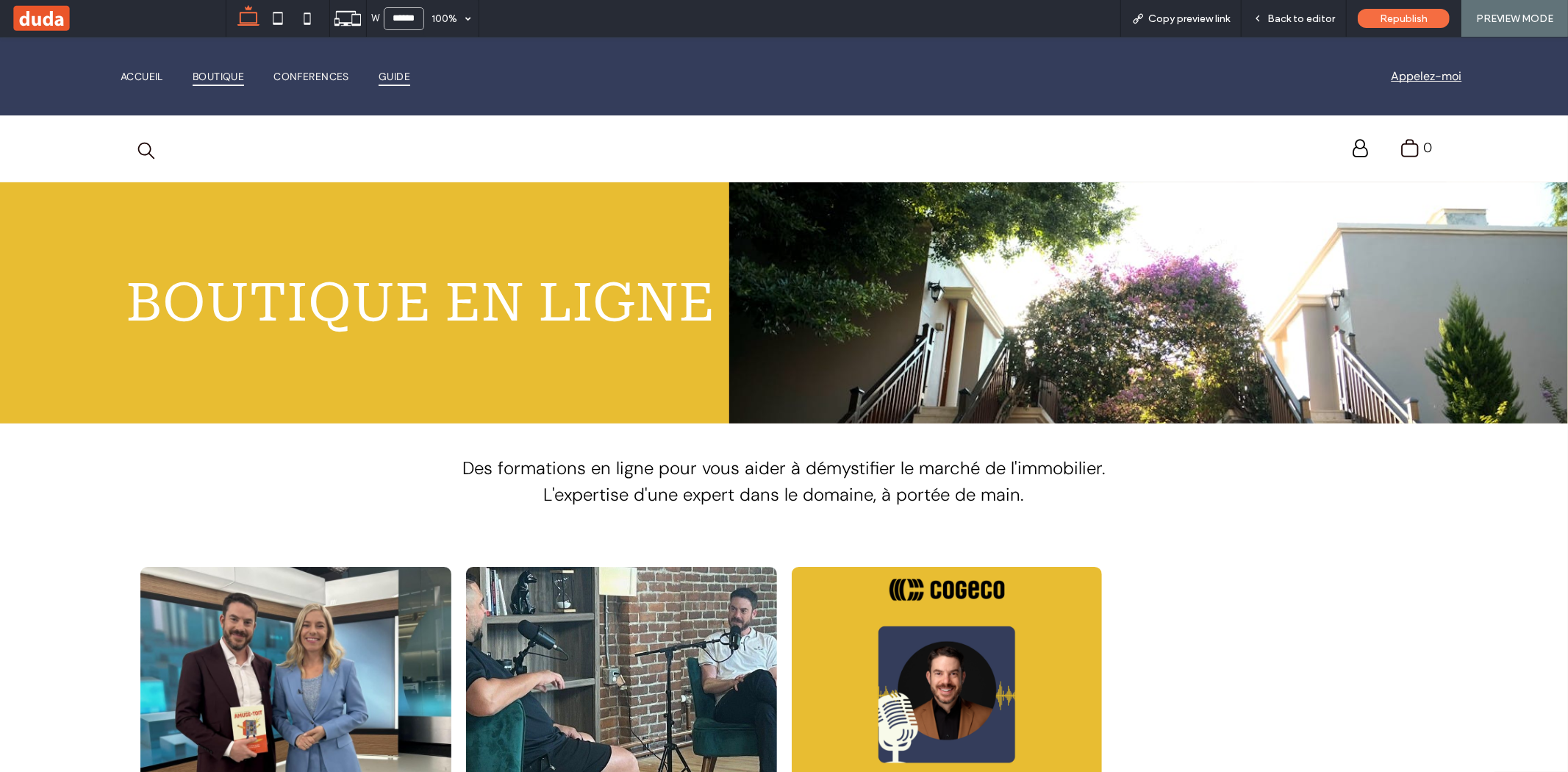
click at [410, 71] on span "Guide" at bounding box center [394, 76] width 32 height 21
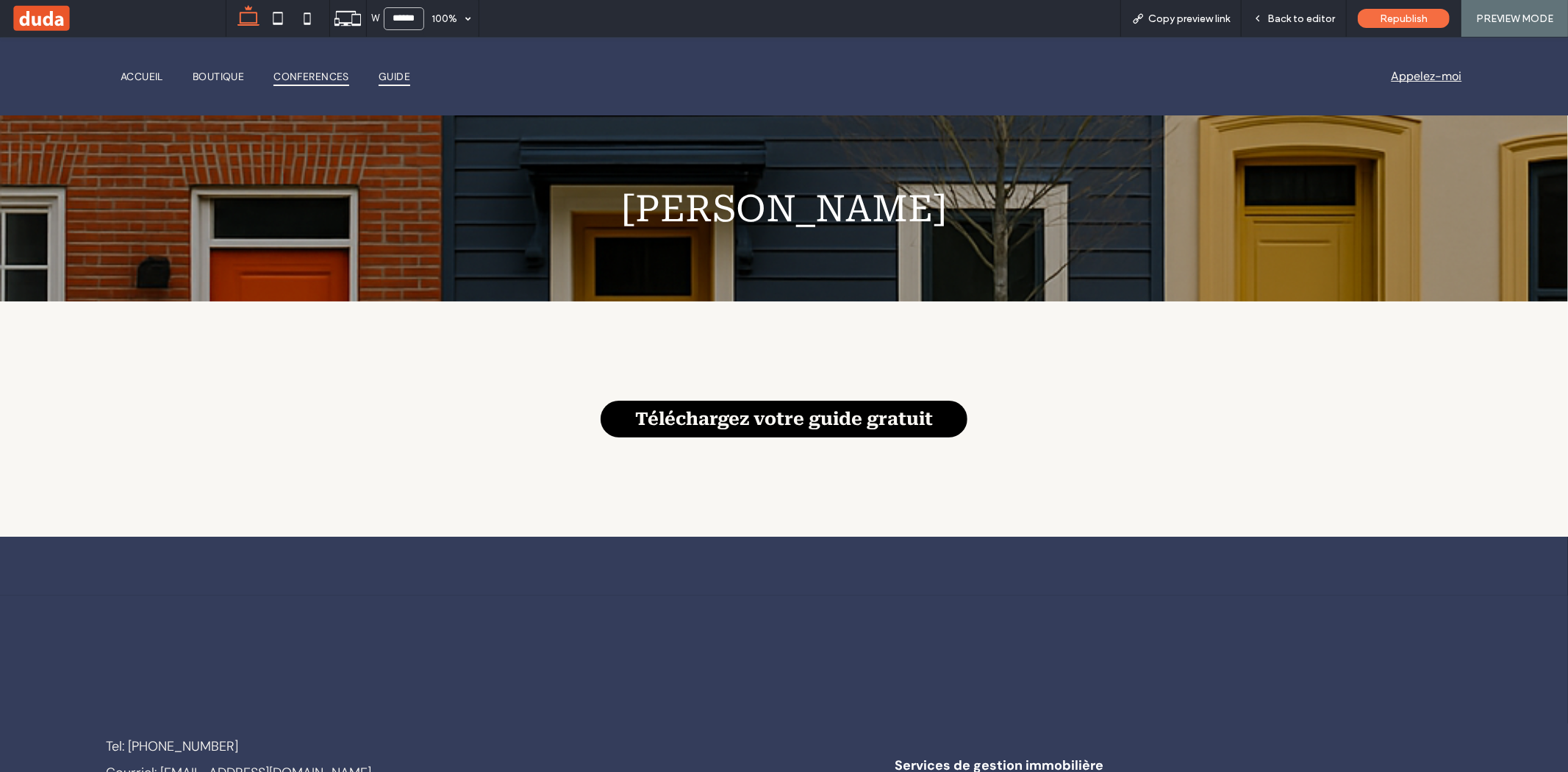
click at [321, 71] on span "Conferences" at bounding box center [311, 76] width 76 height 21
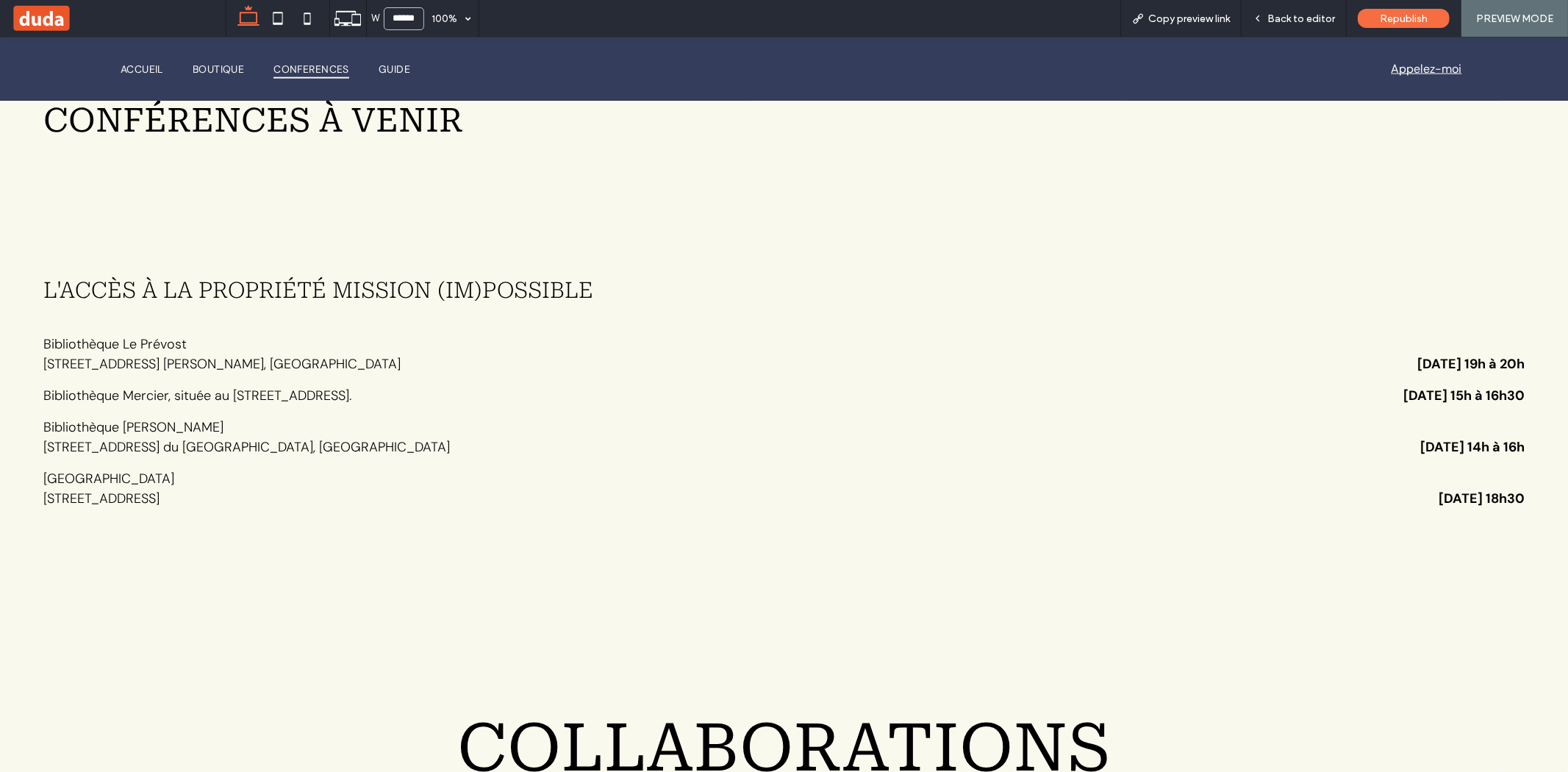
scroll to position [3589, 0]
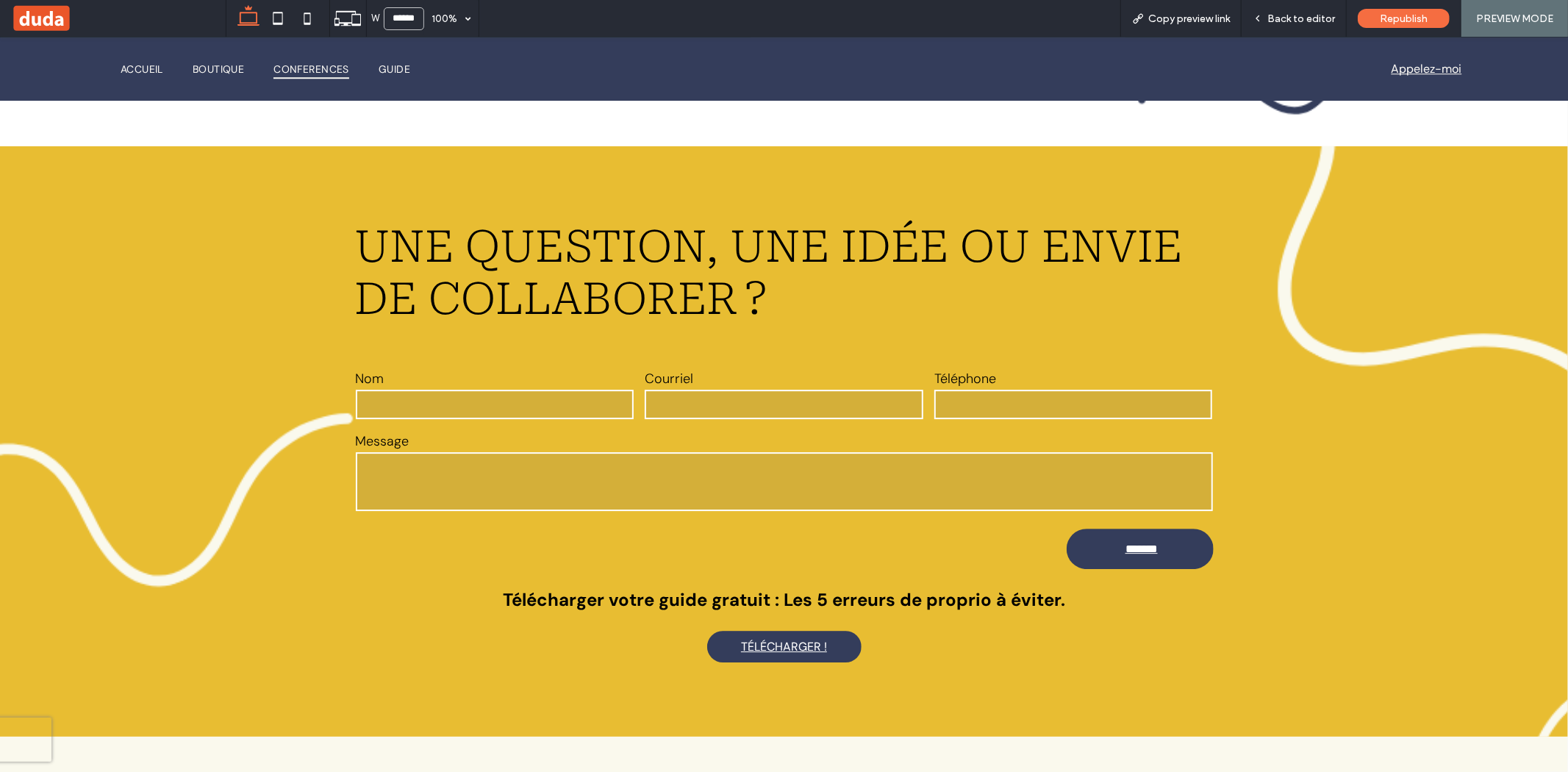
click at [312, 74] on span "Conferences" at bounding box center [311, 68] width 76 height 21
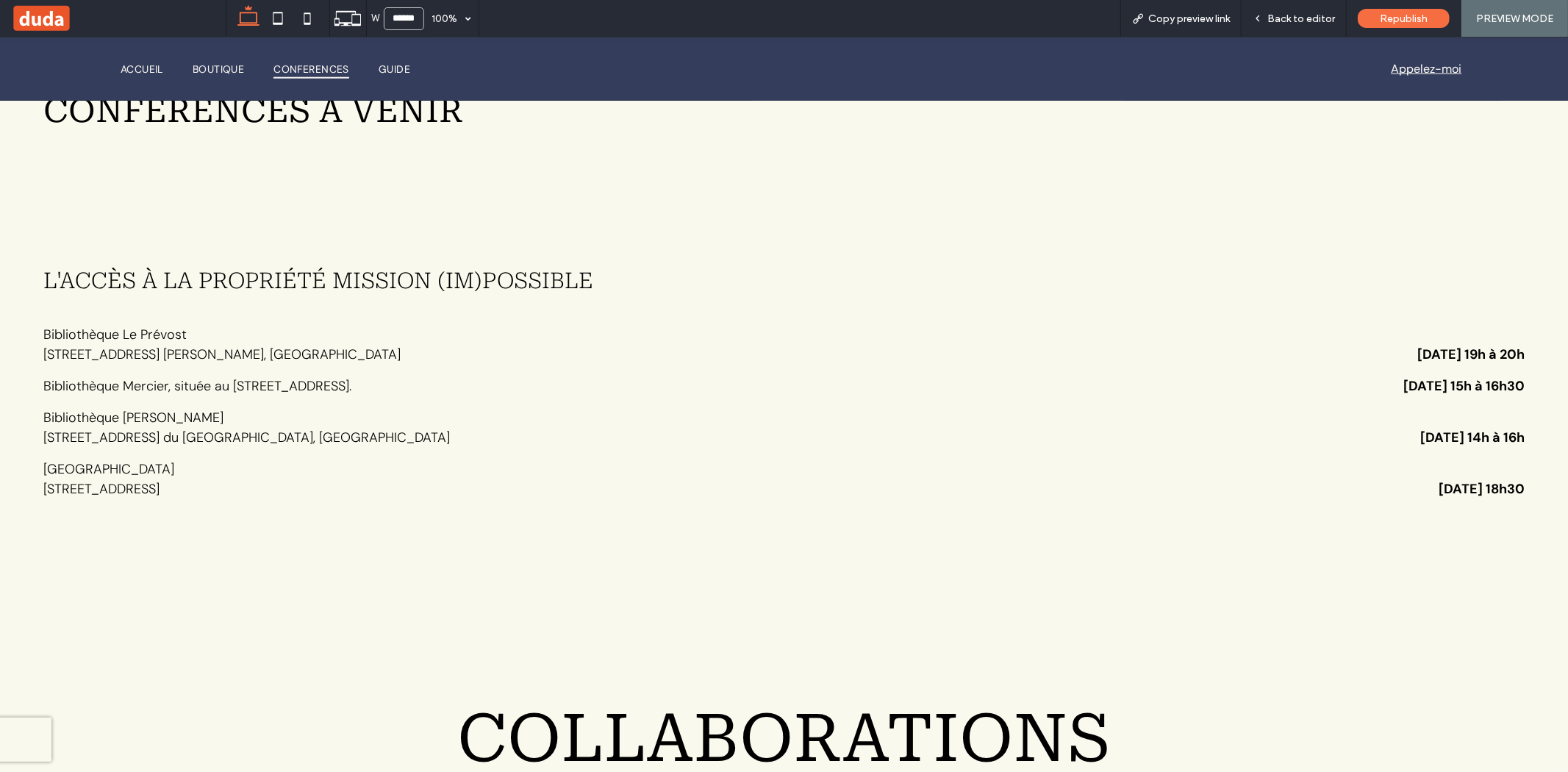
scroll to position [1535, 0]
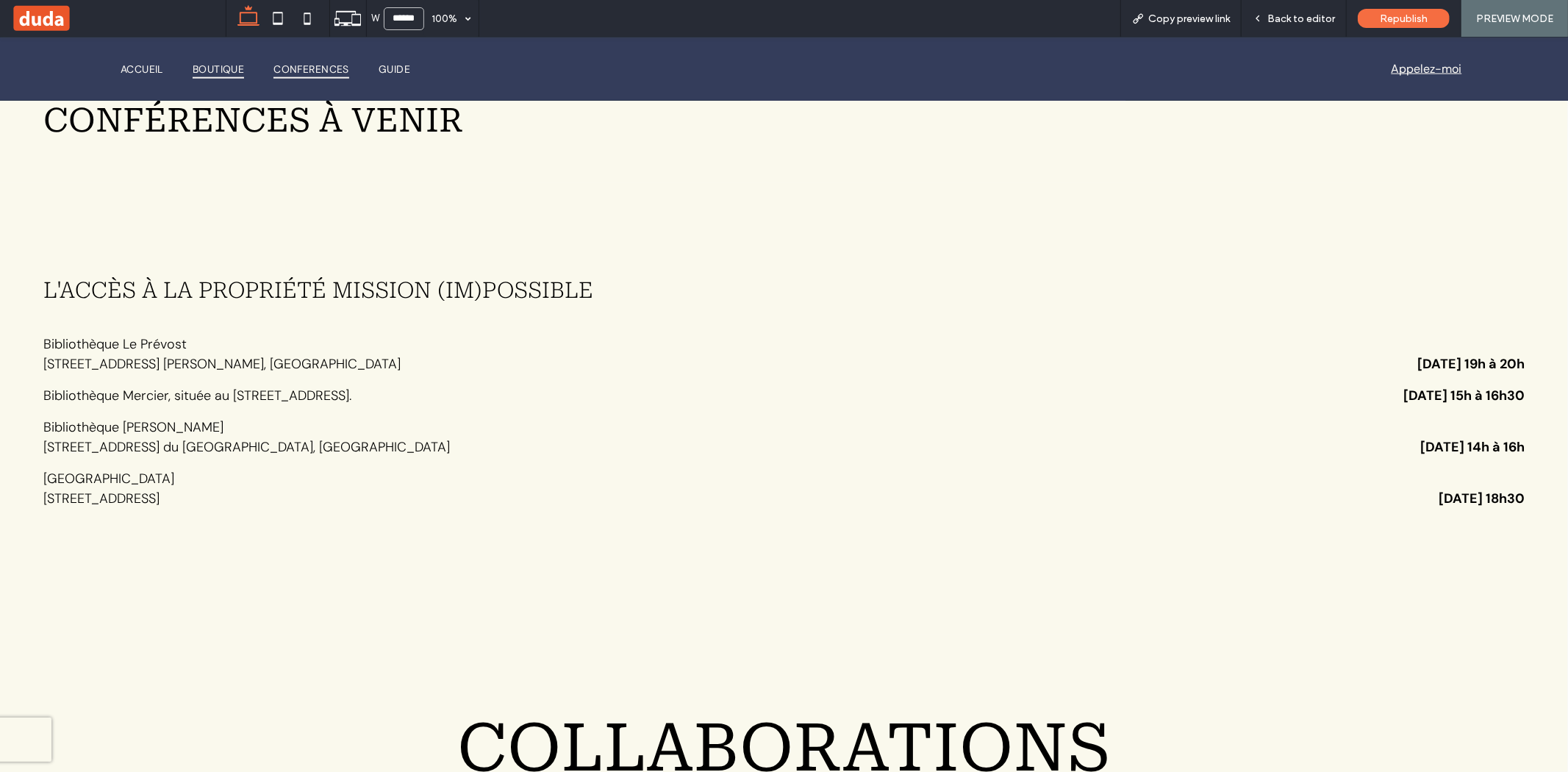
click at [239, 67] on span "Boutique" at bounding box center [218, 68] width 51 height 21
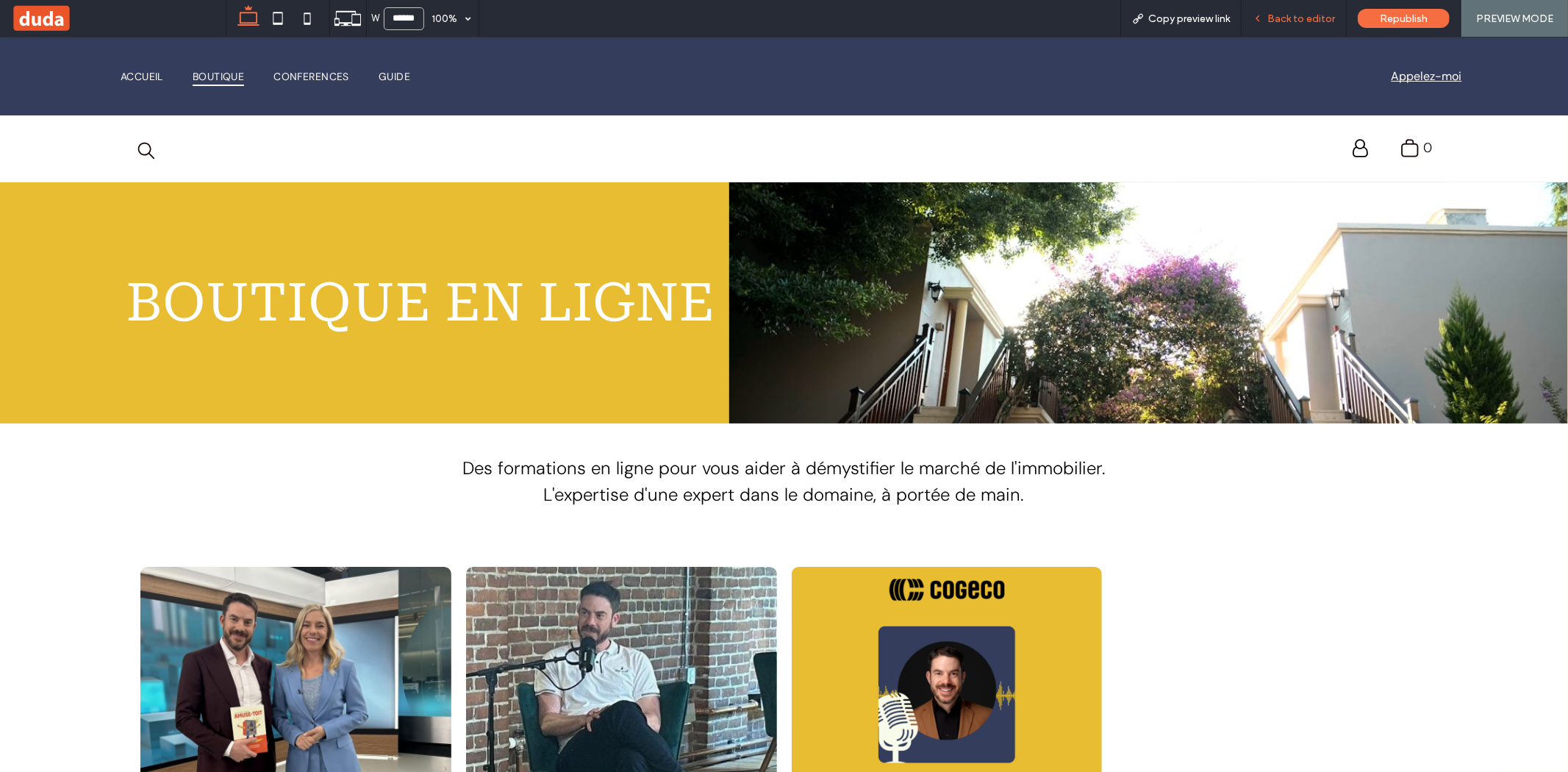
click at [1328, 31] on div "Back to editor" at bounding box center [1294, 18] width 106 height 37
click at [1295, 6] on div "Back to editor" at bounding box center [1294, 18] width 106 height 37
click at [1302, 22] on span "Back to editor" at bounding box center [1301, 19] width 68 height 13
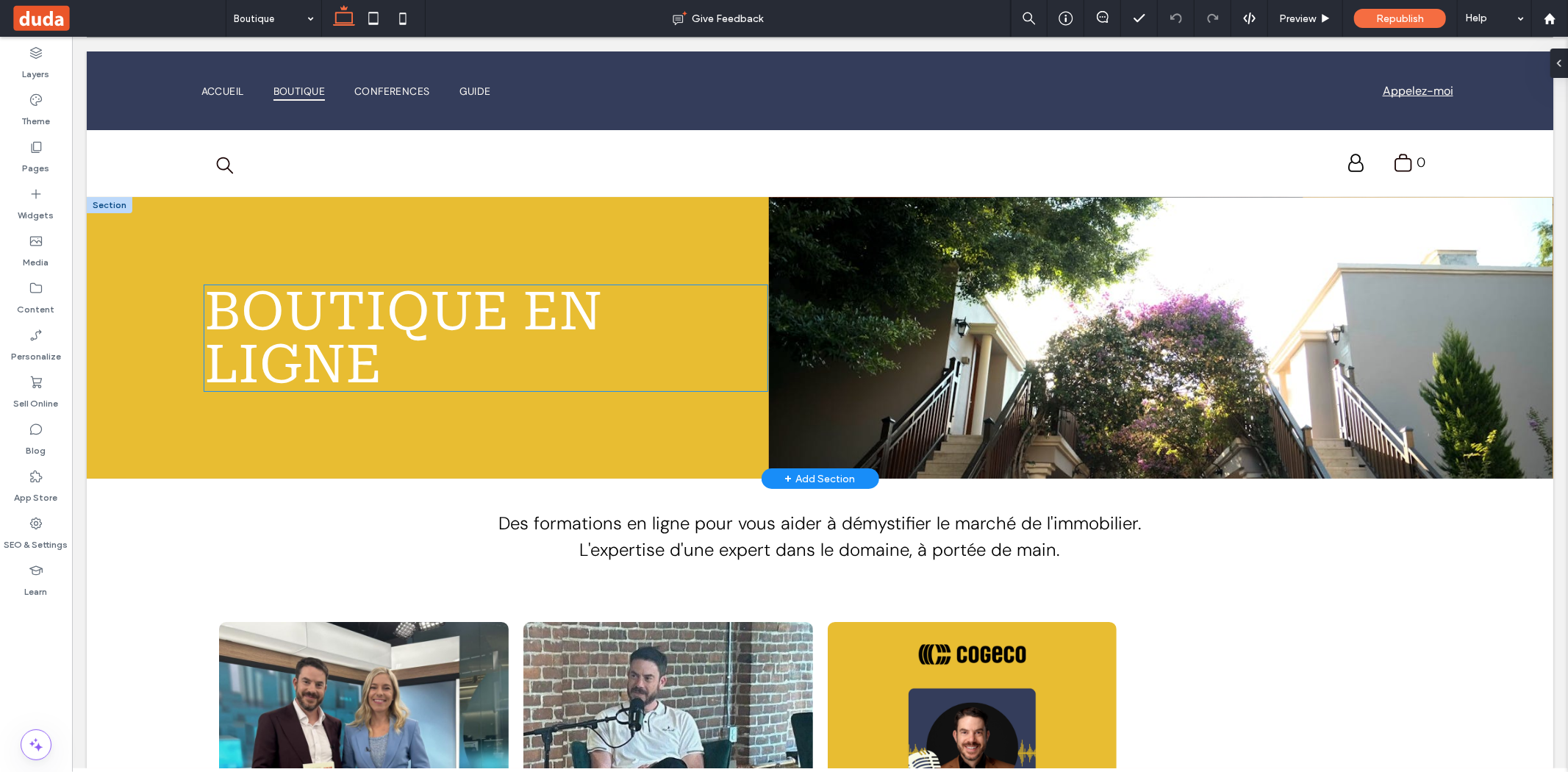
click at [602, 306] on h1 "Boutique en ligne" at bounding box center [485, 336] width 564 height 106
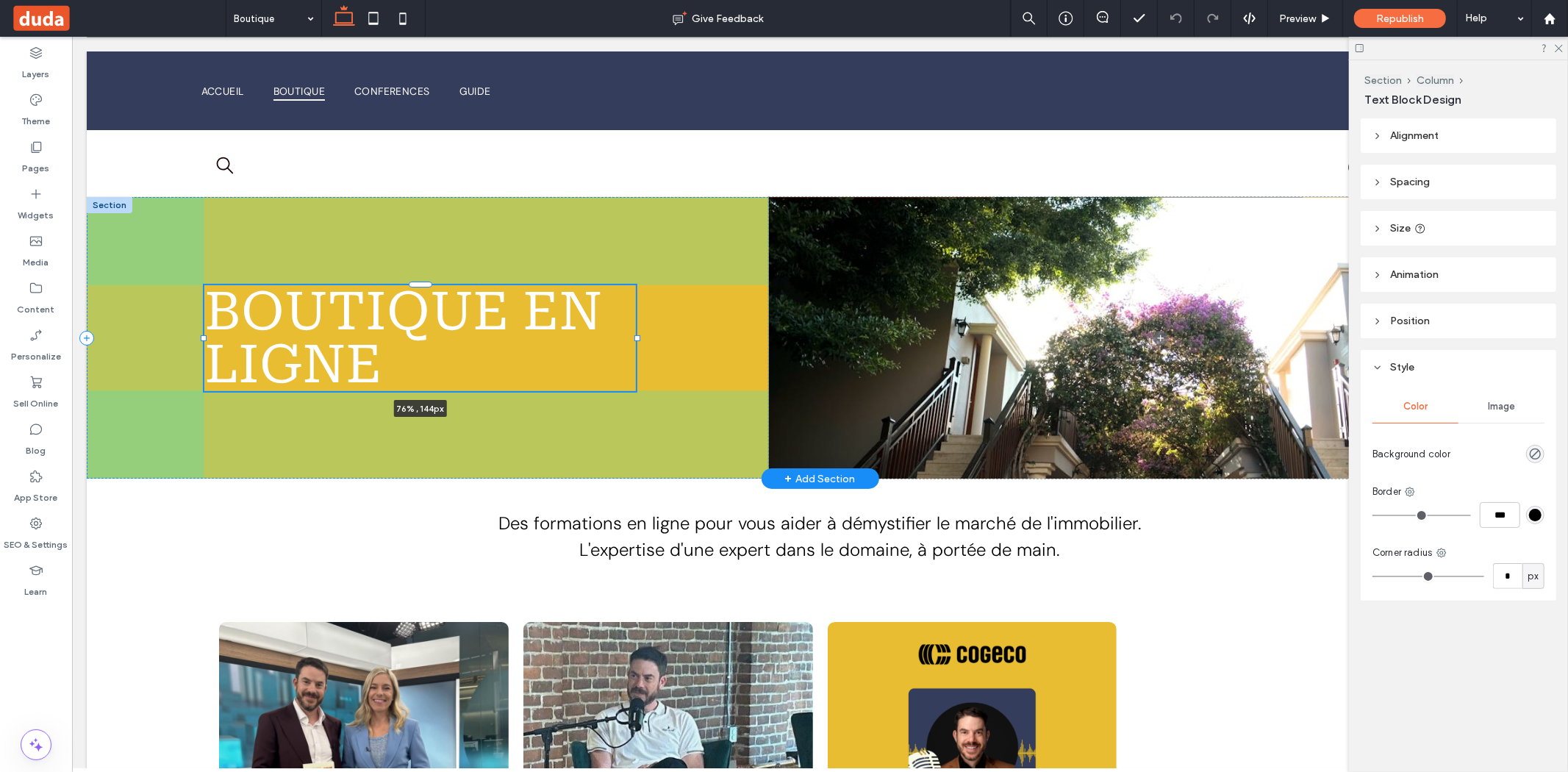
drag, startPoint x: 765, startPoint y: 334, endPoint x: 633, endPoint y: 332, distance: 132.0
click at [633, 332] on div "Boutique en ligne 76% , 144px" at bounding box center [819, 337] width 1467 height 281
type input "**"
type input "****"
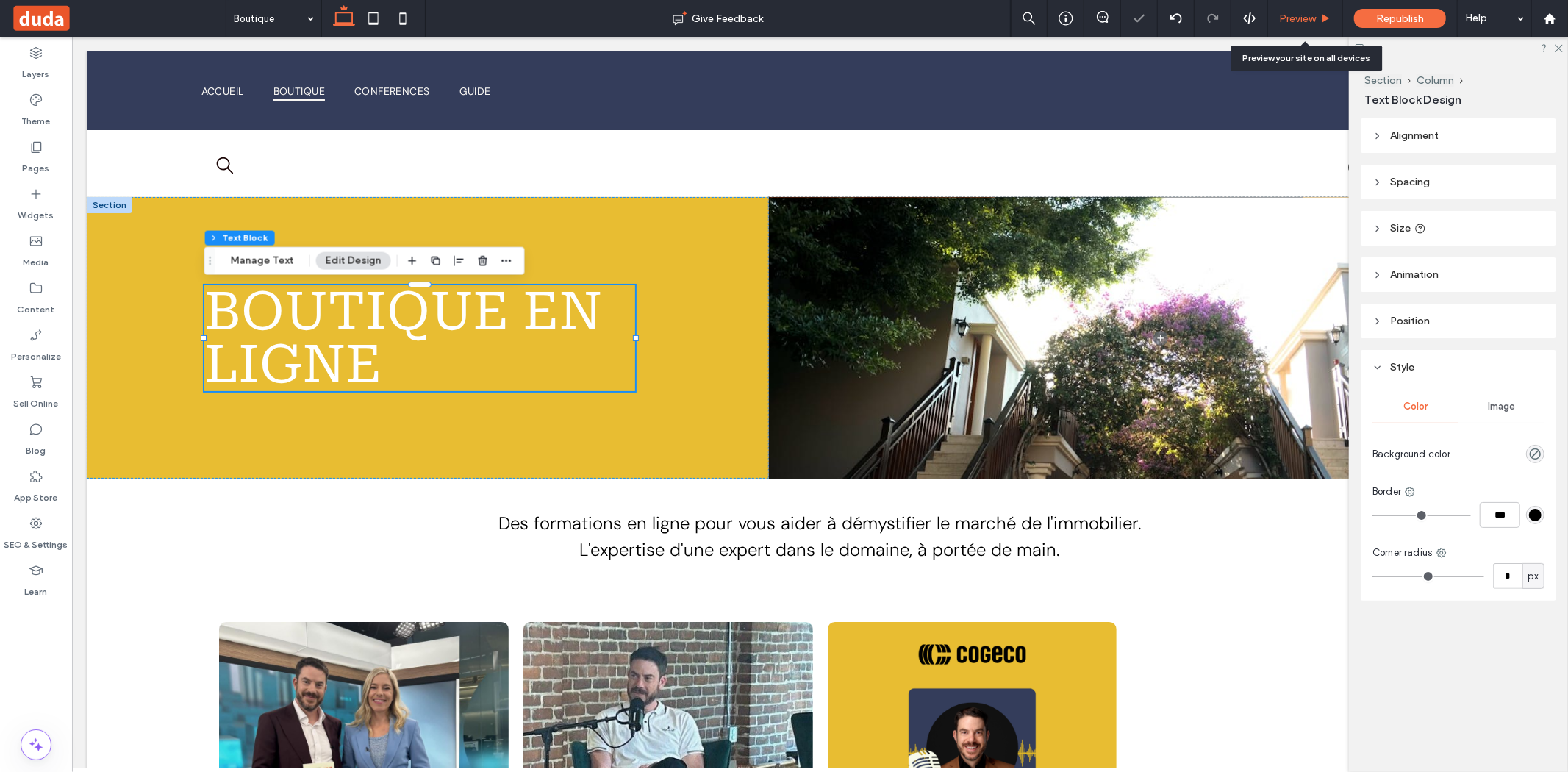
click at [1296, 23] on span "Preview" at bounding box center [1297, 19] width 37 height 13
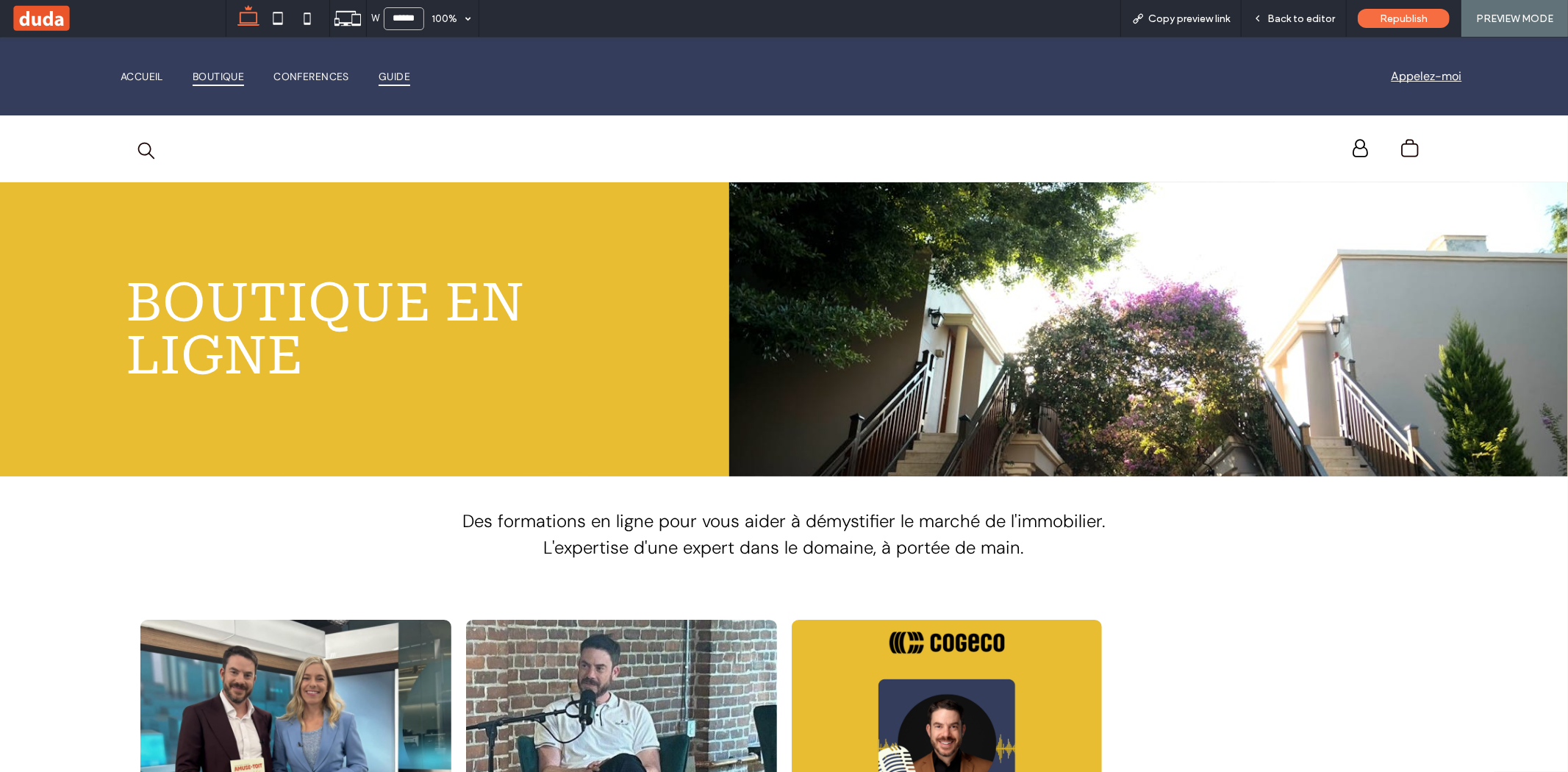
click at [387, 73] on span "Guide" at bounding box center [394, 76] width 32 height 21
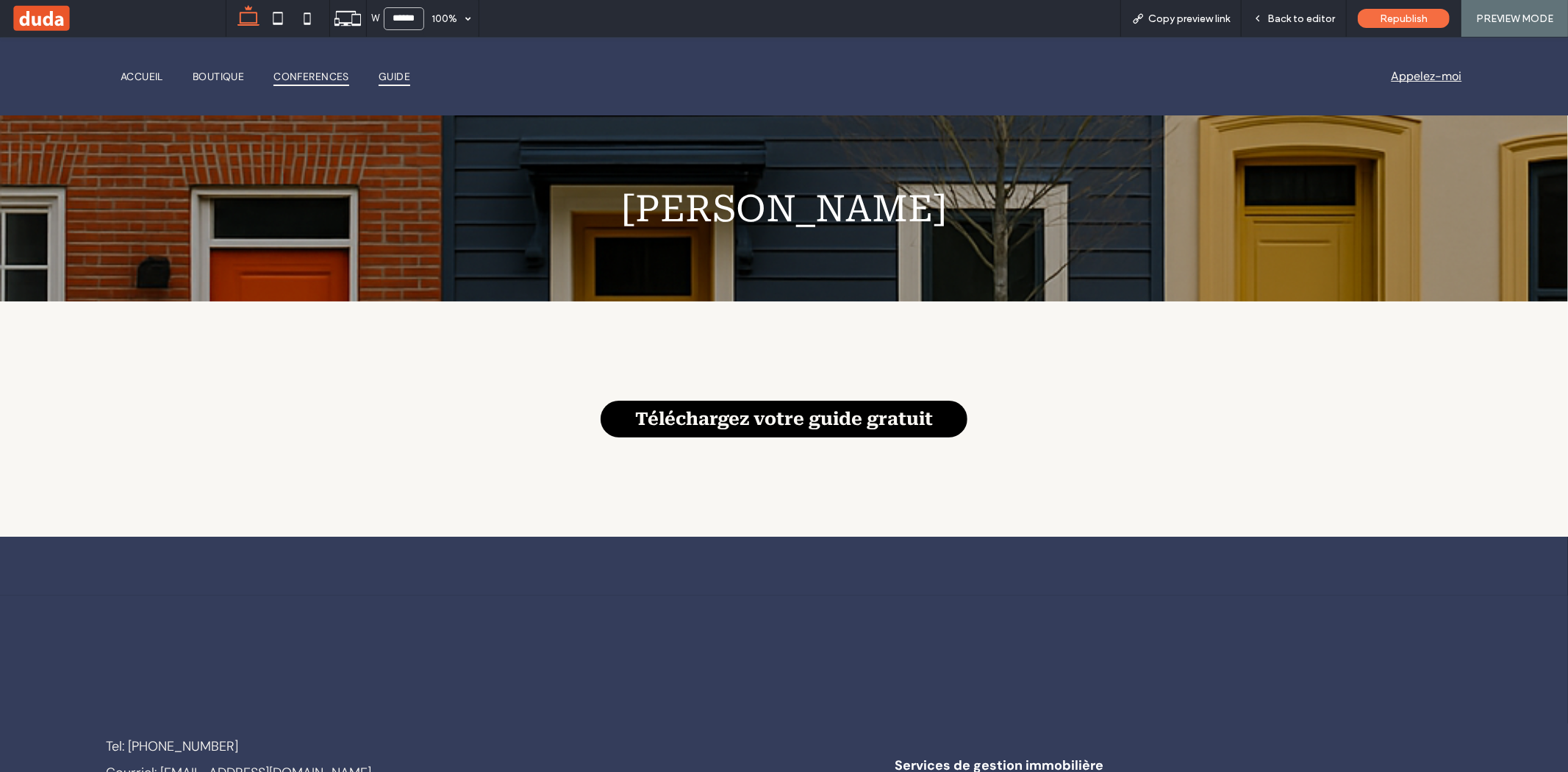
click at [291, 76] on span "Conferences" at bounding box center [311, 76] width 76 height 21
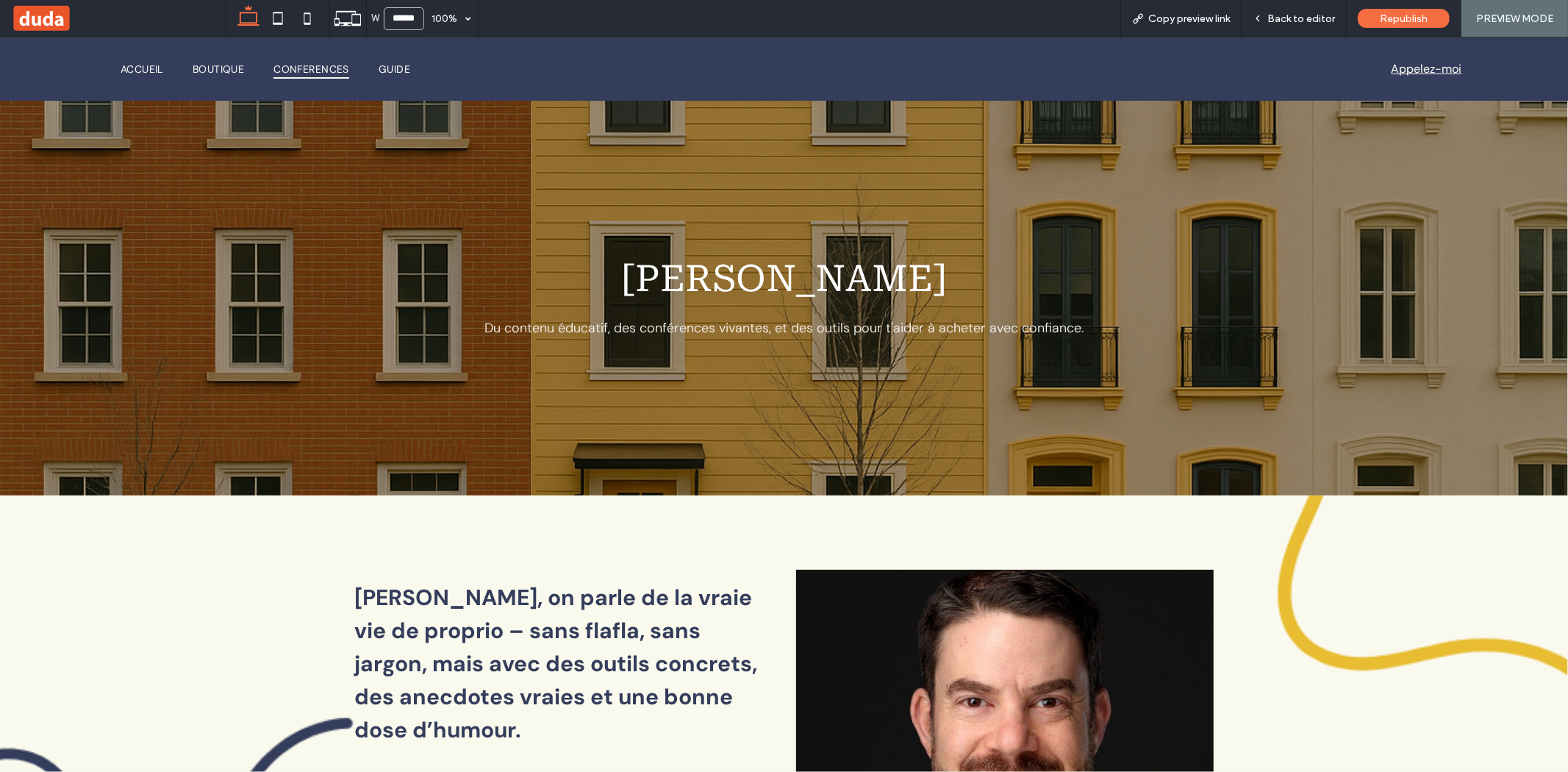
scroll to position [1534, 0]
